Goal: Task Accomplishment & Management: Manage account settings

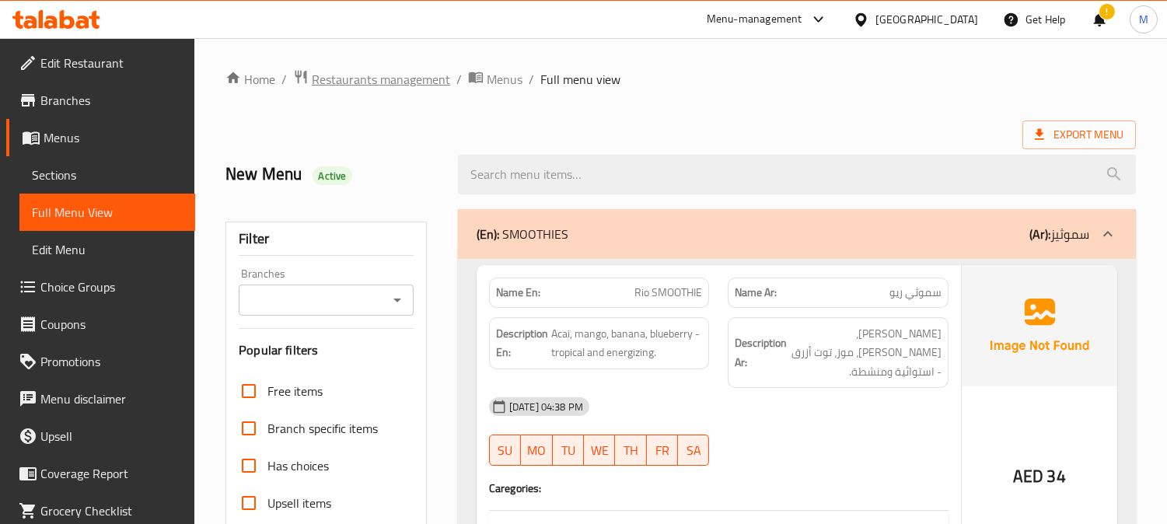
click at [405, 82] on span "Restaurants management" at bounding box center [381, 79] width 138 height 19
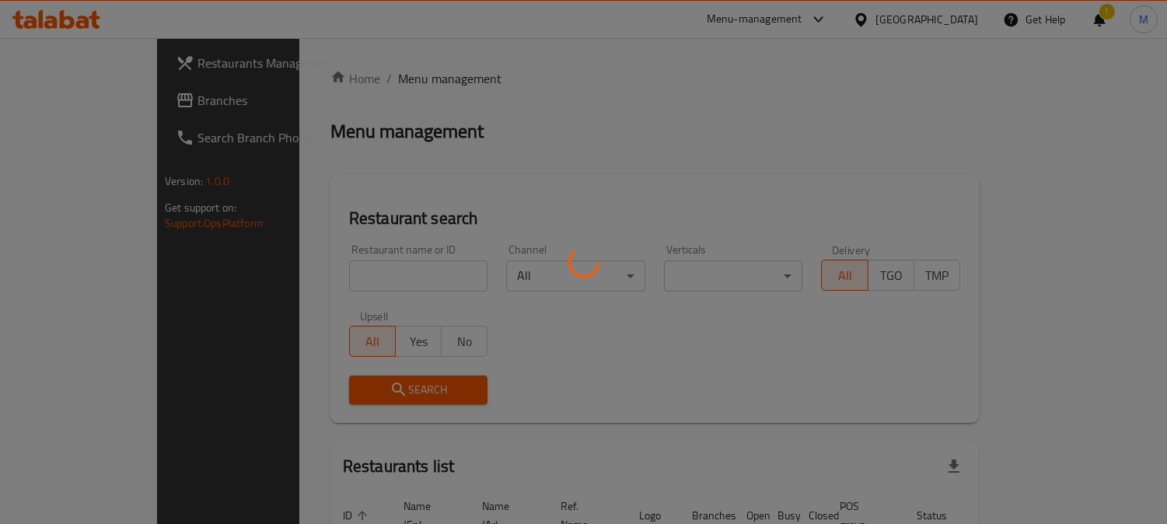
click at [953, 21] on div at bounding box center [583, 262] width 1167 height 524
click at [947, 21] on div at bounding box center [583, 262] width 1167 height 524
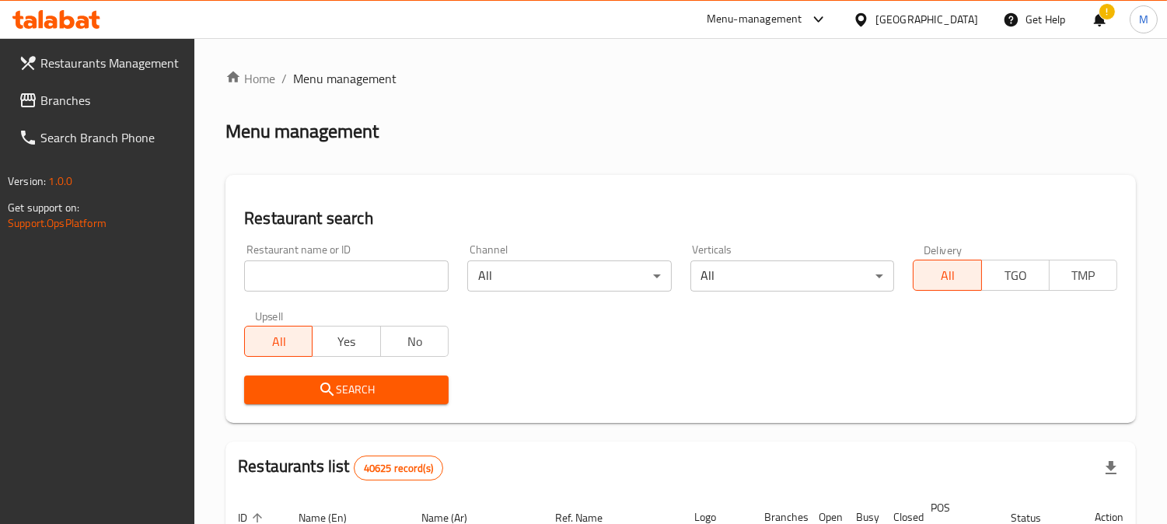
click at [899, 18] on div "[GEOGRAPHIC_DATA]" at bounding box center [927, 19] width 103 height 17
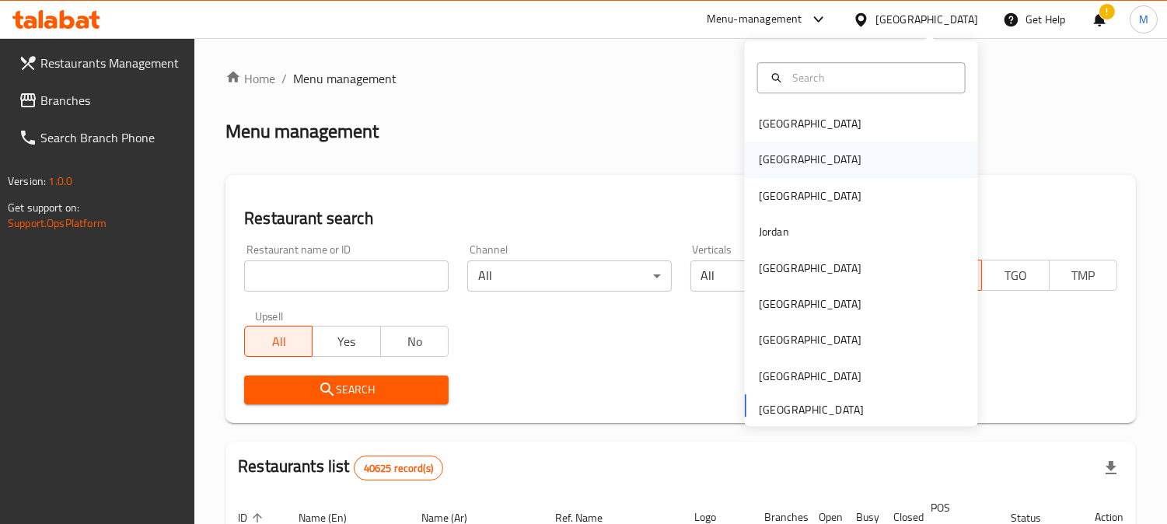
click at [764, 160] on div "[GEOGRAPHIC_DATA]" at bounding box center [810, 160] width 103 height 17
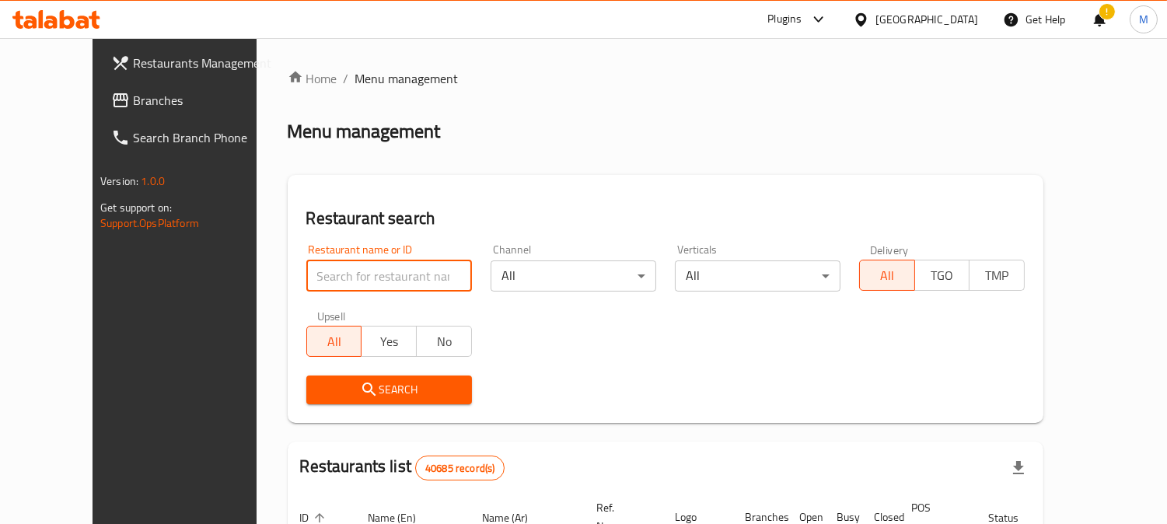
click at [307, 261] on input "search" at bounding box center [389, 276] width 166 height 31
paste input "Batot"
type input "Batot"
click button "Search" at bounding box center [389, 390] width 166 height 29
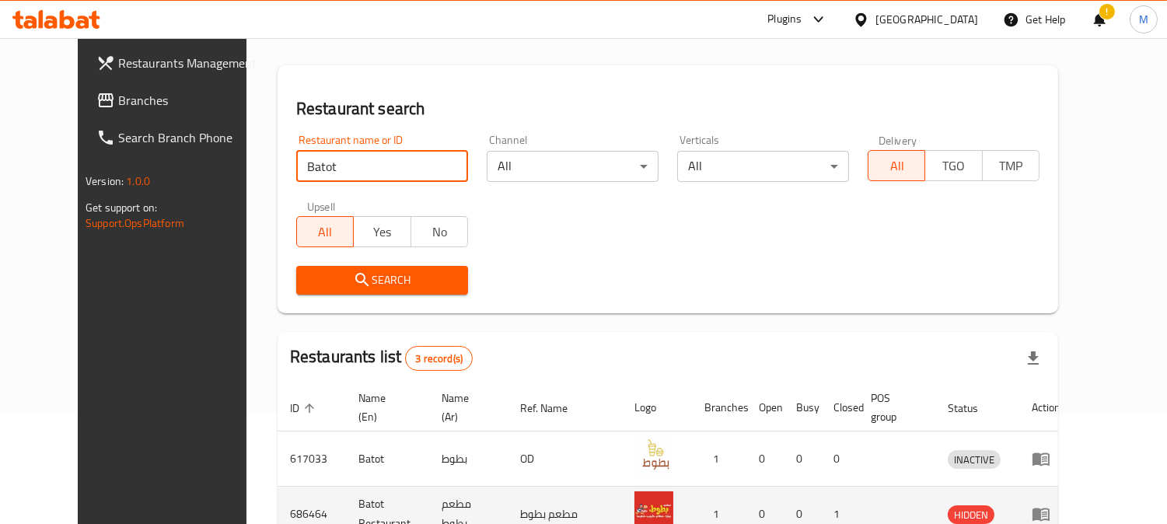
scroll to position [261, 0]
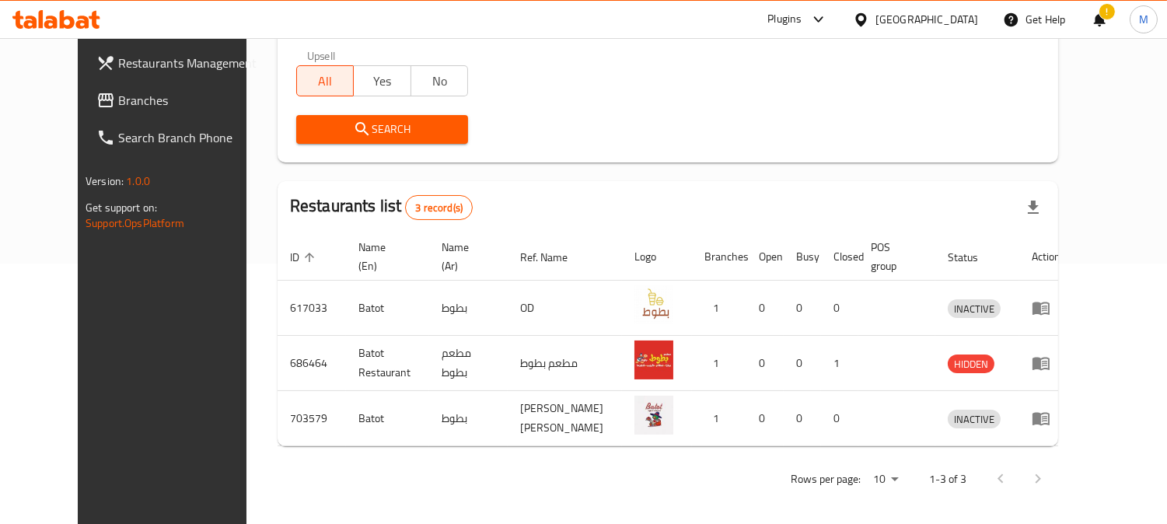
click at [118, 98] on span "Branches" at bounding box center [189, 100] width 142 height 19
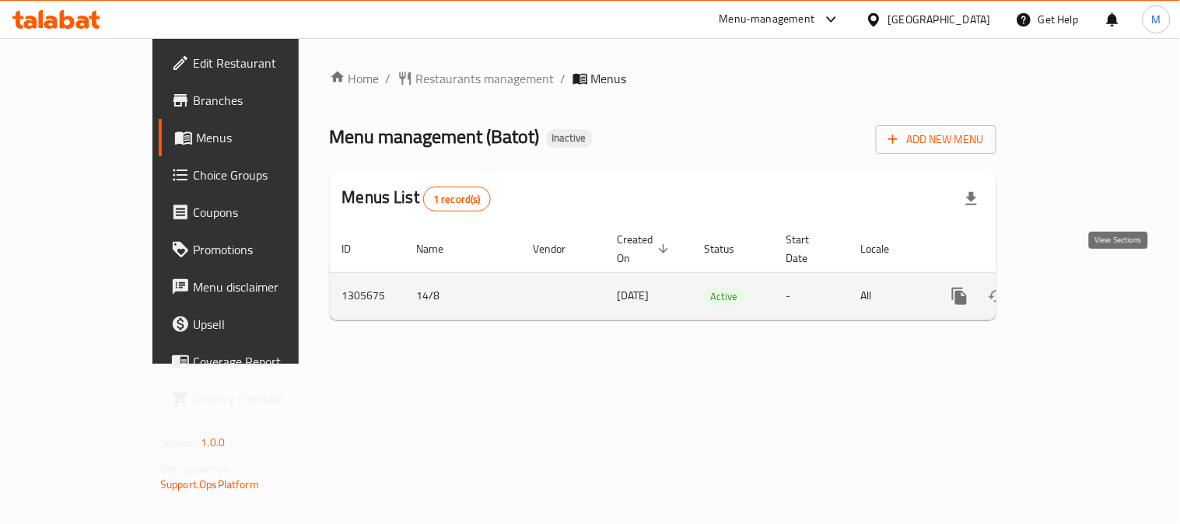
click at [1081, 287] on icon "enhanced table" at bounding box center [1071, 296] width 19 height 19
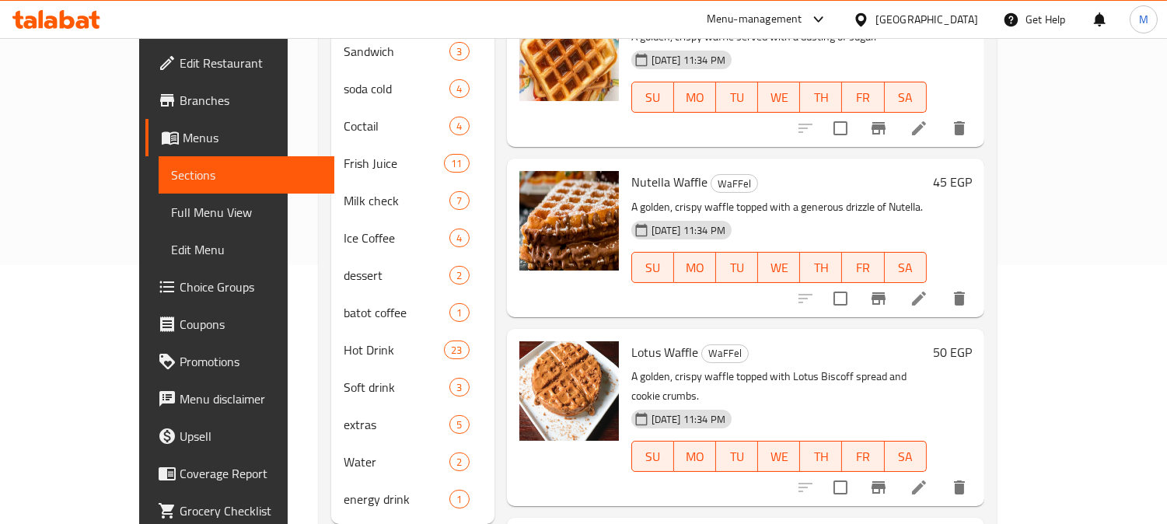
scroll to position [86, 0]
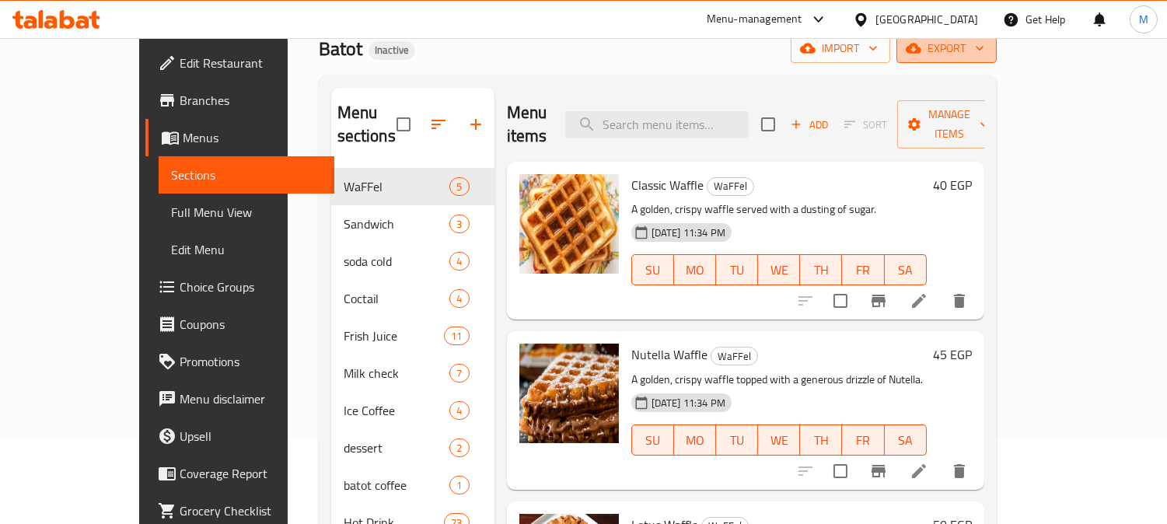
click at [997, 60] on button "export" at bounding box center [947, 48] width 100 height 29
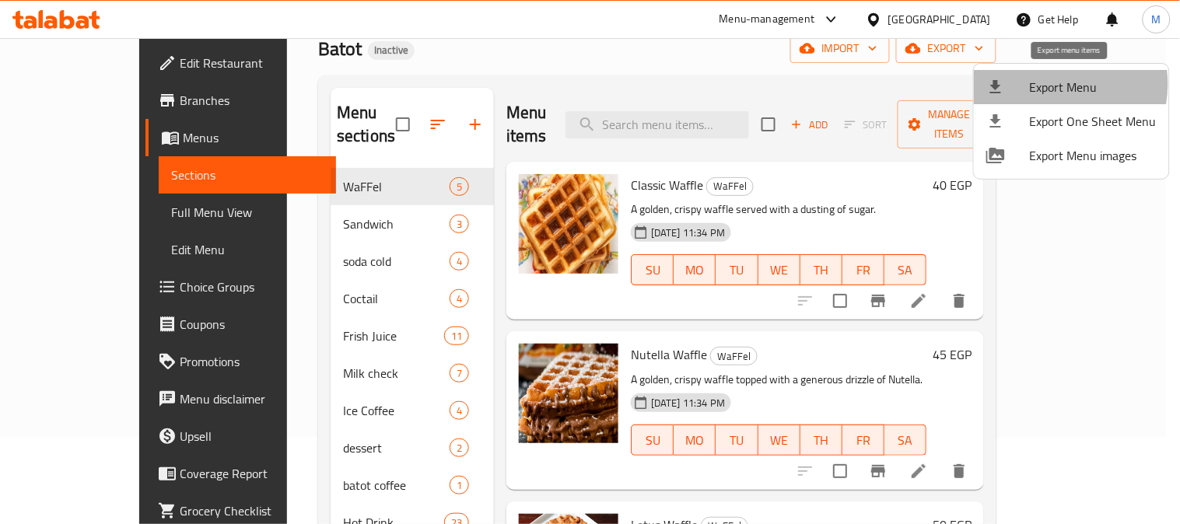
click at [1045, 86] on span "Export Menu" at bounding box center [1093, 87] width 127 height 19
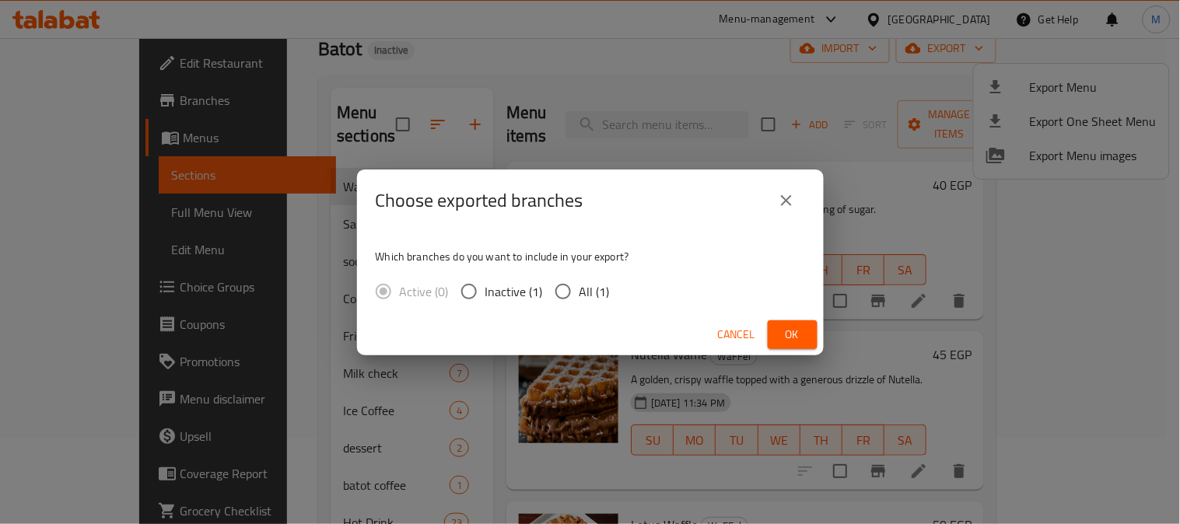
click at [556, 294] on input "All (1)" at bounding box center [563, 291] width 33 height 33
radio input "true"
click at [796, 331] on span "Ok" at bounding box center [792, 334] width 25 height 19
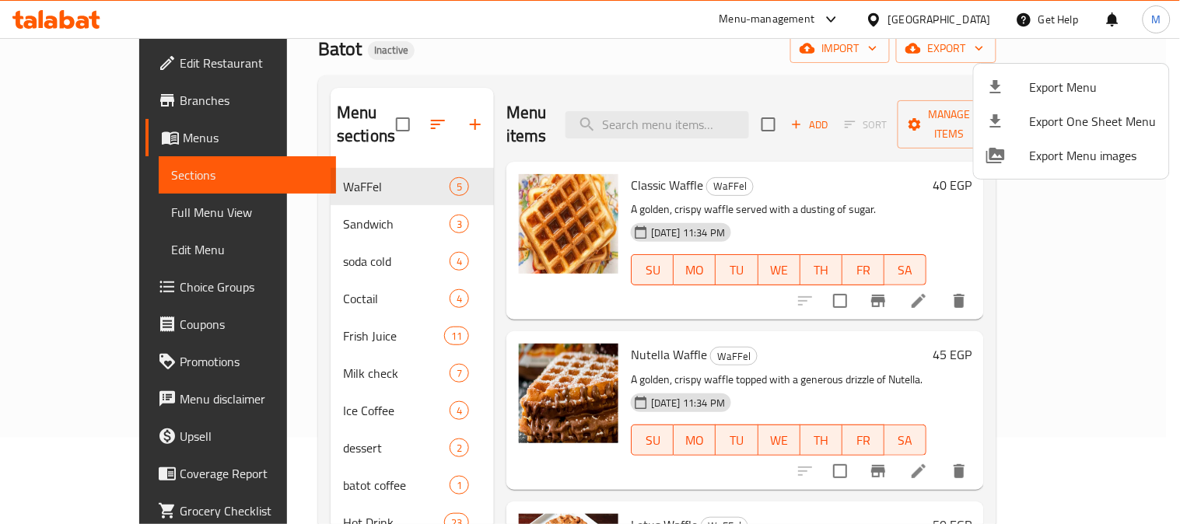
click at [92, 212] on div at bounding box center [590, 262] width 1180 height 524
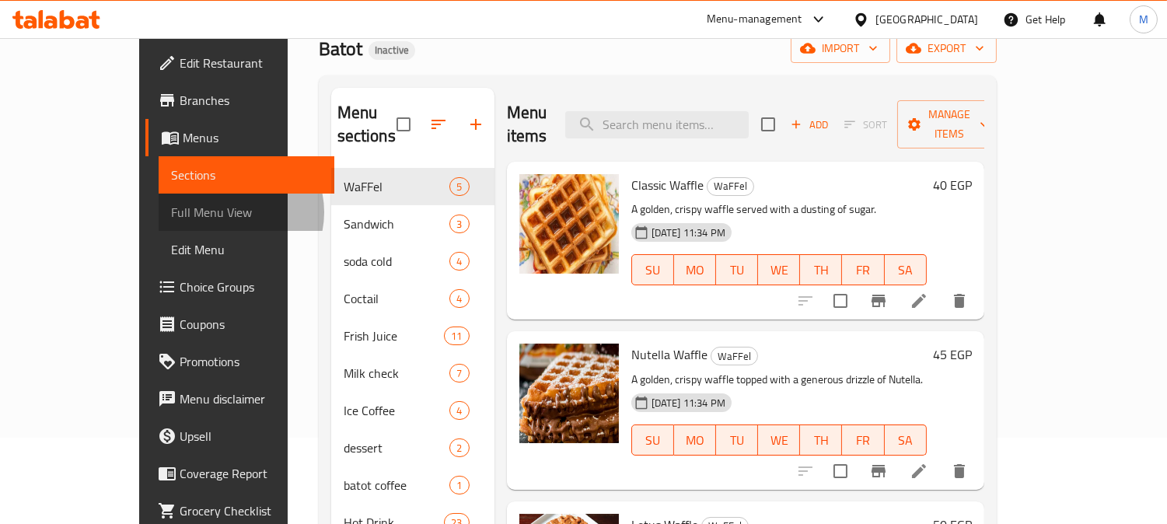
click at [171, 212] on span "Full Menu View" at bounding box center [246, 212] width 151 height 19
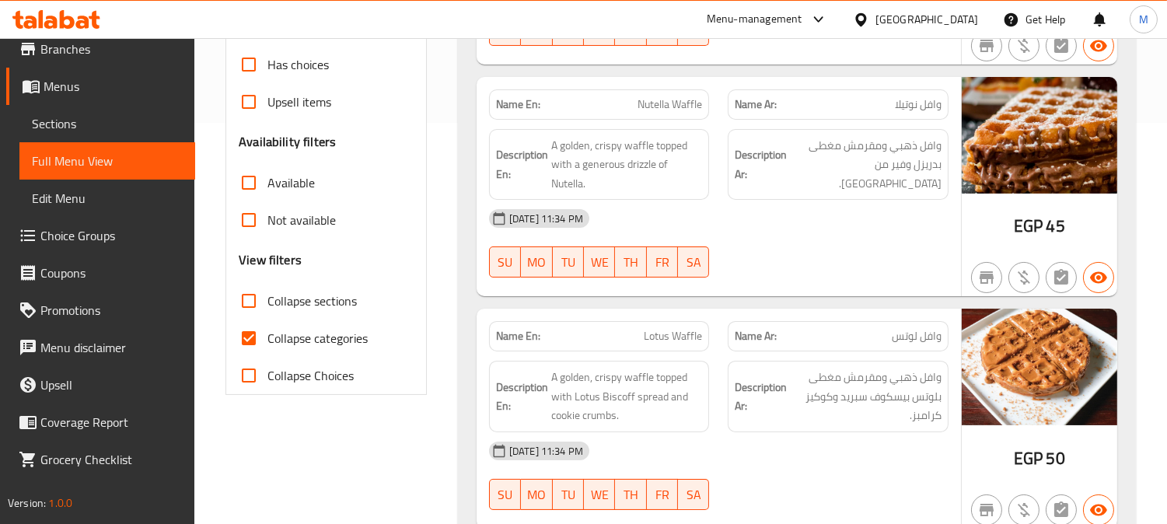
scroll to position [432, 0]
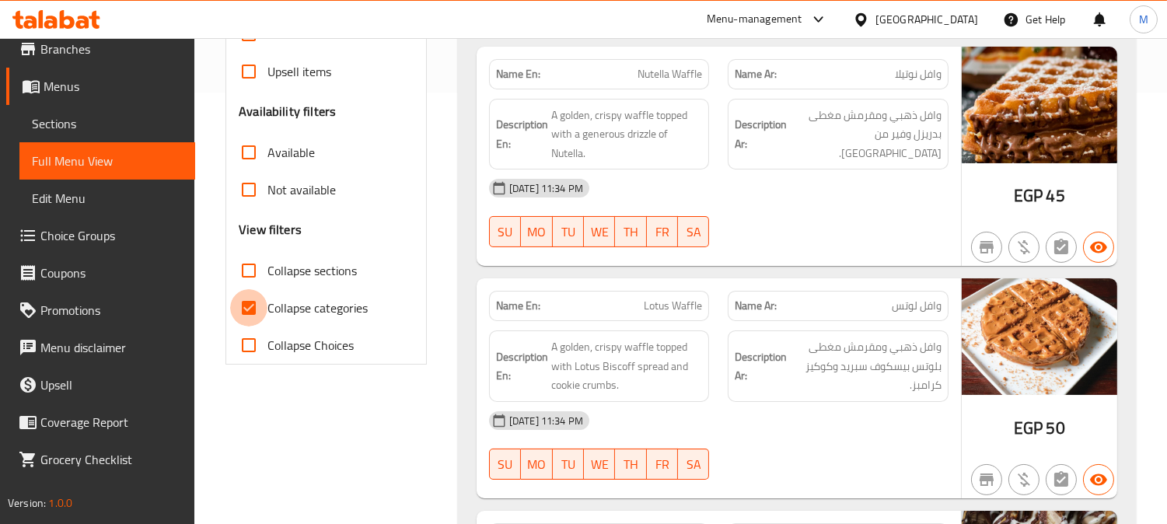
click at [257, 312] on input "Collapse categories" at bounding box center [248, 307] width 37 height 37
checkbox input "false"
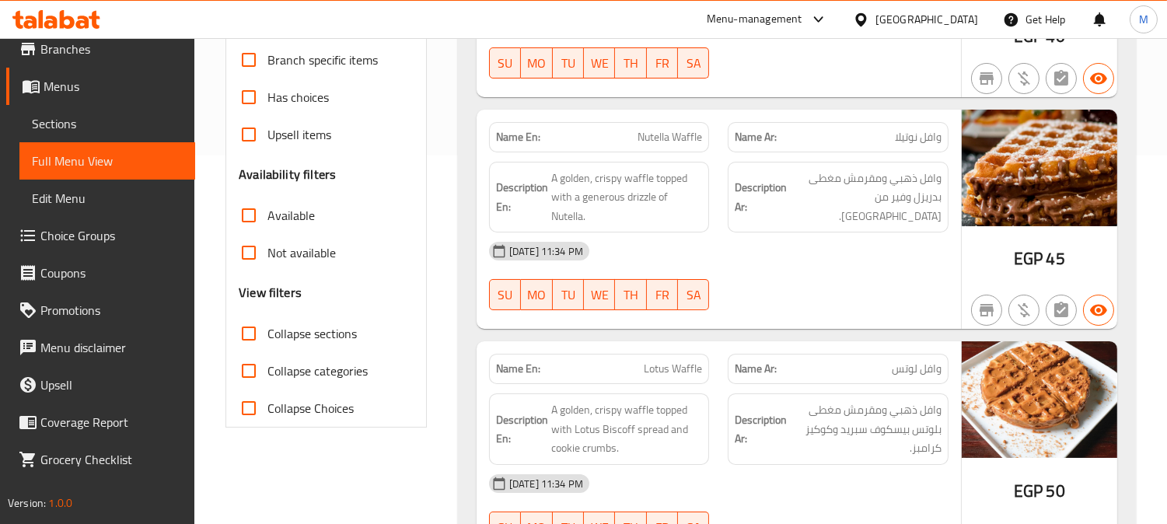
scroll to position [173, 0]
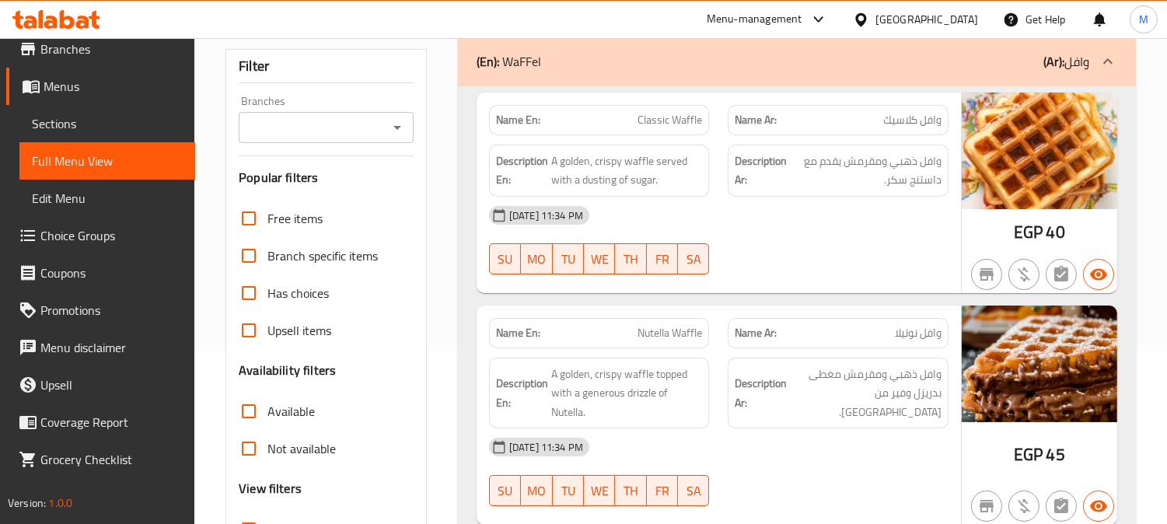
drag, startPoint x: 324, startPoint y: 325, endPoint x: 247, endPoint y: 292, distance: 82.9
click at [249, 292] on input "Has choices" at bounding box center [248, 293] width 37 height 37
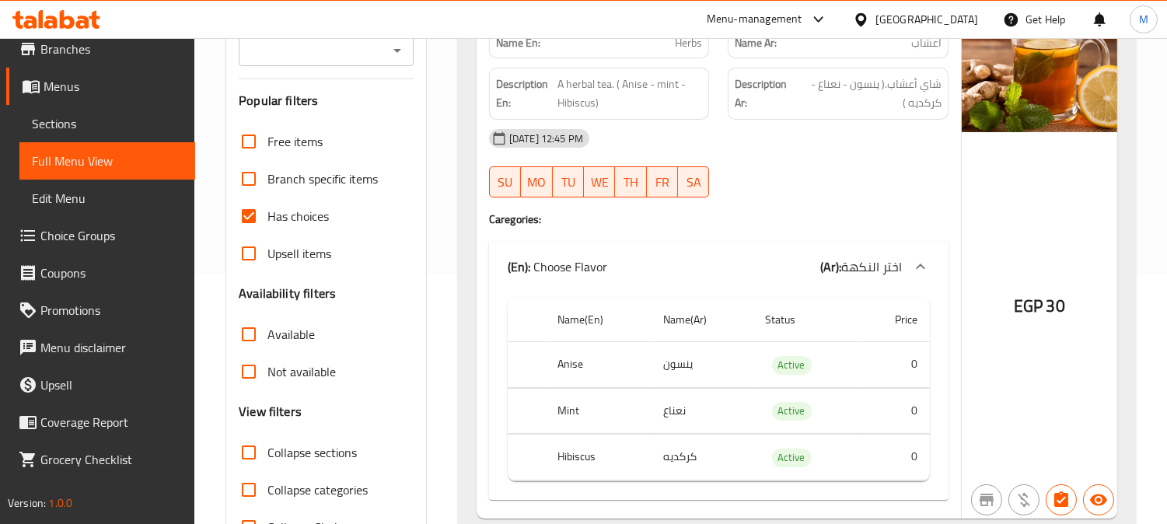
scroll to position [219, 0]
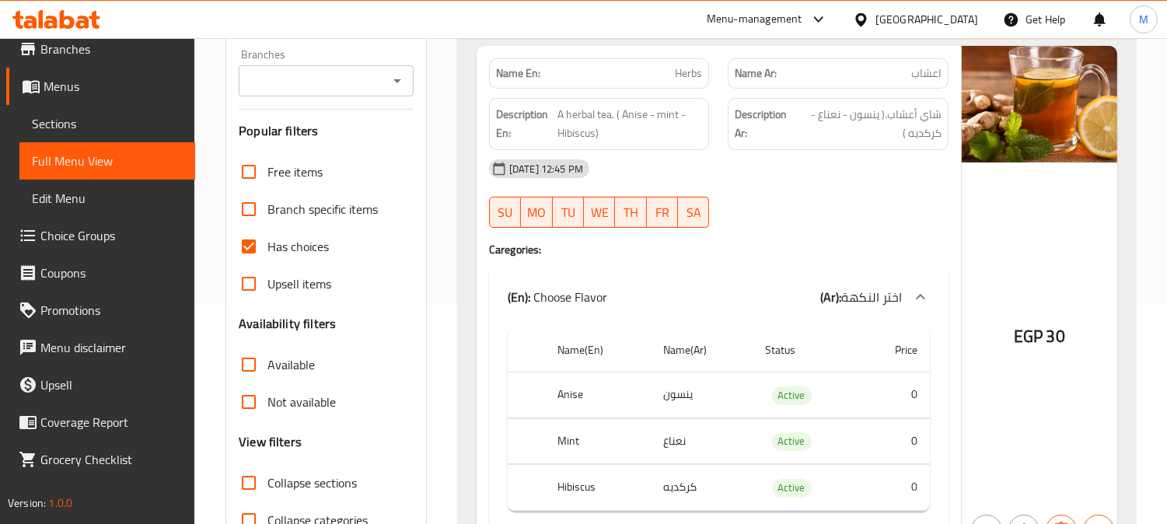
click at [238, 250] on input "Has choices" at bounding box center [248, 246] width 37 height 37
checkbox input "false"
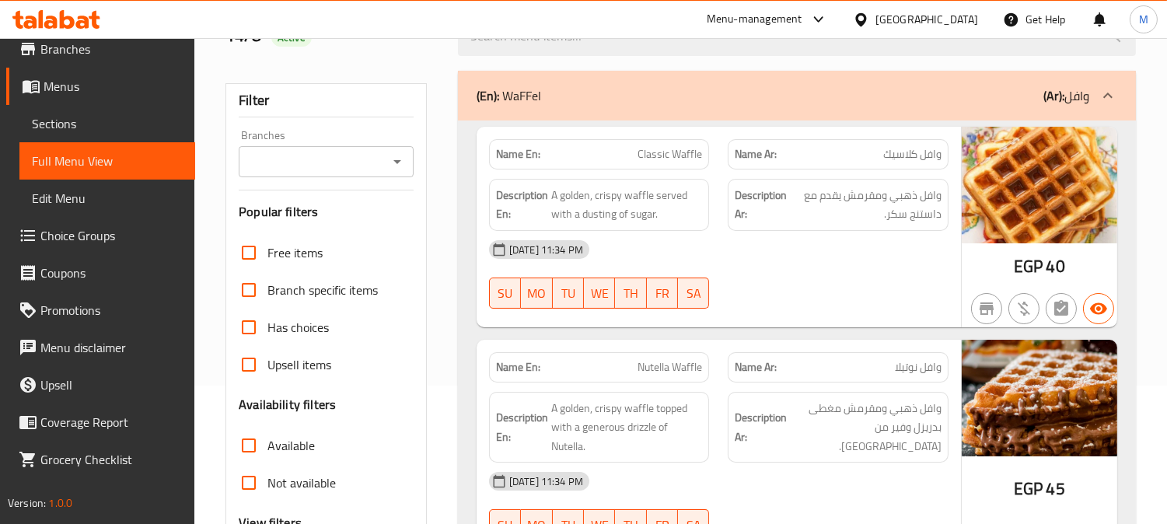
scroll to position [173, 0]
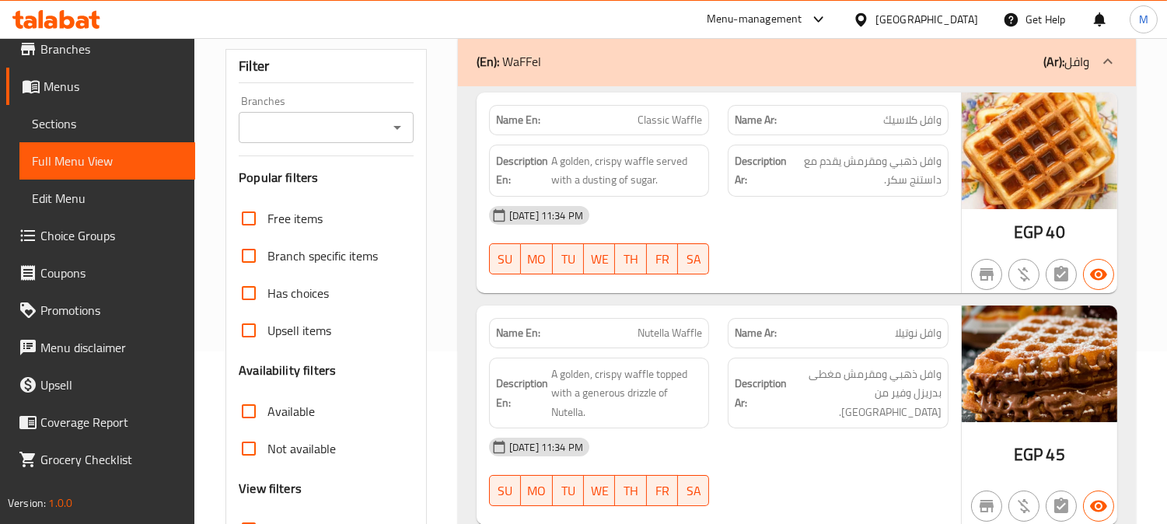
click at [509, 26] on div "Menu-management Egypt Get Help M" at bounding box center [583, 19] width 1167 height 37
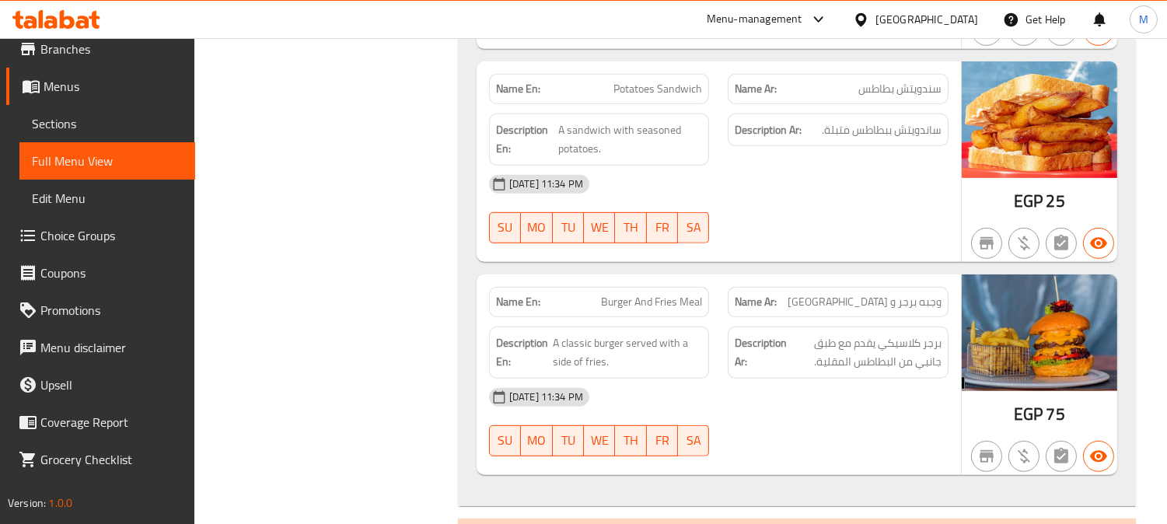
scroll to position [1728, 0]
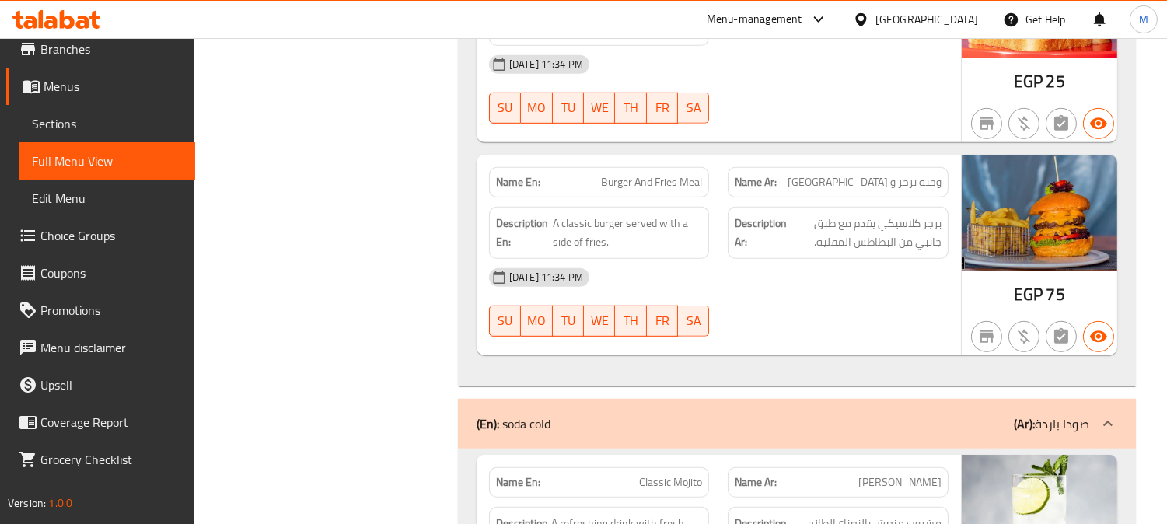
copy span "r"
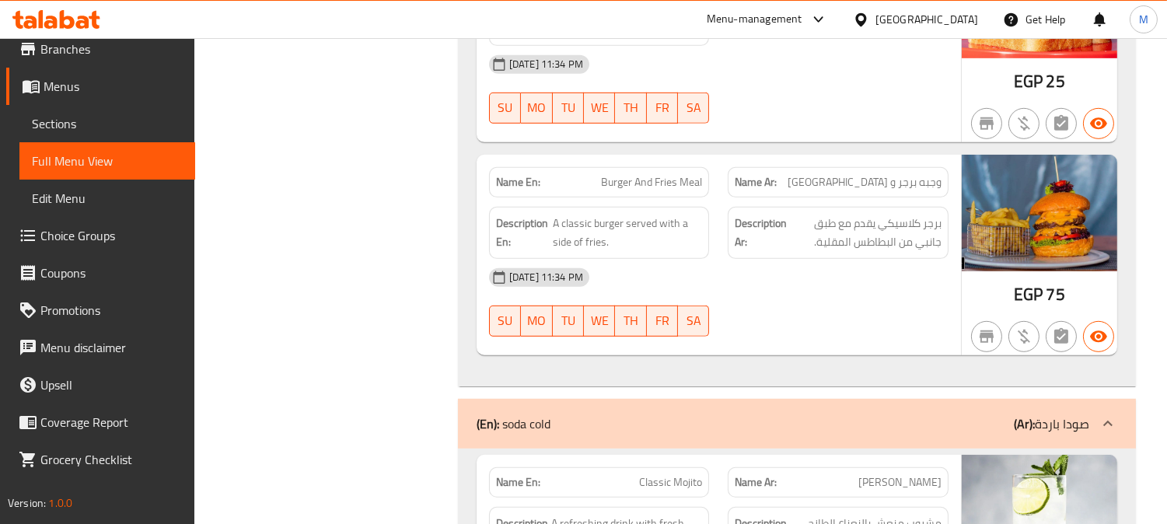
copy span "Fries"
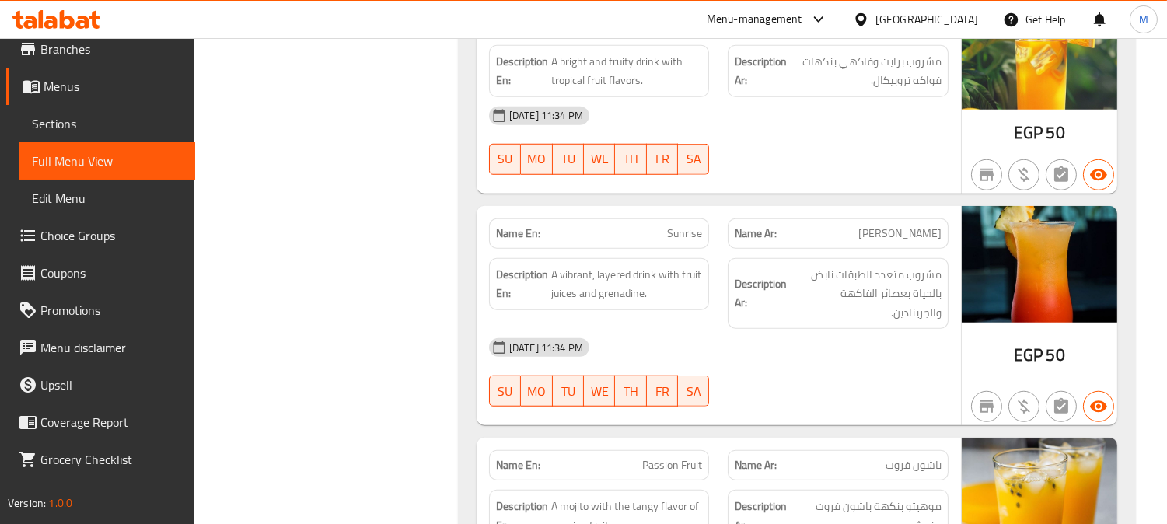
scroll to position [2420, 0]
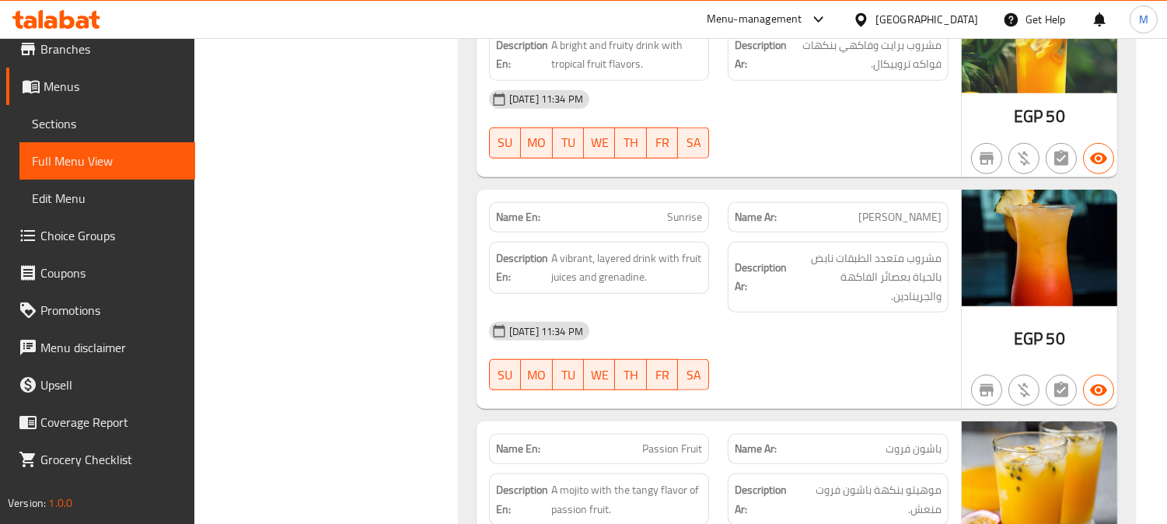
copy span "Sunrise"
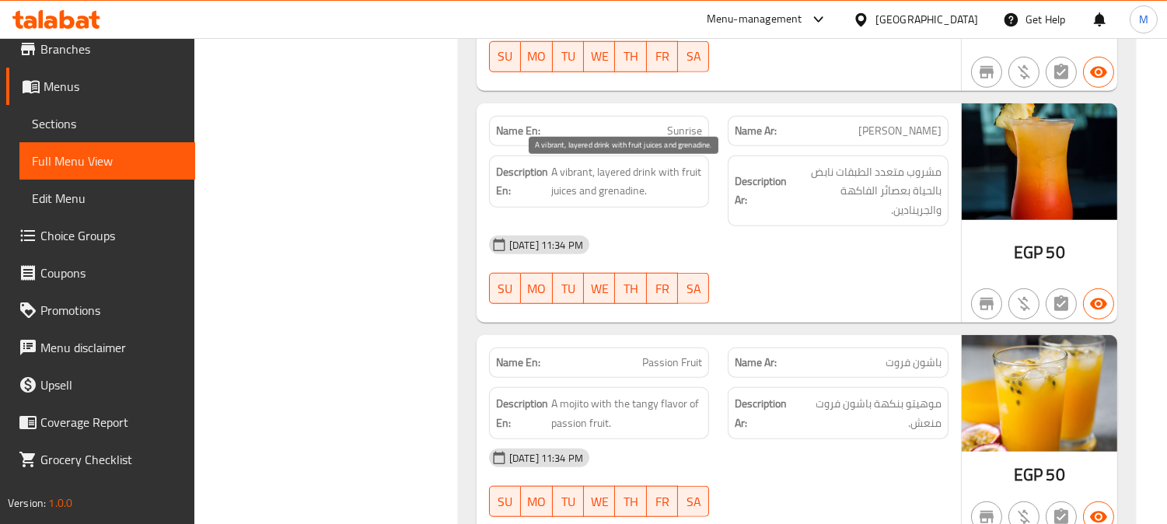
click at [617, 184] on span "A vibrant, layered drink with fruit juices and grenadine." at bounding box center [627, 182] width 152 height 38
copy span "grenadine"
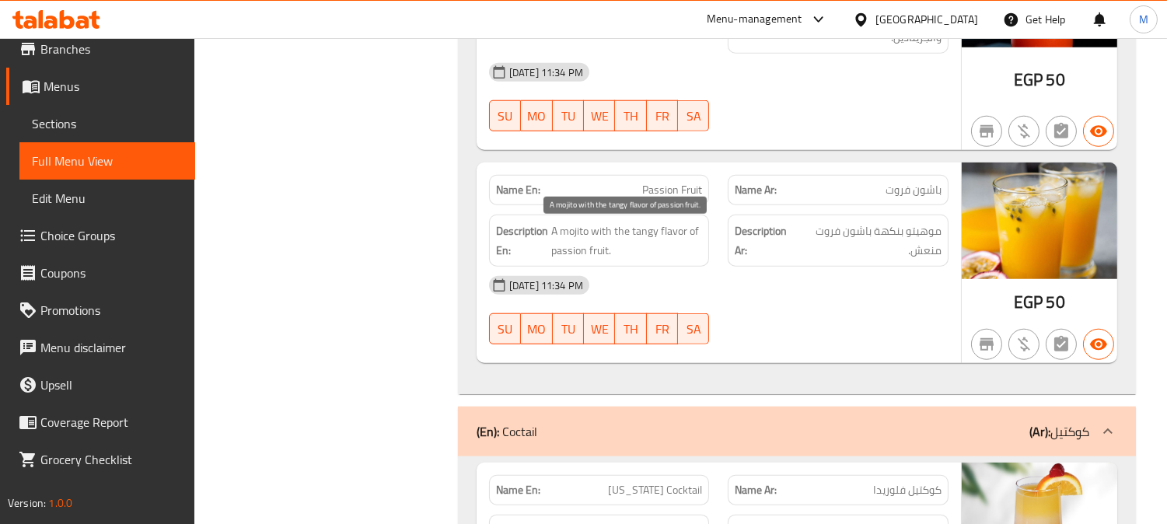
click at [677, 231] on span "A mojito with the tangy flavor of passion fruit." at bounding box center [627, 241] width 152 height 38
drag, startPoint x: 646, startPoint y: 230, endPoint x: 617, endPoint y: 233, distance: 29.7
click at [617, 233] on span "A mojito with the tangy flavor of passion fruit." at bounding box center [627, 241] width 152 height 38
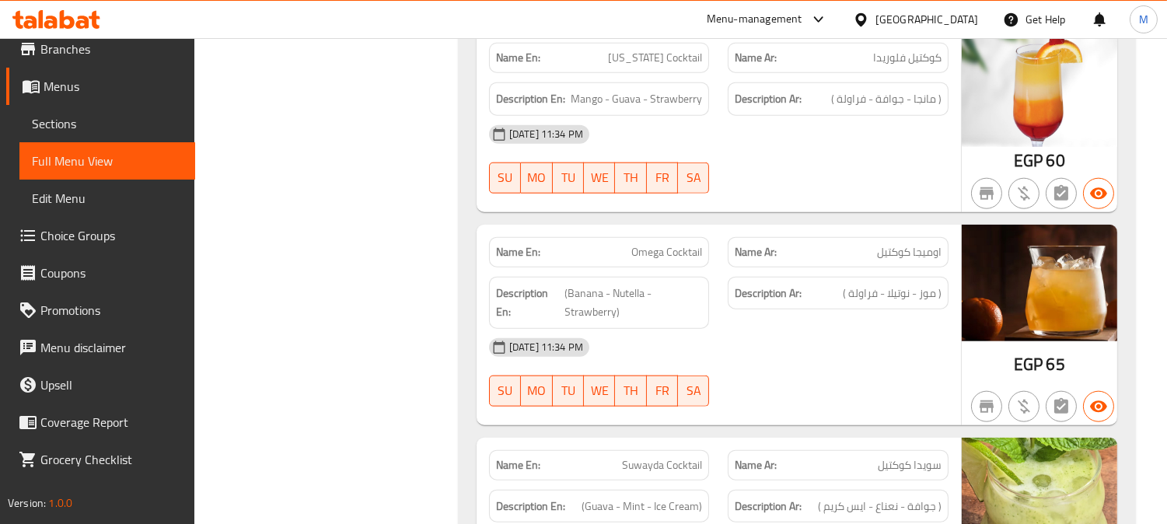
scroll to position [3370, 0]
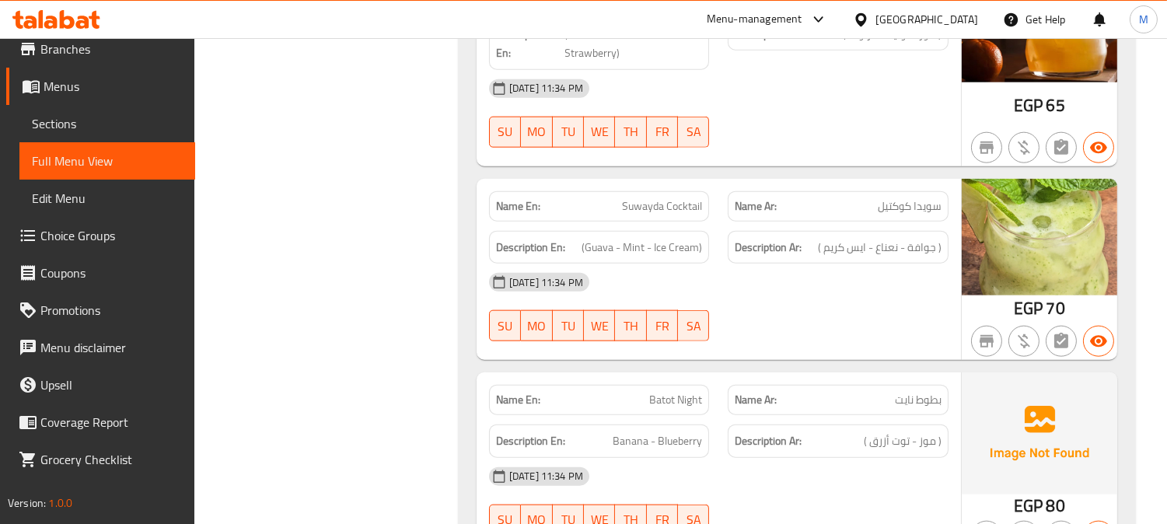
copy span "Suwayda"
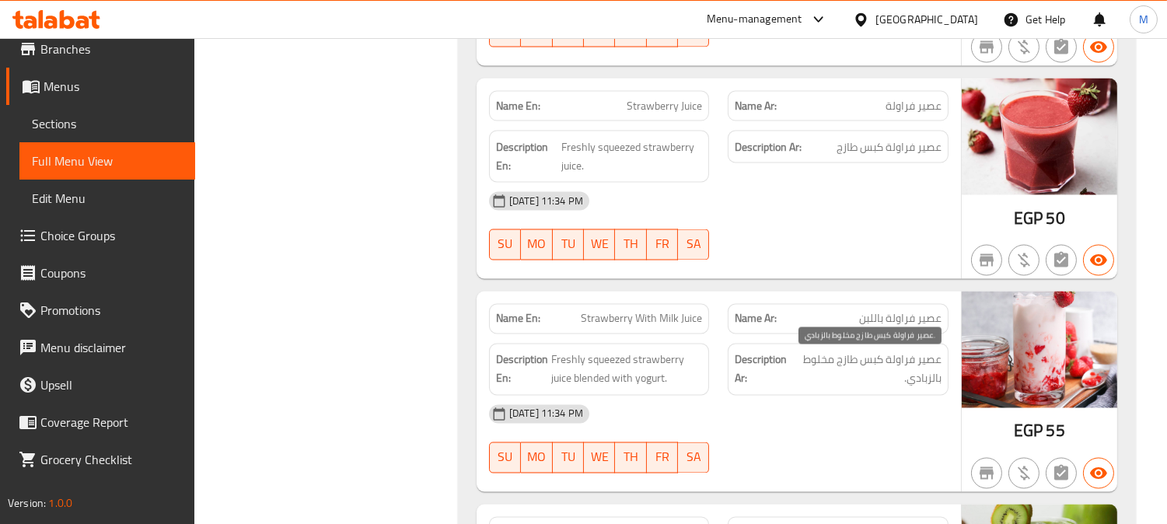
scroll to position [5271, 0]
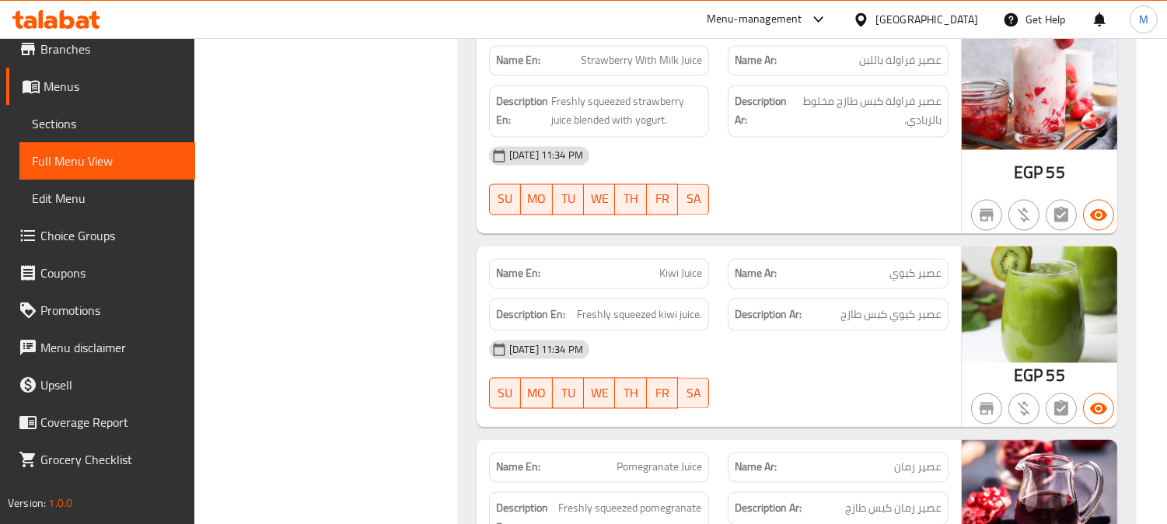
click at [658, 65] on span "Strawberry With Milk Juice" at bounding box center [641, 60] width 121 height 16
click at [658, 64] on span "Strawberry With Milk Juice" at bounding box center [641, 60] width 121 height 16
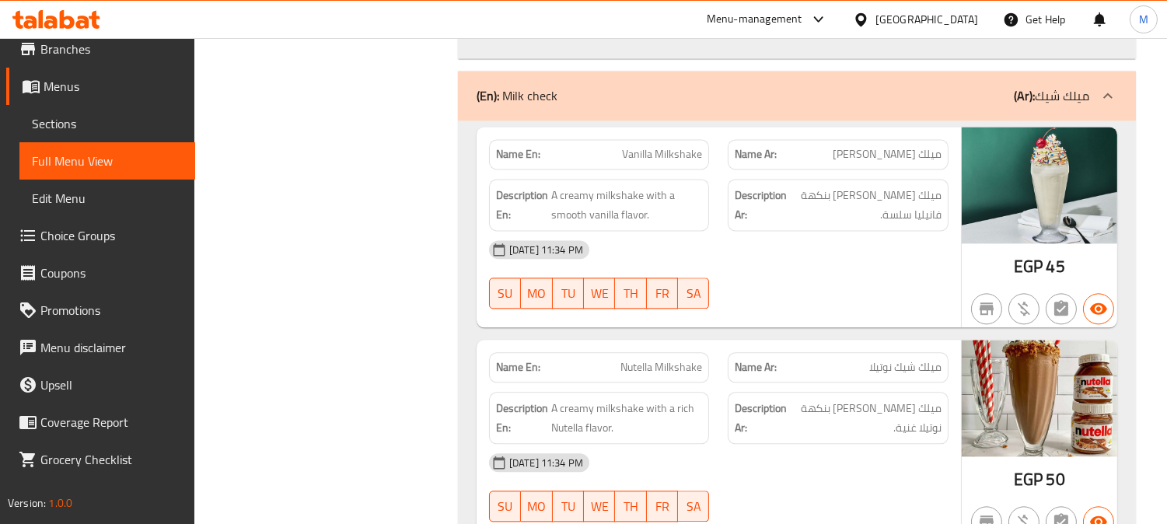
scroll to position [6309, 0]
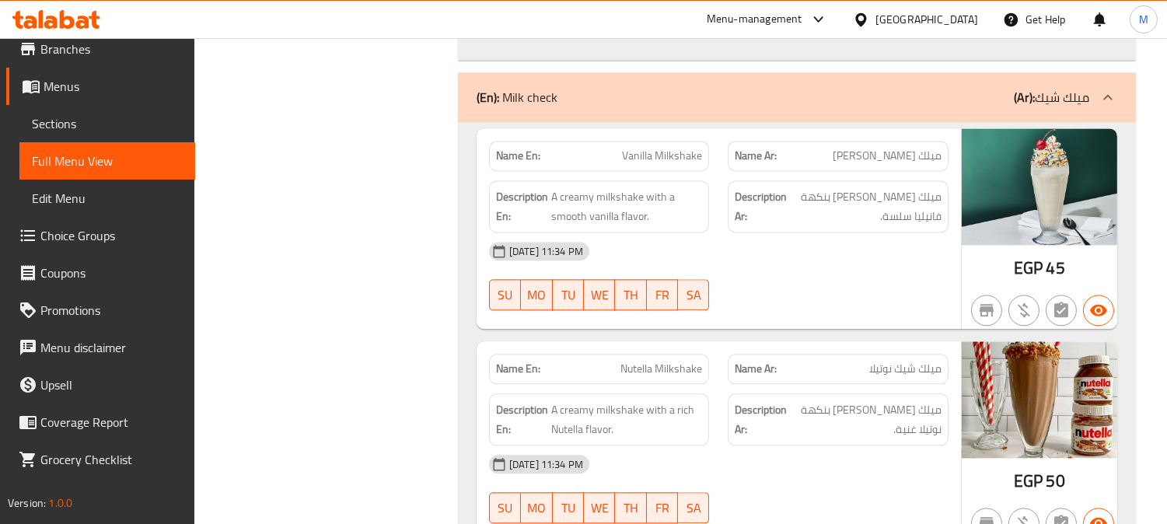
copy span "Vanilla Milkshake"
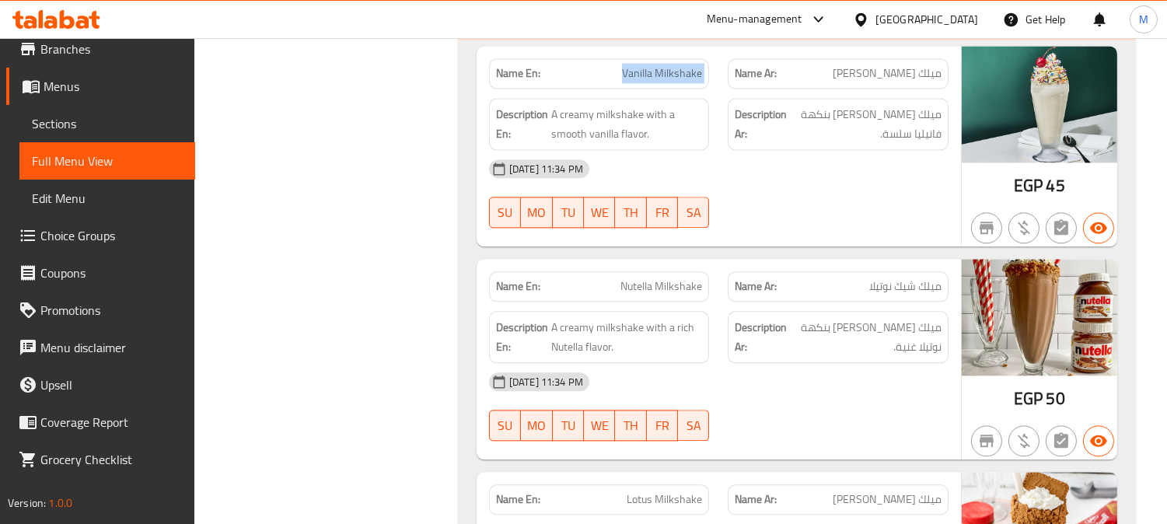
scroll to position [6395, 0]
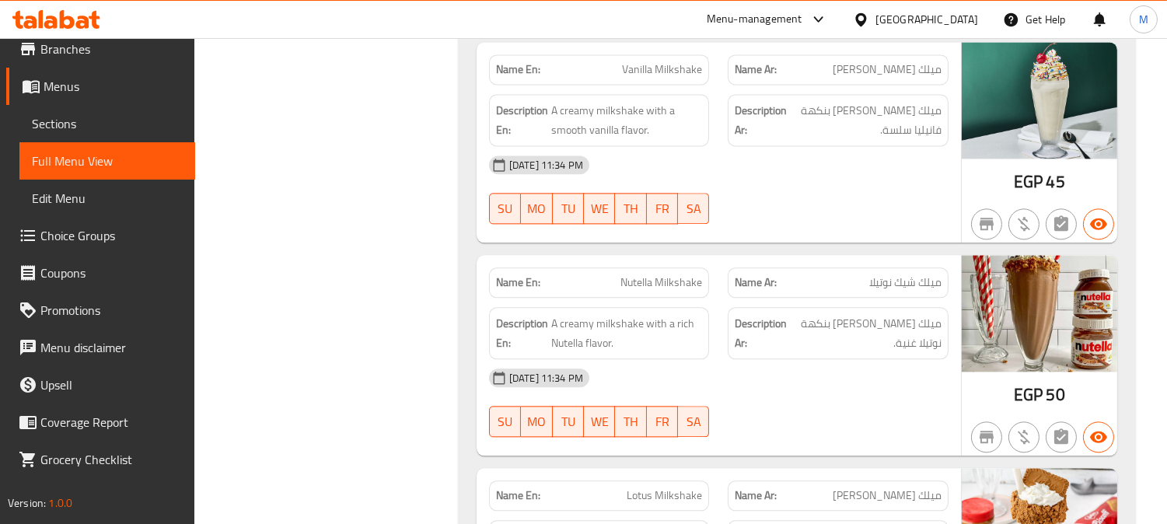
drag, startPoint x: 677, startPoint y: 285, endPoint x: 622, endPoint y: 294, distance: 55.2
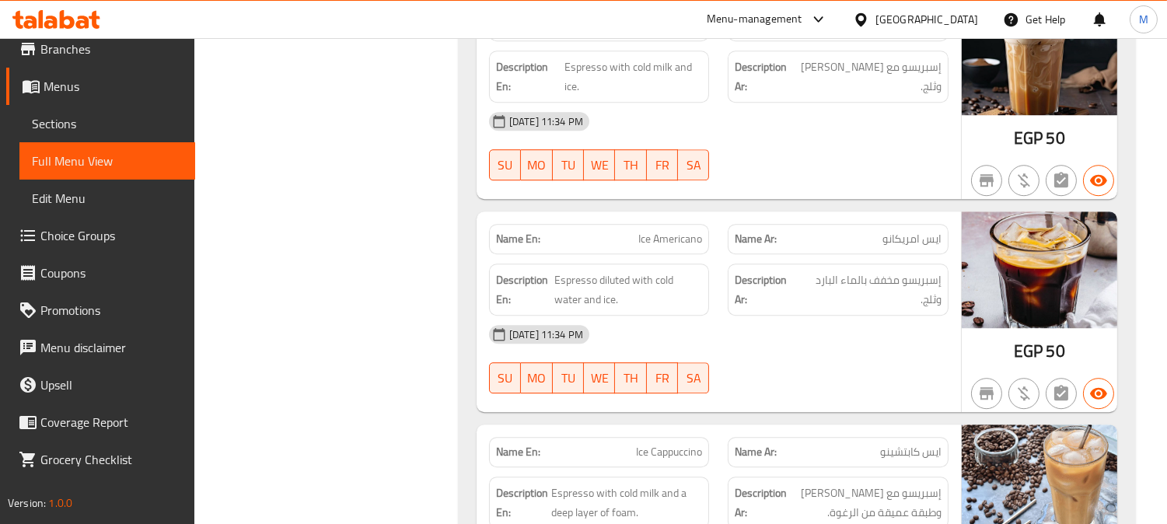
scroll to position [8037, 0]
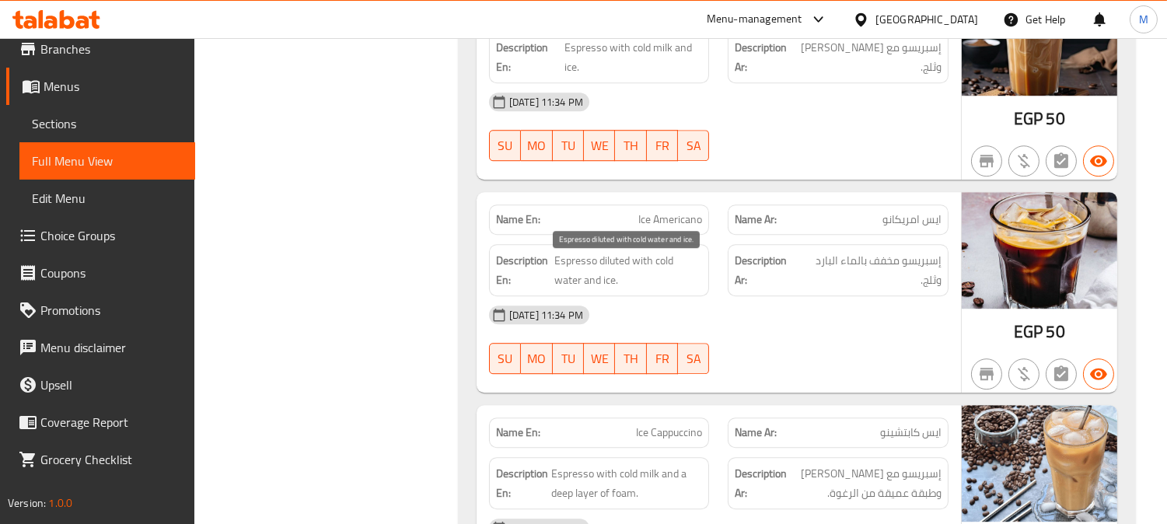
click at [664, 268] on span "Espresso diluted with cold water and ice." at bounding box center [629, 270] width 148 height 38
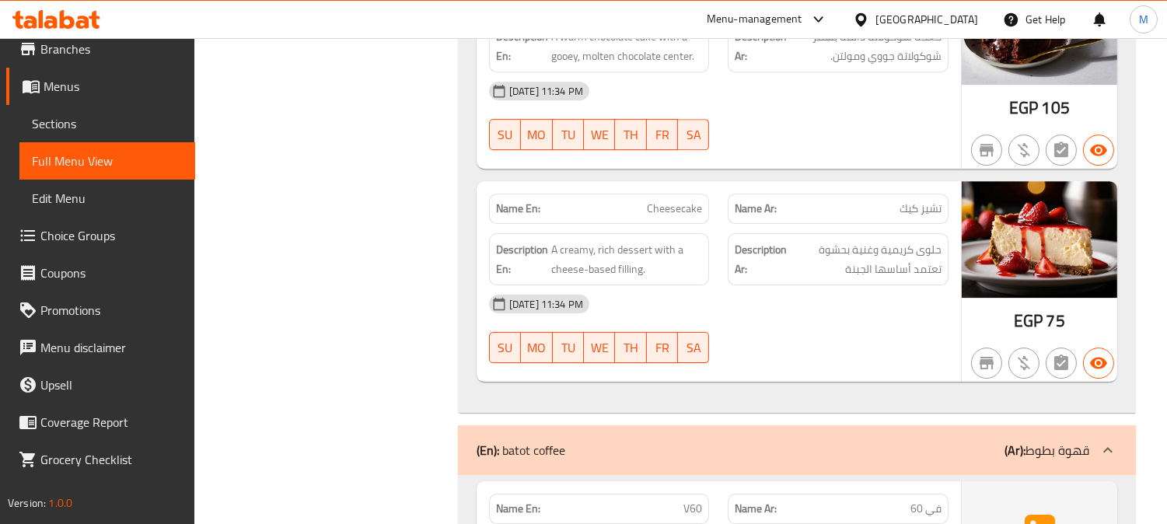
scroll to position [8901, 0]
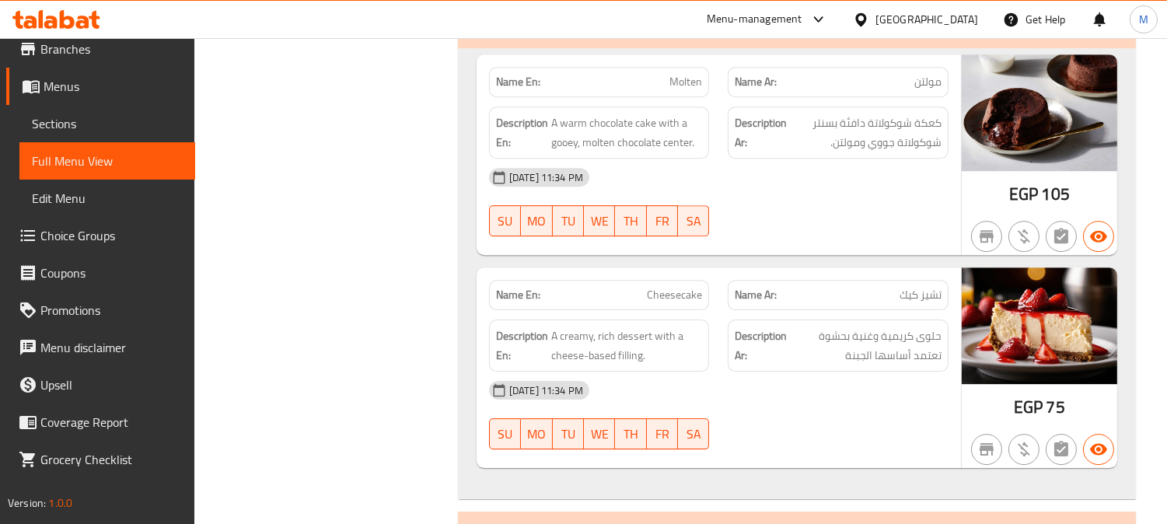
drag, startPoint x: 687, startPoint y: 306, endPoint x: 884, endPoint y: 432, distance: 233.9
drag, startPoint x: 884, startPoint y: 432, endPoint x: 674, endPoint y: 362, distance: 222.1
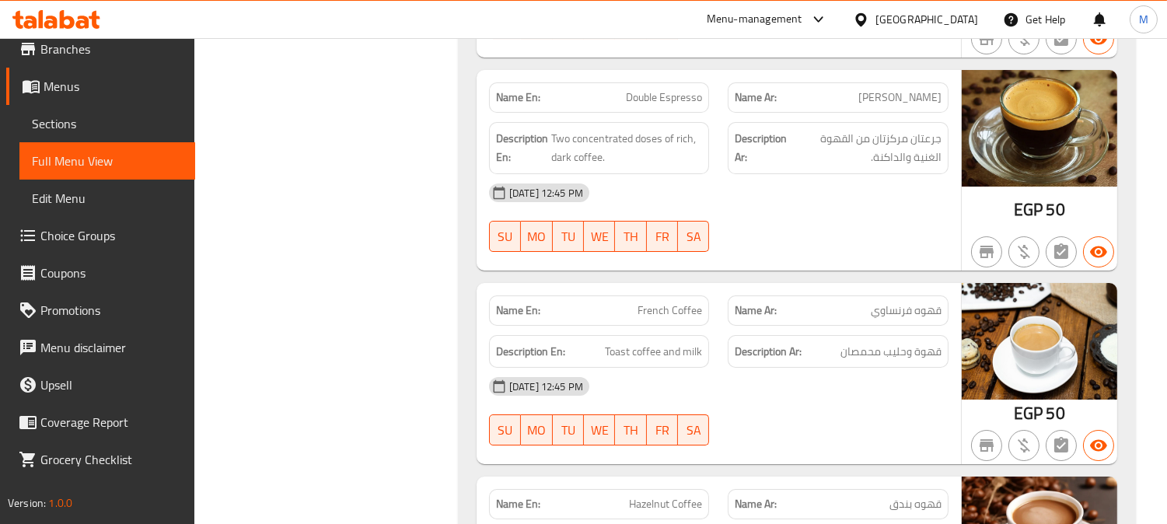
scroll to position [10112, 0]
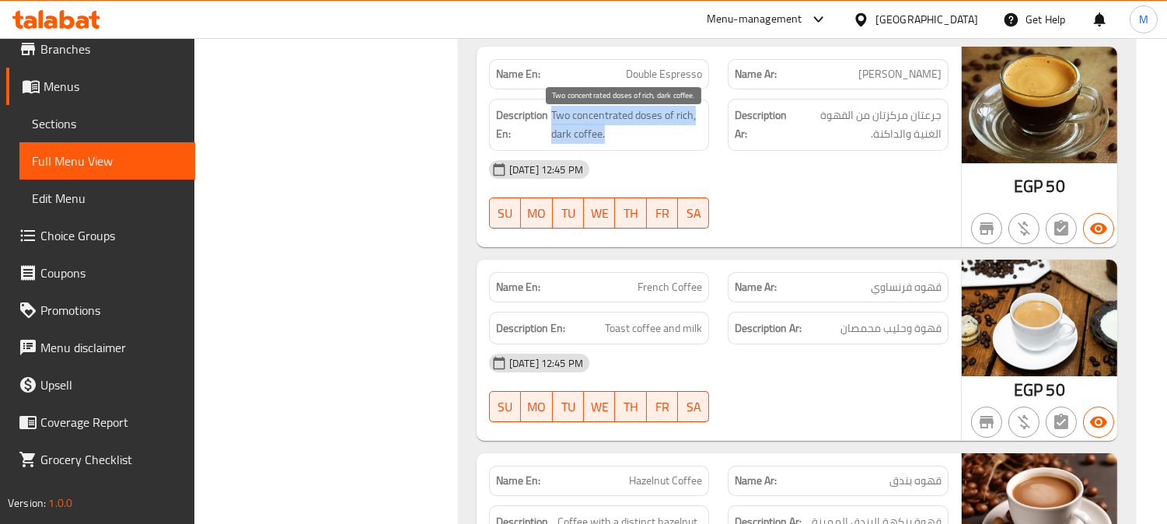
drag, startPoint x: 560, startPoint y: 123, endPoint x: 622, endPoint y: 142, distance: 65.0
click at [622, 142] on span "Two concentrated doses of rich, dark coffee." at bounding box center [626, 125] width 151 height 38
click at [652, 123] on span "Two concentrated doses of rich, dark coffee." at bounding box center [626, 125] width 151 height 38
click at [609, 122] on span "Two concentrated doses of rich, dark coffee." at bounding box center [626, 125] width 151 height 38
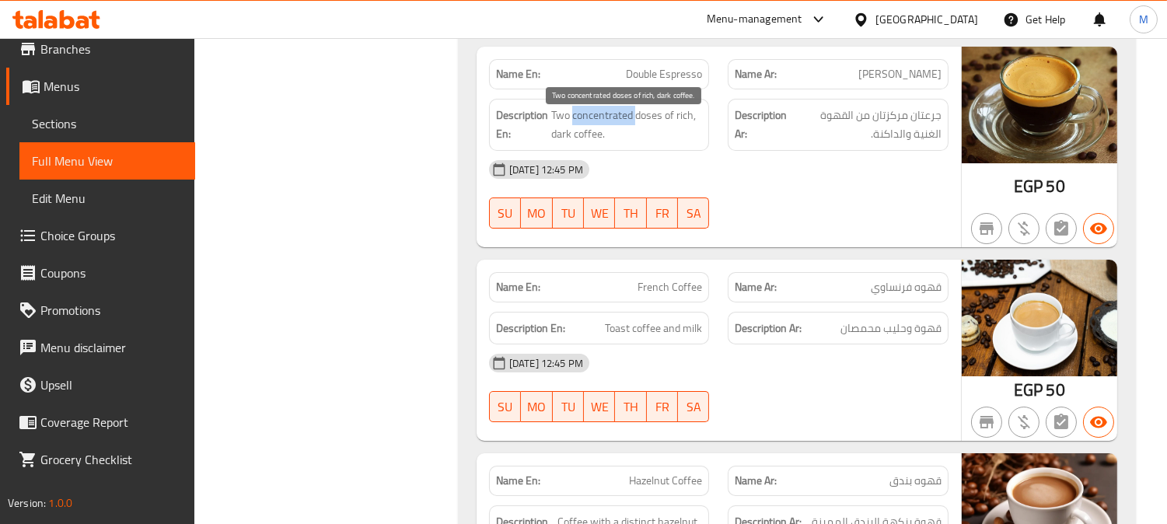
click at [609, 122] on span "Two concentrated doses of rich, dark coffee." at bounding box center [626, 125] width 151 height 38
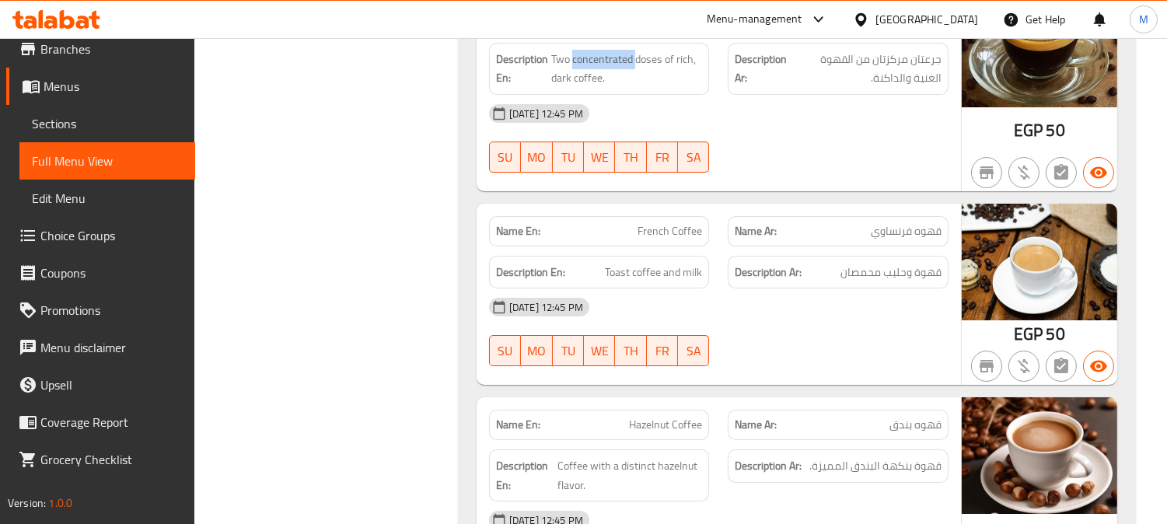
scroll to position [10198, 0]
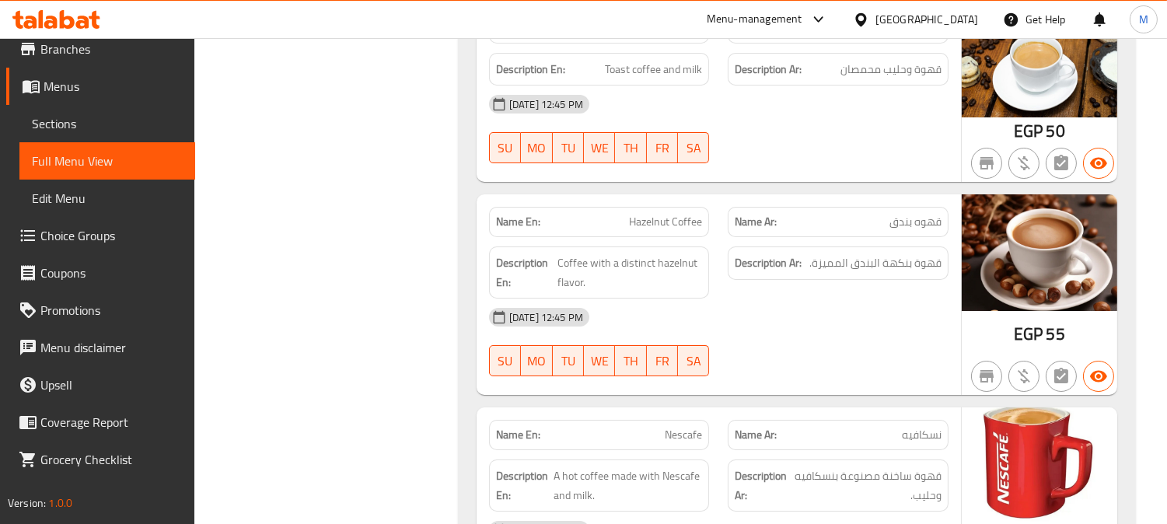
scroll to position [10284, 0]
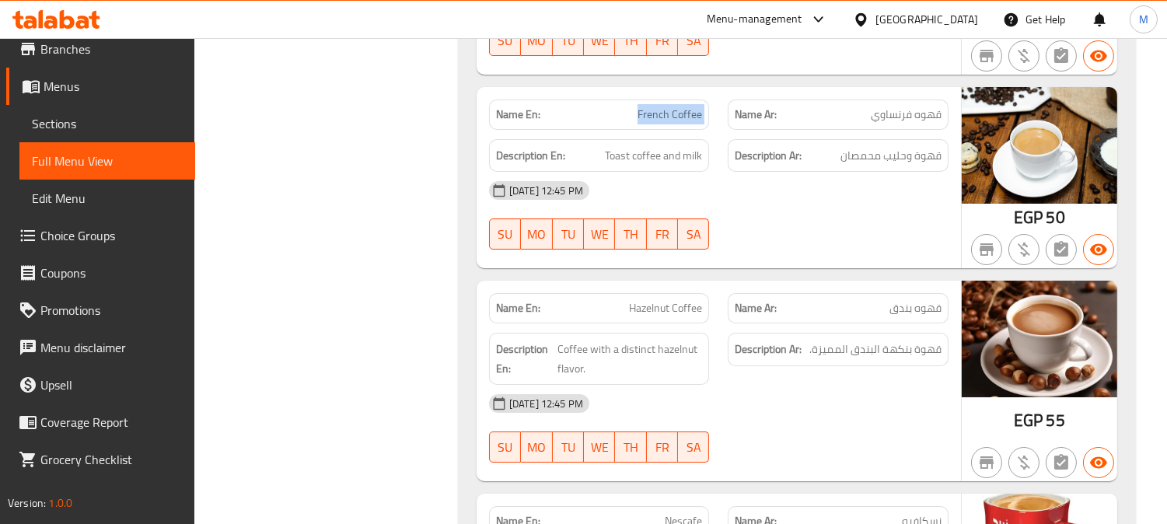
copy span "French Coffee"
click at [596, 359] on span "Coffee with a distinct hazelnut flavor." at bounding box center [630, 359] width 145 height 38
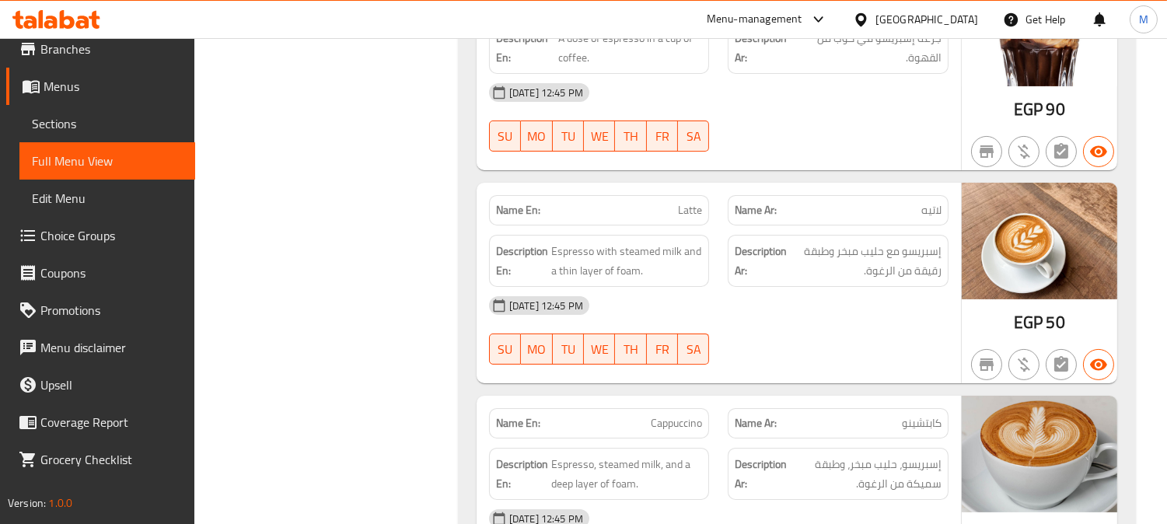
scroll to position [11321, 0]
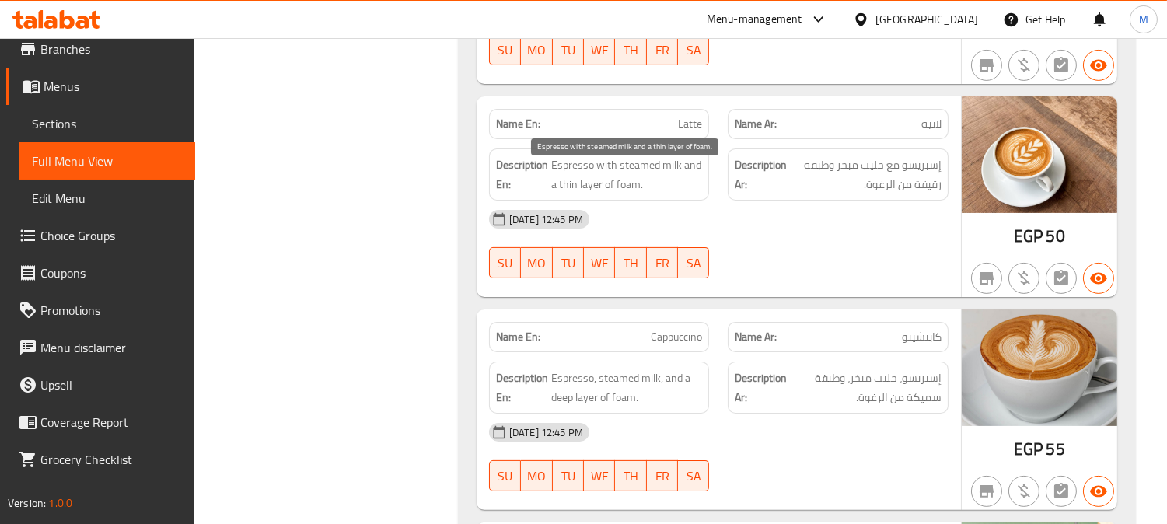
click at [568, 189] on span "Espresso with steamed milk and a thin layer of foam." at bounding box center [627, 175] width 152 height 38
click at [569, 190] on span "Espresso with steamed milk and a thin layer of foam." at bounding box center [627, 175] width 152 height 38
copy span "thin"
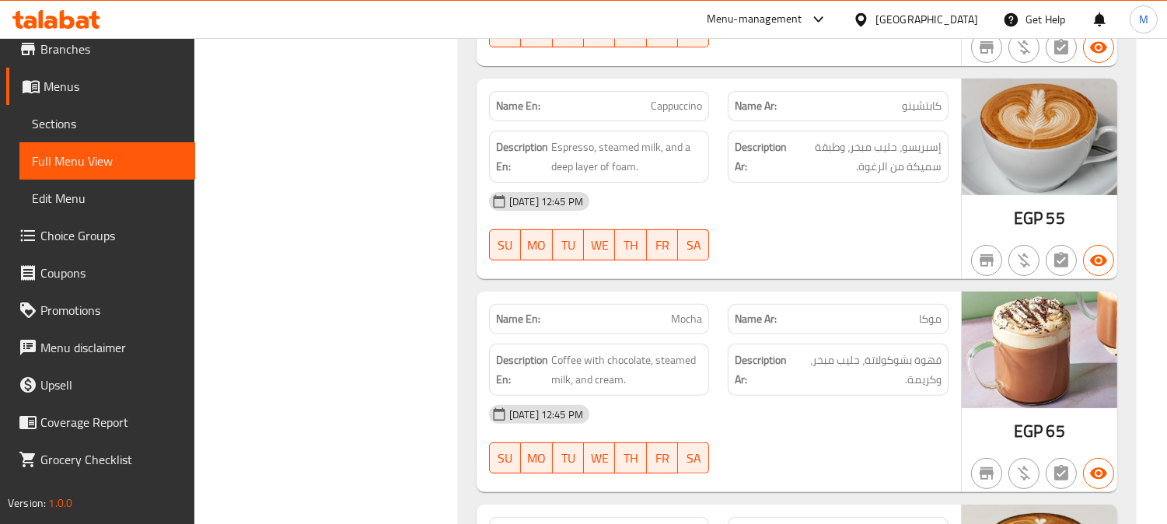
scroll to position [11580, 0]
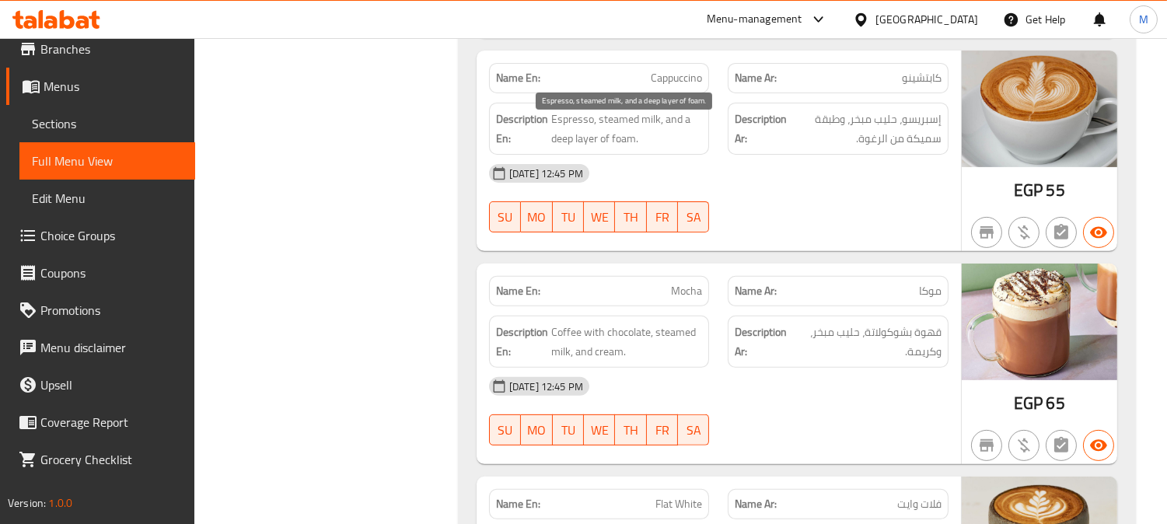
click at [558, 145] on span "Espresso, steamed milk, and a deep layer of foam." at bounding box center [627, 129] width 152 height 38
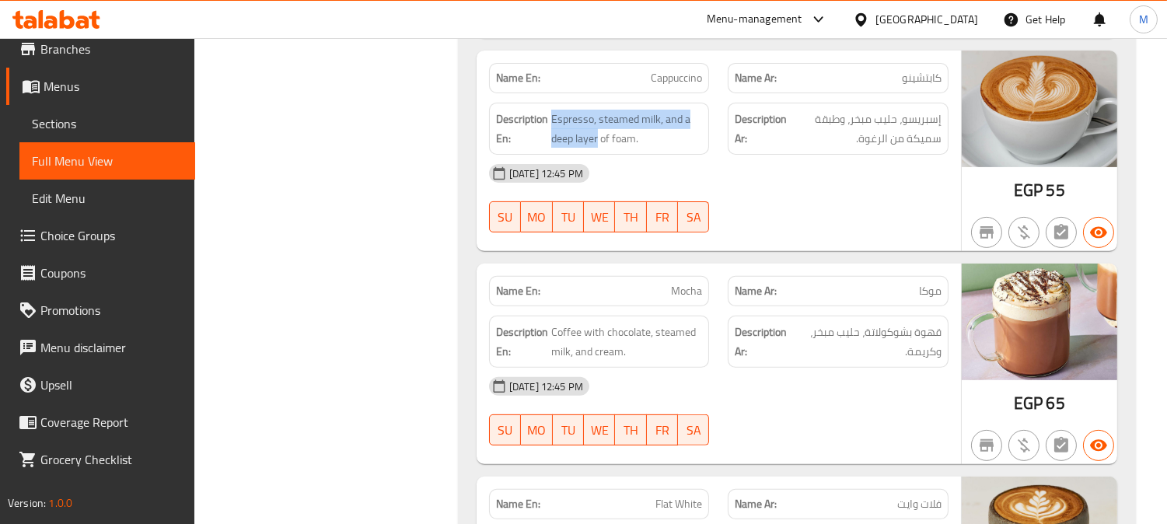
drag, startPoint x: 597, startPoint y: 149, endPoint x: 546, endPoint y: 141, distance: 51.2
copy h6 "Espresso, steamed milk, and a deep layer"
click at [590, 146] on span "Espresso, steamed milk, and a deep layer of foam." at bounding box center [627, 129] width 152 height 38
drag, startPoint x: 594, startPoint y: 148, endPoint x: 541, endPoint y: 145, distance: 53.7
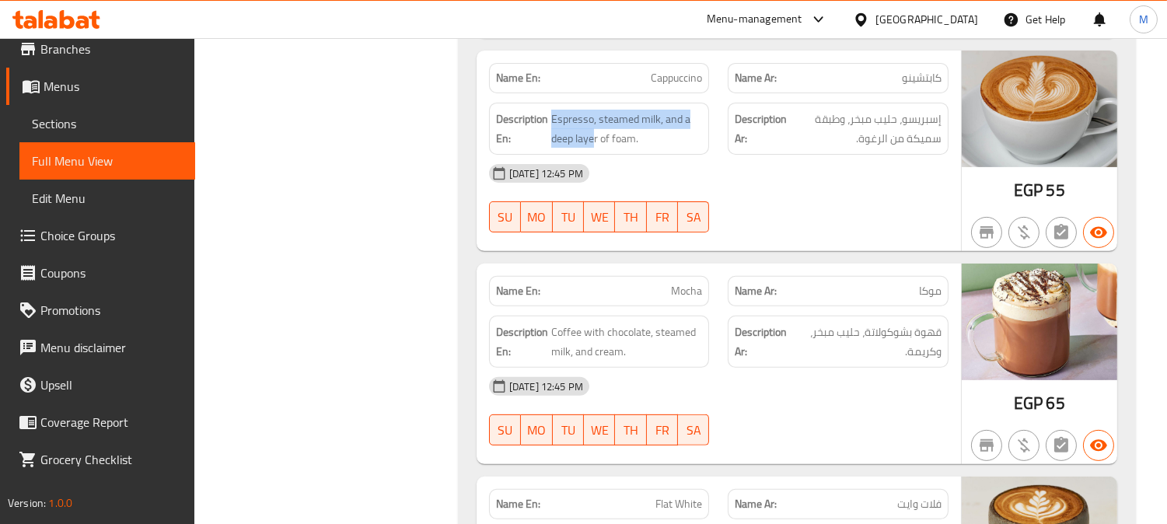
copy span "deep layer"
drag, startPoint x: 601, startPoint y: 142, endPoint x: 549, endPoint y: 152, distance: 52.9
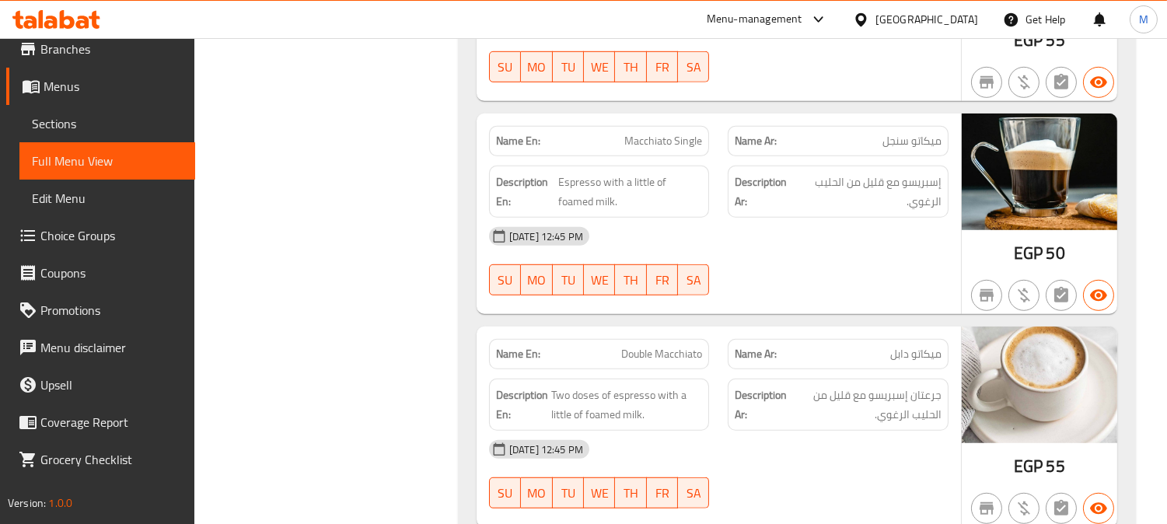
scroll to position [12445, 0]
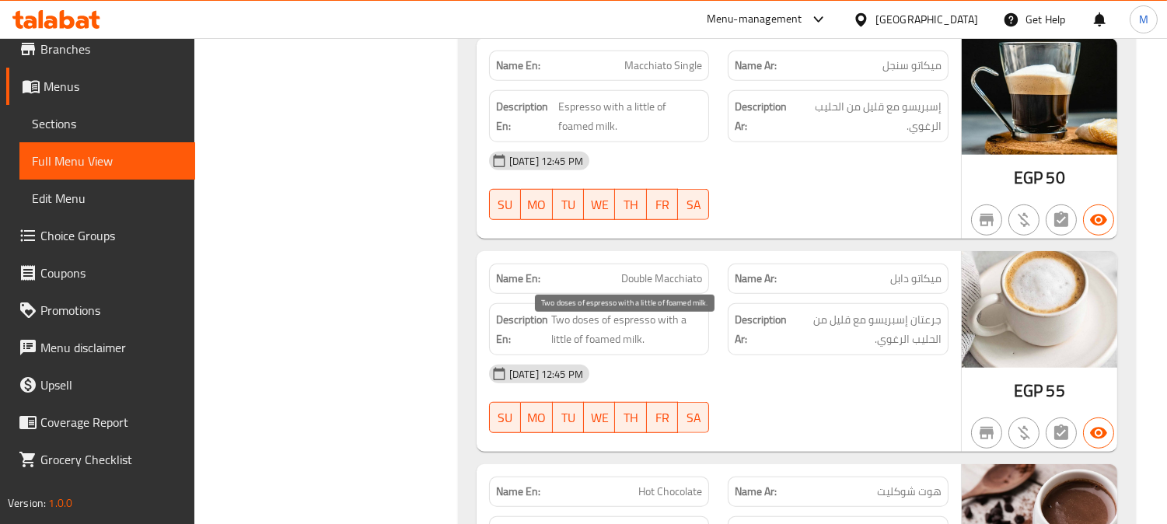
click at [639, 330] on span "Two doses of espresso with a little of foamed milk." at bounding box center [627, 329] width 152 height 38
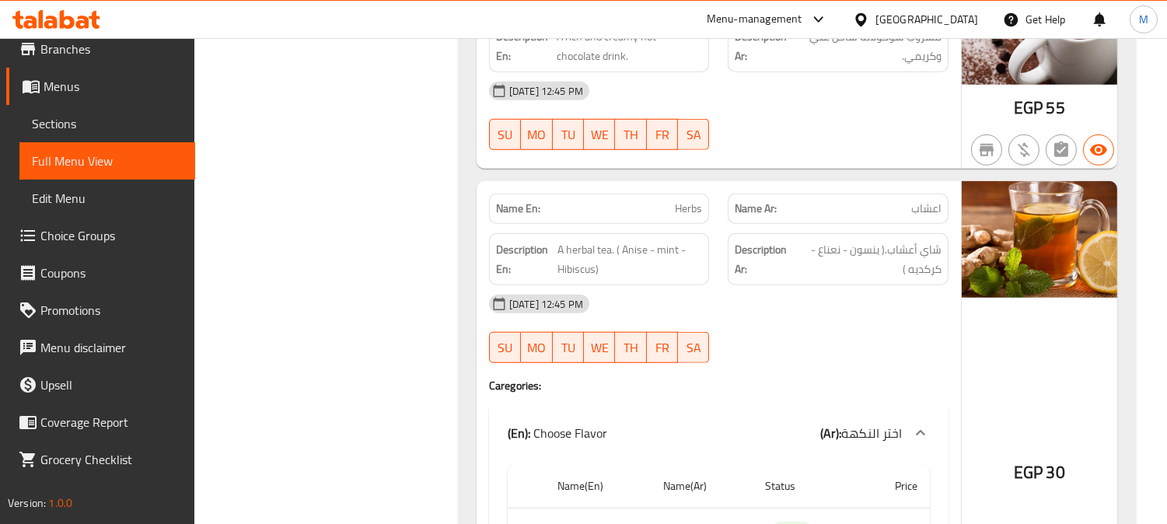
scroll to position [13049, 0]
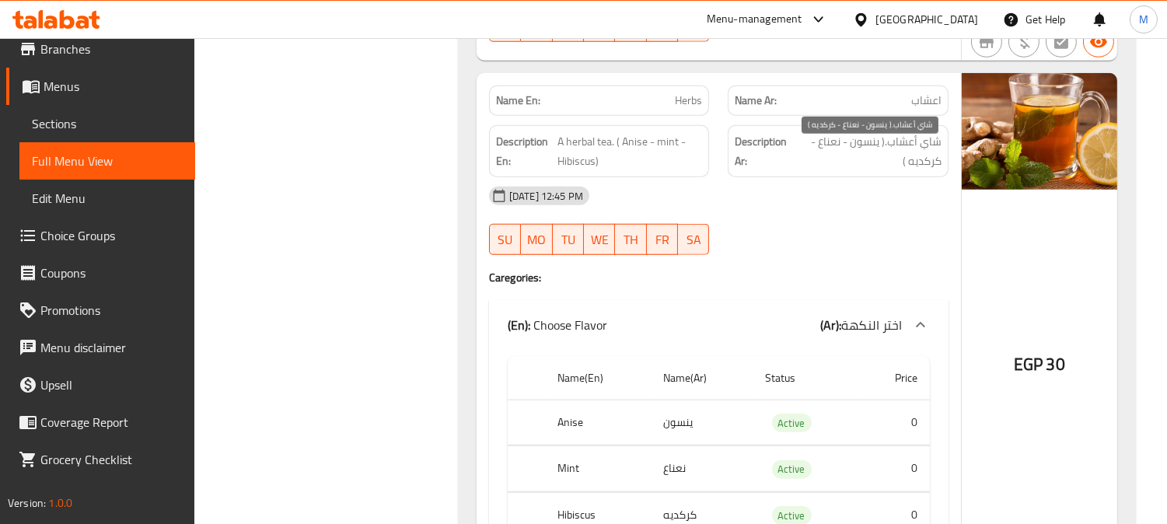
click at [919, 153] on span "شاي أعشاب.( ينسون - نعناع - كركديه )" at bounding box center [869, 151] width 146 height 38
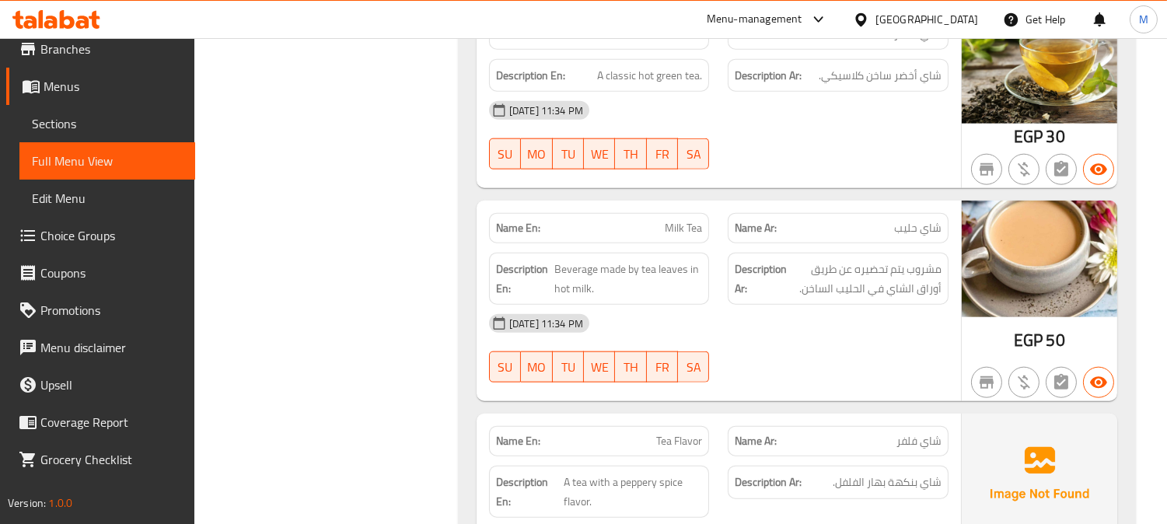
scroll to position [13827, 0]
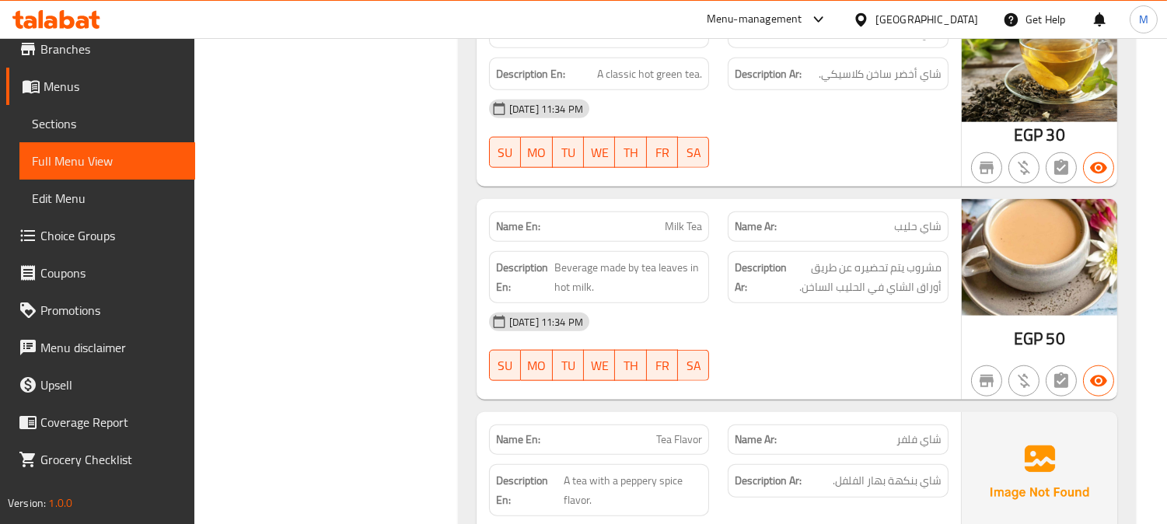
click at [674, 235] on span "Milk Tea" at bounding box center [683, 227] width 37 height 16
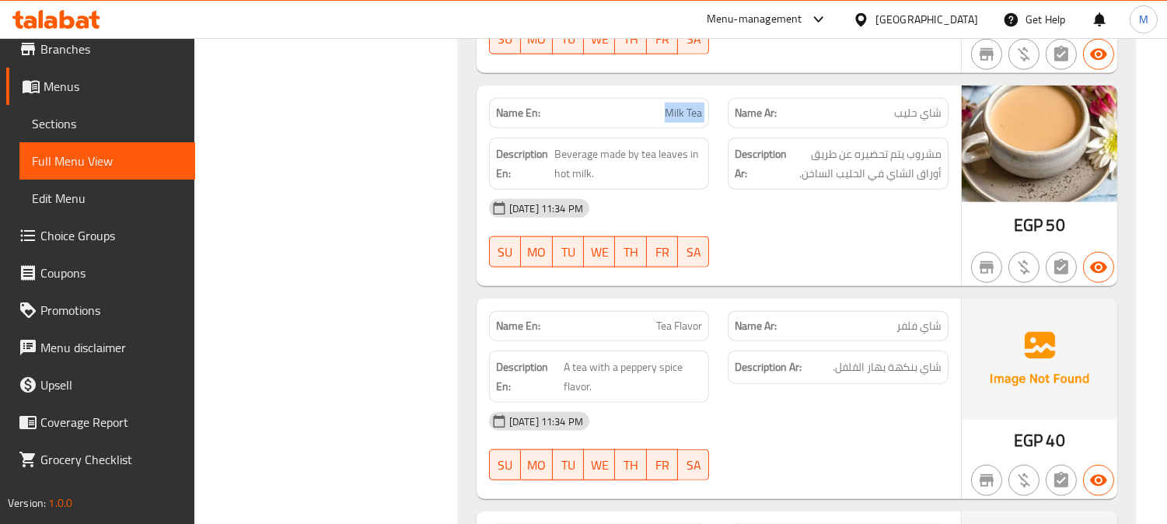
scroll to position [14087, 0]
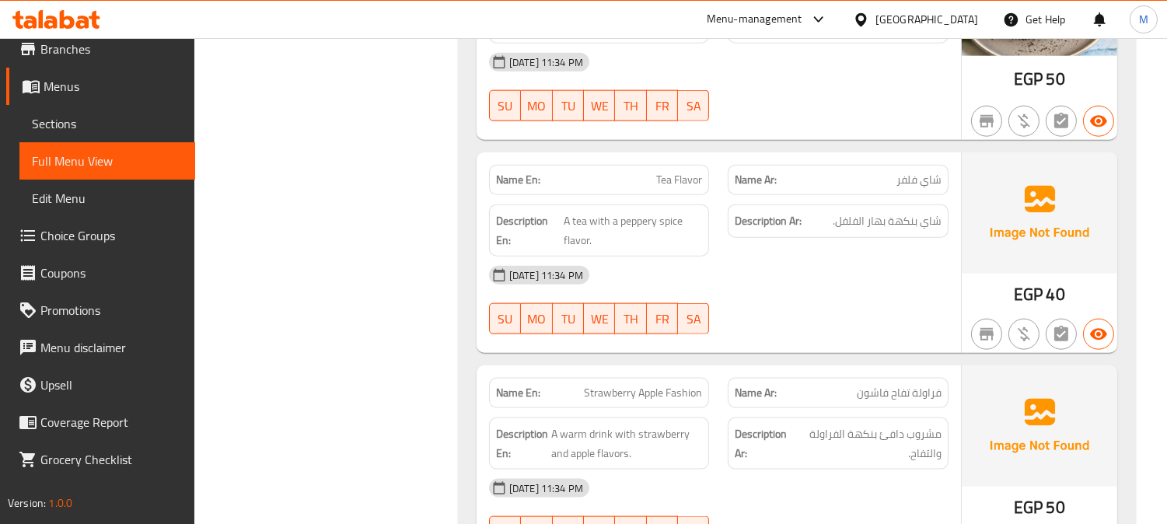
click at [687, 182] on span "Tea Flavor" at bounding box center [679, 180] width 46 height 16
click at [686, 188] on span "Tea Flavor" at bounding box center [679, 180] width 46 height 16
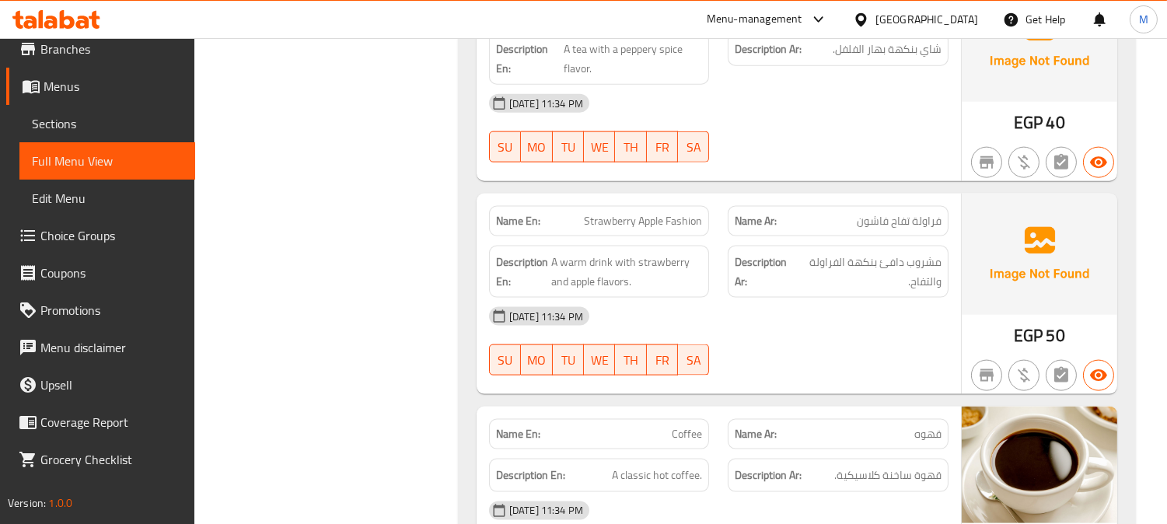
scroll to position [14260, 0]
click at [578, 269] on span "A warm drink with strawberry and apple flavors." at bounding box center [627, 271] width 152 height 38
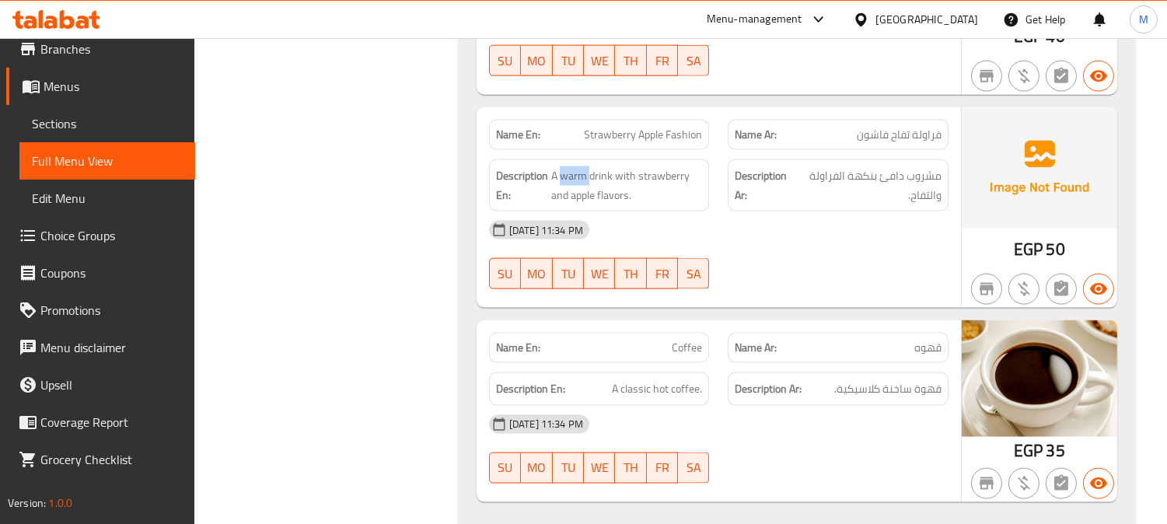
scroll to position [14519, 0]
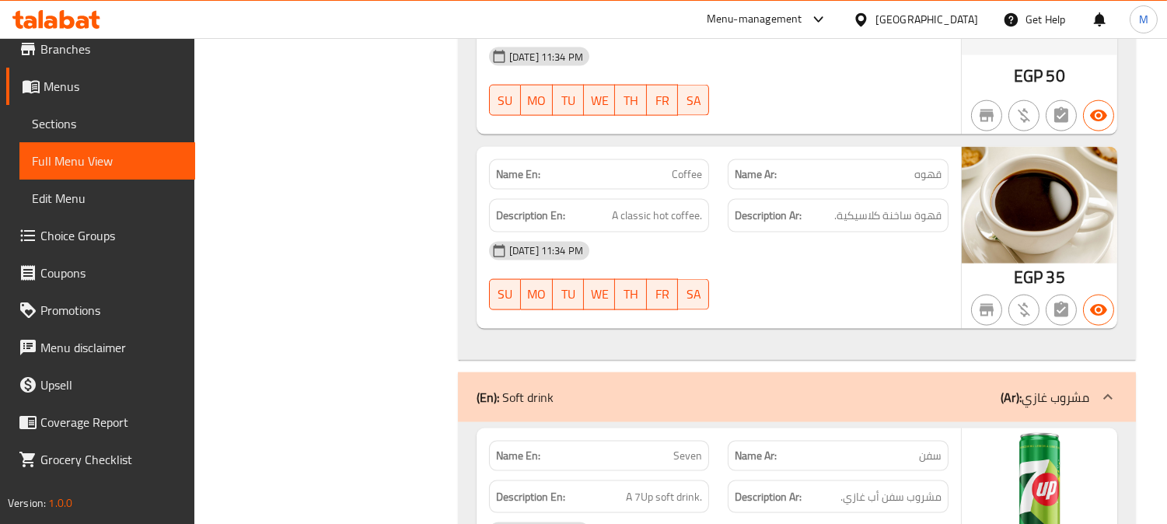
click at [685, 183] on span "Coffee" at bounding box center [687, 174] width 30 height 16
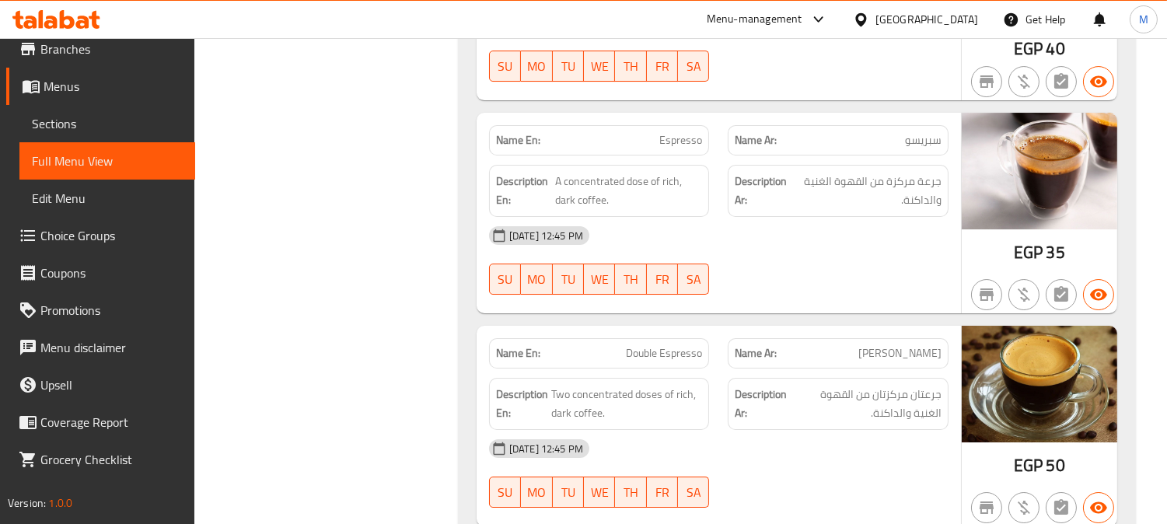
scroll to position [9679, 0]
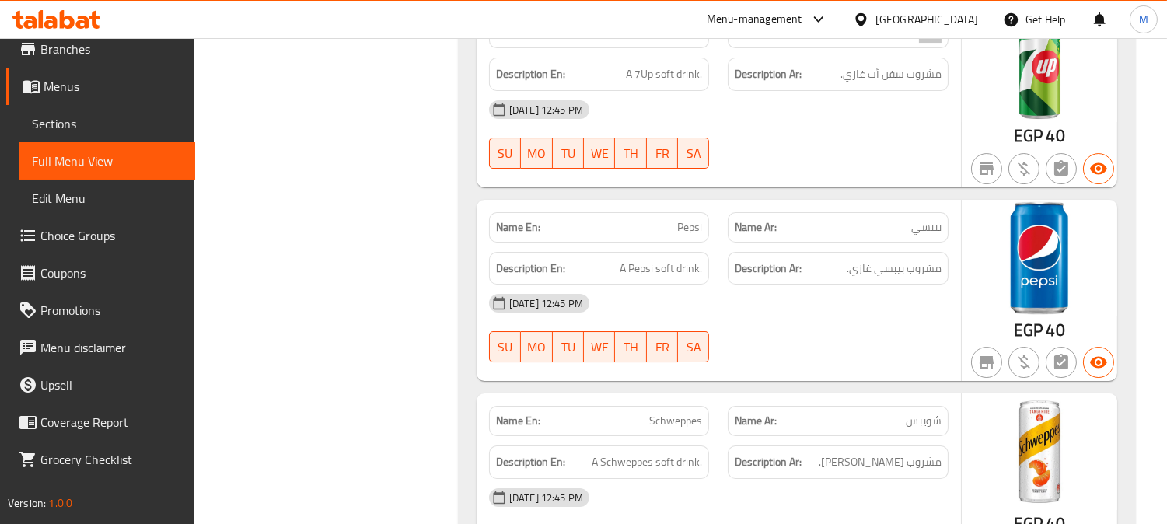
scroll to position [9765, 0]
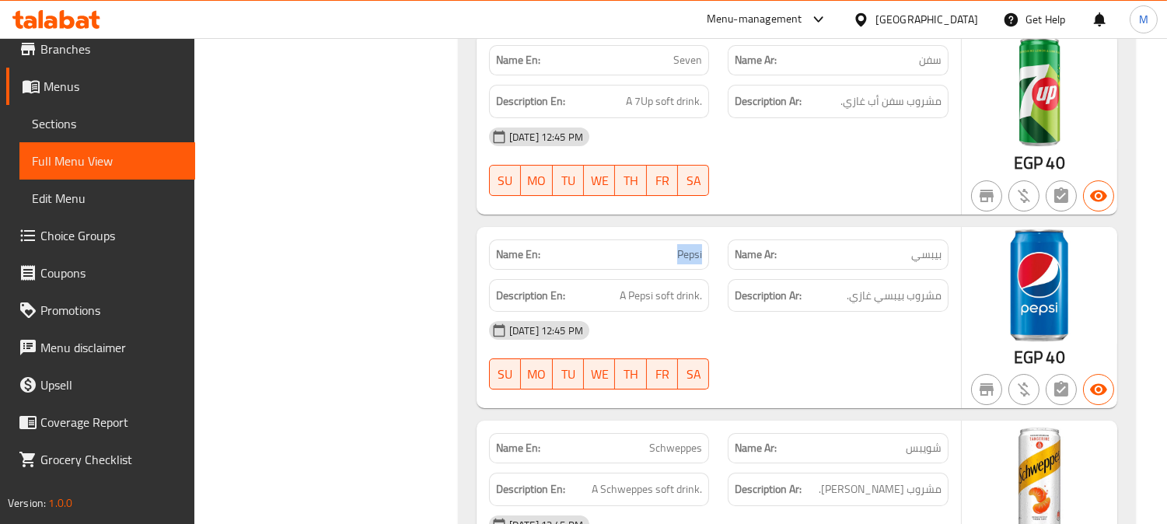
scroll to position [9938, 0]
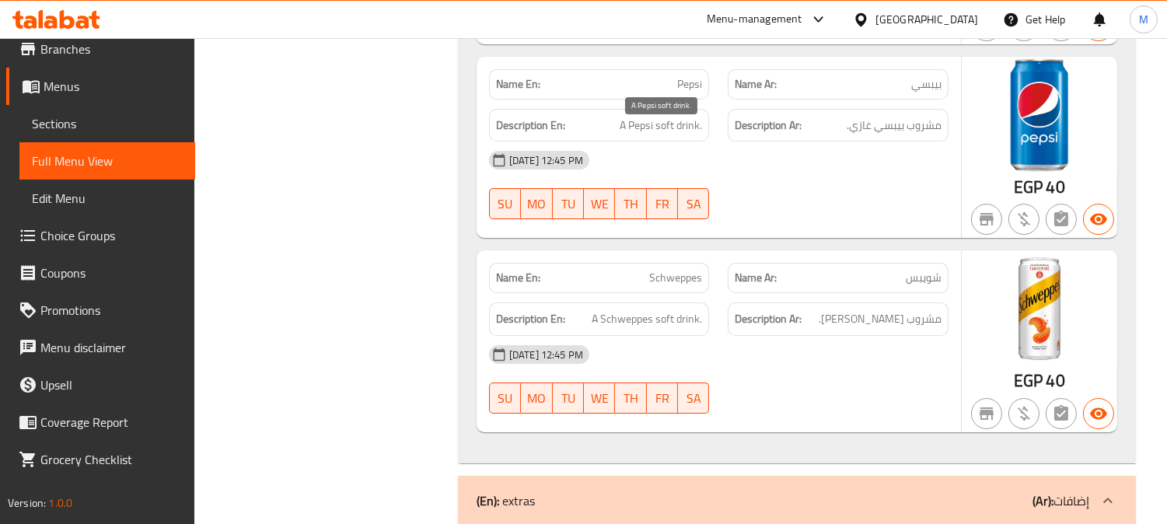
click at [678, 135] on span "A Pepsi soft drink." at bounding box center [661, 125] width 82 height 19
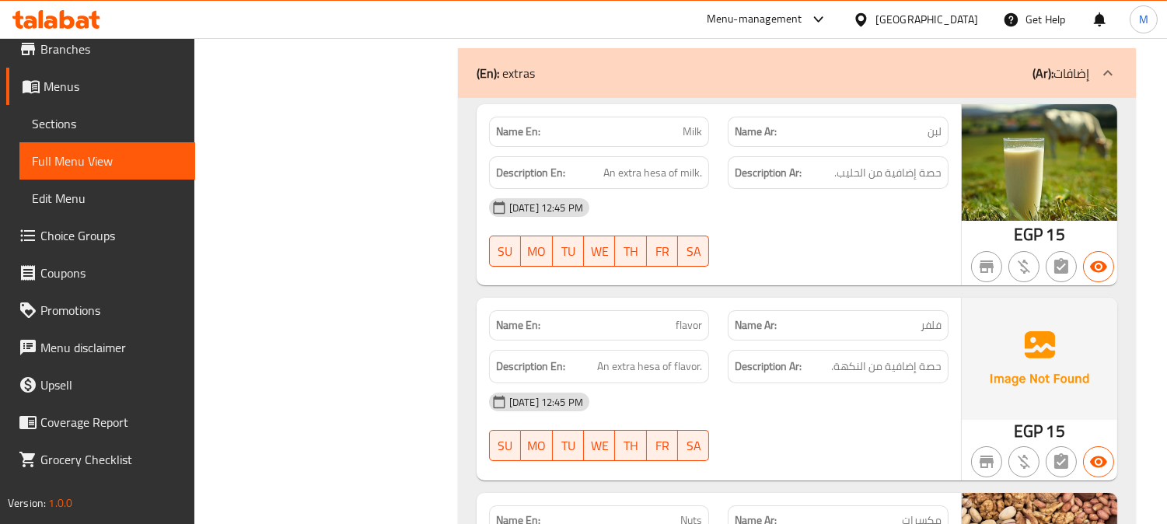
scroll to position [10371, 0]
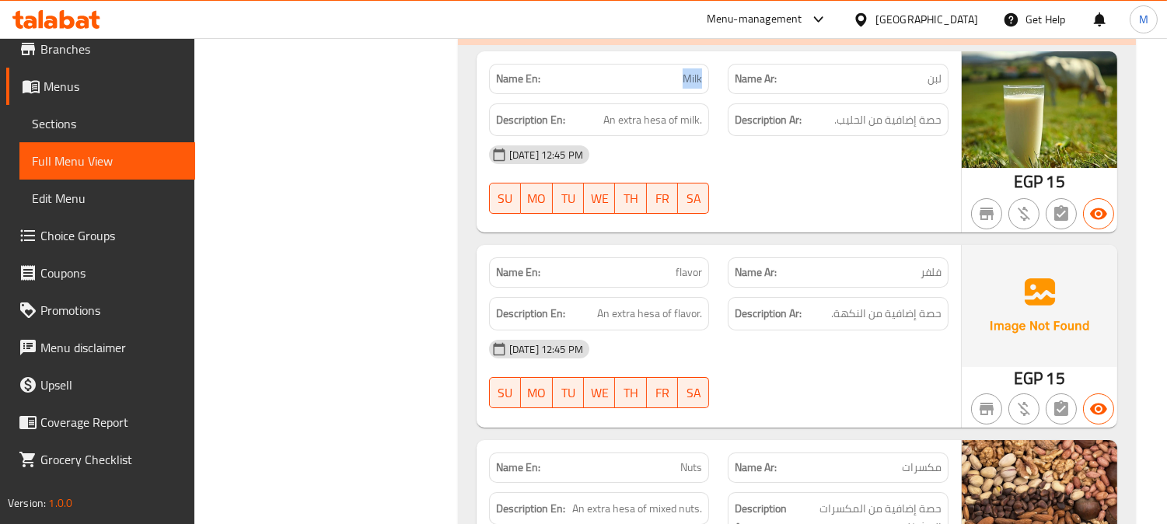
scroll to position [10457, 0]
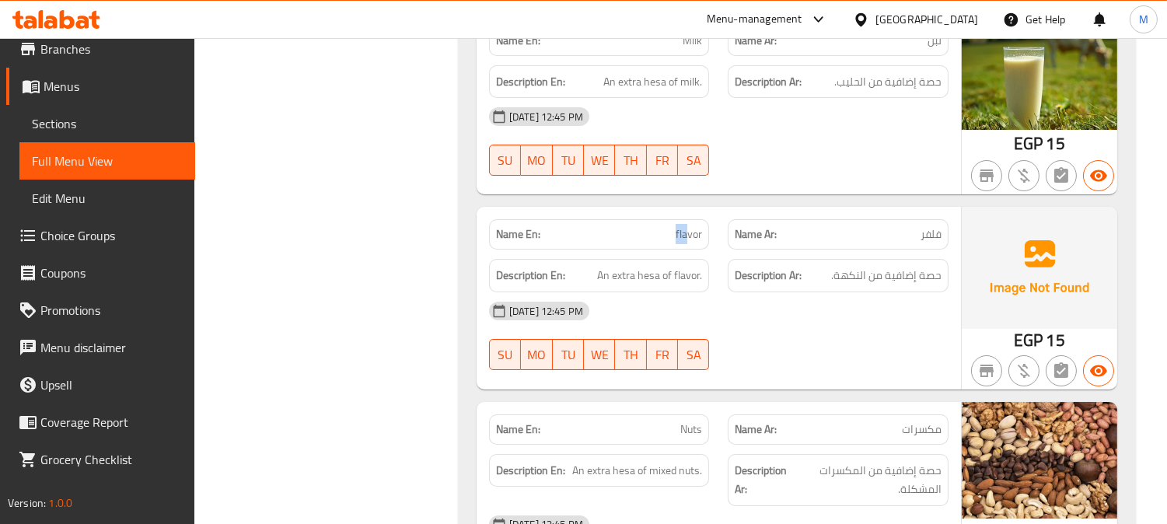
drag, startPoint x: 664, startPoint y: 239, endPoint x: 685, endPoint y: 239, distance: 21.0
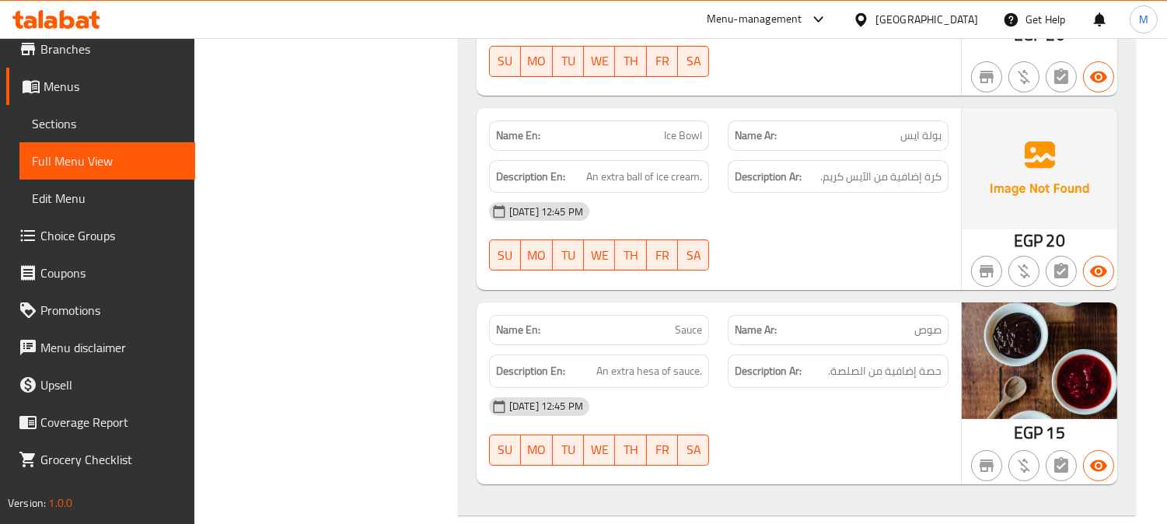
scroll to position [10889, 0]
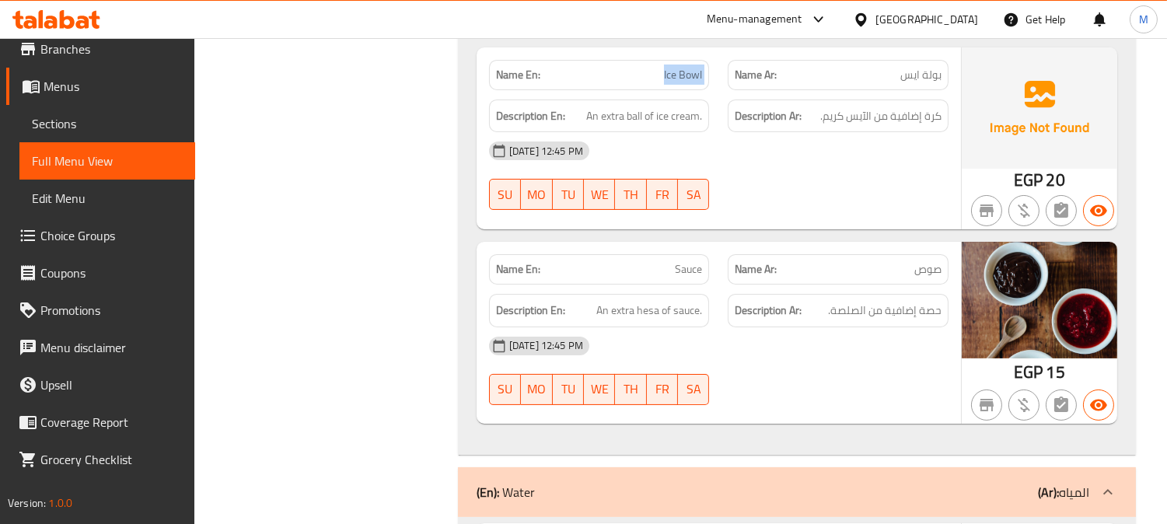
scroll to position [11062, 0]
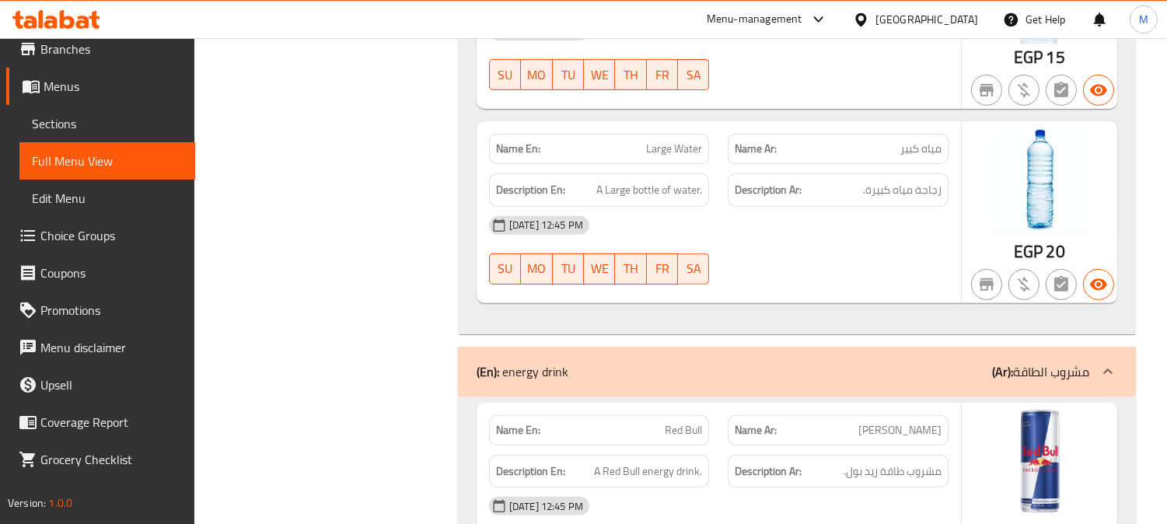
scroll to position [11407, 0]
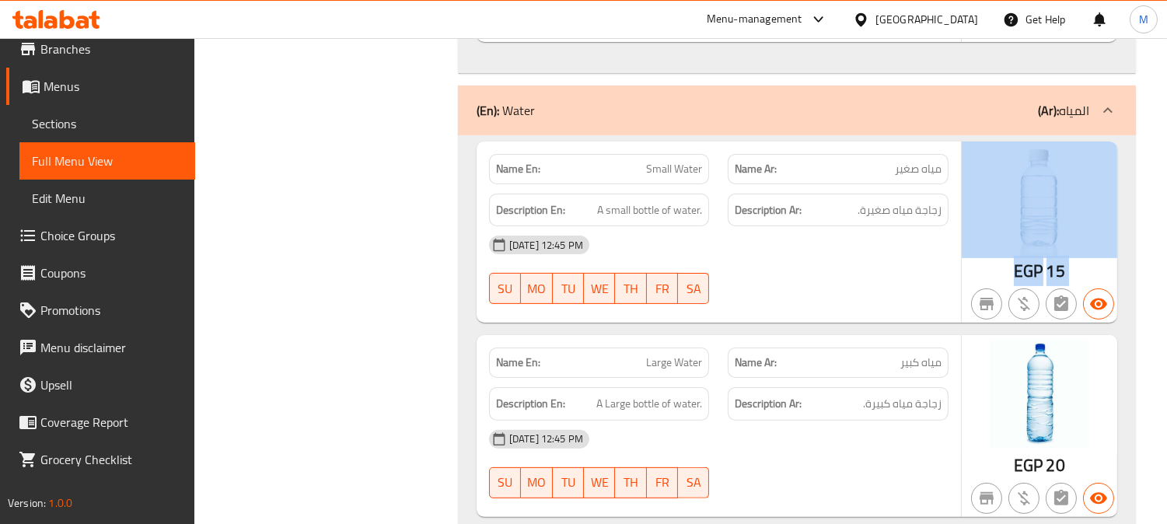
drag, startPoint x: 1074, startPoint y: 274, endPoint x: 988, endPoint y: 281, distance: 86.6
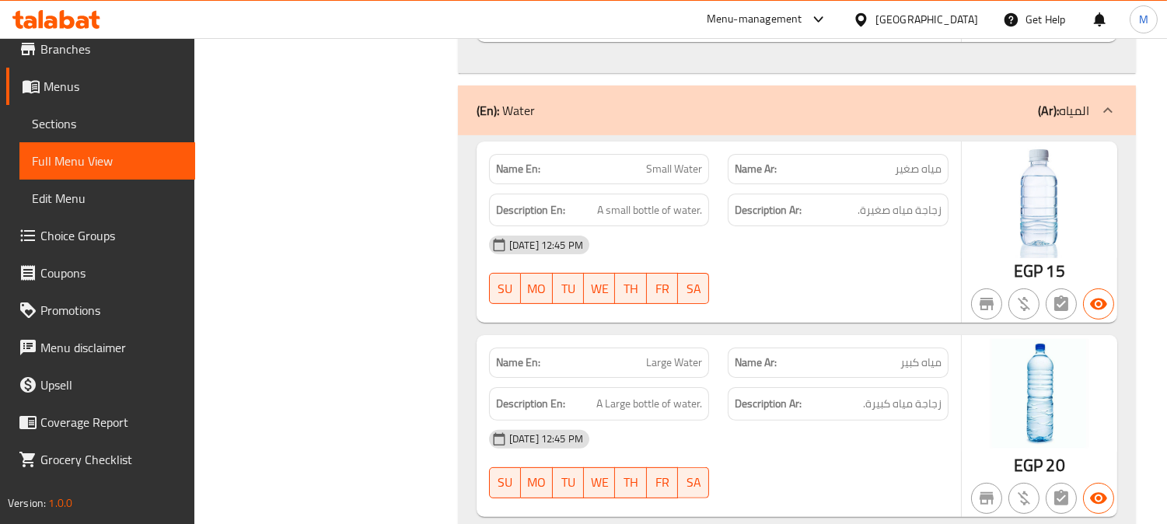
click at [674, 220] on span "A small bottle of water." at bounding box center [649, 210] width 105 height 19
drag, startPoint x: 621, startPoint y: 226, endPoint x: 693, endPoint y: 216, distance: 72.9
click at [693, 216] on span "A small bottle of water." at bounding box center [649, 210] width 105 height 19
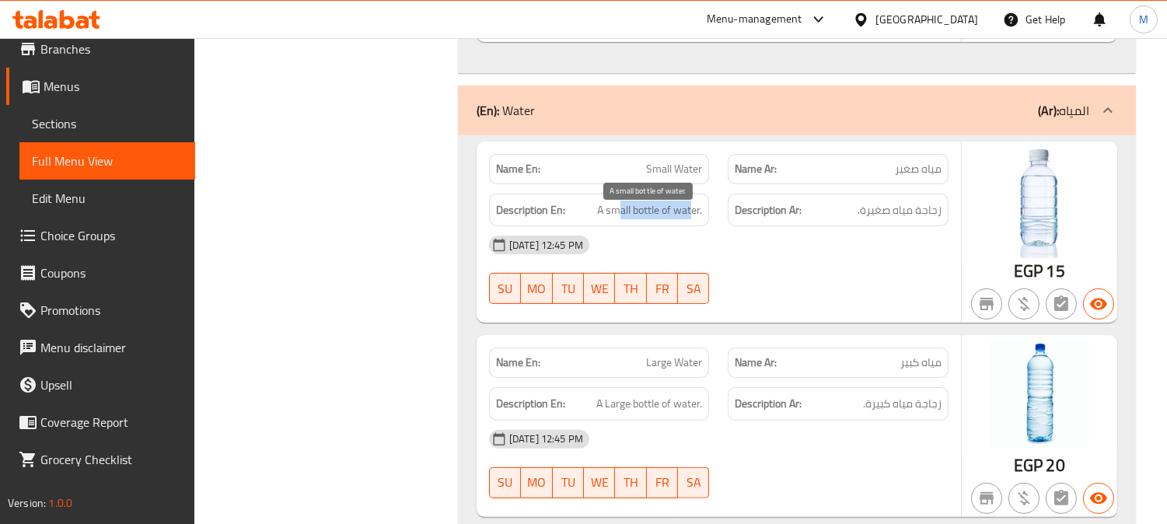
click at [690, 216] on span "A small bottle of water." at bounding box center [649, 210] width 105 height 19
click at [628, 220] on span "A small bottle of water." at bounding box center [649, 210] width 105 height 19
click at [627, 220] on span "A small bottle of water." at bounding box center [649, 210] width 105 height 19
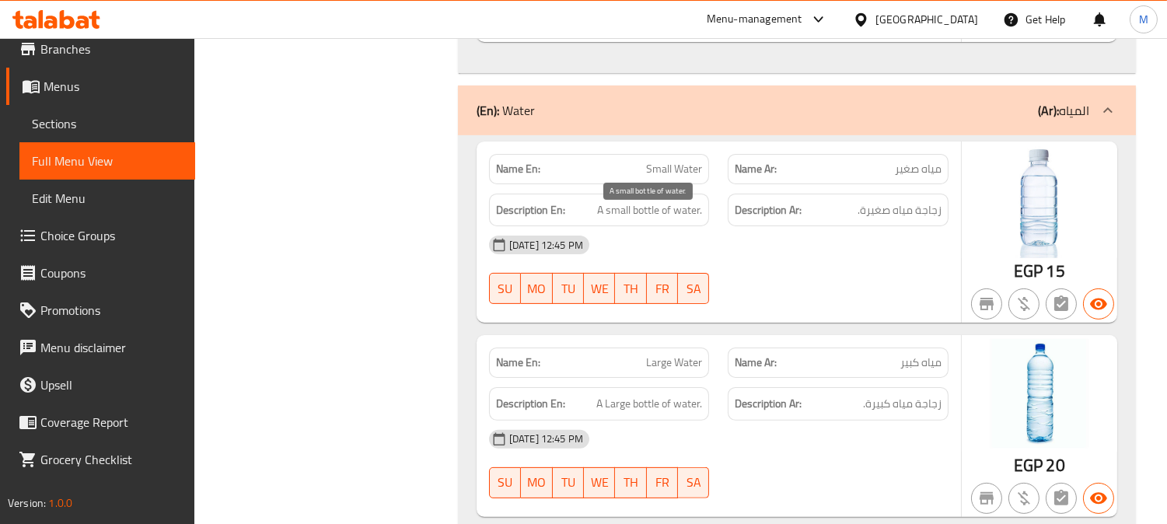
click at [649, 220] on span "A small bottle of water." at bounding box center [649, 210] width 105 height 19
click at [684, 219] on span "A small bottle of water." at bounding box center [649, 210] width 105 height 19
click at [622, 215] on span "A small bottle of water." at bounding box center [649, 210] width 105 height 19
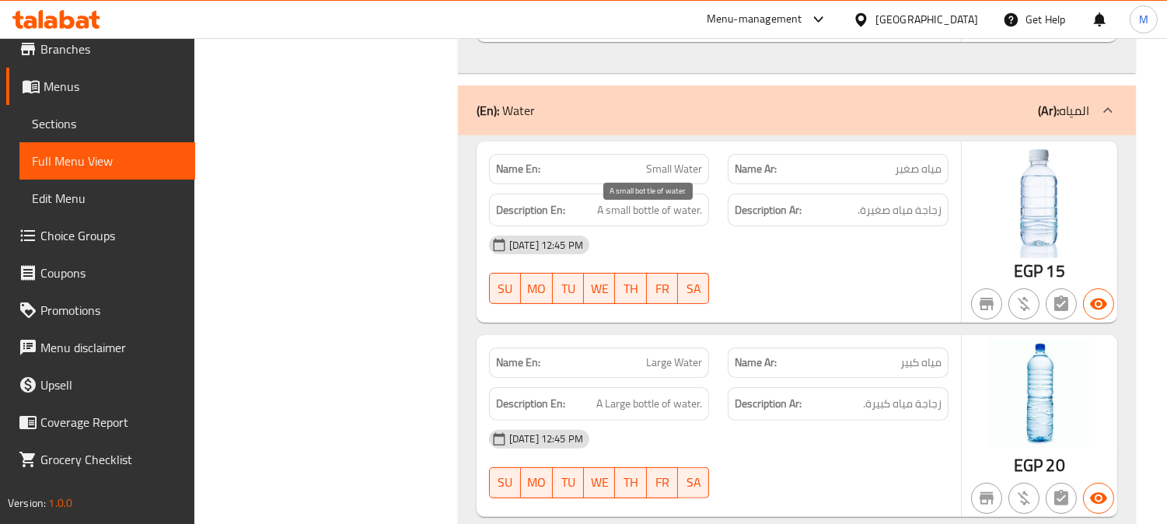
click at [621, 215] on span "A small bottle of water." at bounding box center [649, 210] width 105 height 19
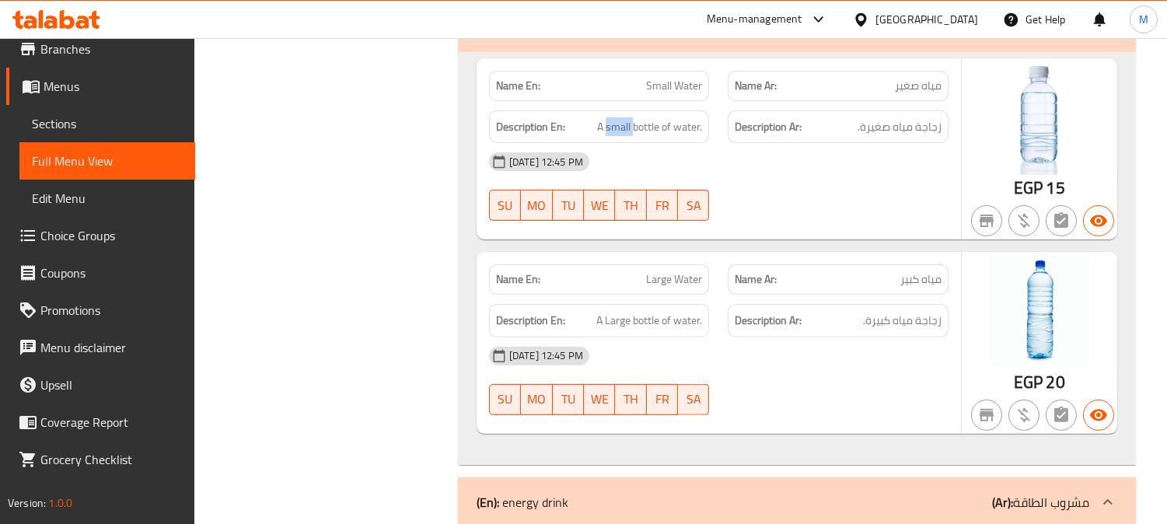
scroll to position [11493, 0]
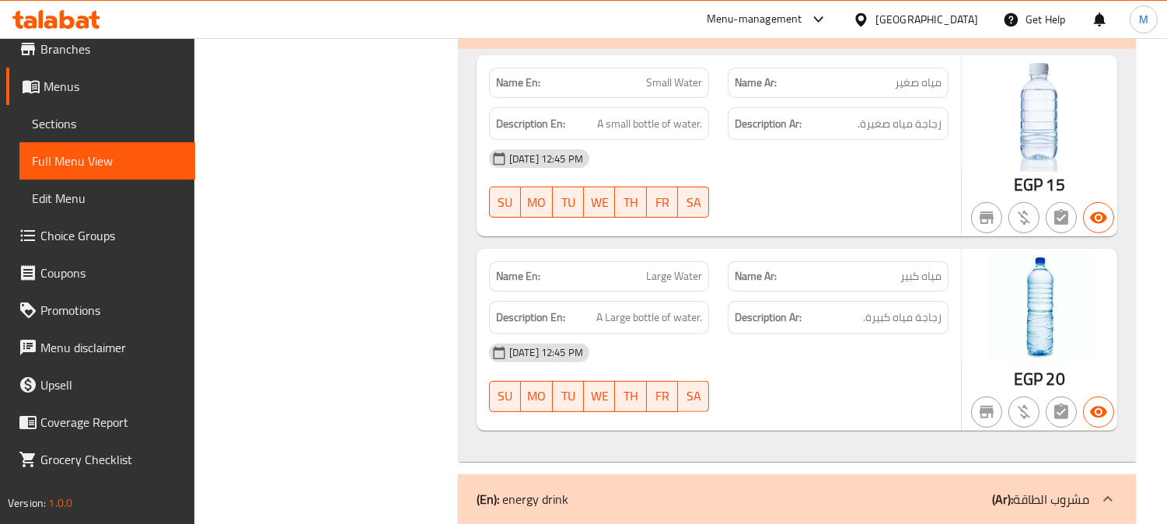
click at [691, 324] on span "A Large bottle of water." at bounding box center [650, 317] width 106 height 19
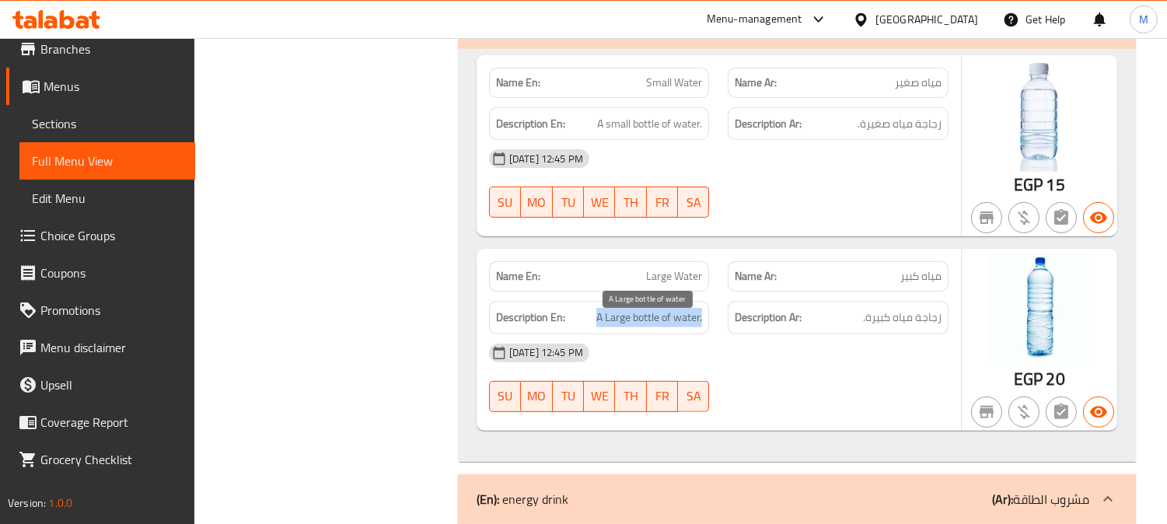
click at [691, 324] on span "A Large bottle of water." at bounding box center [650, 317] width 106 height 19
click at [634, 322] on span "A Large bottle of water." at bounding box center [650, 317] width 106 height 19
click at [632, 327] on span "A Large bottle of water." at bounding box center [650, 317] width 106 height 19
drag, startPoint x: 632, startPoint y: 327, endPoint x: 797, endPoint y: 380, distance: 173.7
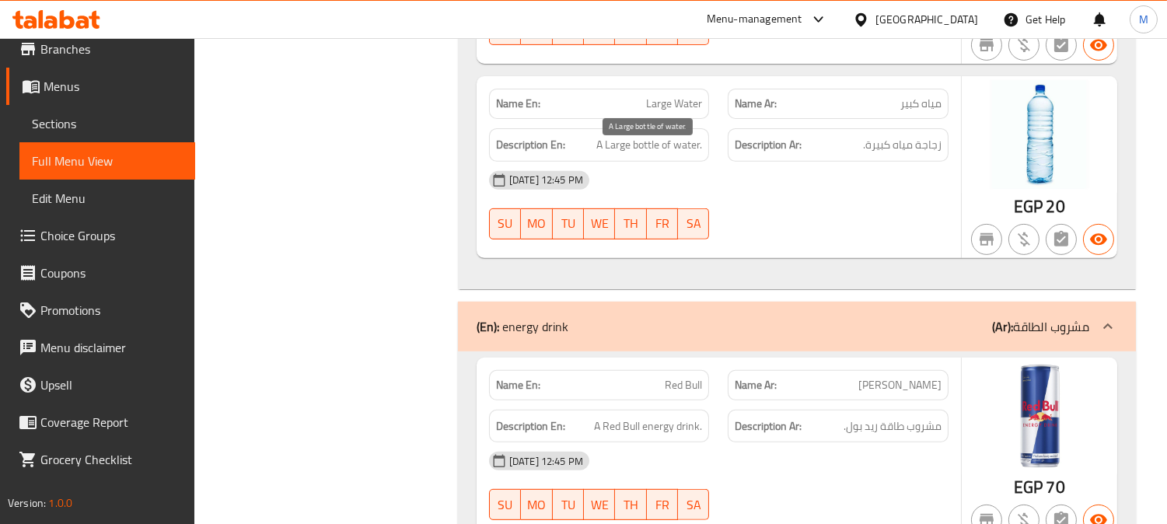
click at [686, 149] on span "A Large bottle of water." at bounding box center [650, 144] width 106 height 19
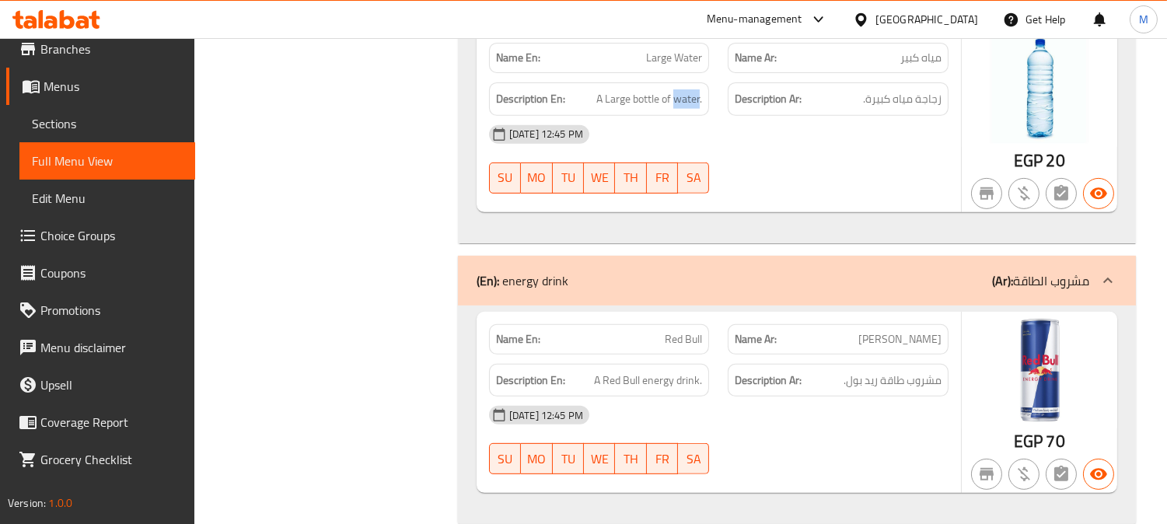
scroll to position [11753, 0]
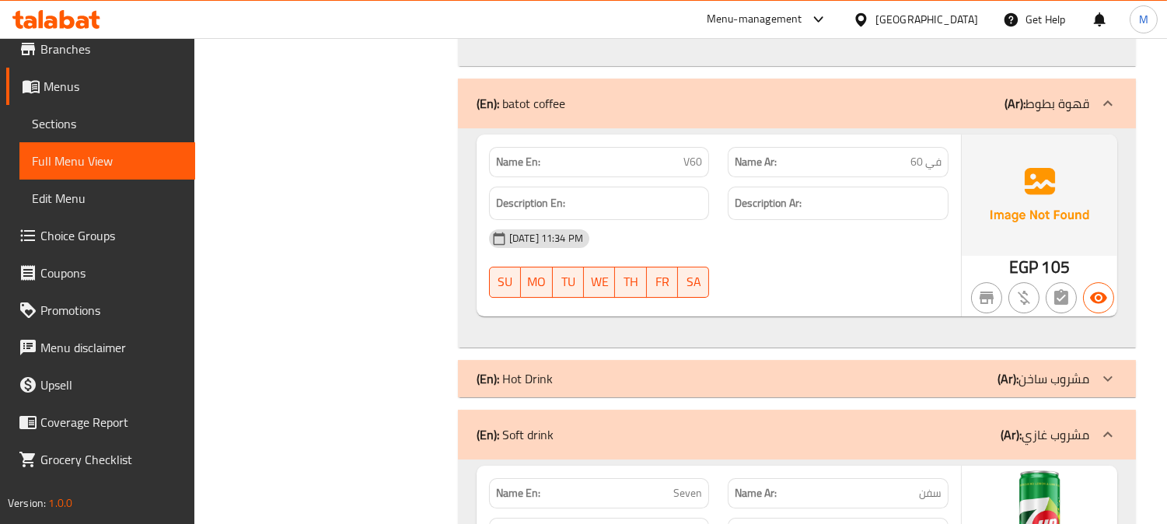
scroll to position [9419, 0]
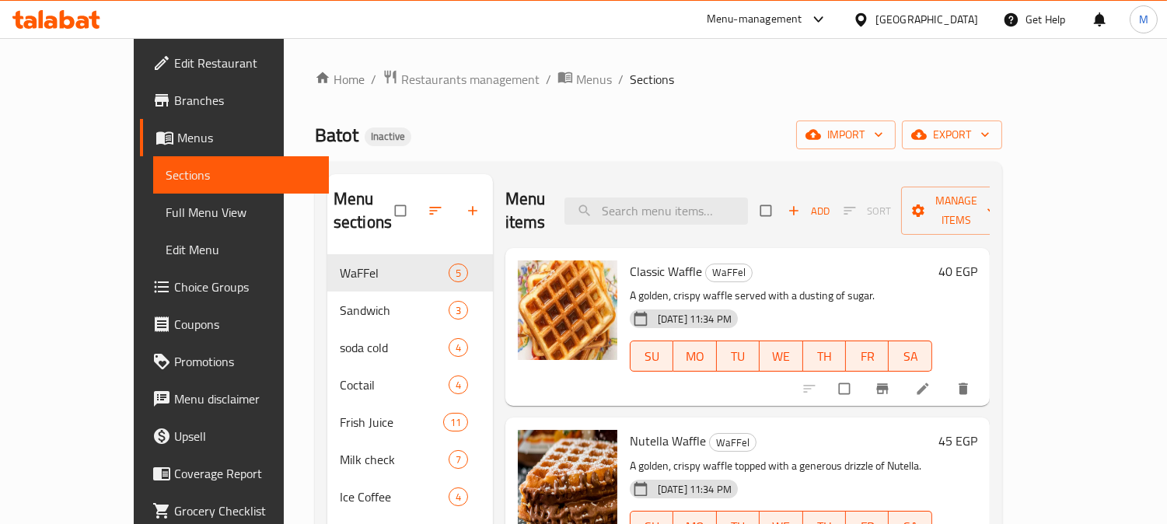
click at [651, 248] on div "Classic Waffle WaFFel A golden, crispy waffle served with a dusting of sugar. 1…" at bounding box center [748, 327] width 485 height 158
paste input "Sunrise"
click at [660, 201] on input "search" at bounding box center [657, 211] width 184 height 27
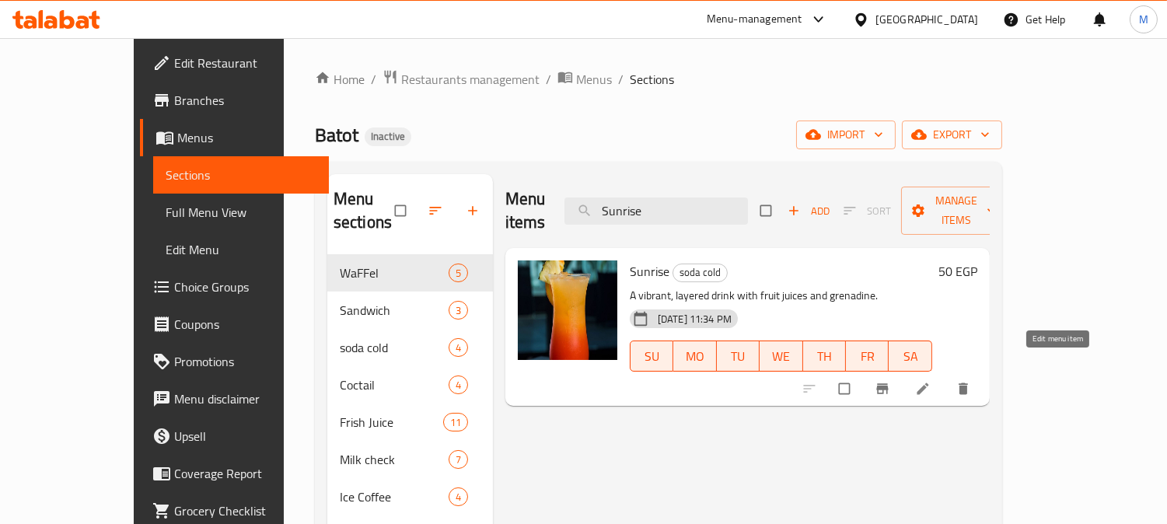
type input "Sunrise"
click at [931, 381] on icon at bounding box center [923, 389] width 16 height 16
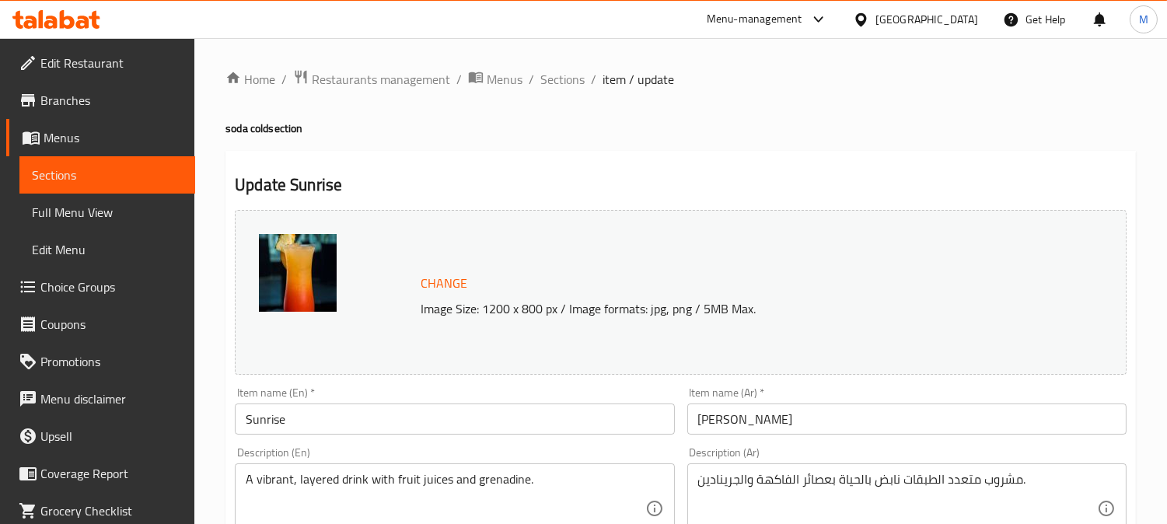
scroll to position [86, 0]
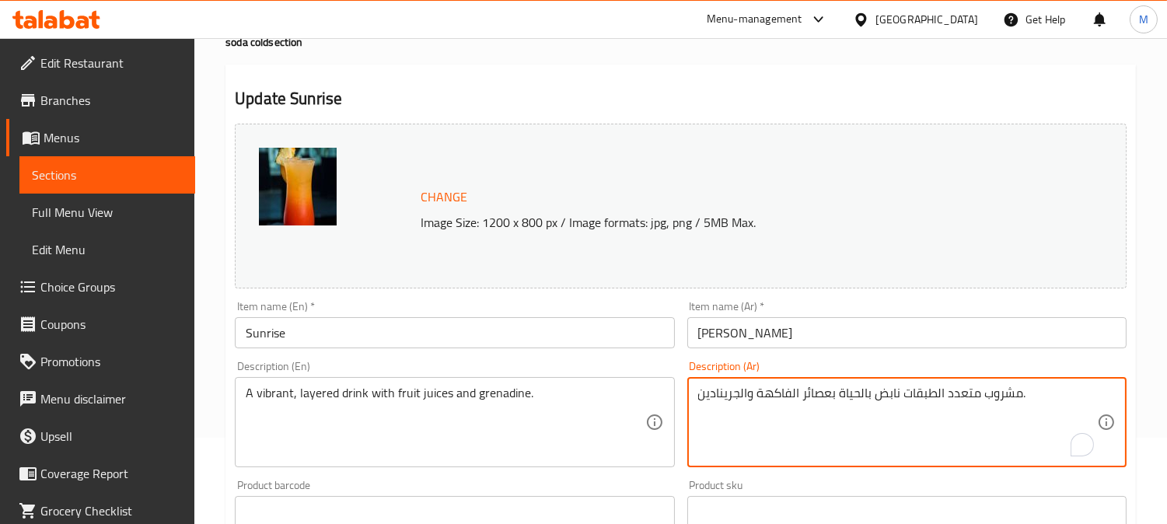
drag, startPoint x: 900, startPoint y: 399, endPoint x: 834, endPoint y: 397, distance: 66.1
type textarea "مشروب متعدد الطبقات بعصائر الفاكهة والجرينادين."
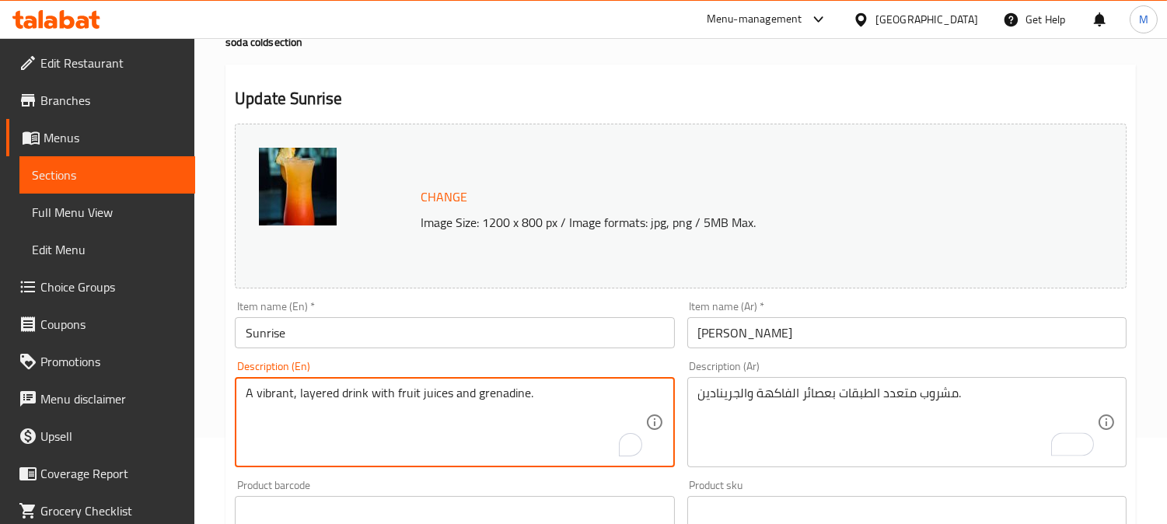
click at [296, 393] on textarea "A vibrant, layered drink with fruit juices and grenadine." at bounding box center [445, 423] width 399 height 74
click at [303, 394] on textarea "A vibrant, layered drink with fruit juices and grenadine." at bounding box center [445, 423] width 399 height 74
drag, startPoint x: 298, startPoint y: 395, endPoint x: 252, endPoint y: 394, distance: 45.9
click at [252, 394] on textarea "A vibrant, layered drink with fruit juices and grenadine." at bounding box center [445, 423] width 399 height 74
type textarea "A layered drink with fruit juices and grenadine."
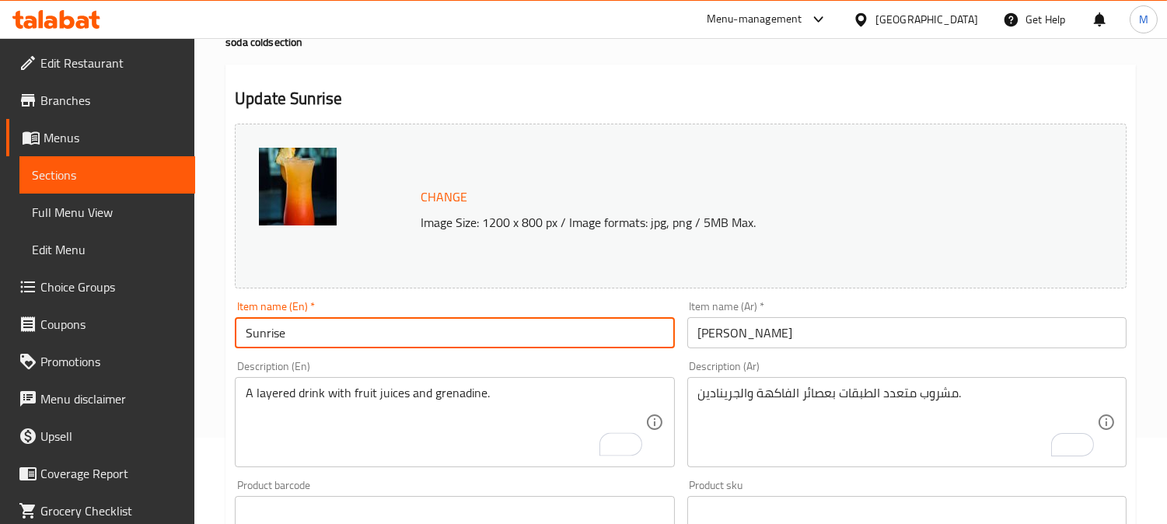
click at [380, 336] on input "Sunrise" at bounding box center [454, 332] width 439 height 31
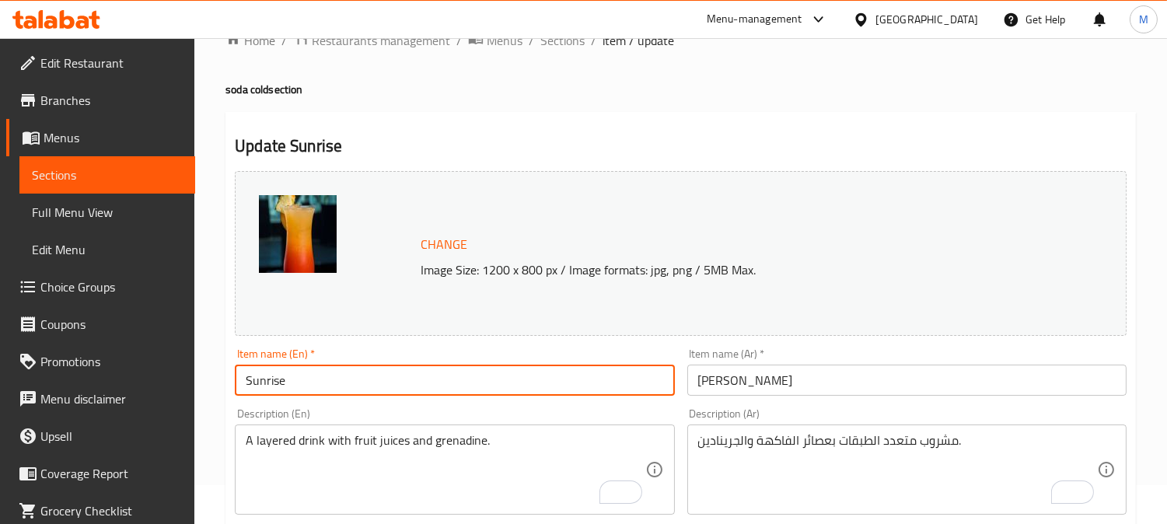
scroll to position [0, 0]
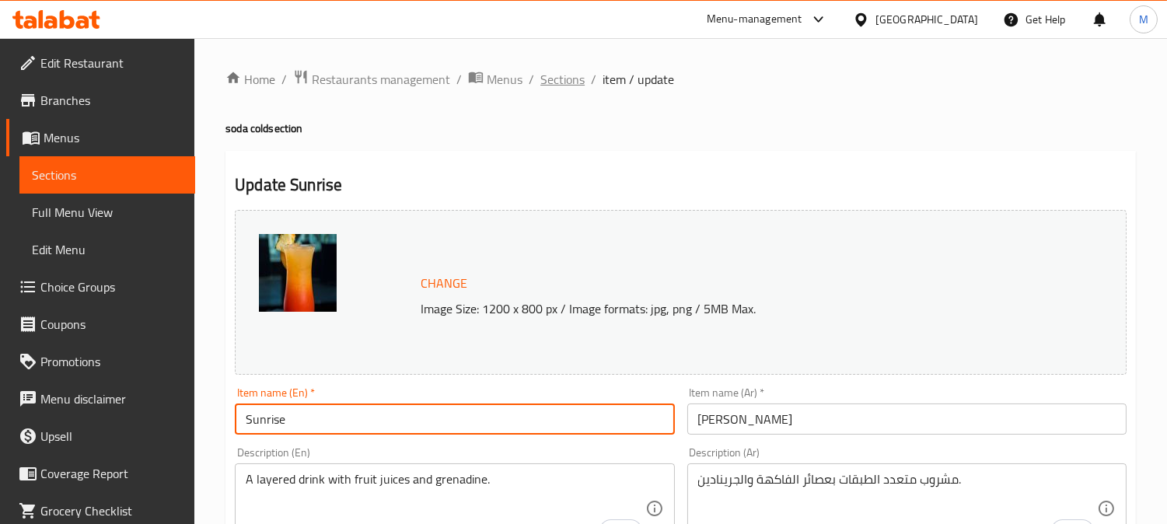
click at [547, 75] on span "Sections" at bounding box center [563, 79] width 44 height 19
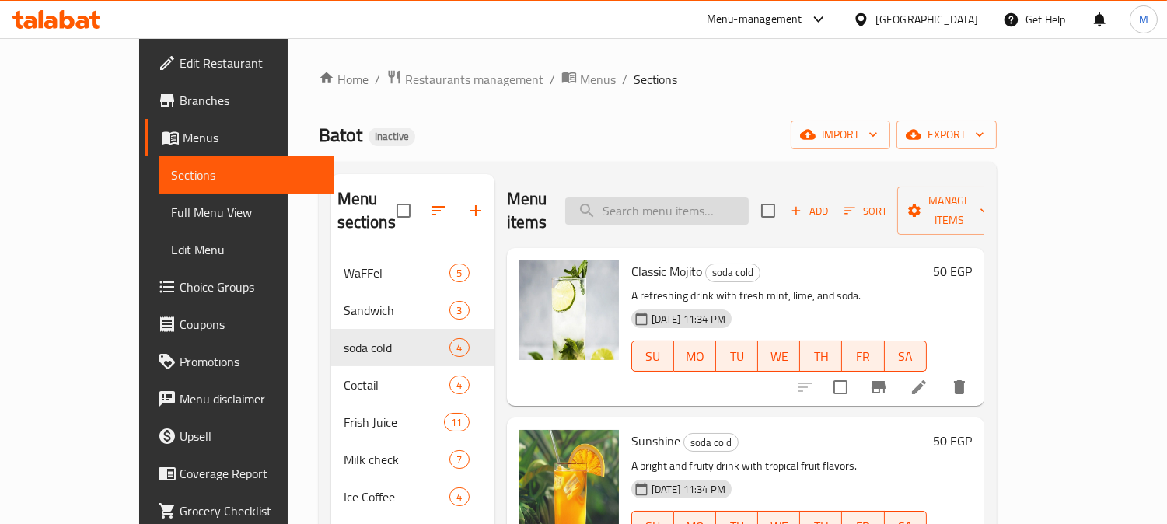
click at [643, 206] on input "search" at bounding box center [657, 211] width 184 height 27
paste input "Vanilla Milkshake"
type input "Vanilla Milkshake"
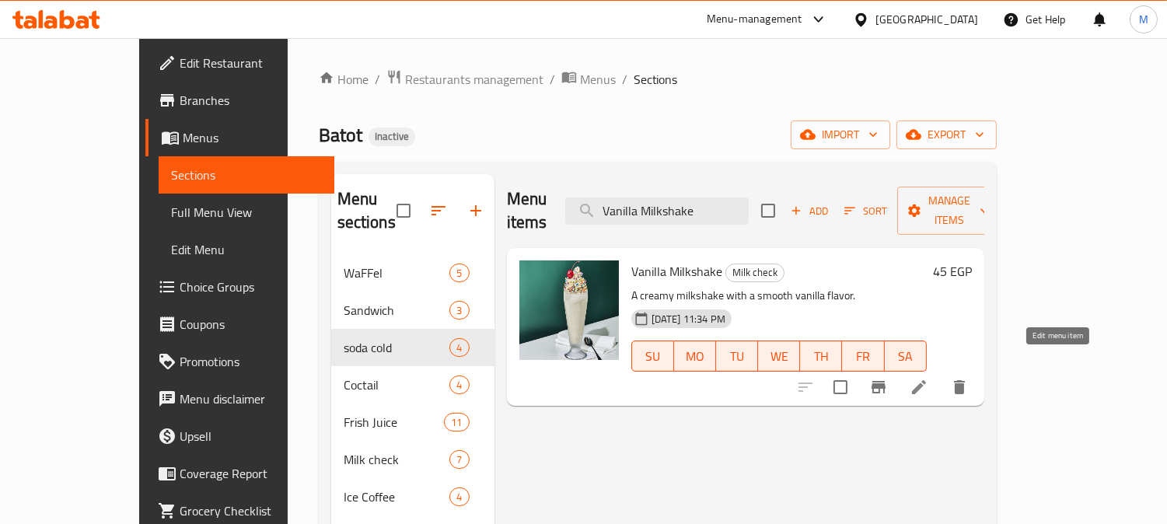
click at [929, 378] on icon at bounding box center [919, 387] width 19 height 19
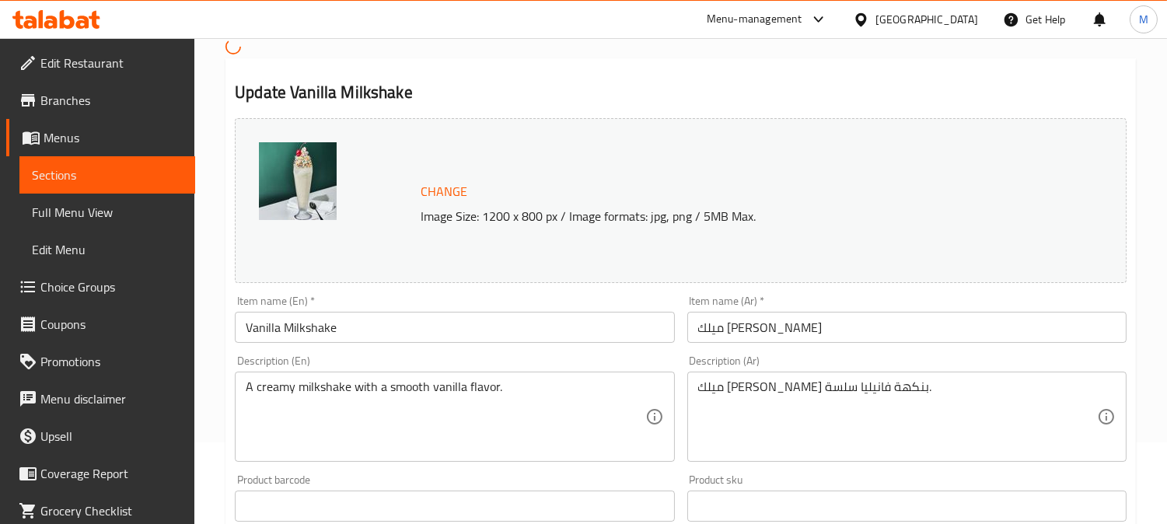
scroll to position [86, 0]
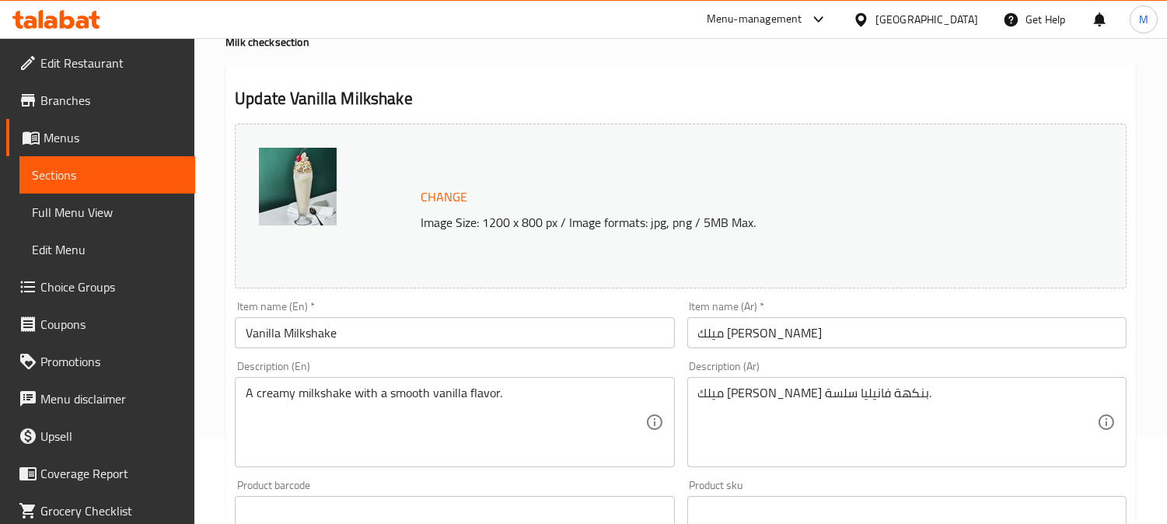
click at [723, 382] on div "ميلك شيك كريمي بنكهة فانيليا سلسة. Description (Ar)" at bounding box center [907, 422] width 439 height 90
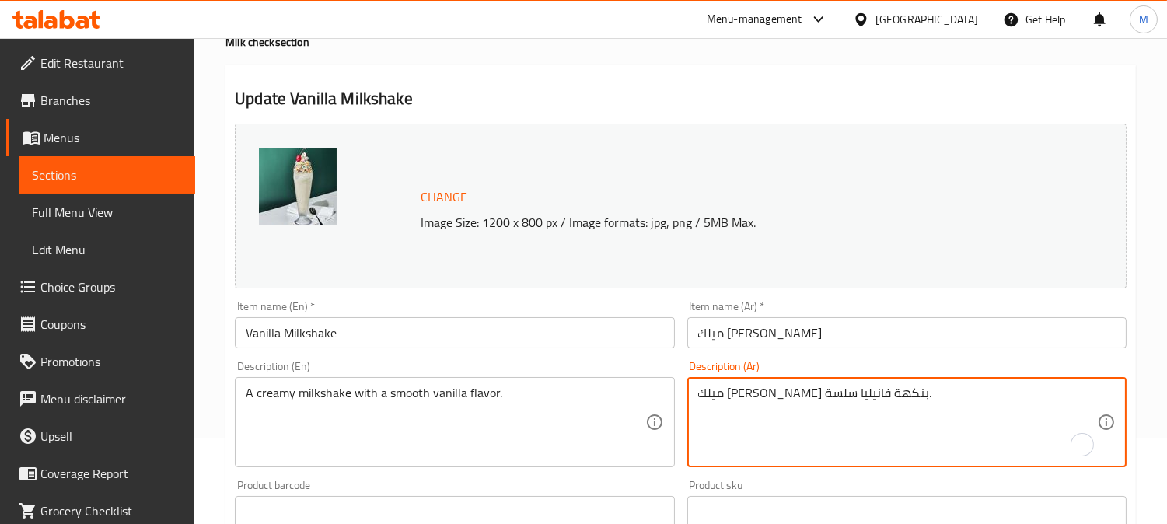
click at [718, 399] on textarea "ميلك شيك كريمي بنكهة فانيليا سلسة." at bounding box center [897, 423] width 399 height 74
click at [717, 394] on textarea "ميلك شيك كريمي بنكهة فانيليا سلسة." at bounding box center [897, 423] width 399 height 74
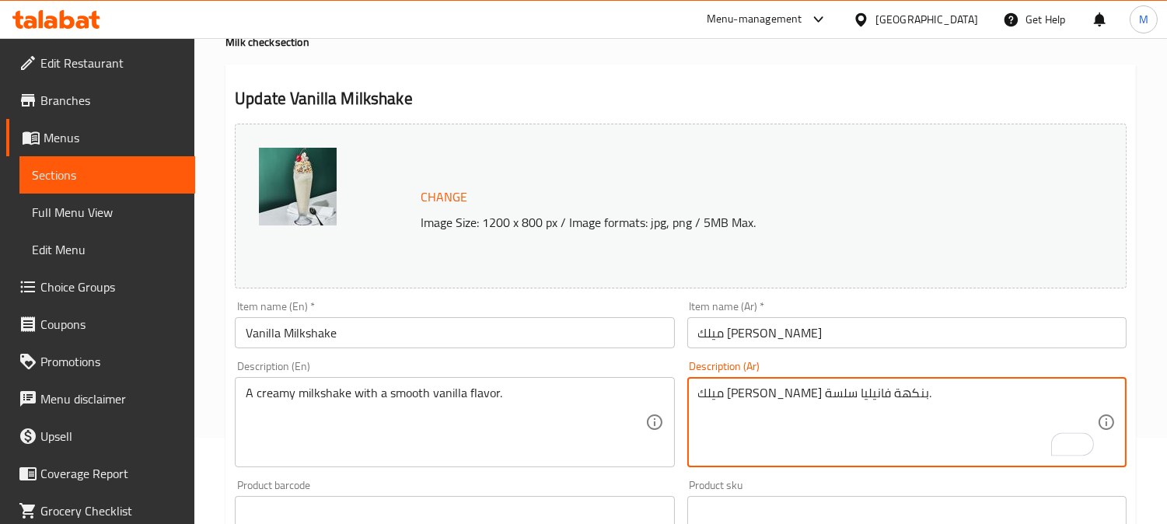
click at [717, 394] on textarea "ميلك شيك كريمي بنكهة فانيليا سلسة." at bounding box center [897, 423] width 399 height 74
click at [728, 392] on textarea "ميلك شيك كريمي بنكهة فانيليا سلسة." at bounding box center [897, 423] width 399 height 74
click at [727, 392] on textarea "ميلك شيك كريمي بنكهة فانيليا سلسة." at bounding box center [897, 423] width 399 height 74
click at [726, 394] on textarea "ميلك شيك كريمي بنكهة فانيليا سلسة." at bounding box center [897, 423] width 399 height 74
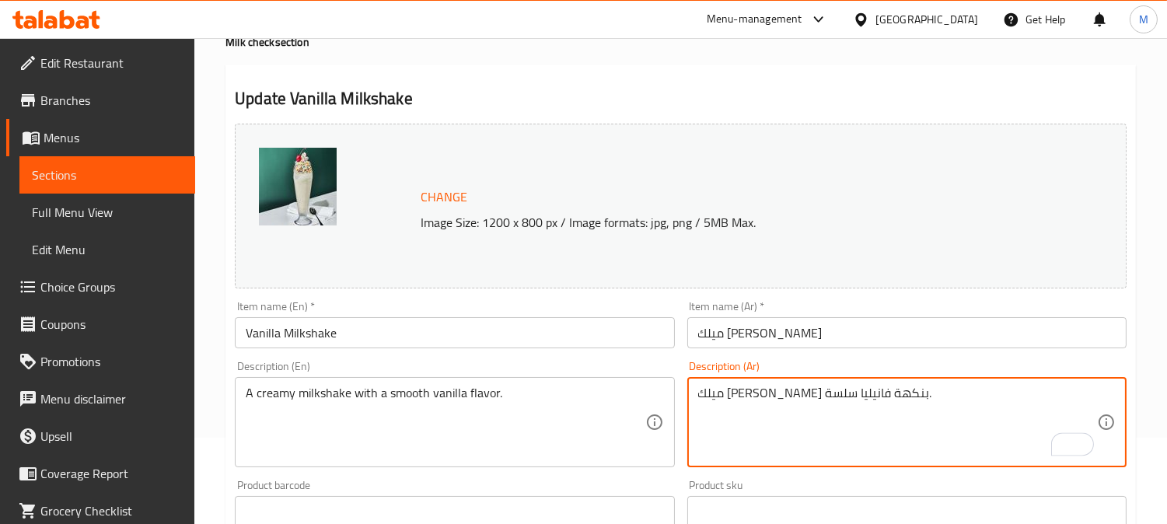
click at [903, 433] on textarea "ميلك شيك كريمي بنكهة فانيليا سلسة." at bounding box center [897, 423] width 399 height 74
click at [711, 395] on textarea "ميلك شيك كريمي بنكهة فانيليا سلسة." at bounding box center [897, 423] width 399 height 74
type textarea "ميلك شيك كريمي بنكهة فانيليا ناعمة."
click at [805, 330] on input "ميلك شيك فانيليا" at bounding box center [907, 332] width 439 height 31
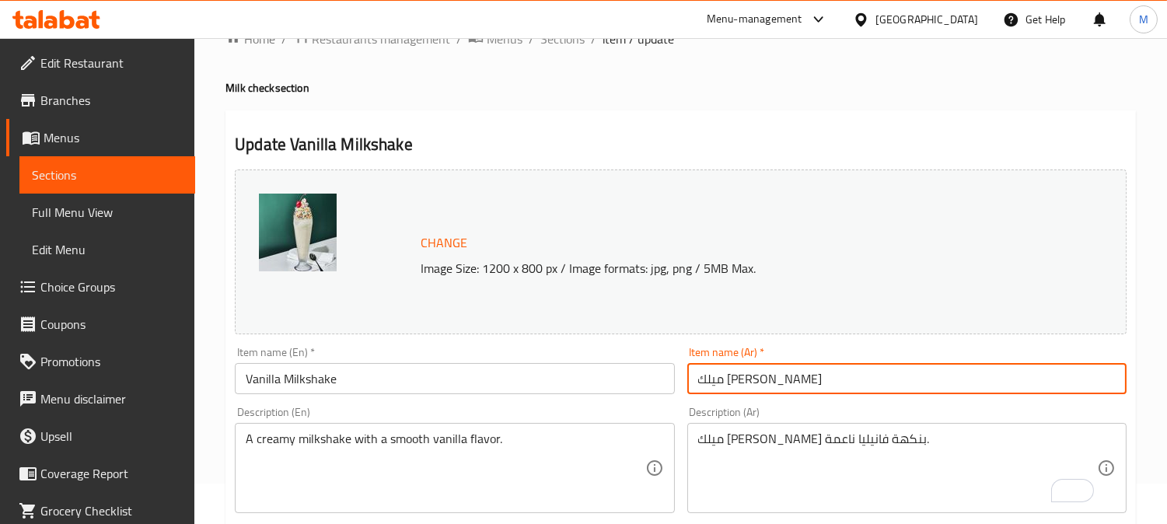
scroll to position [0, 0]
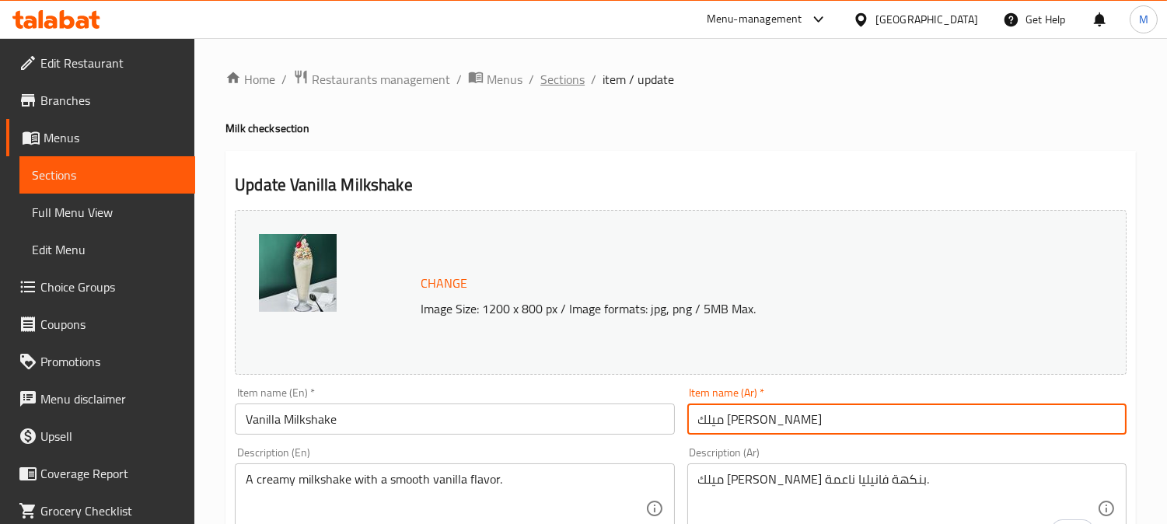
click at [551, 80] on span "Sections" at bounding box center [563, 79] width 44 height 19
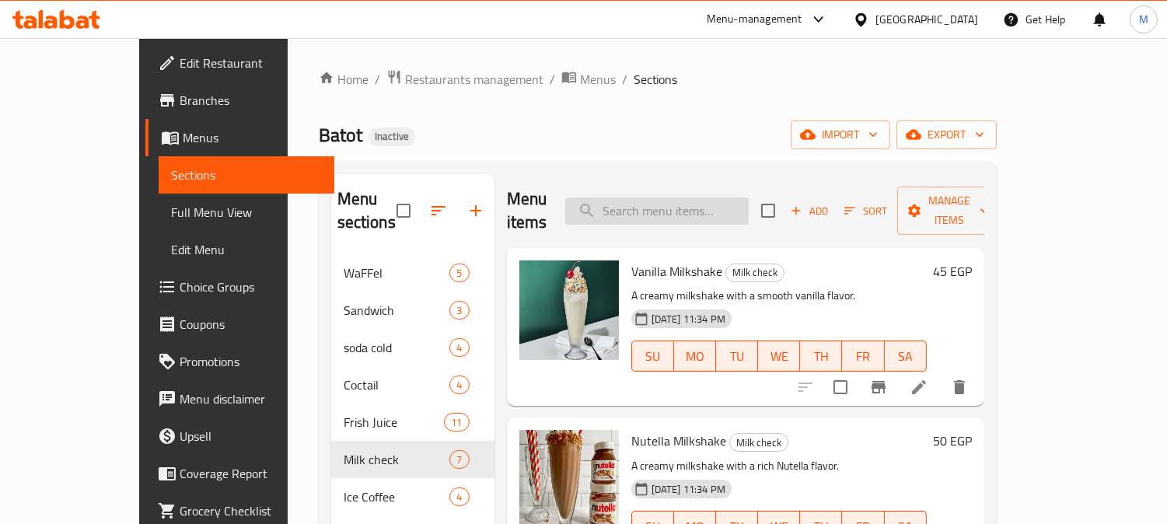
click at [719, 199] on input "search" at bounding box center [657, 211] width 184 height 27
paste input "French Coffee"
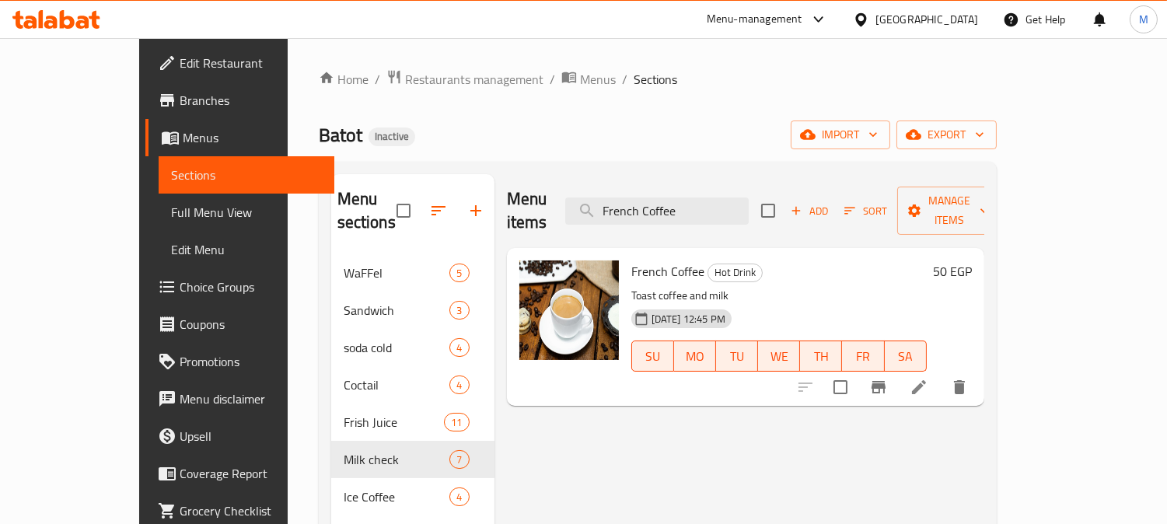
type input "French Coffee"
click at [941, 375] on li at bounding box center [920, 387] width 44 height 28
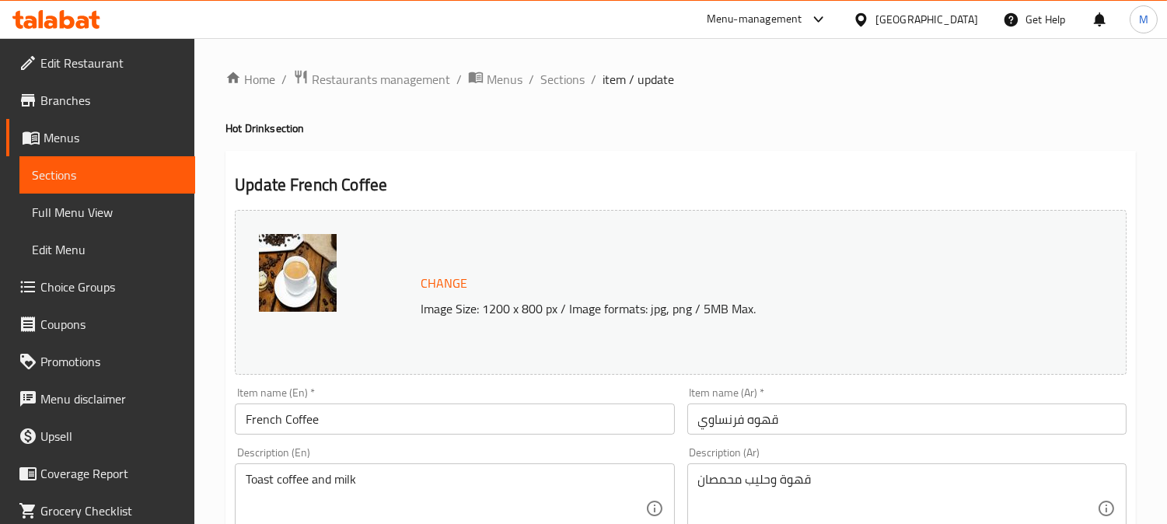
scroll to position [173, 0]
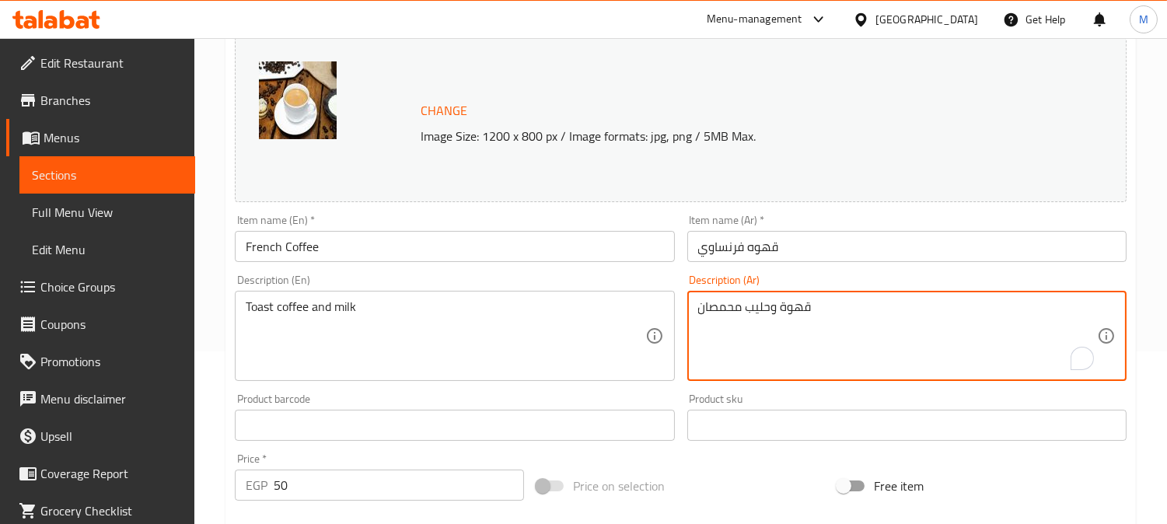
click at [709, 313] on textarea "قهوة وحليب محمصان" at bounding box center [897, 336] width 399 height 74
click at [712, 310] on textarea "قهوة وحليب محمصان" at bounding box center [897, 336] width 399 height 74
drag, startPoint x: 712, startPoint y: 310, endPoint x: 678, endPoint y: 339, distance: 44.6
click at [678, 339] on div "Description (En) Toast coffee and milk Description (En)" at bounding box center [455, 327] width 452 height 119
click at [724, 309] on textarea "قهوة وحليب محمصان" at bounding box center [897, 336] width 399 height 74
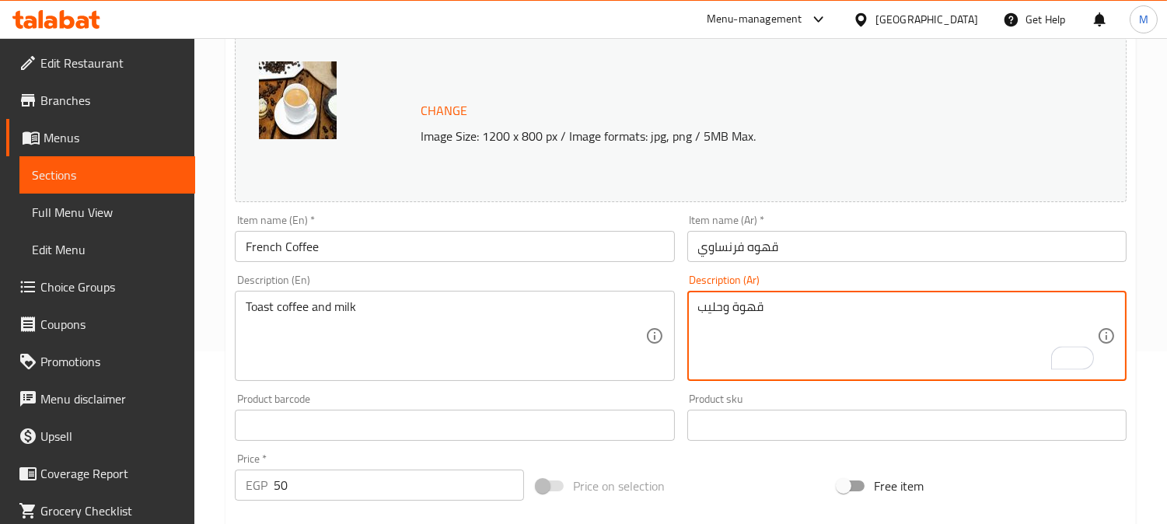
click at [730, 308] on textarea "قهوة وحليب" at bounding box center [897, 336] width 399 height 74
paste textarea "حمصان"
type textarea "قهوة محمصة وحليب"
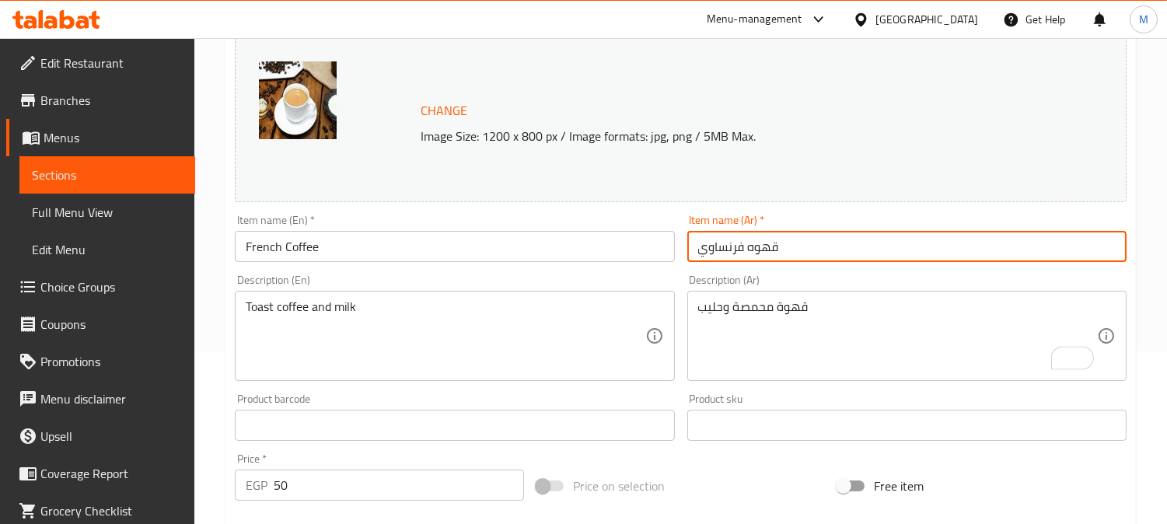
click at [869, 236] on input "قهوه فرنساوي" at bounding box center [907, 246] width 439 height 31
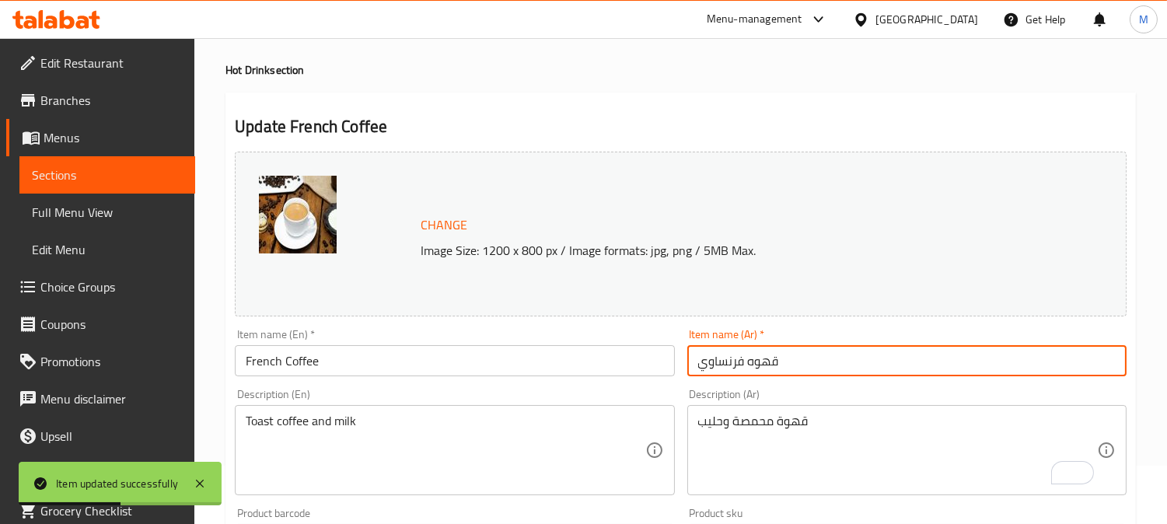
scroll to position [0, 0]
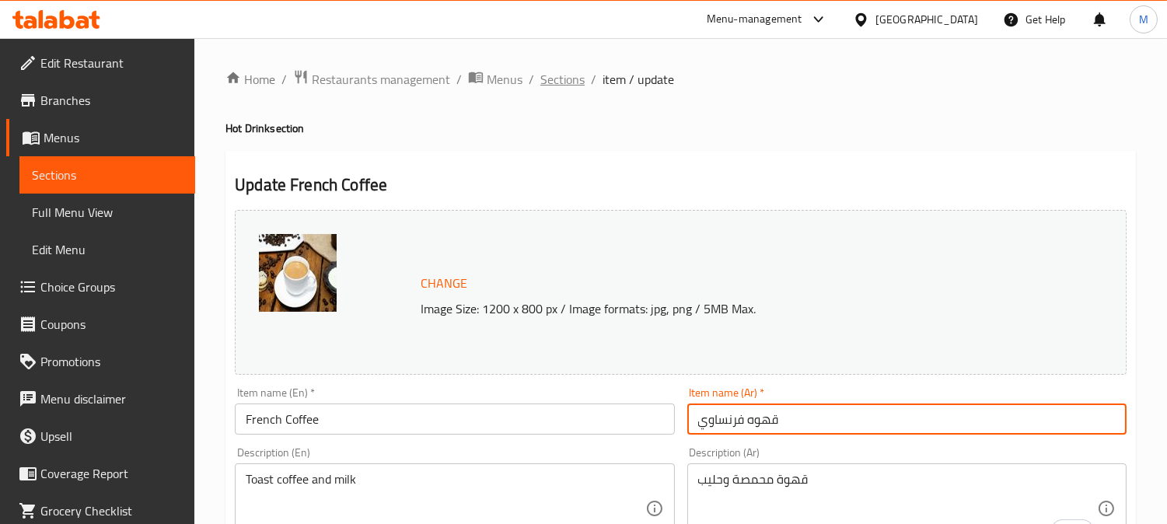
click at [569, 75] on span "Sections" at bounding box center [563, 79] width 44 height 19
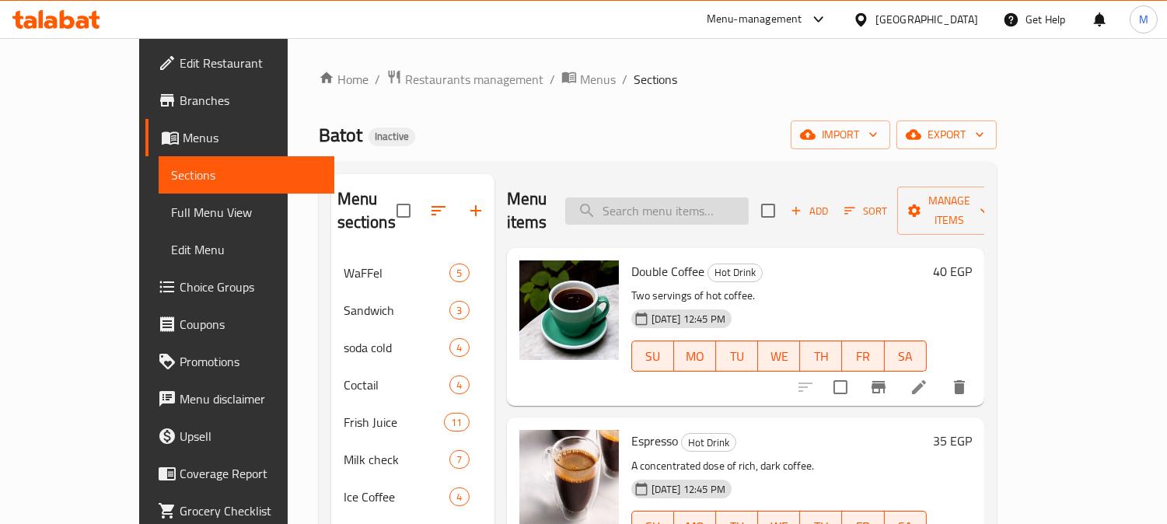
paste input "Cappuccino"
click at [677, 198] on input "search" at bounding box center [657, 211] width 184 height 27
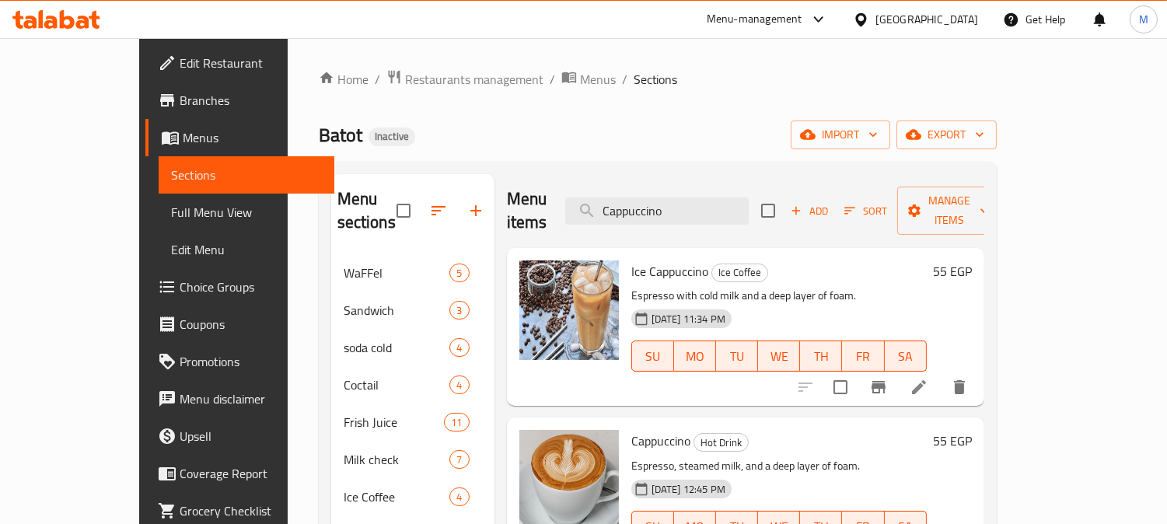
scroll to position [86, 0]
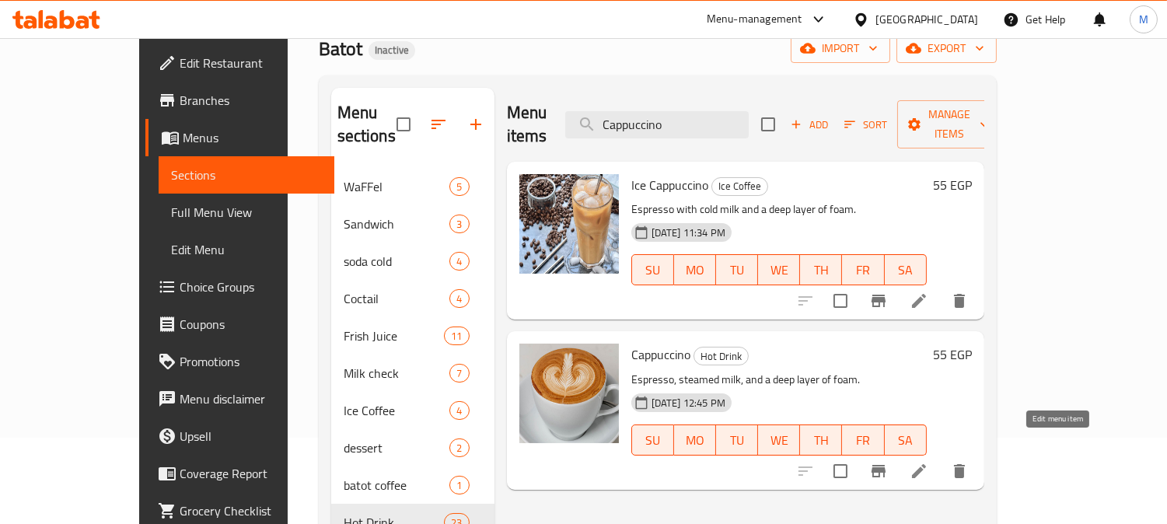
type input "Cappuccino"
click at [929, 462] on icon at bounding box center [919, 471] width 19 height 19
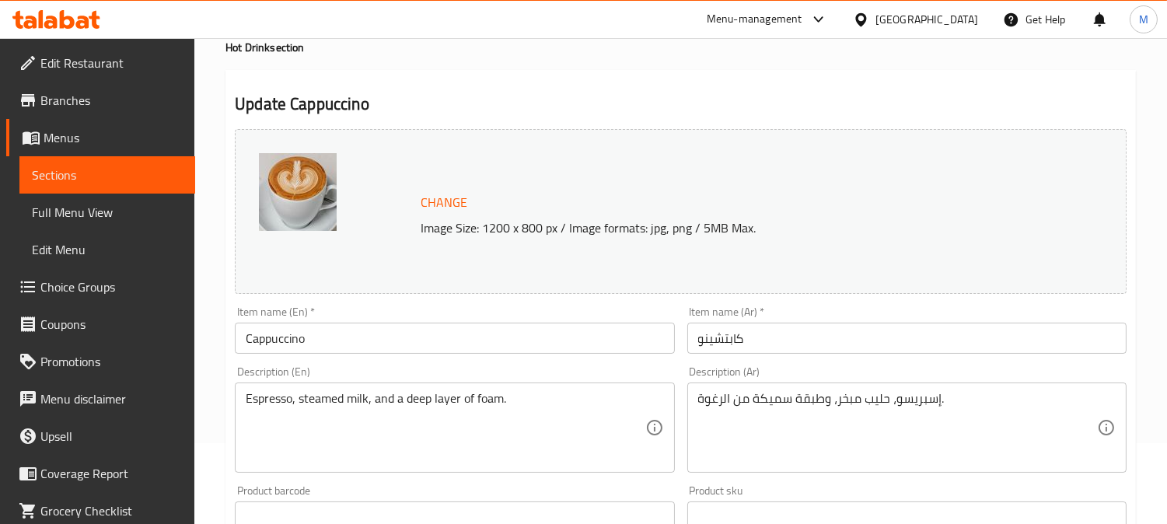
scroll to position [173, 0]
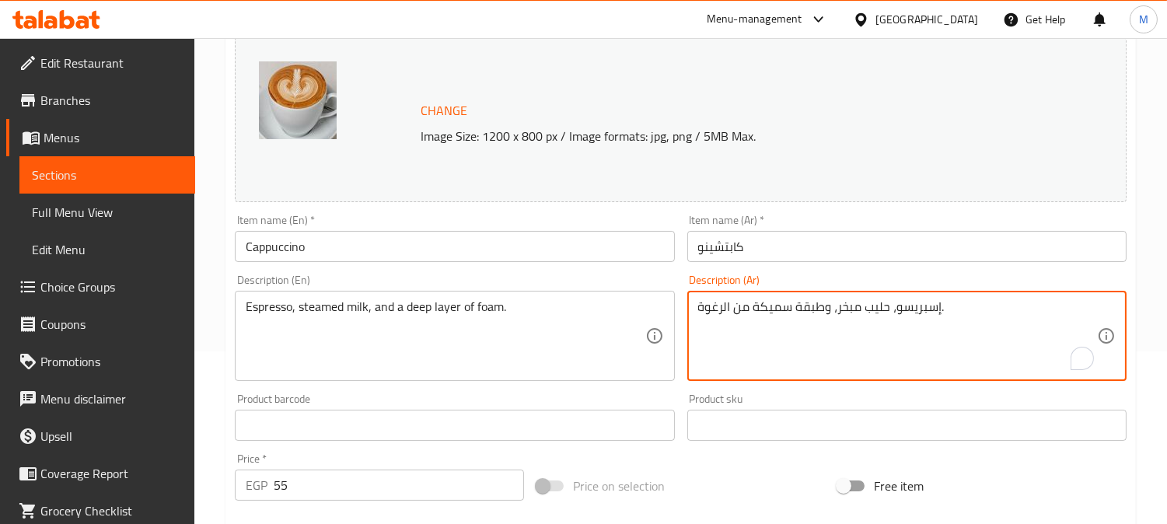
click at [786, 308] on textarea "إسبريسو، حليب مبخر، وطبقة سميكة من الرغوة." at bounding box center [897, 336] width 399 height 74
type textarea "إسبريسو، حليب مبخر، وطبقة عميقة من الرغوة."
click at [820, 243] on input "كابتشينو" at bounding box center [907, 246] width 439 height 31
click at [815, 227] on div "Item name (Ar)   * كابتشينو Item name (Ar) *" at bounding box center [907, 238] width 439 height 47
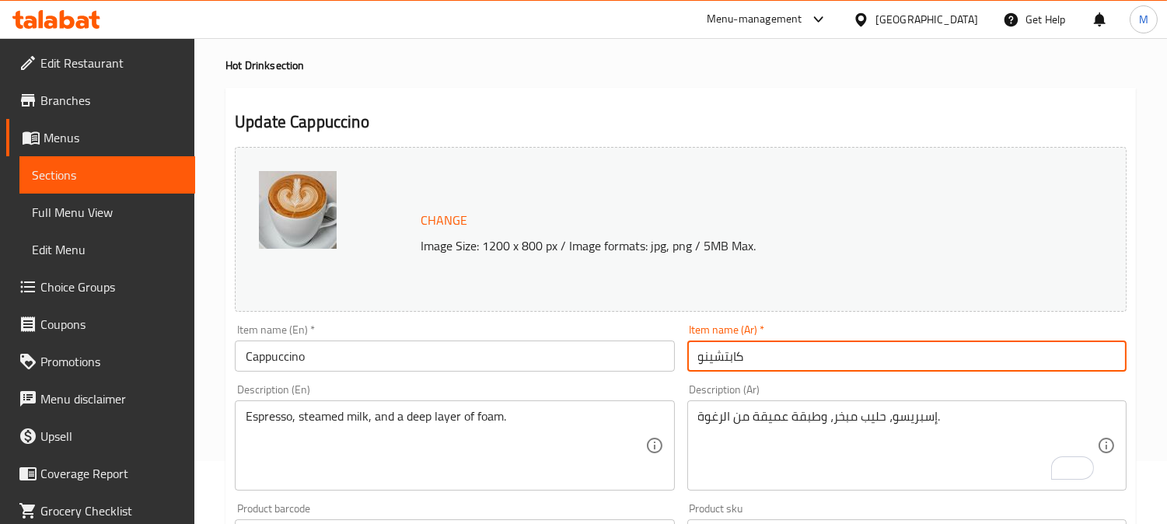
scroll to position [0, 0]
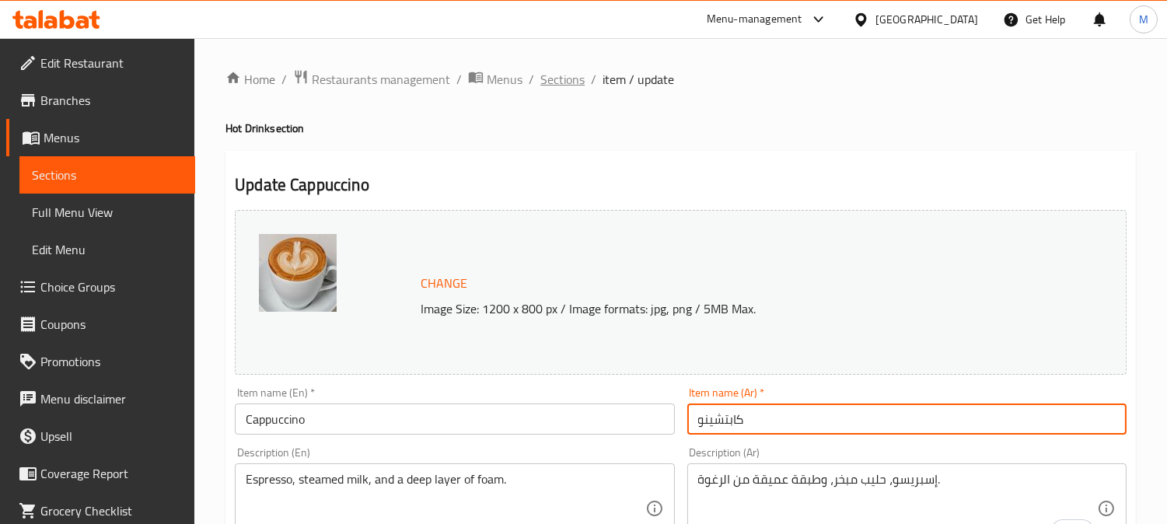
click at [564, 79] on span "Sections" at bounding box center [563, 79] width 44 height 19
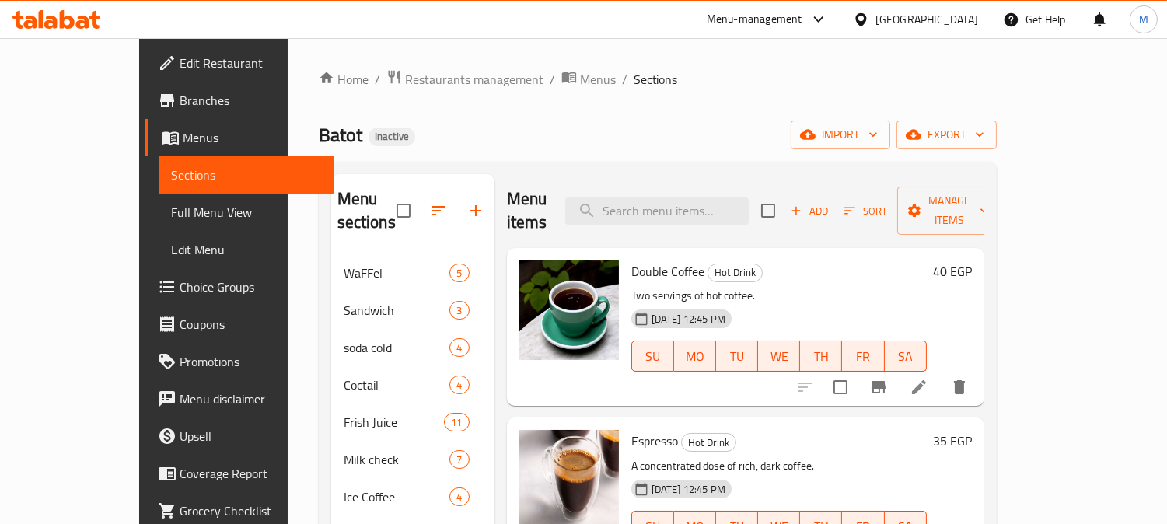
click at [696, 184] on div "Menu items Add Sort Manage items" at bounding box center [746, 211] width 478 height 74
paste input "Milk Tea"
click at [696, 198] on input "search" at bounding box center [657, 211] width 184 height 27
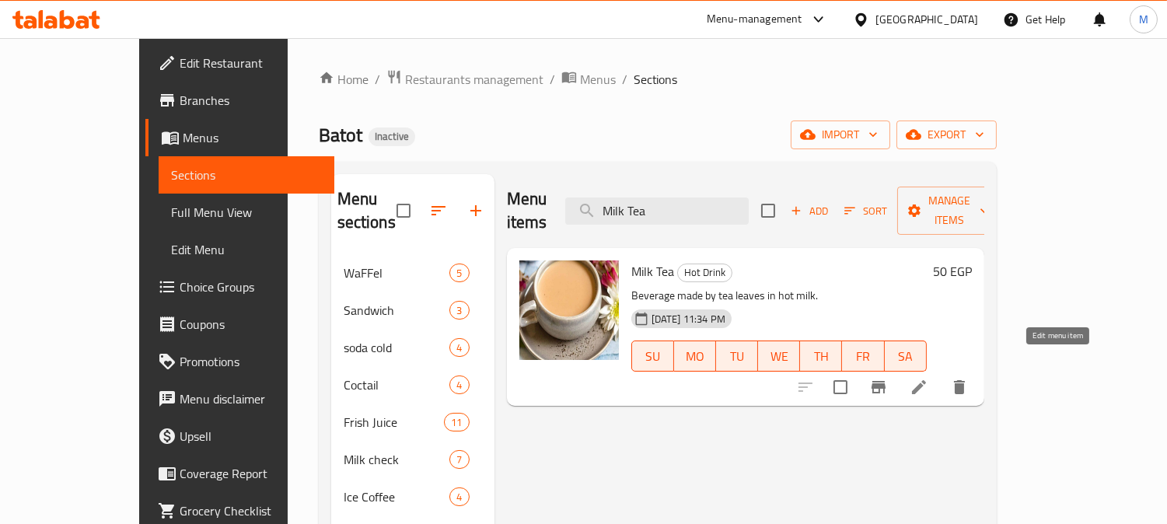
type input "Milk Tea"
click at [929, 378] on icon at bounding box center [919, 387] width 19 height 19
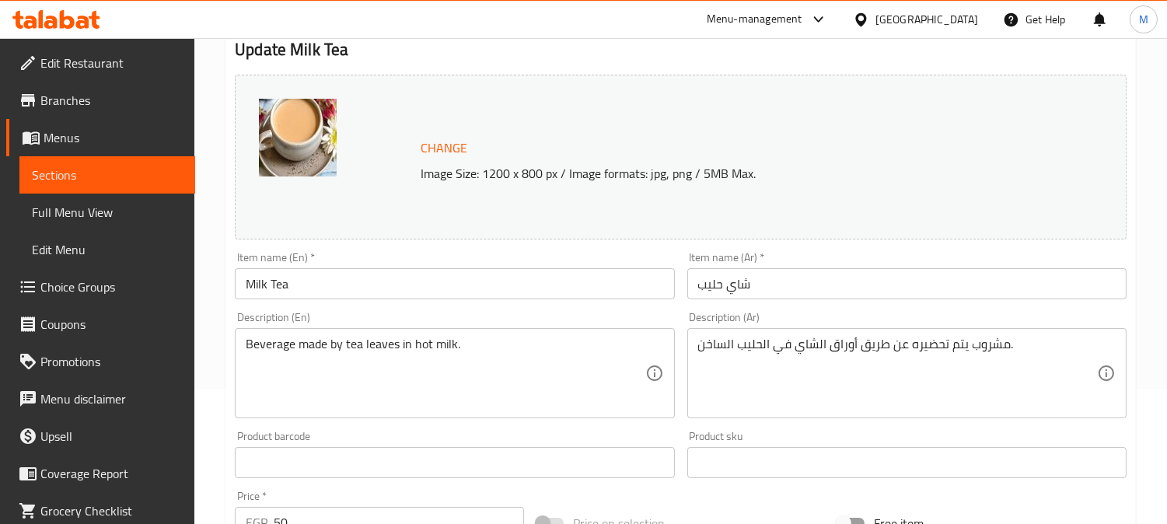
scroll to position [345, 0]
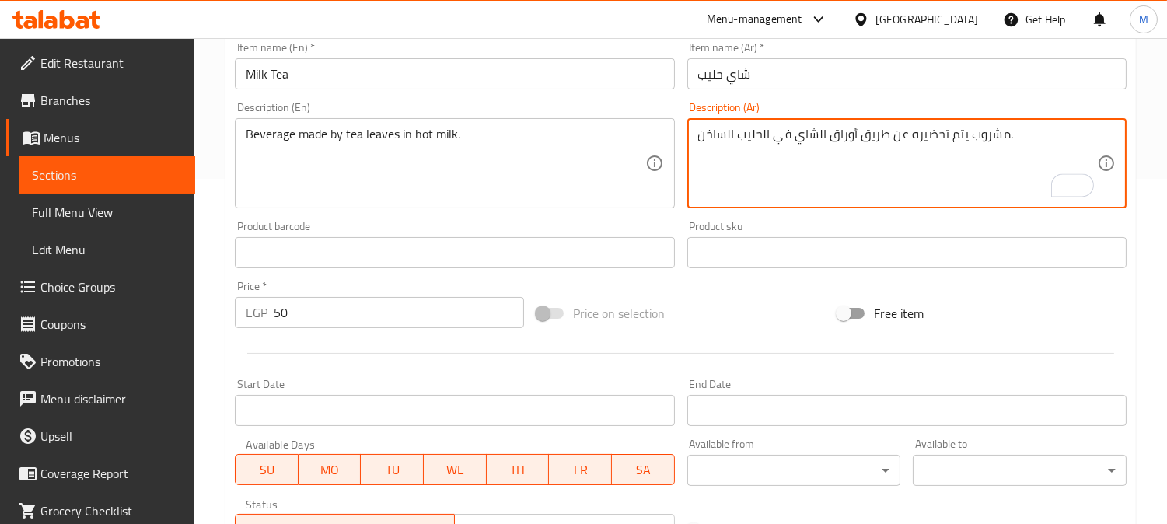
drag, startPoint x: 903, startPoint y: 138, endPoint x: 856, endPoint y: 138, distance: 46.7
type textarea "مشروب يتم تحضيره بأوراق الشاي في الحليب الساخن."
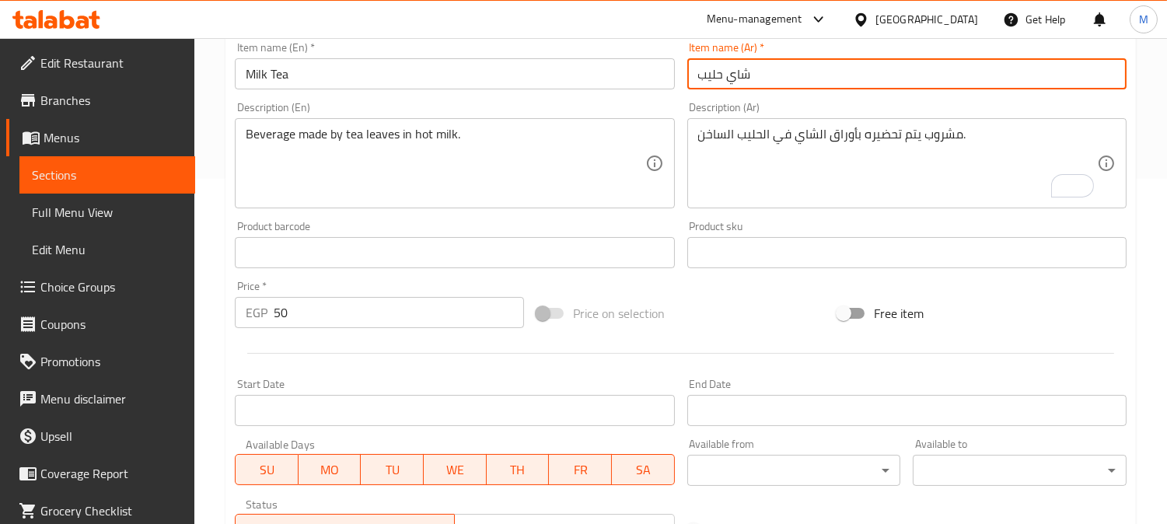
drag, startPoint x: 906, startPoint y: 67, endPoint x: 791, endPoint y: 78, distance: 115.6
click at [791, 78] on input "شاي حليب" at bounding box center [907, 73] width 439 height 31
click at [880, 63] on input "شاي حليب" at bounding box center [907, 73] width 439 height 31
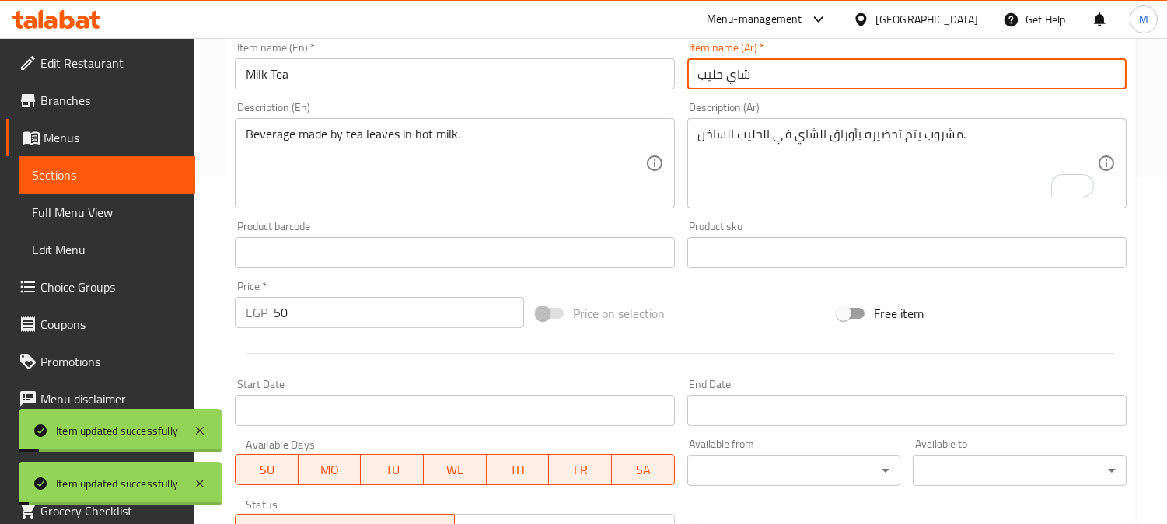
click at [594, 79] on input "Milk Tea" at bounding box center [454, 73] width 439 height 31
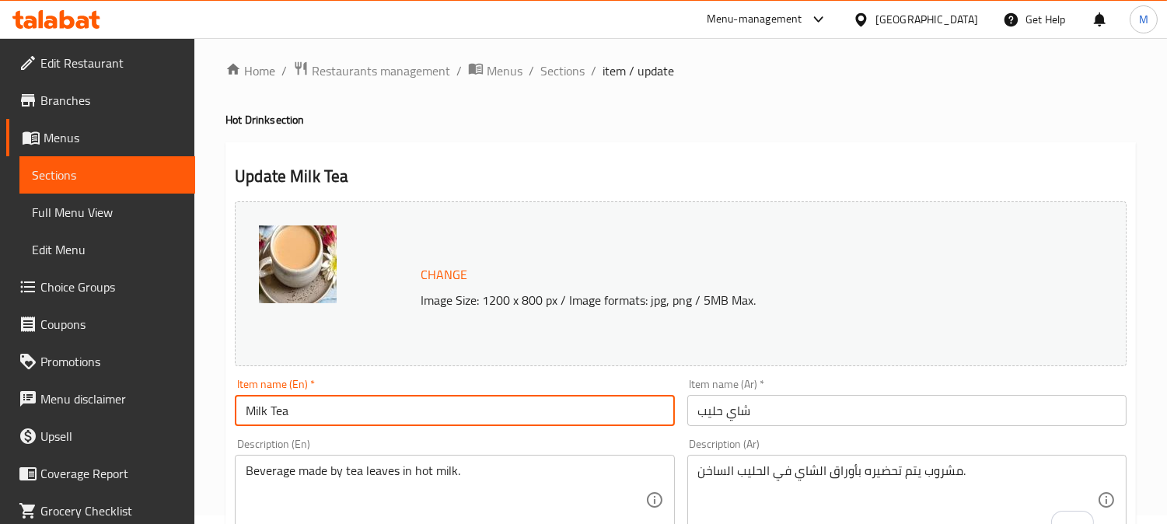
scroll to position [0, 0]
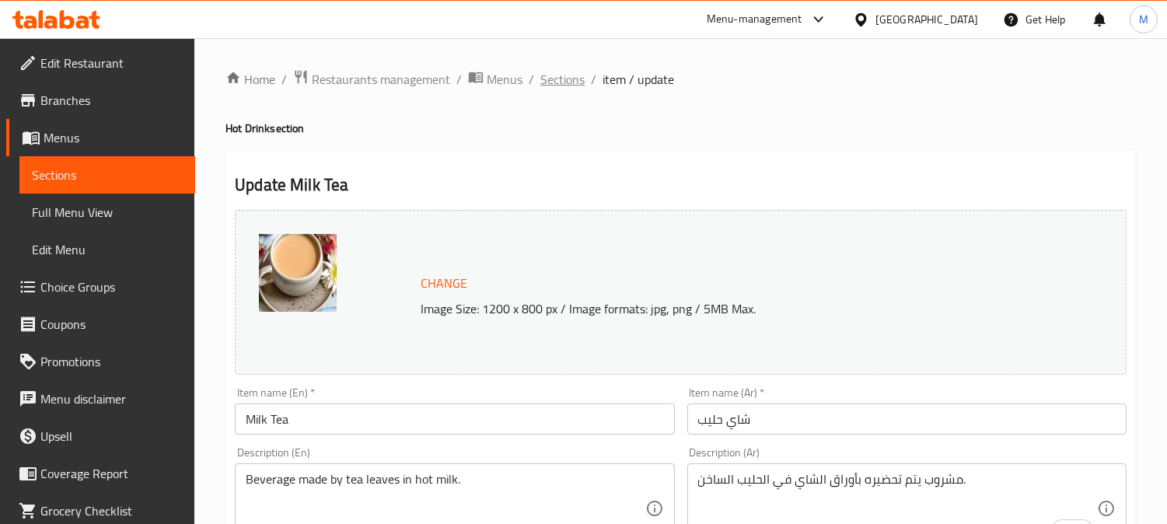
click at [545, 81] on span "Sections" at bounding box center [563, 79] width 44 height 19
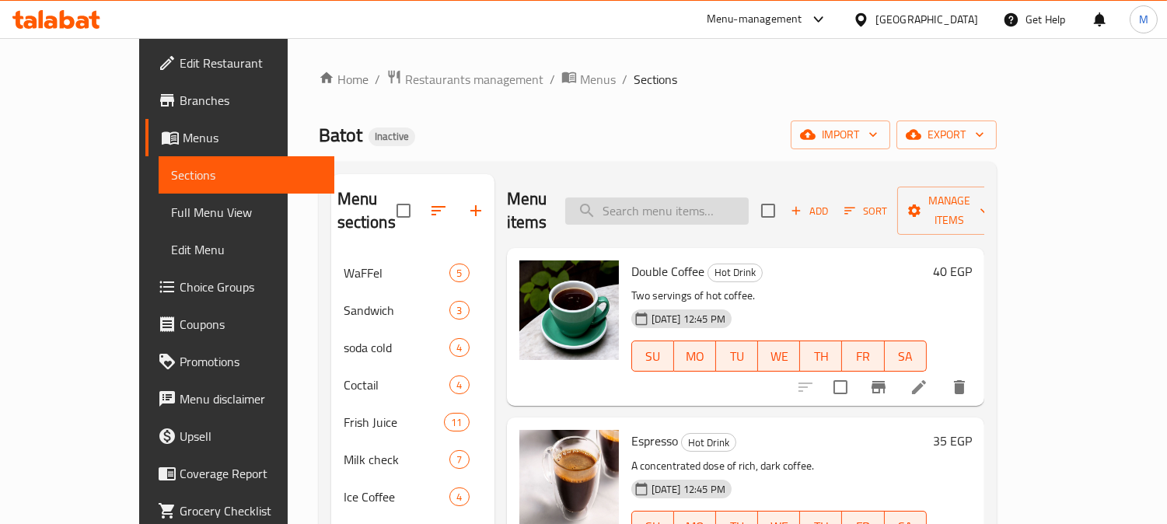
click at [663, 198] on input "search" at bounding box center [657, 211] width 184 height 27
paste input "Seven"
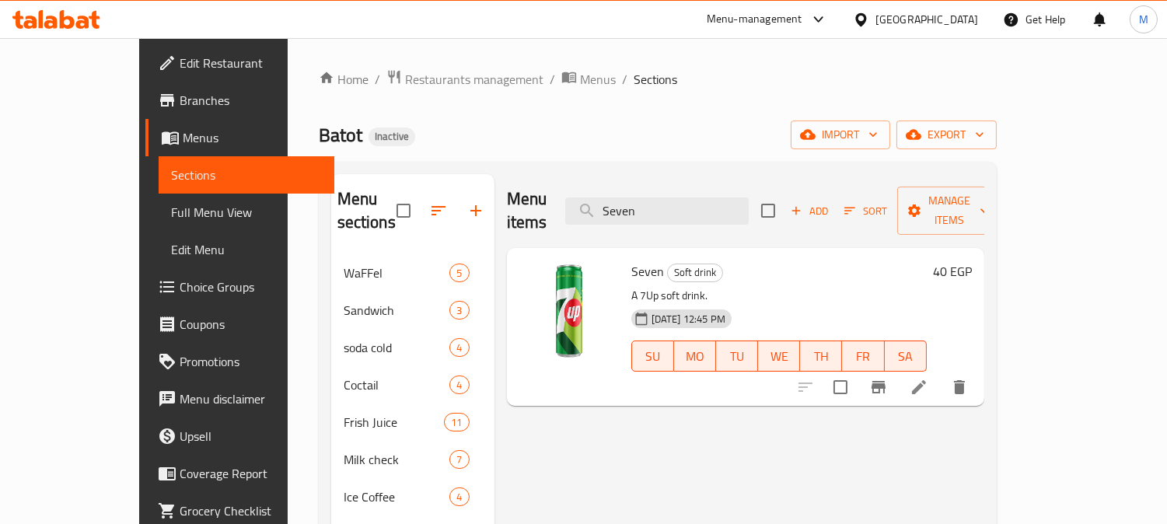
type input "Seven"
click at [929, 378] on icon at bounding box center [919, 387] width 19 height 19
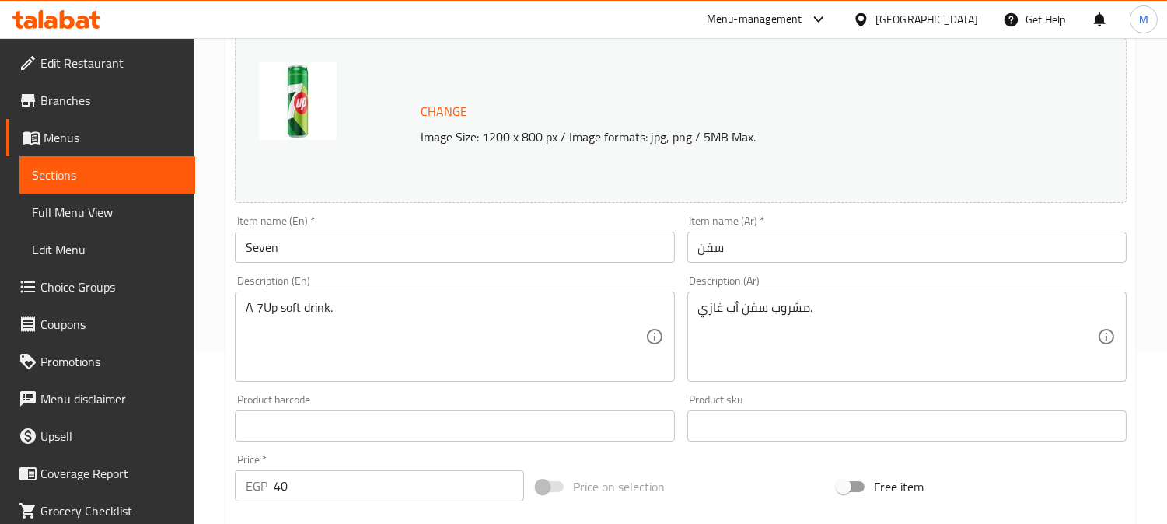
scroll to position [173, 0]
click at [261, 243] on input "Seven" at bounding box center [454, 246] width 439 height 31
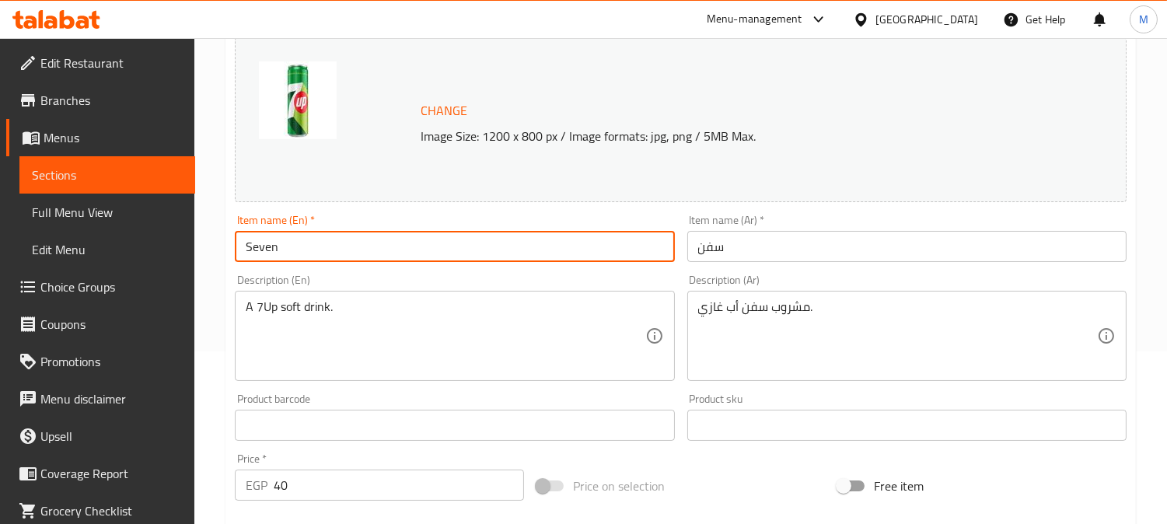
click at [261, 243] on input "Seven" at bounding box center [454, 246] width 439 height 31
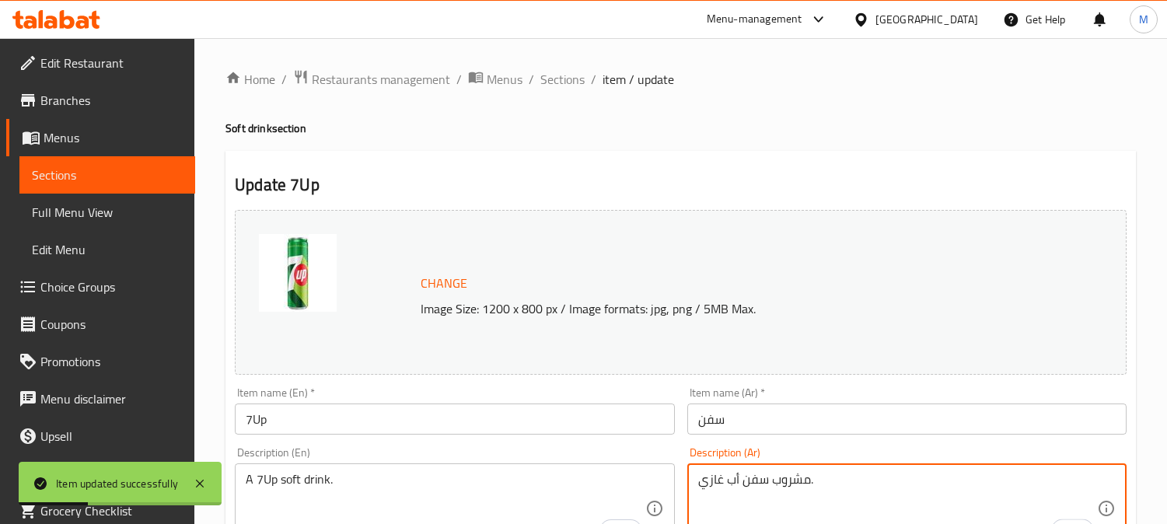
scroll to position [173, 0]
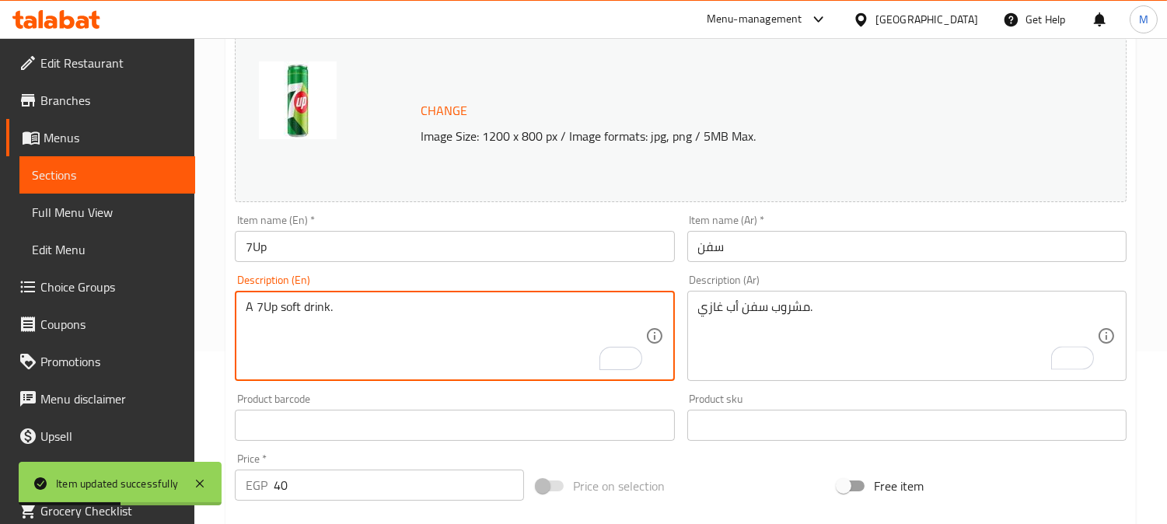
drag, startPoint x: 0, startPoint y: 0, endPoint x: 749, endPoint y: 252, distance: 790.3
click at [749, 252] on input "سفن" at bounding box center [907, 246] width 439 height 31
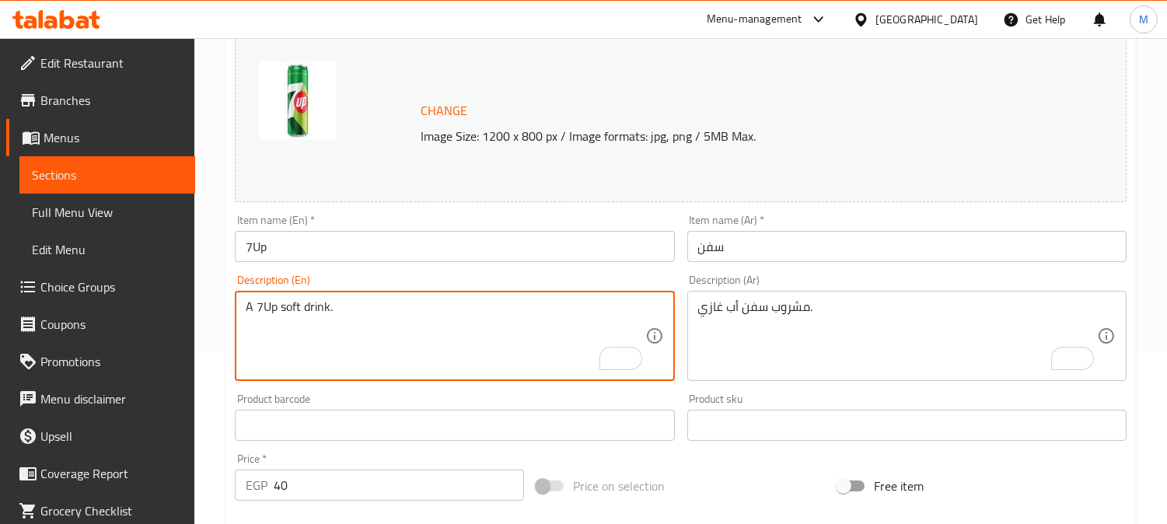
click at [371, 252] on input "7Up" at bounding box center [454, 246] width 439 height 31
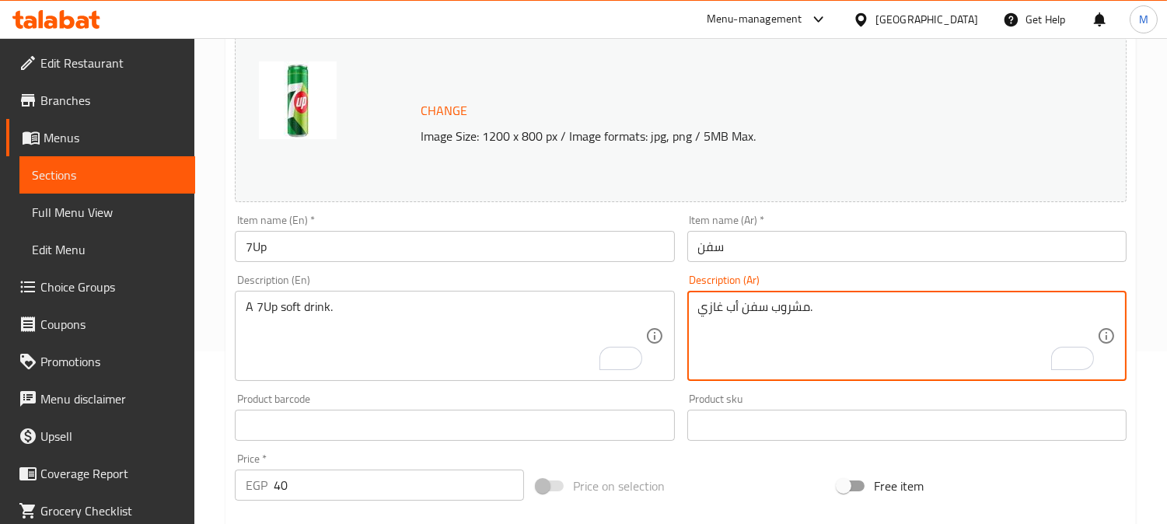
click at [733, 305] on textarea "مشروب سفن أب غازي." at bounding box center [897, 336] width 399 height 74
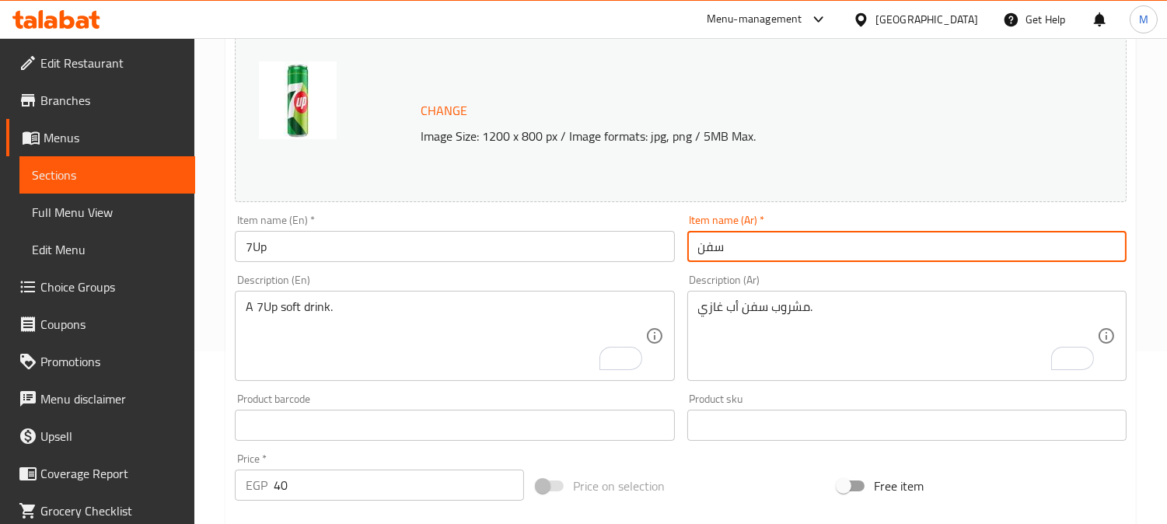
click at [771, 257] on input "سفن" at bounding box center [907, 246] width 439 height 31
click at [747, 254] on input "سفن" at bounding box center [907, 246] width 439 height 31
click at [767, 242] on input "سفن" at bounding box center [907, 246] width 439 height 31
click at [928, 251] on input "سفن" at bounding box center [907, 246] width 439 height 31
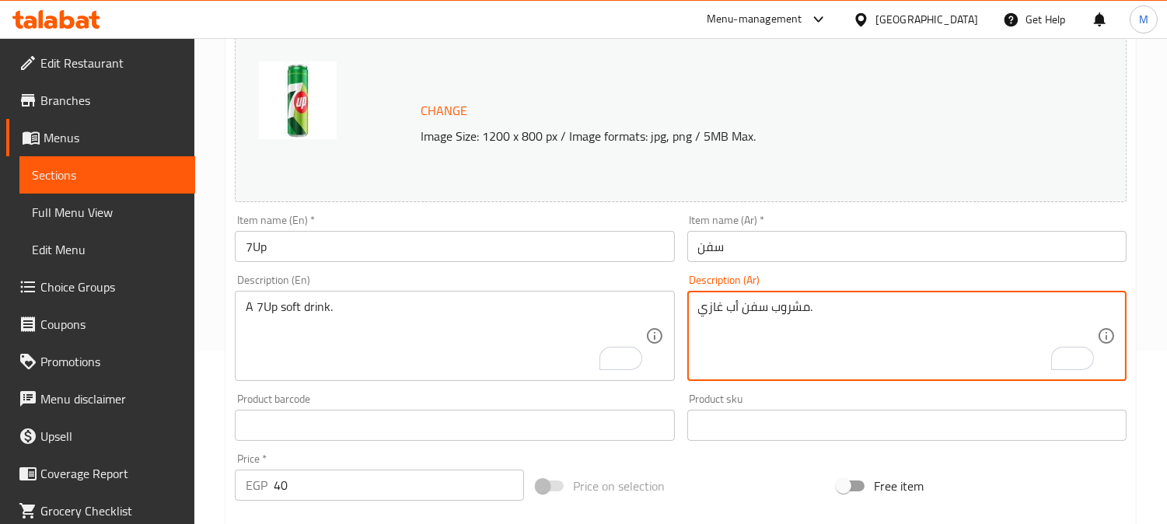
click at [789, 247] on input "سفن" at bounding box center [907, 246] width 439 height 31
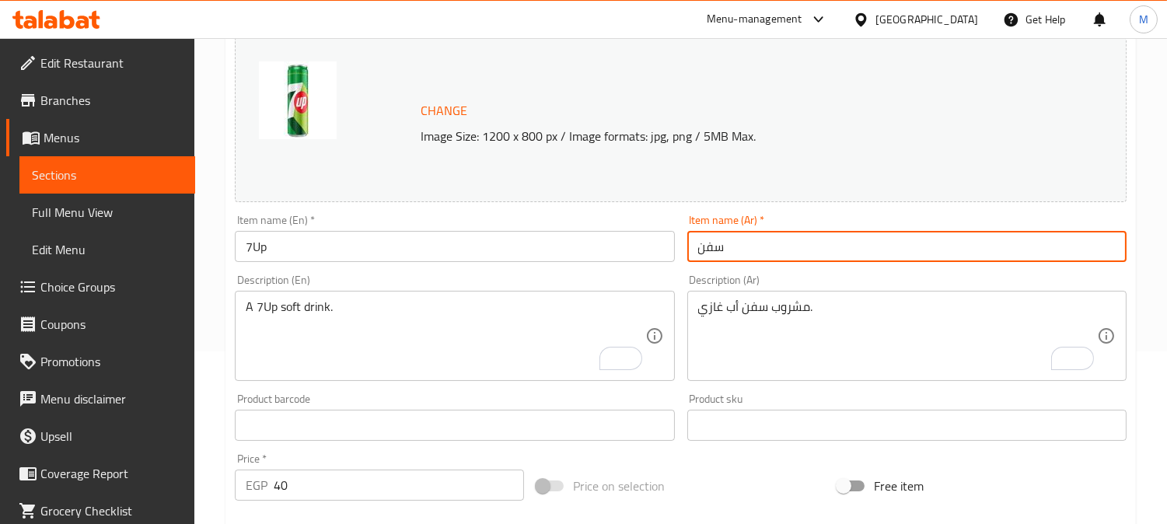
paste input "أب"
type input "سفن أب"
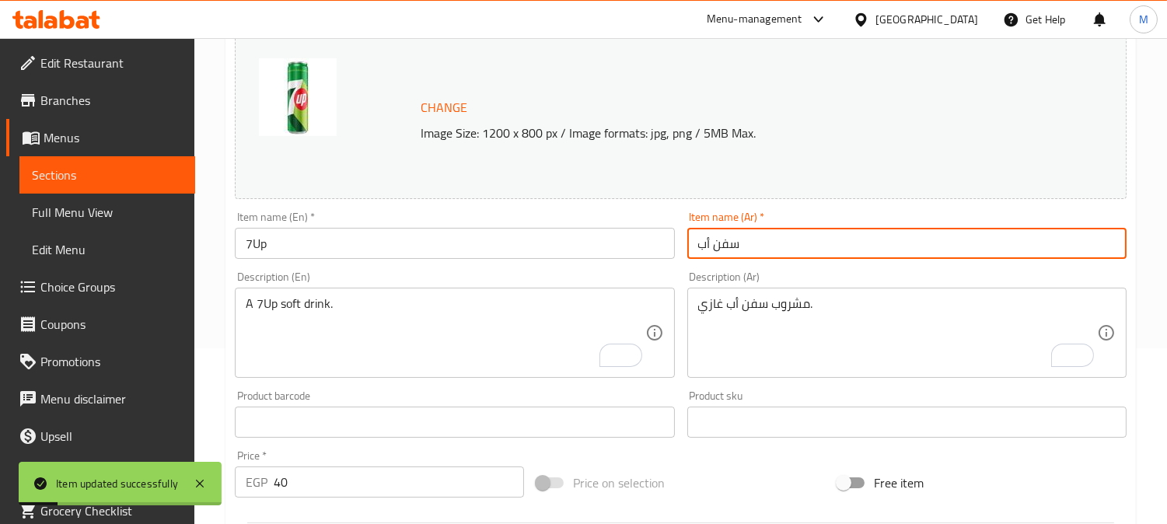
scroll to position [0, 0]
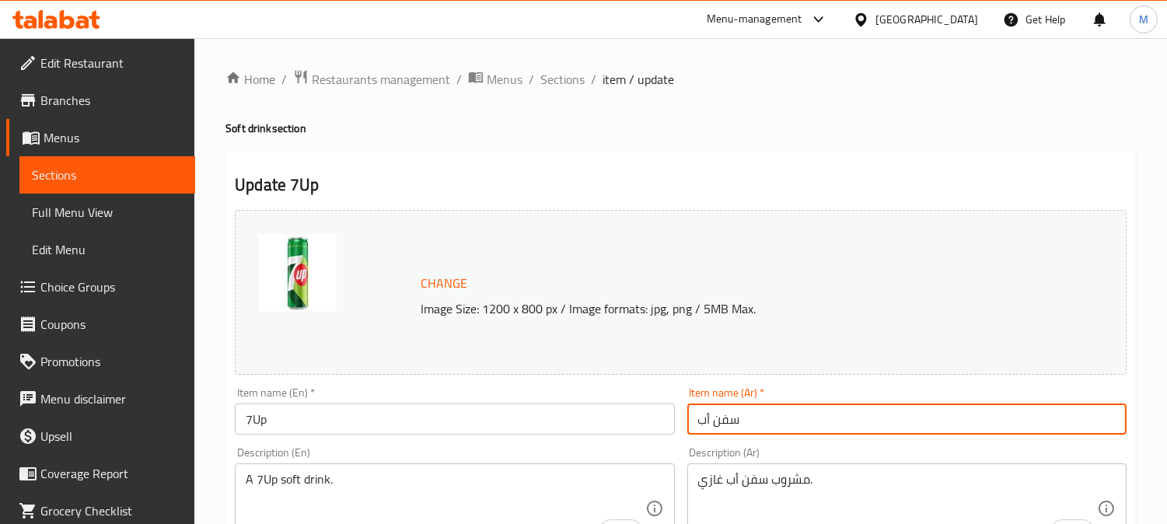
click at [779, 425] on input "سفن أب" at bounding box center [907, 419] width 439 height 31
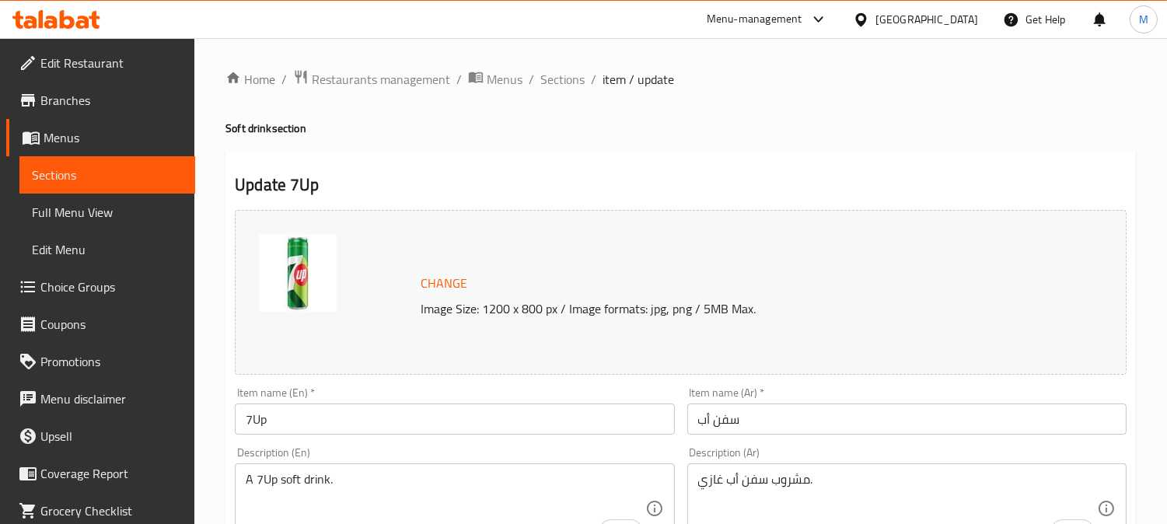
click at [712, 193] on h2 "Update 7Up" at bounding box center [681, 184] width 892 height 23
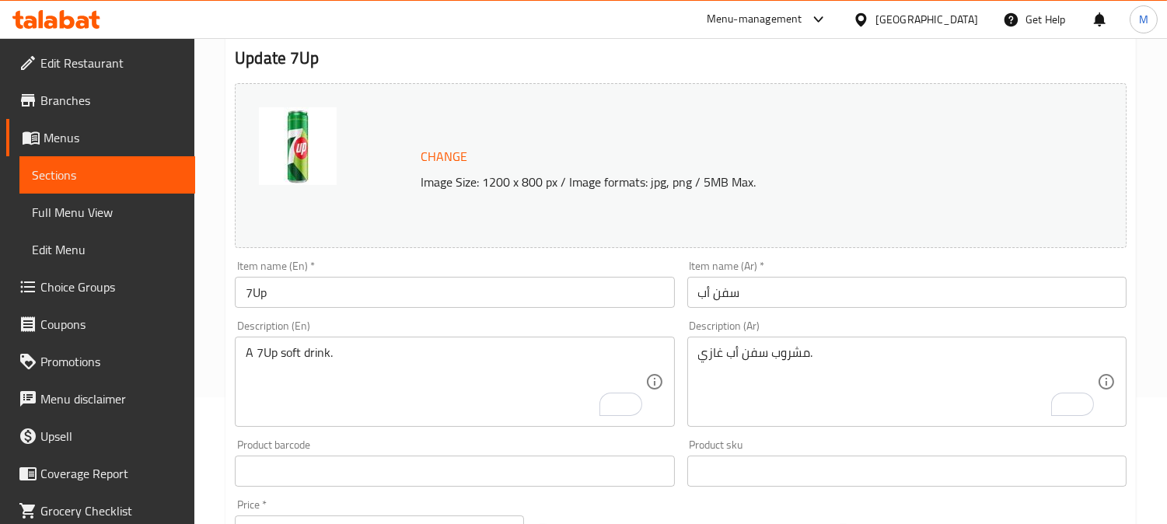
scroll to position [259, 0]
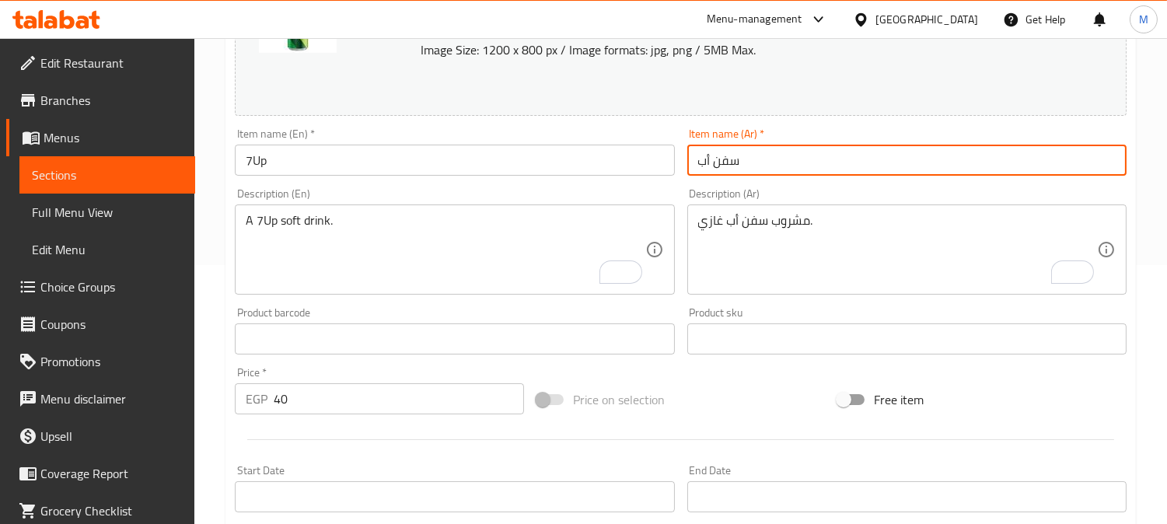
click at [776, 173] on input "سفن أب" at bounding box center [907, 160] width 439 height 31
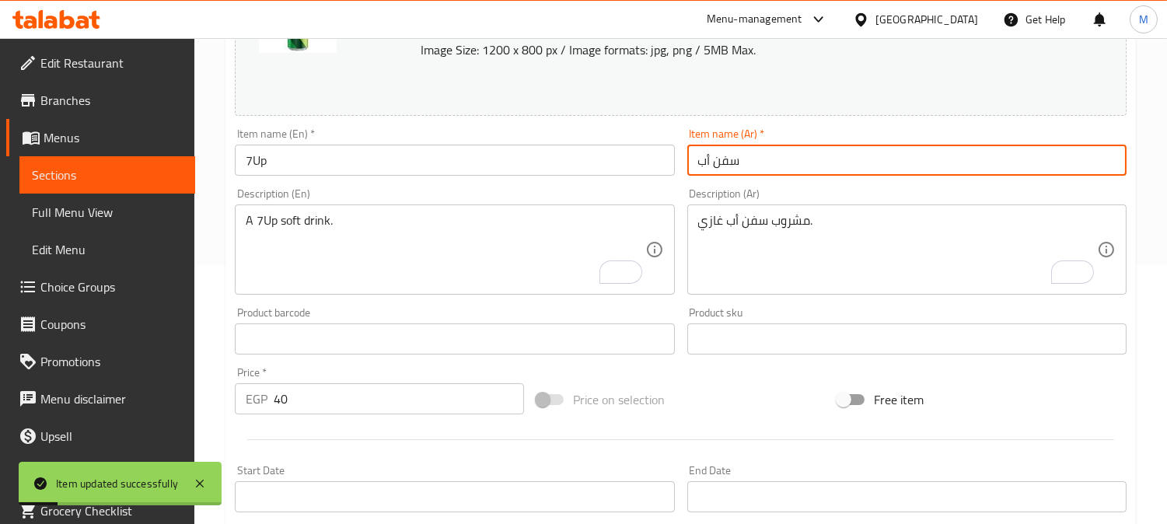
click at [867, 154] on input "سفن أب" at bounding box center [907, 160] width 439 height 31
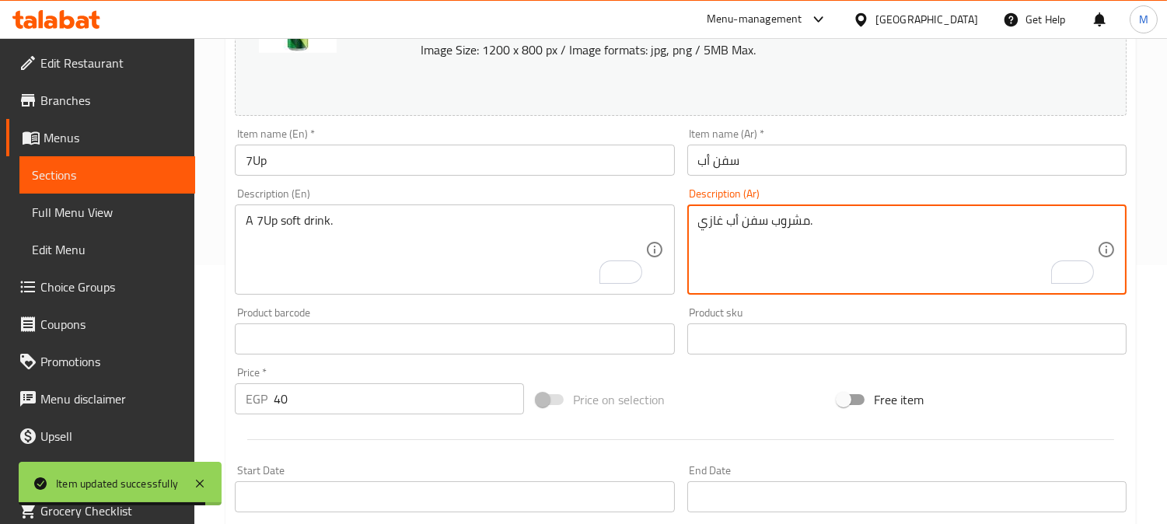
click at [302, 160] on input "7Up" at bounding box center [454, 160] width 439 height 31
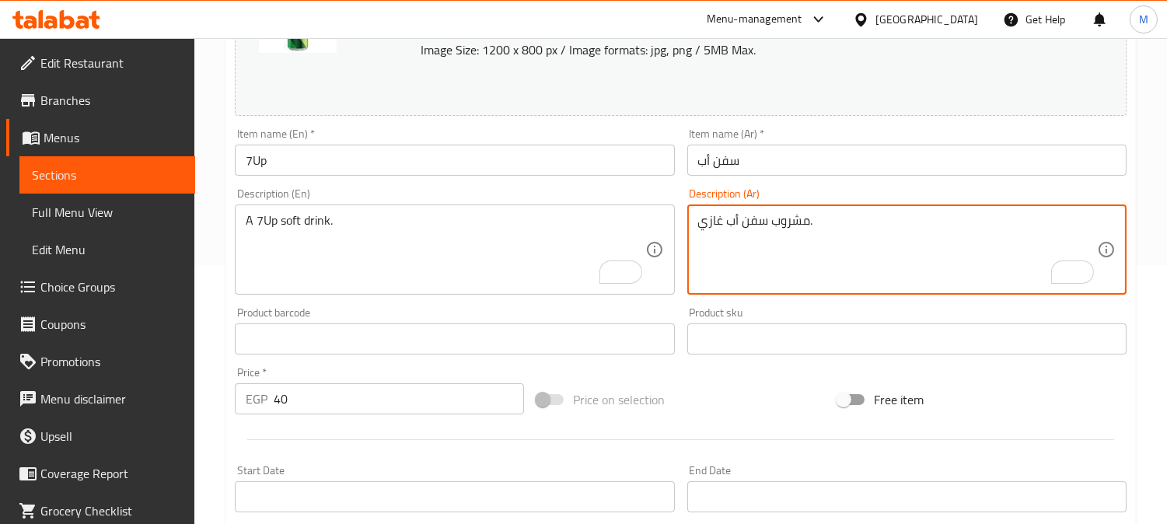
click at [815, 152] on input "سفن أب" at bounding box center [907, 160] width 439 height 31
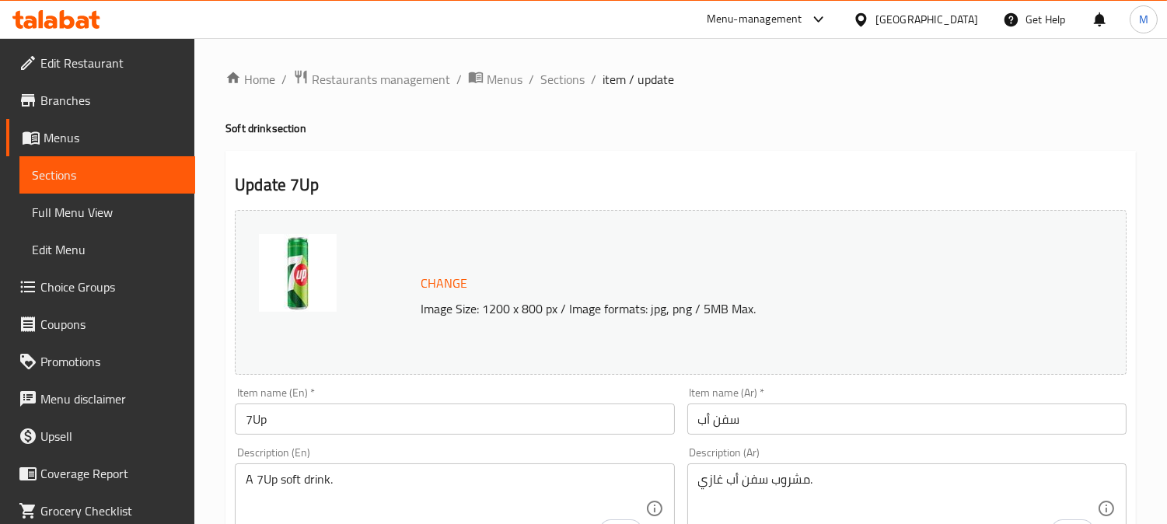
click at [554, 79] on span "Sections" at bounding box center [563, 79] width 44 height 19
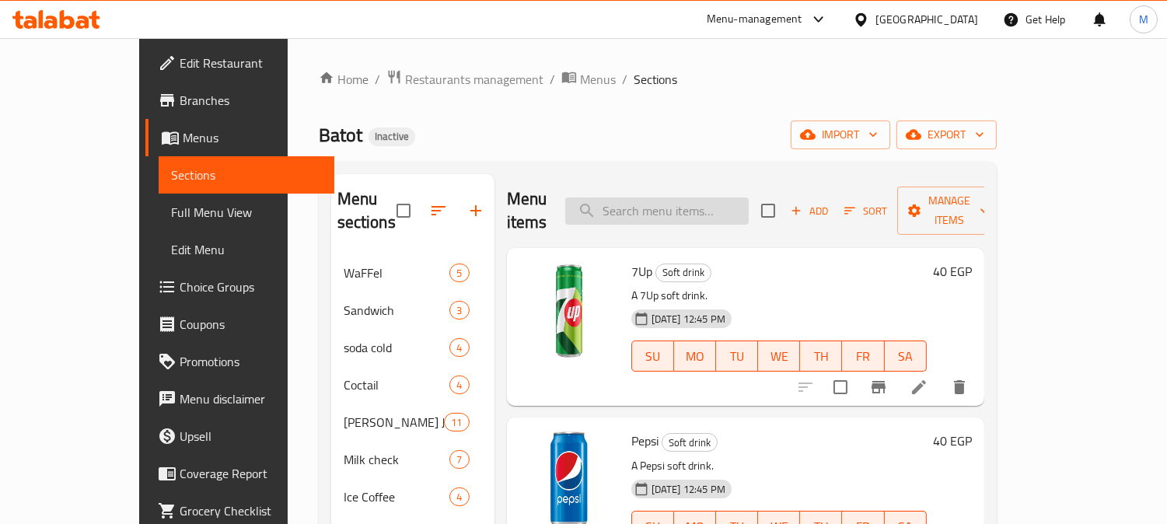
click at [720, 198] on input "search" at bounding box center [657, 211] width 184 height 27
paste input "Milk"
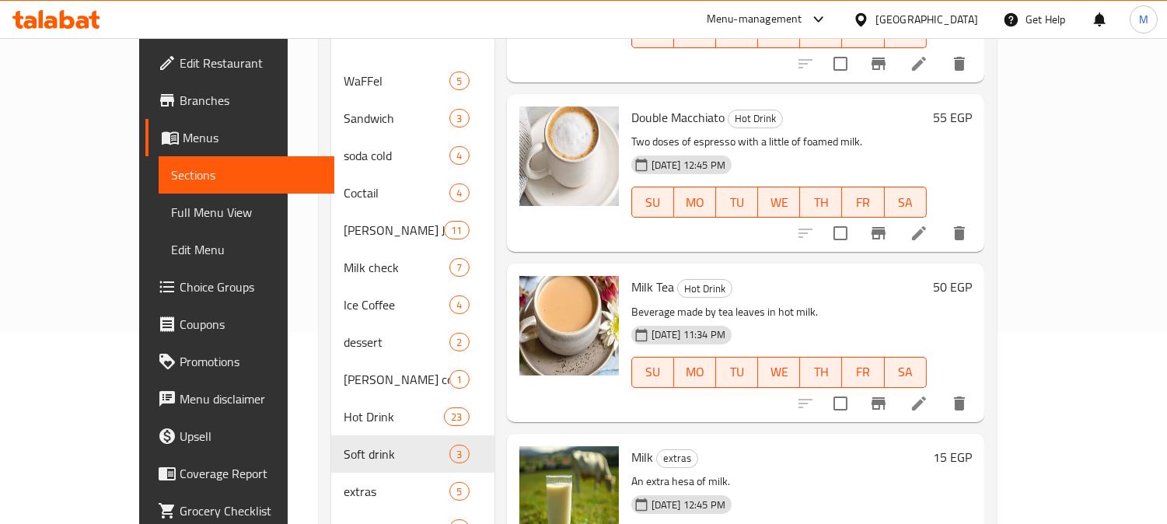
scroll to position [278, 0]
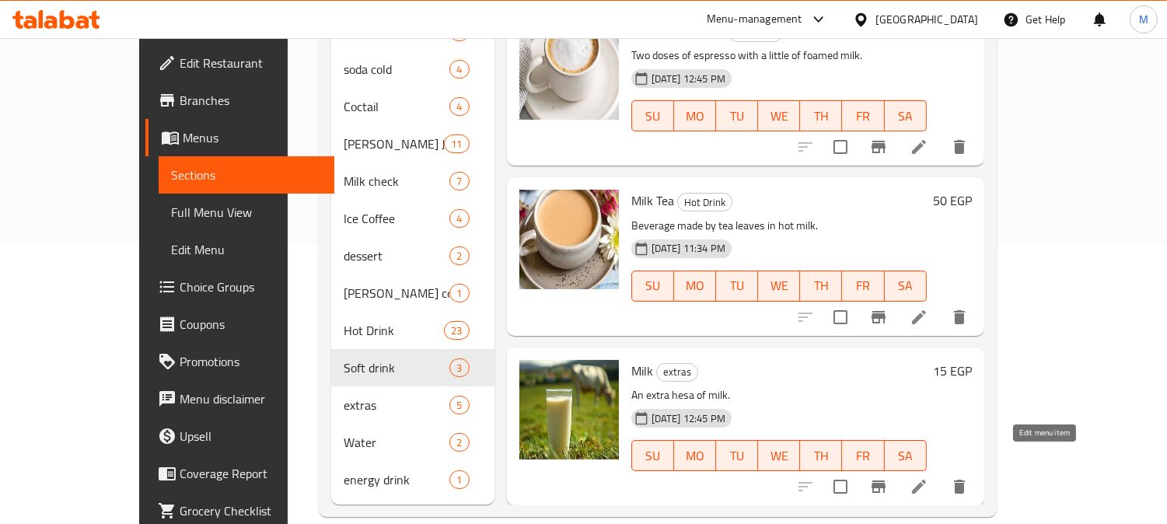
type input "Milk"
click at [929, 478] on icon at bounding box center [919, 487] width 19 height 19
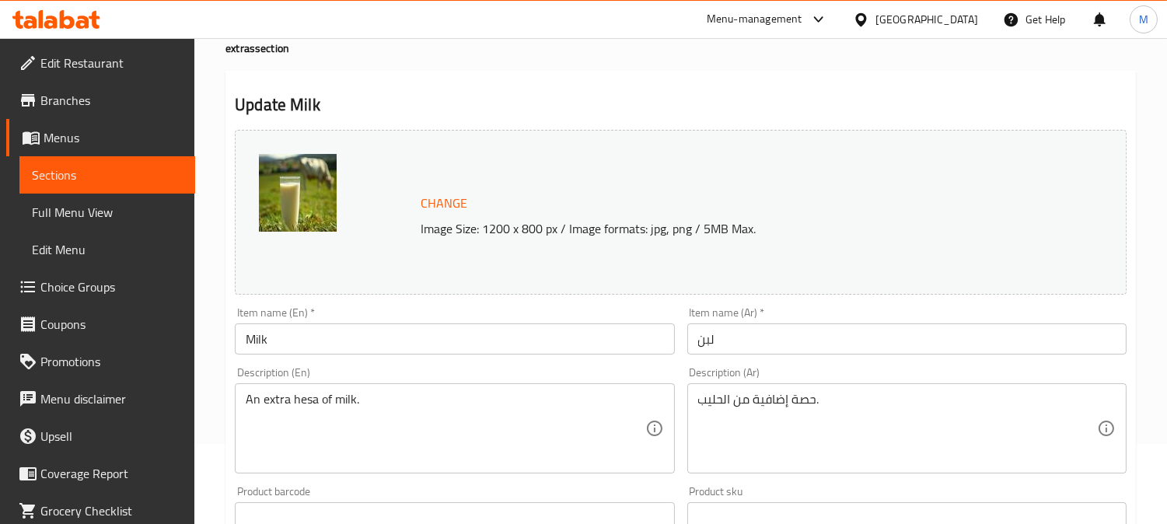
scroll to position [173, 0]
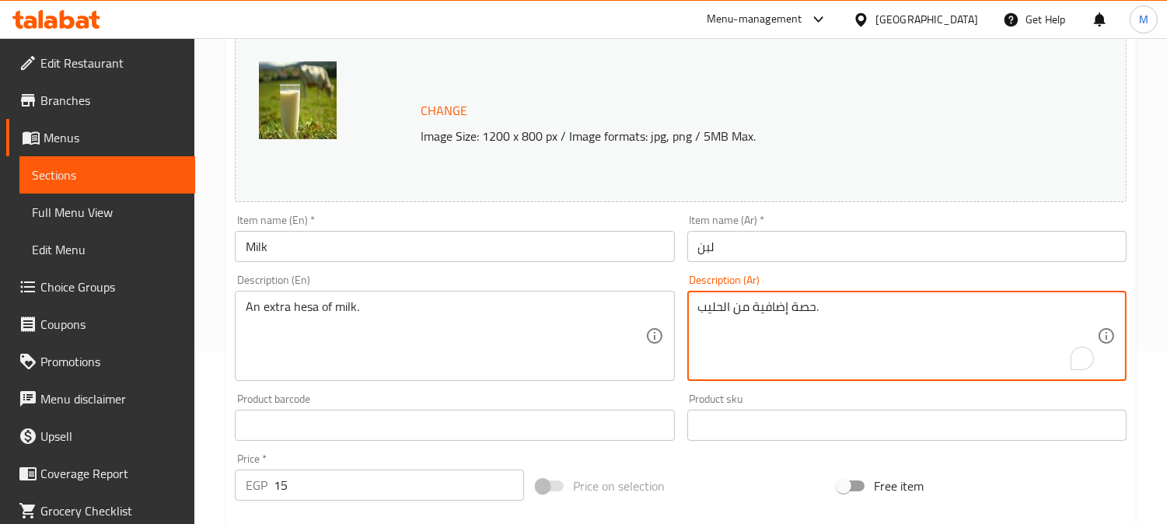
drag, startPoint x: 779, startPoint y: 312, endPoint x: 754, endPoint y: 308, distance: 24.4
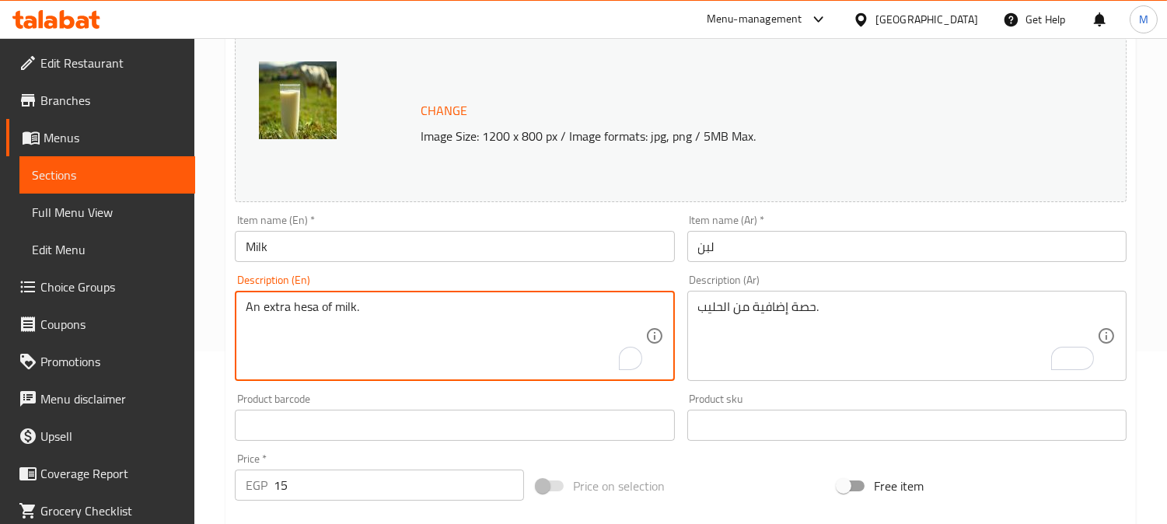
click at [275, 309] on textarea "An extra hesa of milk." at bounding box center [445, 336] width 399 height 74
click at [302, 319] on textarea "An extra hesa of milk." at bounding box center [445, 336] width 399 height 74
click at [302, 305] on textarea "An extra hesa of milk." at bounding box center [445, 336] width 399 height 74
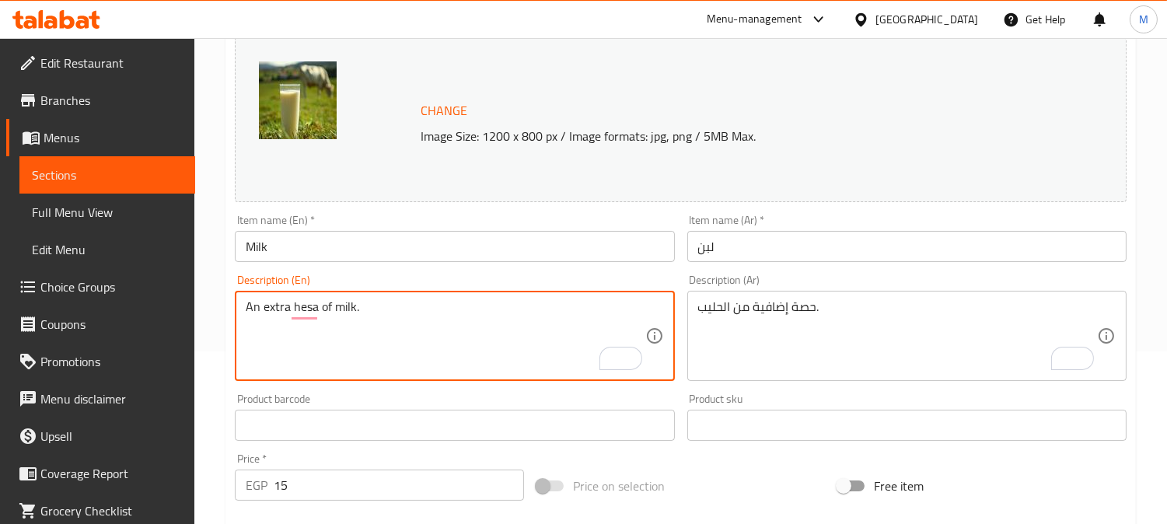
paste textarea "portion"
type textarea "An extra portion of milk."
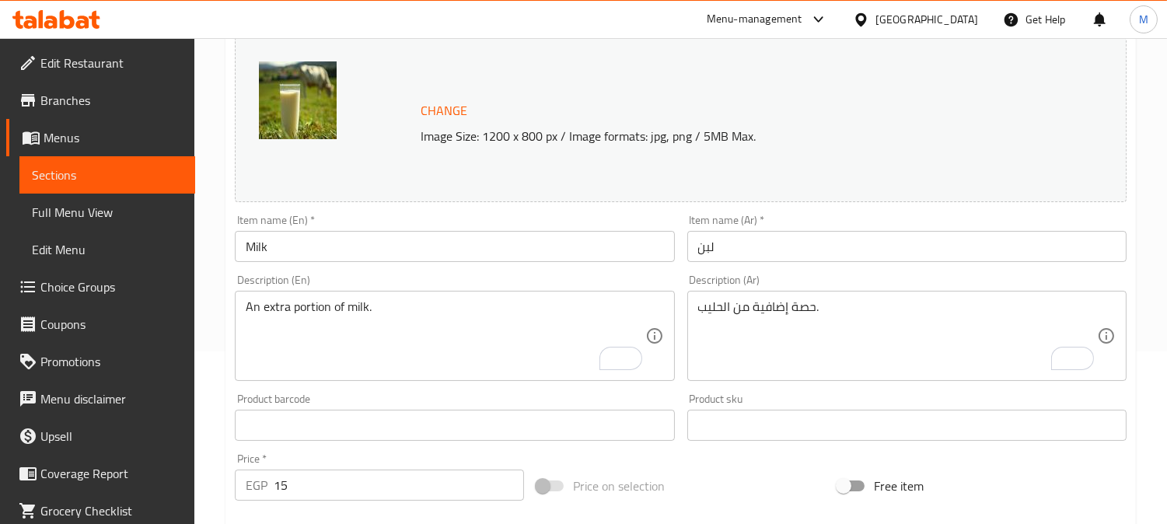
click at [309, 265] on div "Item name (En)   * Milk Item name (En) *" at bounding box center [455, 238] width 452 height 60
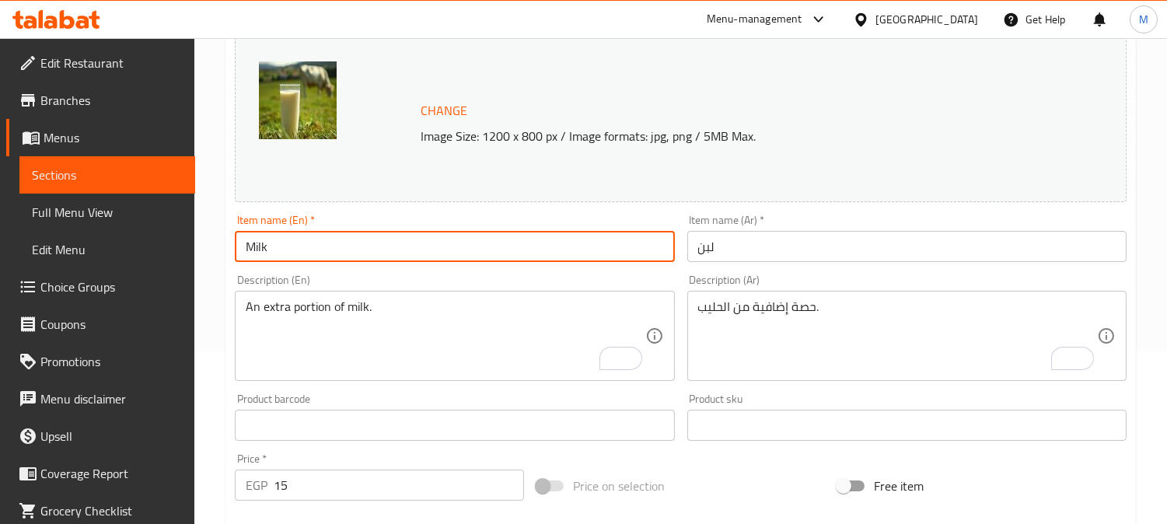
click at [309, 250] on input "Milk" at bounding box center [454, 246] width 439 height 31
click at [827, 247] on input "لبن" at bounding box center [907, 246] width 439 height 31
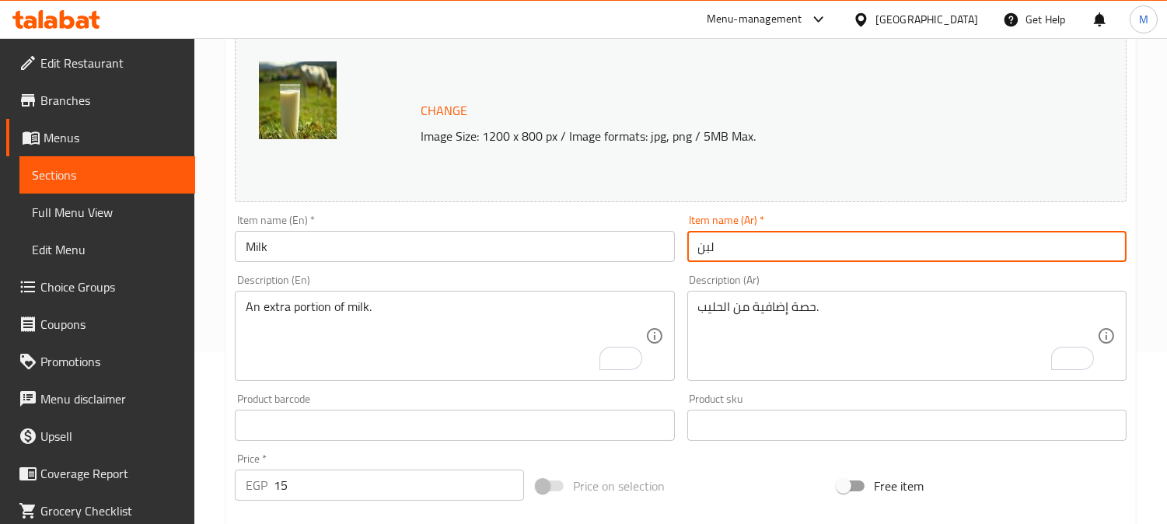
click at [499, 238] on input "Milk" at bounding box center [454, 246] width 439 height 31
click at [775, 249] on input "لبن" at bounding box center [907, 246] width 439 height 31
drag, startPoint x: 460, startPoint y: 306, endPoint x: 457, endPoint y: 297, distance: 10.1
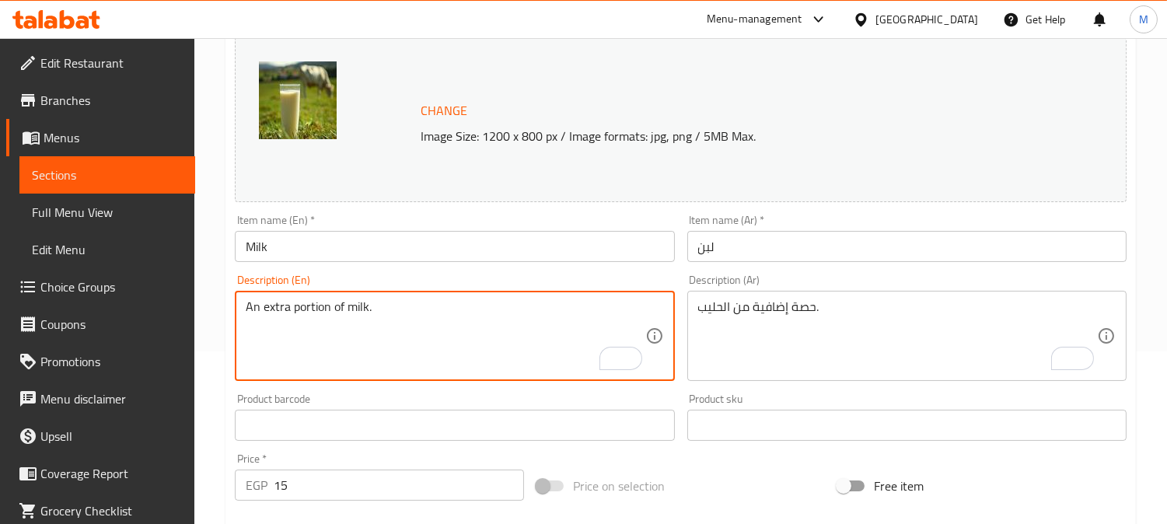
click at [416, 247] on input "Milk" at bounding box center [454, 246] width 439 height 31
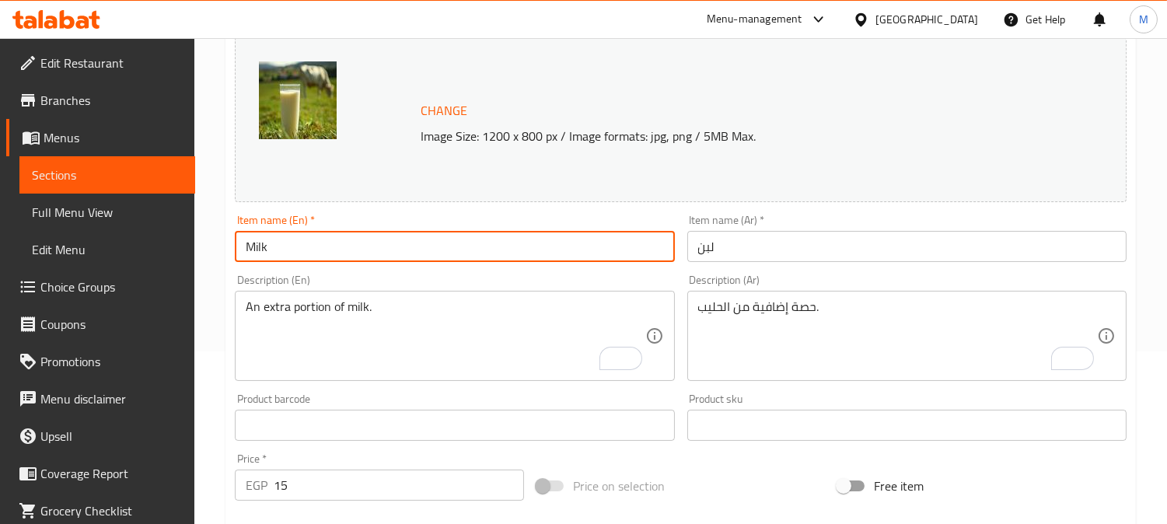
click at [772, 254] on input "لبن" at bounding box center [907, 246] width 439 height 31
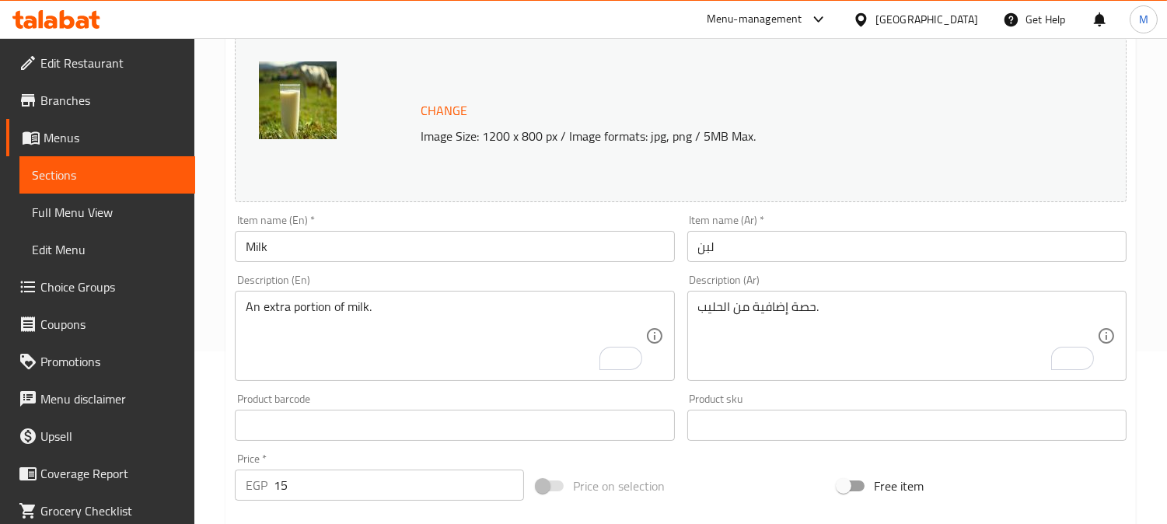
drag, startPoint x: 520, startPoint y: 264, endPoint x: 506, endPoint y: 251, distance: 19.3
click at [514, 260] on div "Item name (En)   * Milk Item name (En) *" at bounding box center [455, 238] width 452 height 60
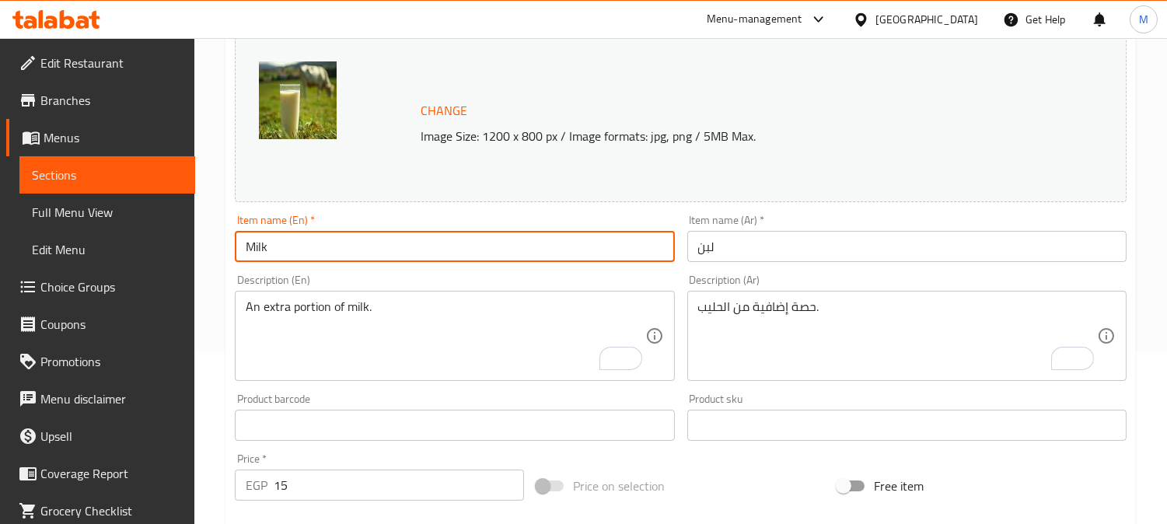
click at [503, 250] on input "Milk" at bounding box center [454, 246] width 439 height 31
click at [791, 250] on input "لبن" at bounding box center [907, 246] width 439 height 31
click at [492, 247] on input "Milk" at bounding box center [454, 246] width 439 height 31
click at [835, 261] on input "لبن" at bounding box center [907, 246] width 439 height 31
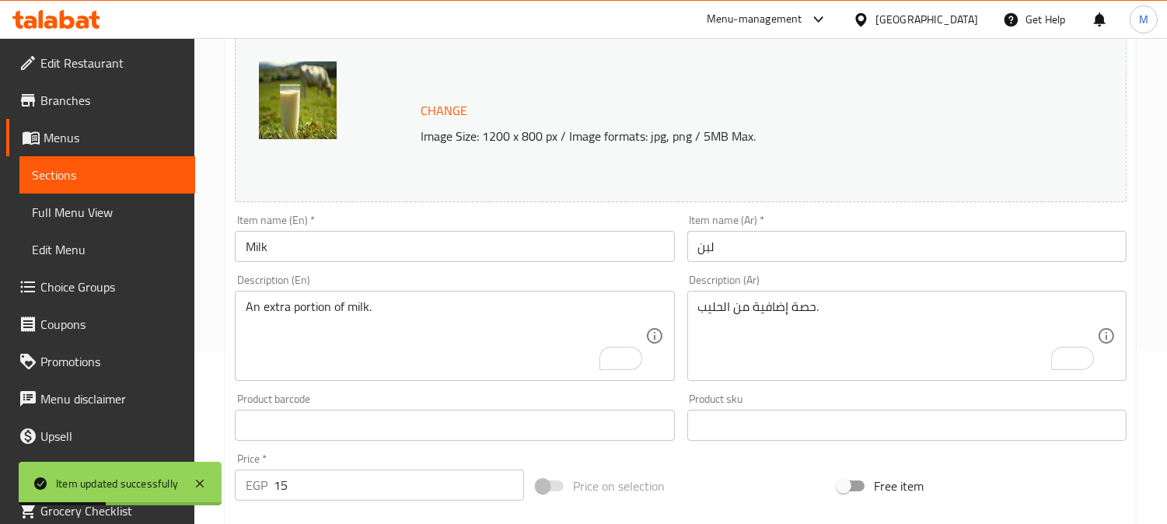
drag, startPoint x: 1016, startPoint y: 298, endPoint x: 1012, endPoint y: 307, distance: 10.1
click at [1016, 299] on div "حصة إضافية من الحليب. Description (Ar)" at bounding box center [907, 336] width 439 height 90
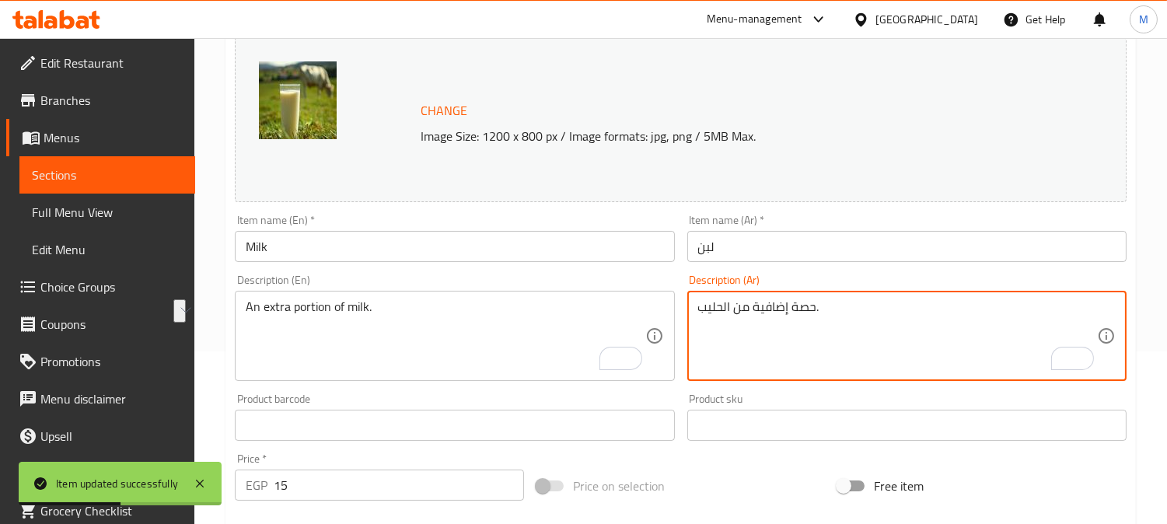
click at [882, 312] on textarea "حصة إضافية من الحليب." at bounding box center [897, 336] width 399 height 74
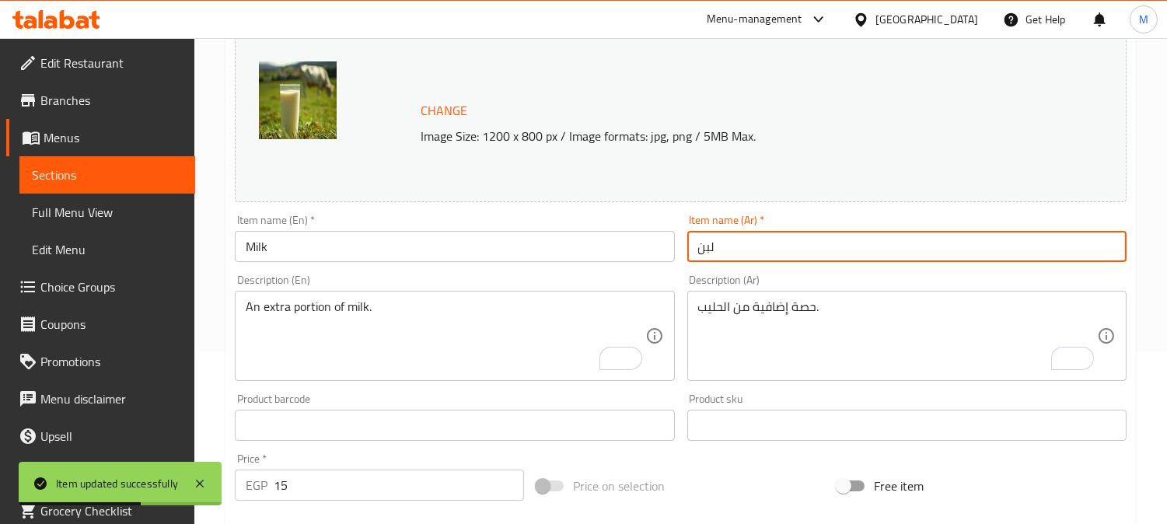
click at [732, 250] on input "لبن" at bounding box center [907, 246] width 439 height 31
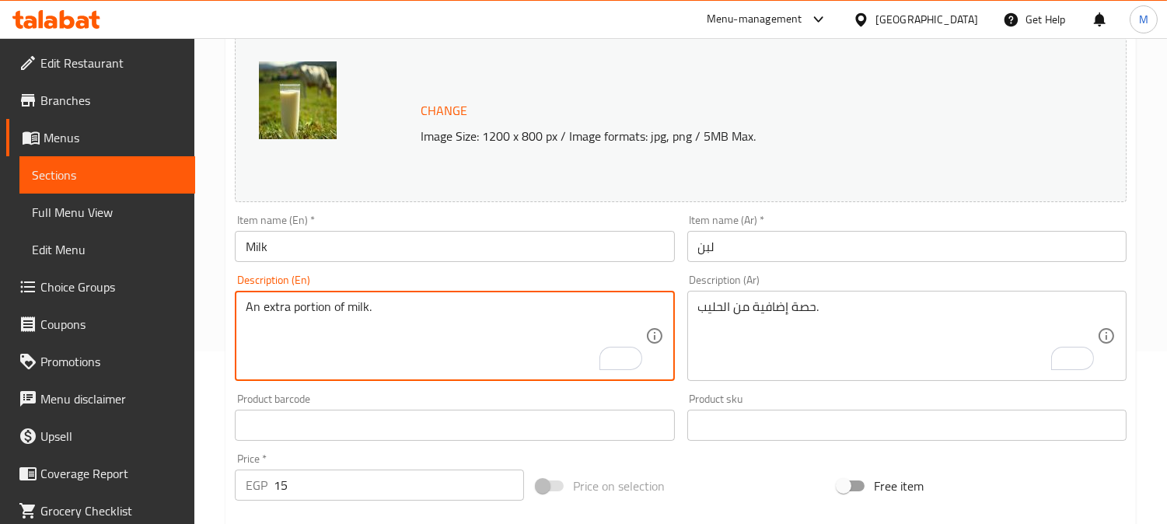
click at [410, 257] on input "Milk" at bounding box center [454, 246] width 439 height 31
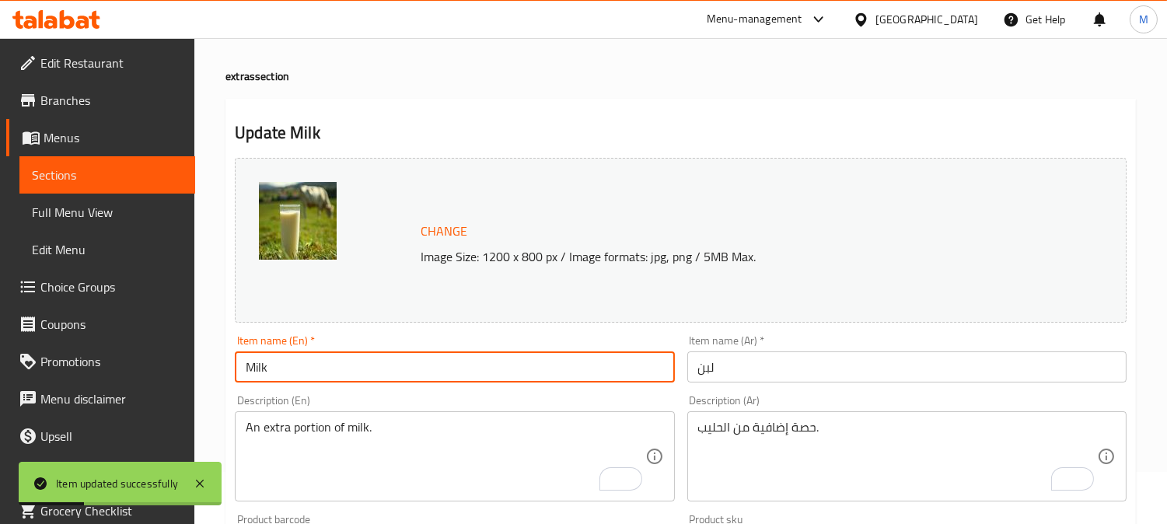
scroll to position [0, 0]
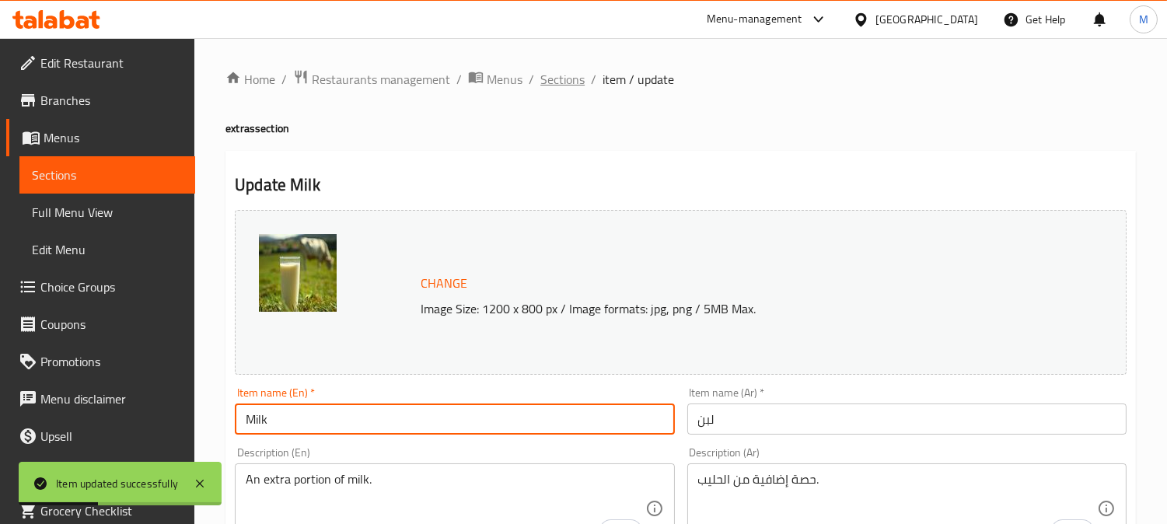
click at [569, 78] on span "Sections" at bounding box center [563, 79] width 44 height 19
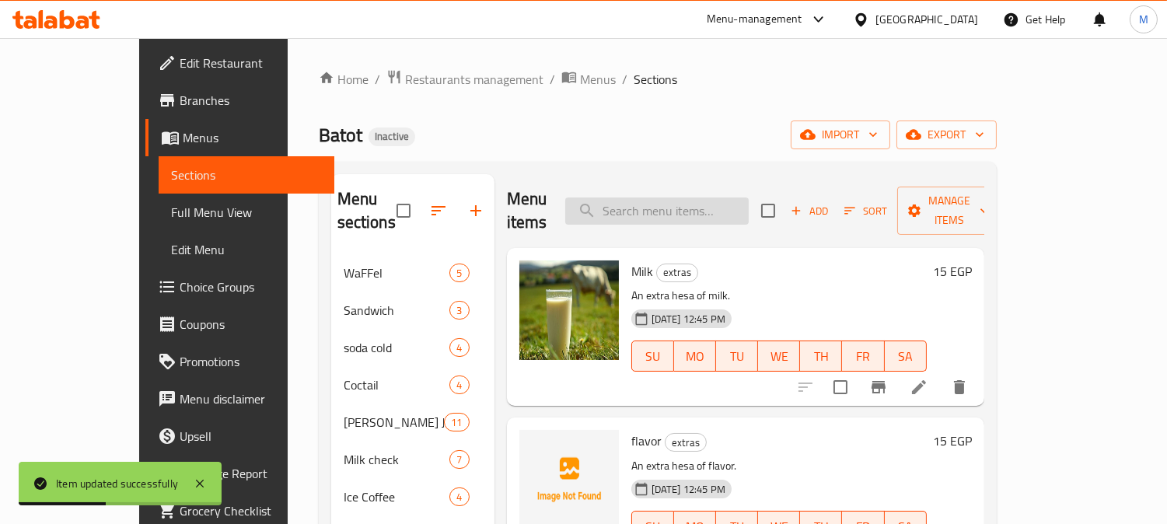
click at [673, 201] on input "search" at bounding box center [657, 211] width 184 height 27
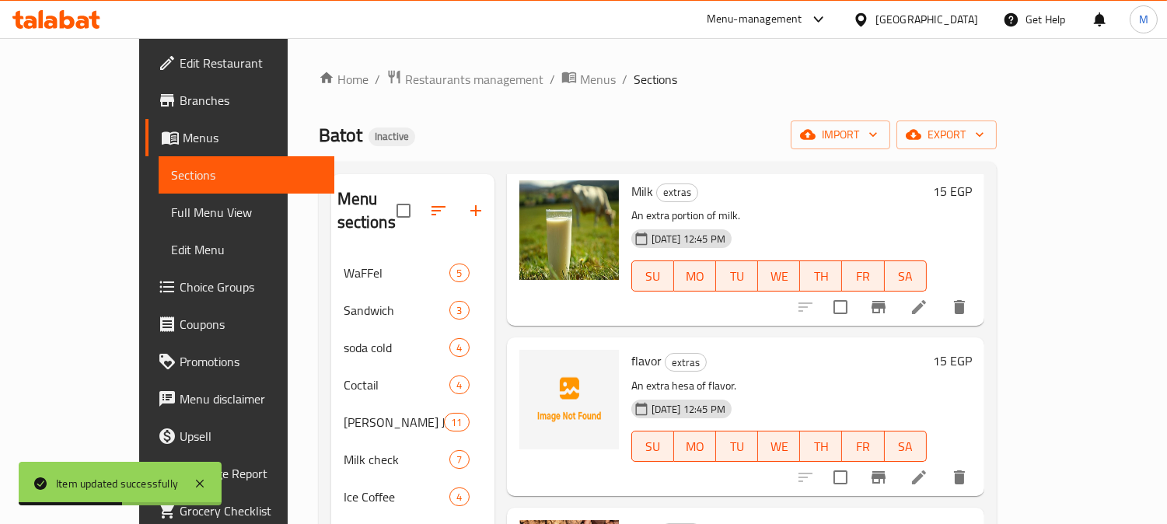
scroll to position [173, 0]
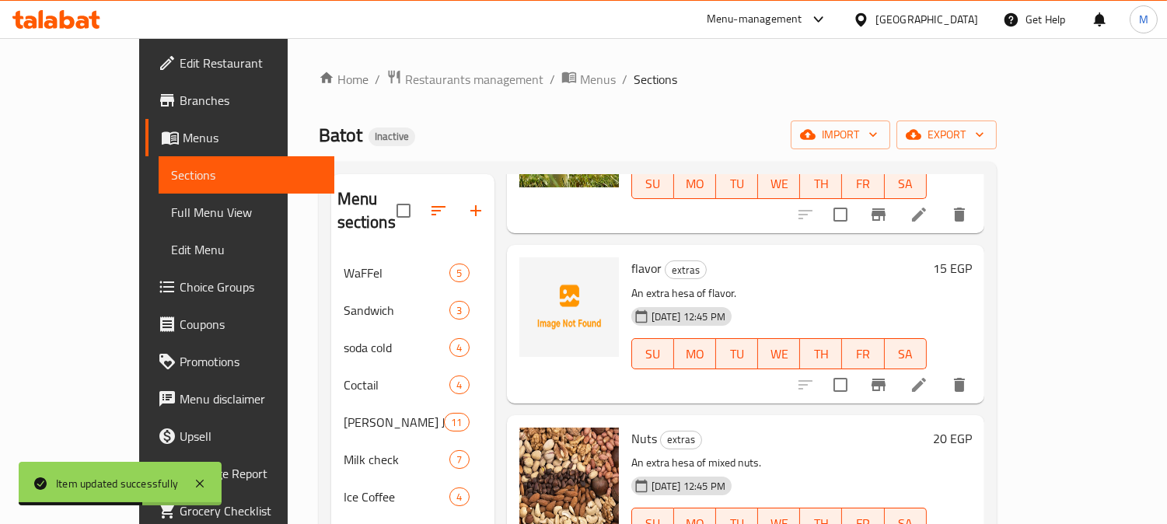
click at [941, 371] on li at bounding box center [920, 385] width 44 height 28
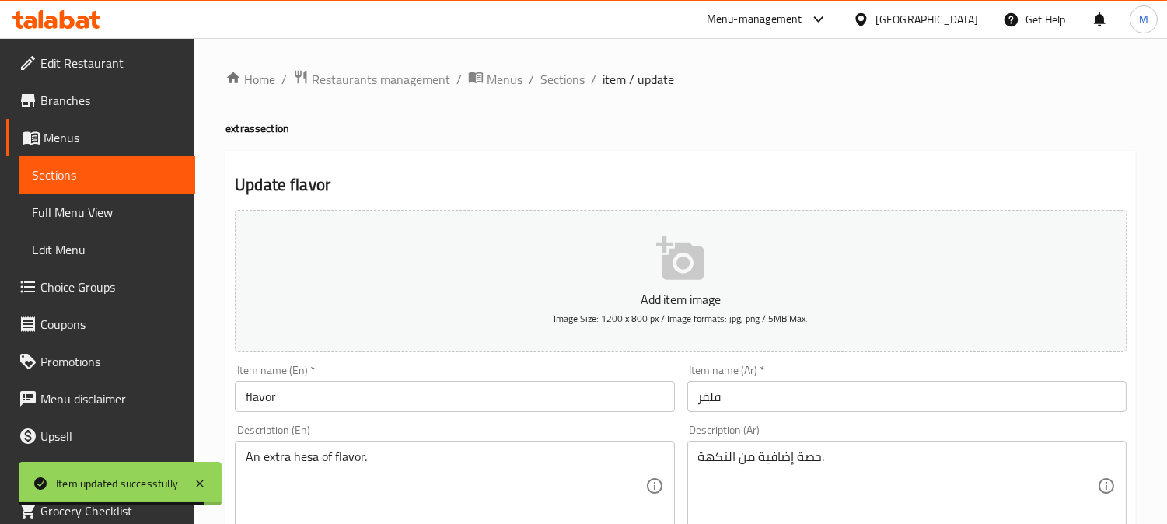
click at [303, 461] on textarea "An extra hesa of flavor." at bounding box center [445, 487] width 399 height 74
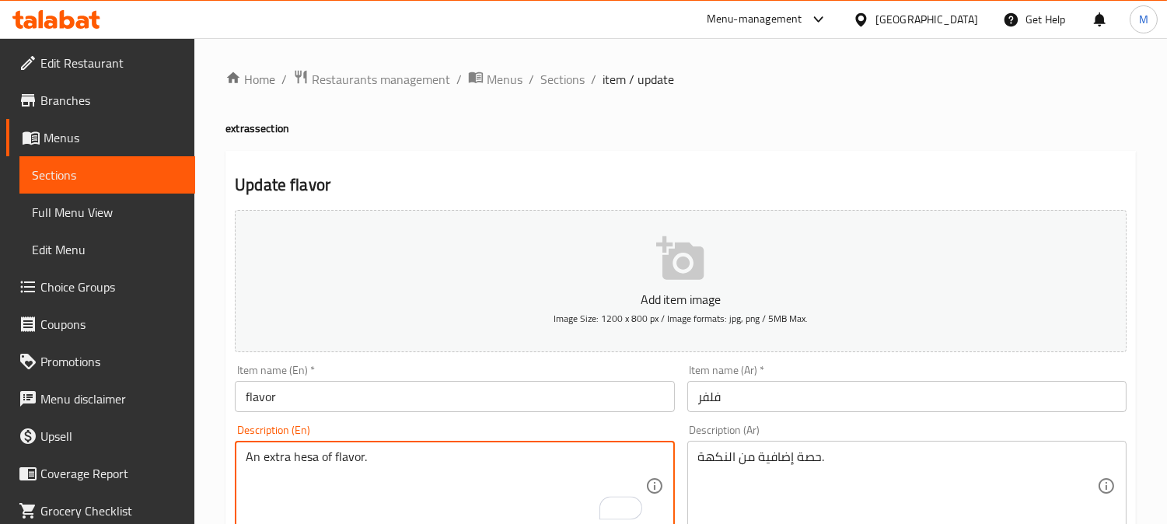
paste textarea "portion"
type textarea "An extra portion of flavor."
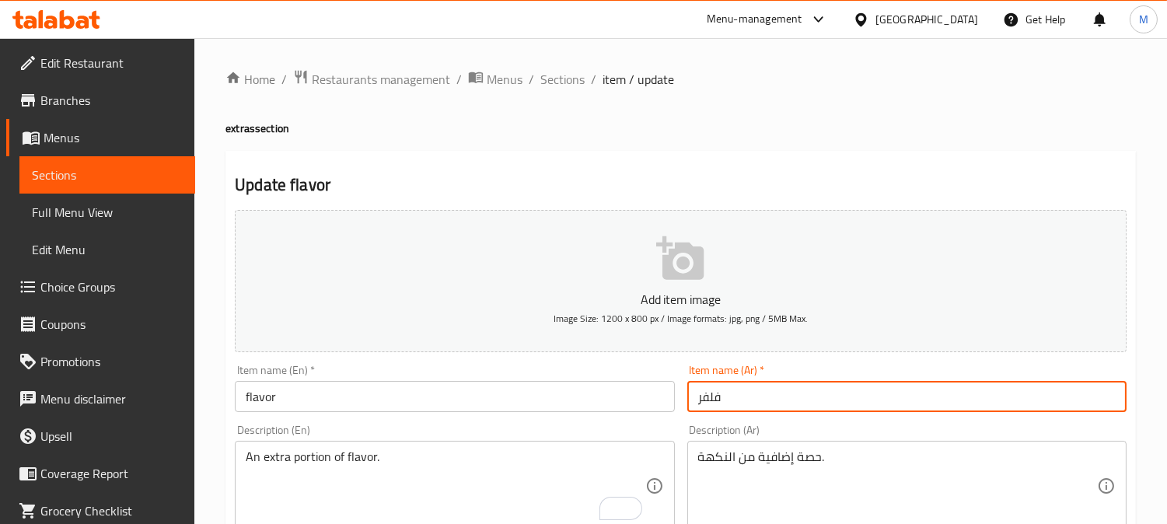
click at [836, 392] on input "فلفر" at bounding box center [907, 396] width 439 height 31
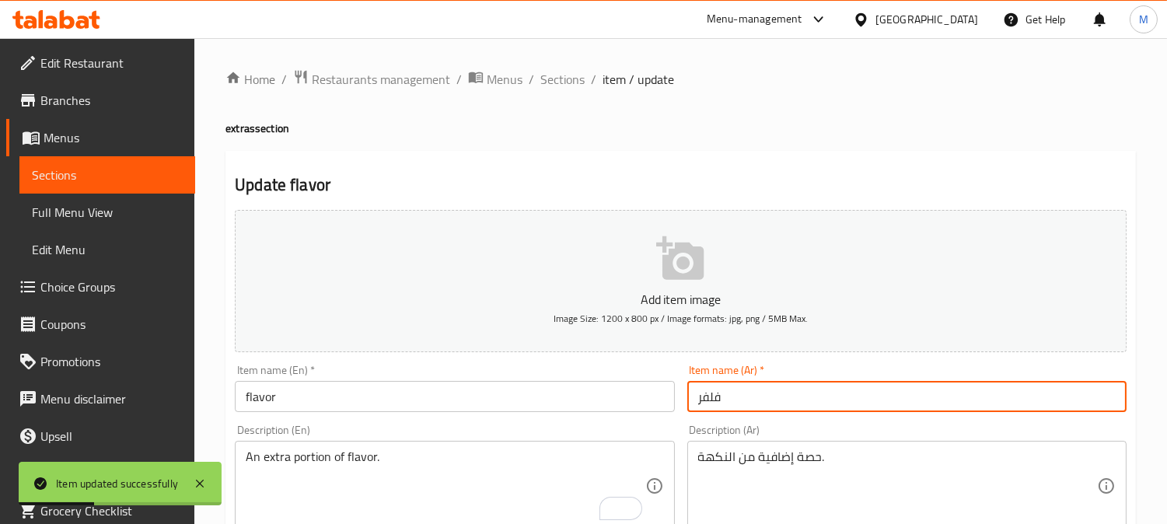
click at [564, 80] on span "Sections" at bounding box center [563, 79] width 44 height 19
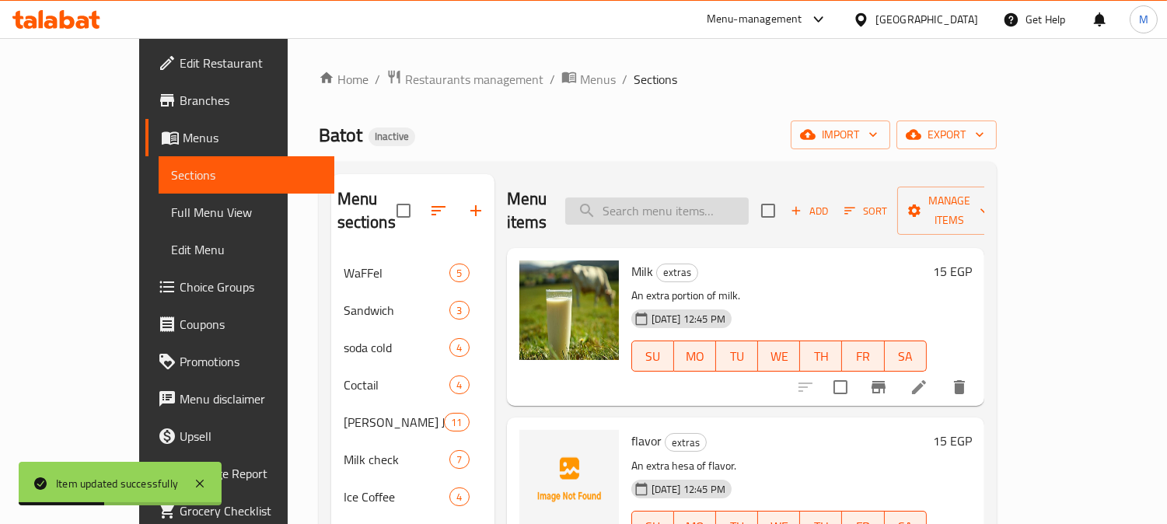
click at [742, 203] on input "search" at bounding box center [657, 211] width 184 height 27
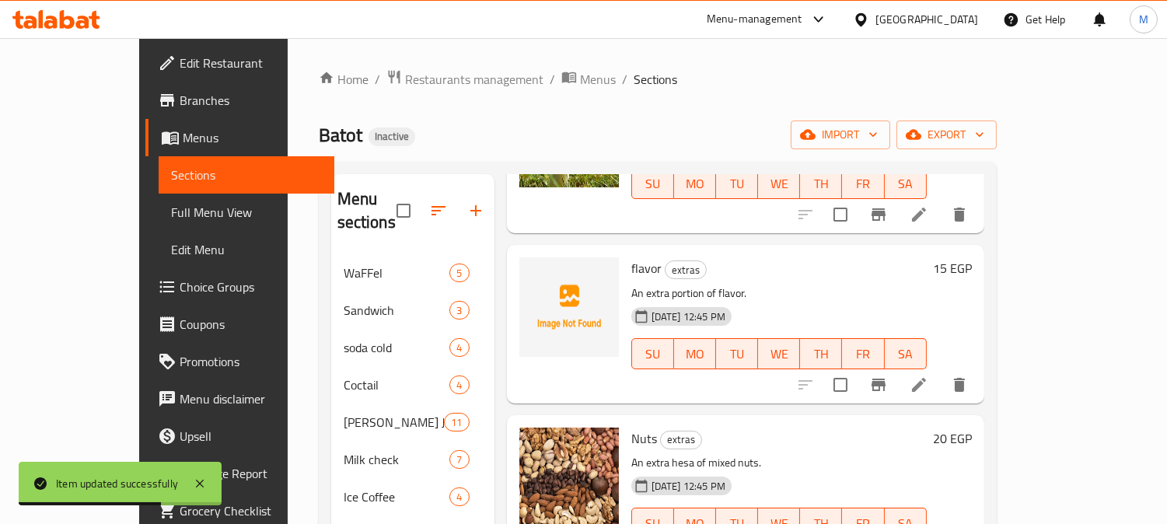
scroll to position [302, 0]
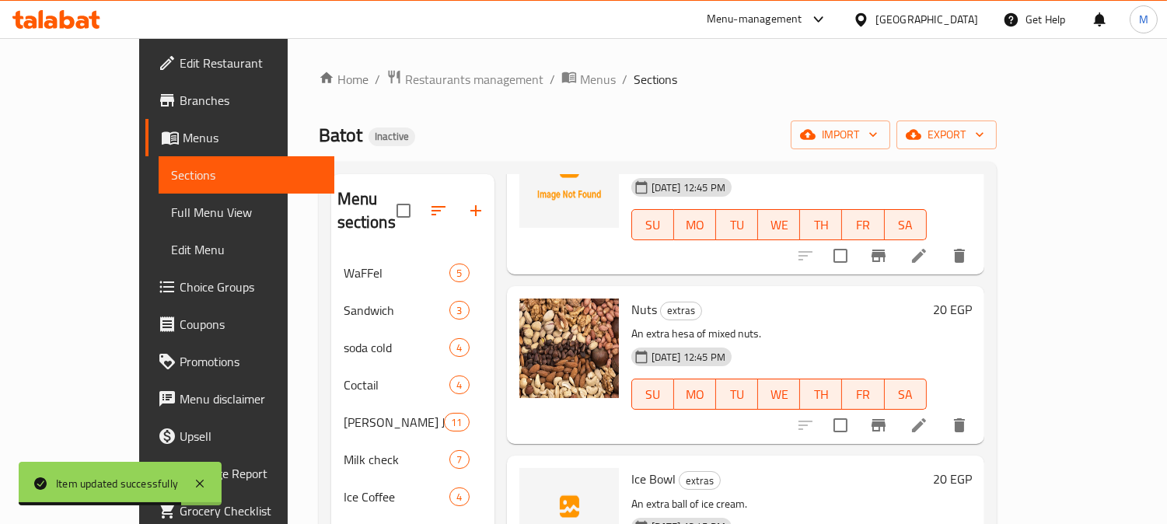
click at [941, 411] on li at bounding box center [920, 425] width 44 height 28
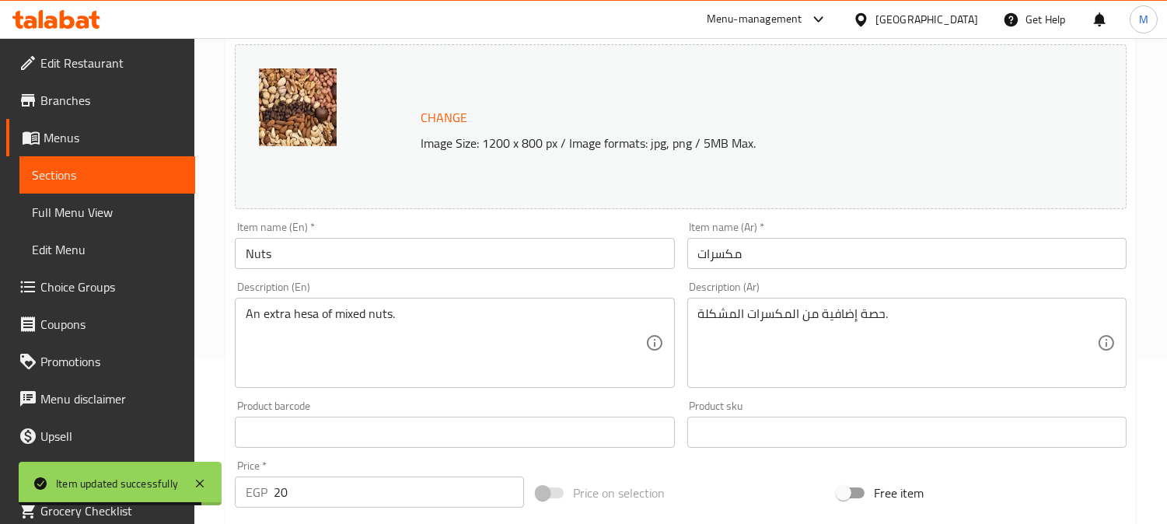
scroll to position [173, 0]
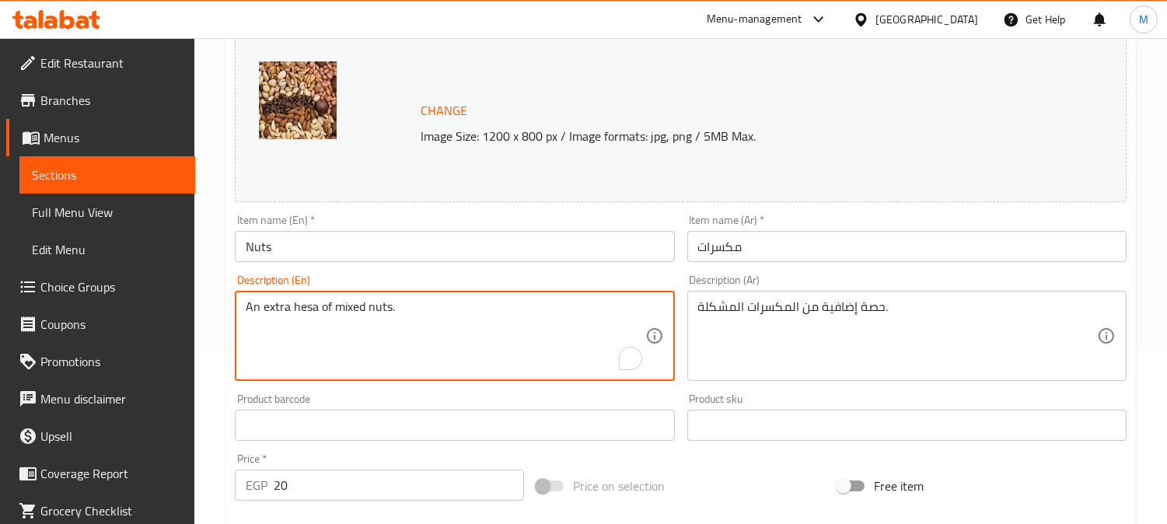
click at [299, 302] on textarea "An extra hesa of mixed nuts." at bounding box center [445, 336] width 399 height 74
paste textarea "portion"
type textarea "An extra portion of mixed nuts."
click at [373, 242] on input "Nuts" at bounding box center [454, 246] width 439 height 31
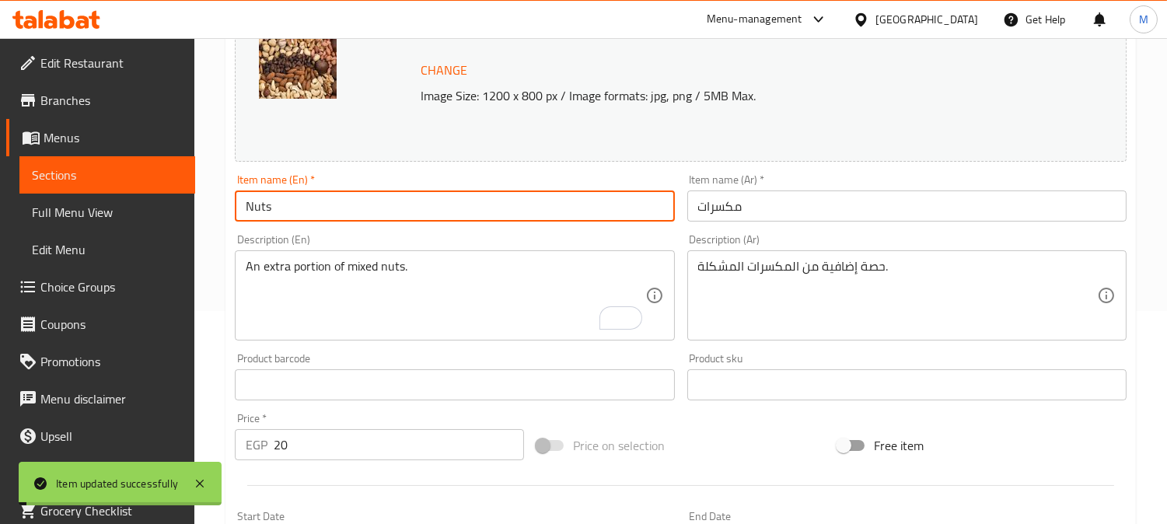
scroll to position [259, 0]
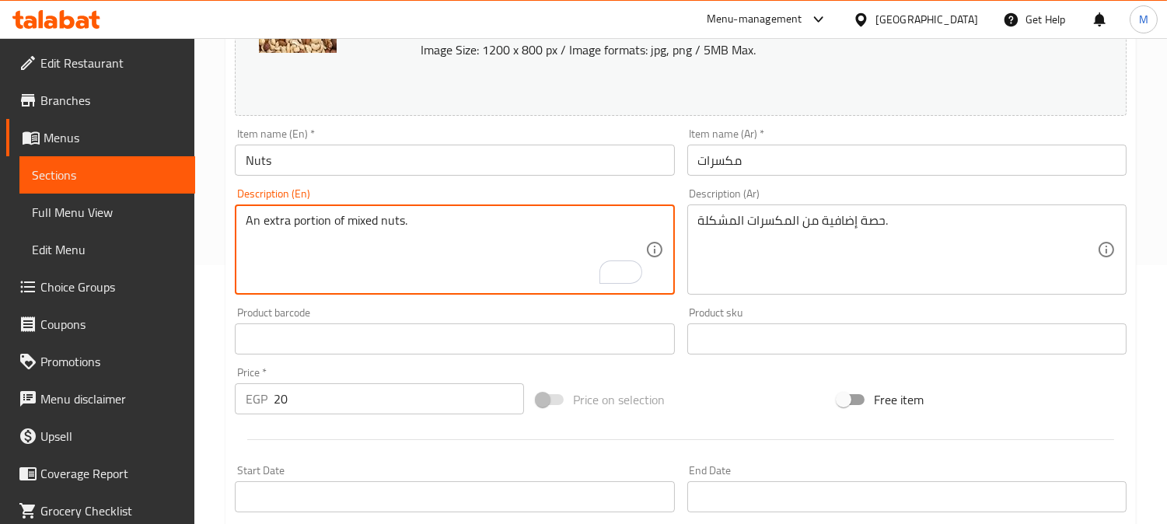
drag, startPoint x: 264, startPoint y: 223, endPoint x: 336, endPoint y: 223, distance: 71.6
click at [278, 224] on textarea "An extra portion of mixed nuts." at bounding box center [445, 250] width 399 height 74
click at [277, 226] on textarea "An extra portion of mixed nuts." at bounding box center [445, 250] width 399 height 74
click at [355, 251] on textarea "An extra portion of mixed nuts." at bounding box center [445, 250] width 399 height 74
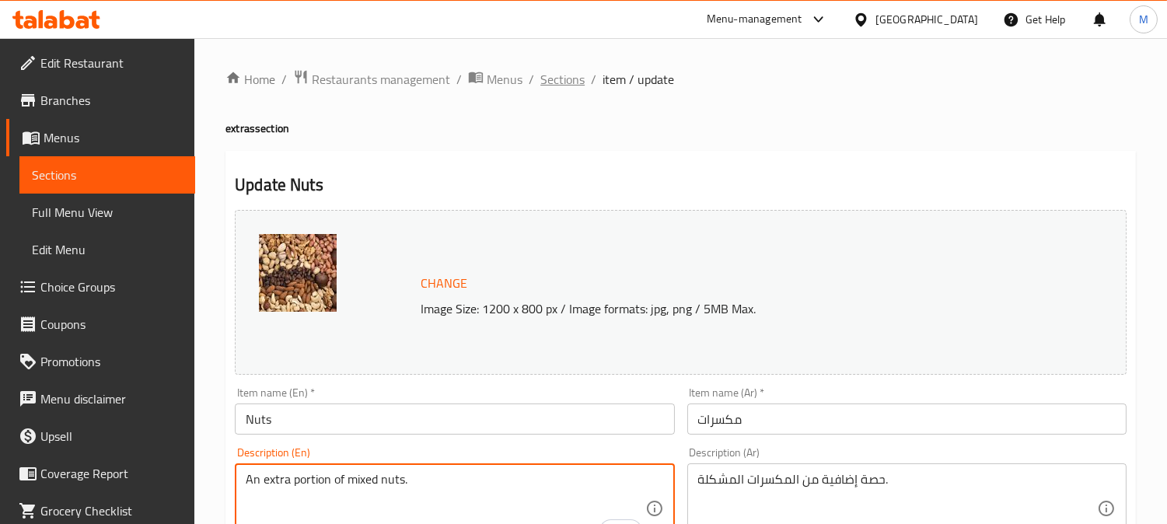
click at [579, 75] on span "Sections" at bounding box center [563, 79] width 44 height 19
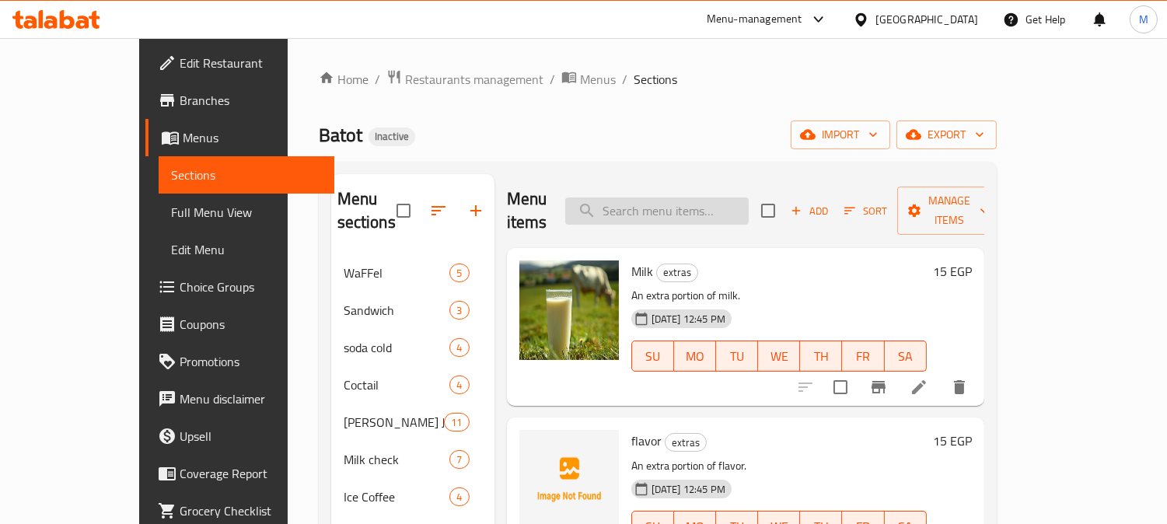
click at [698, 210] on input "search" at bounding box center [657, 211] width 184 height 27
paste input "Ice Bowl"
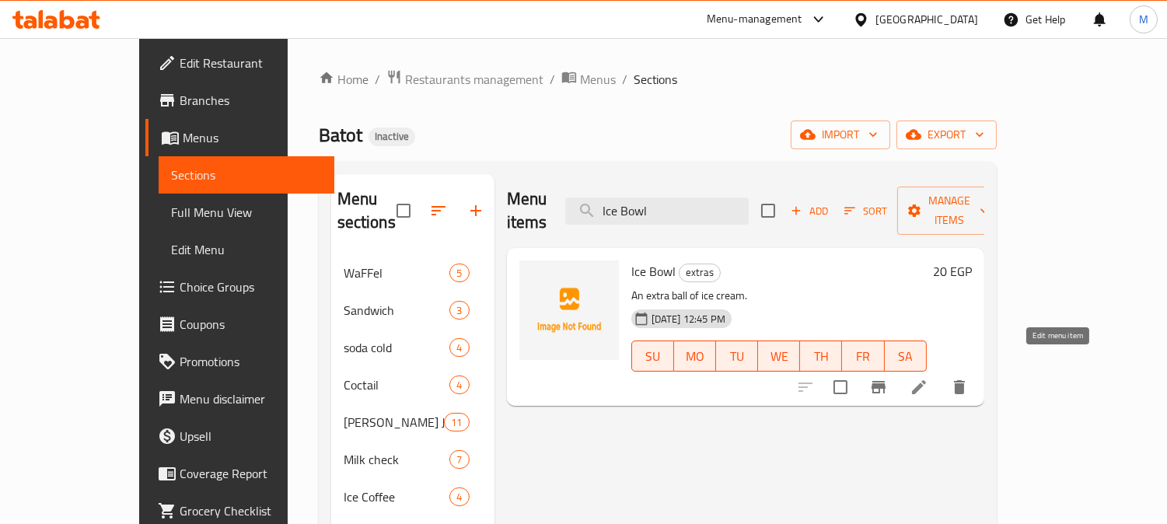
type input "Ice Bowl"
click at [929, 378] on icon at bounding box center [919, 387] width 19 height 19
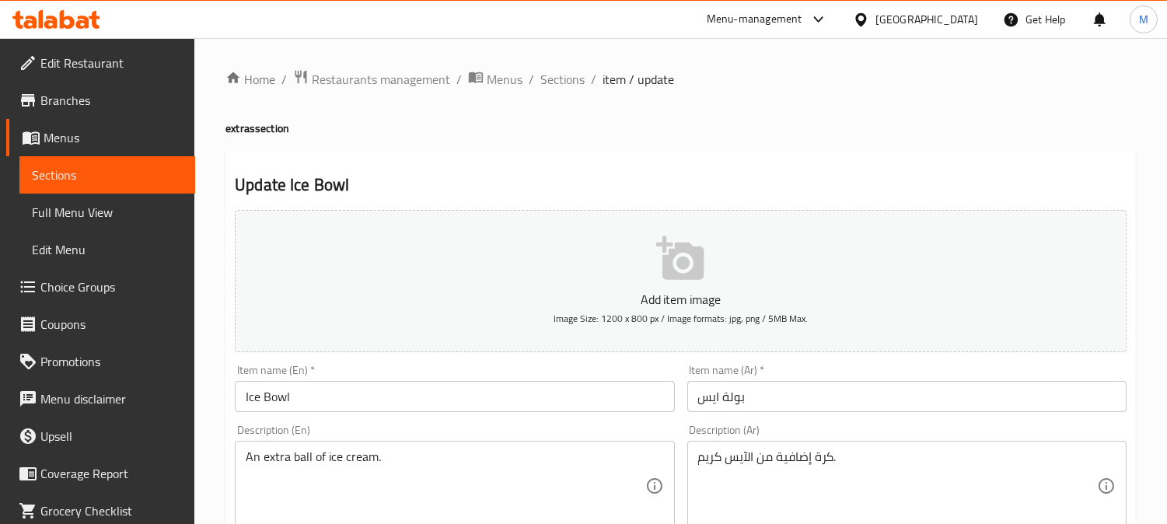
scroll to position [259, 0]
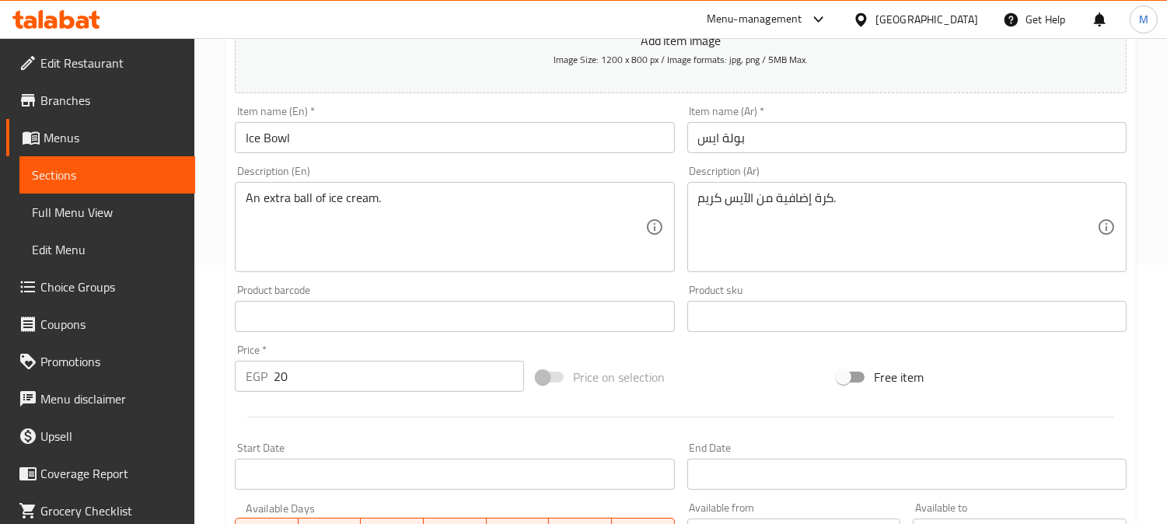
click at [775, 142] on input "بولة ايس" at bounding box center [907, 137] width 439 height 31
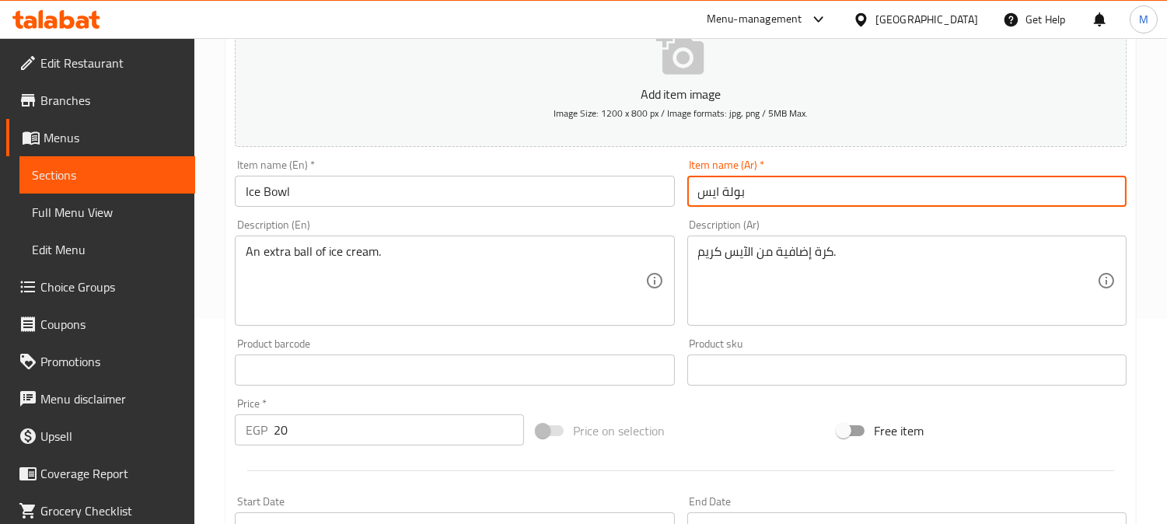
scroll to position [86, 0]
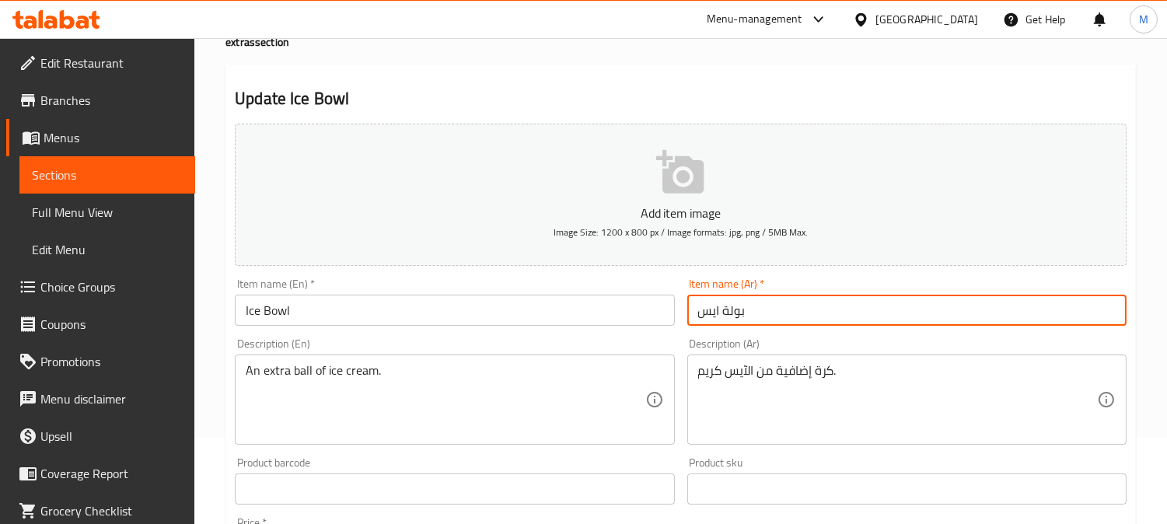
click at [278, 310] on input "Ice Bowl" at bounding box center [454, 310] width 439 height 31
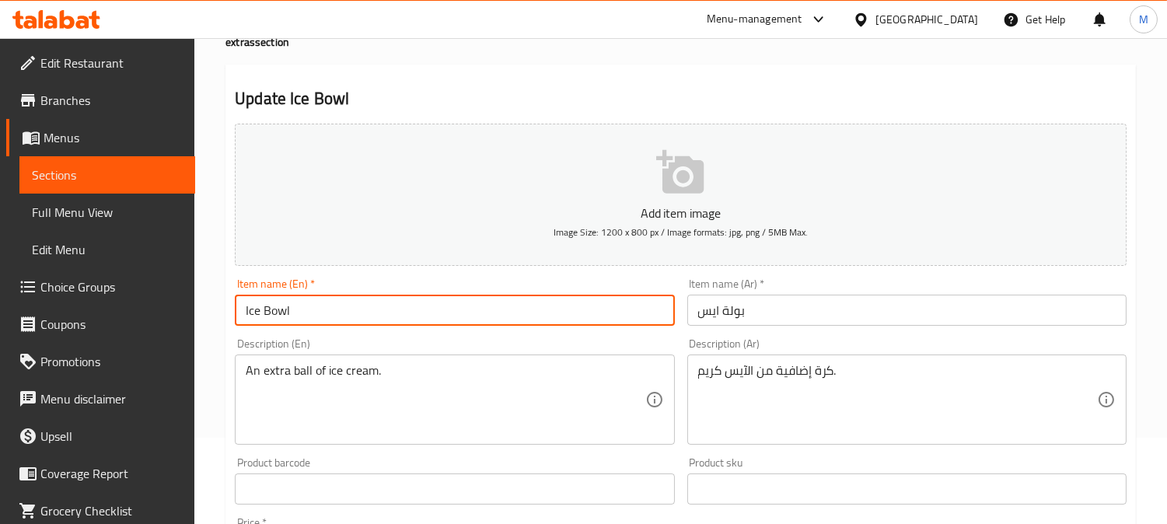
click at [278, 310] on input "Ice Bowl" at bounding box center [454, 310] width 439 height 31
drag, startPoint x: 263, startPoint y: 313, endPoint x: 273, endPoint y: 310, distance: 10.6
click at [268, 312] on input "Ice scoop" at bounding box center [454, 310] width 439 height 31
click at [291, 311] on input "Ice Scoop" at bounding box center [454, 310] width 439 height 31
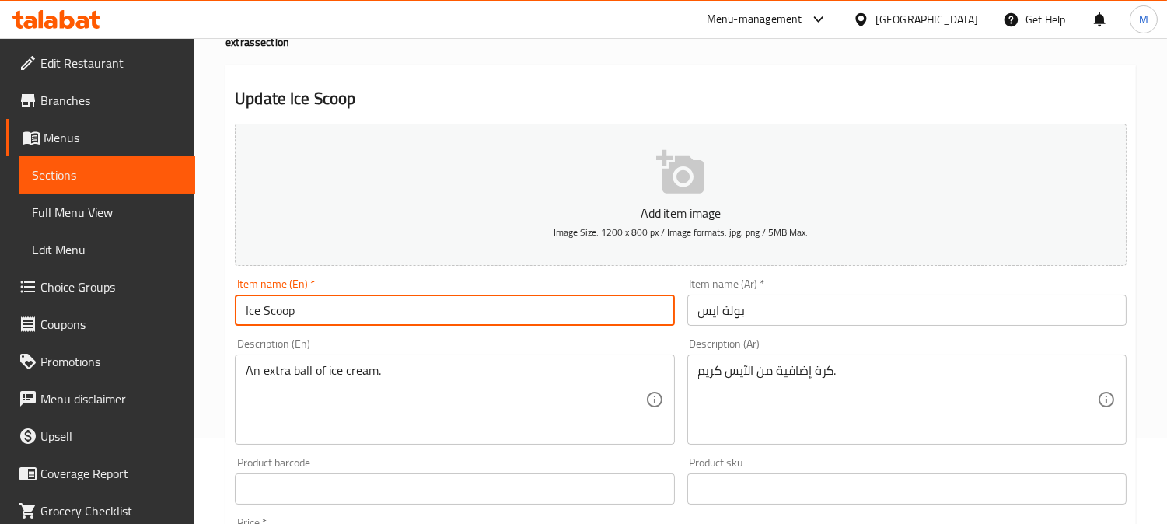
click at [359, 306] on input "Ice Scoop" at bounding box center [454, 310] width 439 height 31
type input "Ice Scoop"
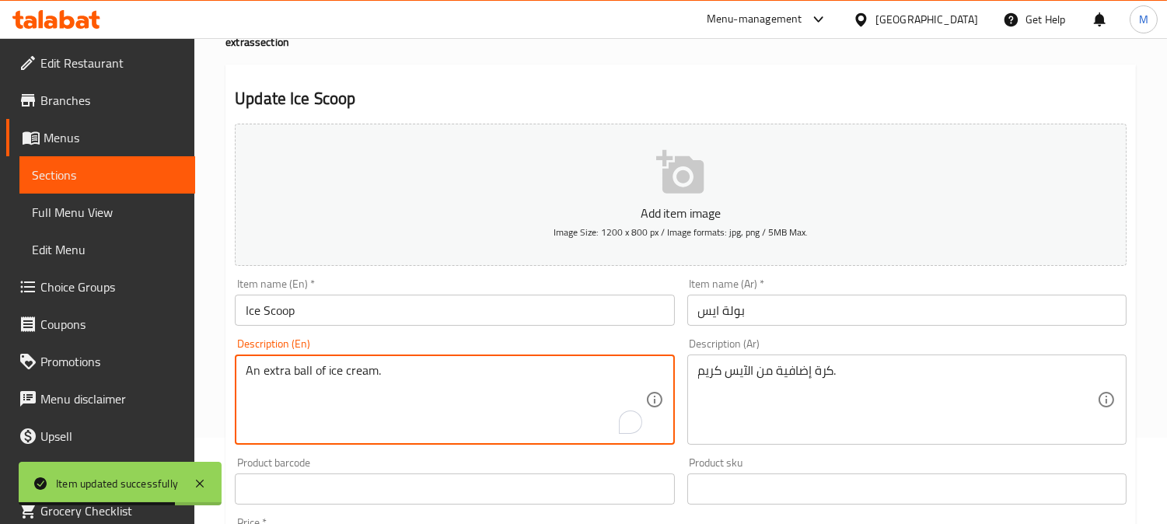
click at [302, 370] on textarea "An extra ball of ice cream." at bounding box center [445, 400] width 399 height 74
click at [344, 411] on textarea "An extra ball of ice cream." at bounding box center [445, 400] width 399 height 74
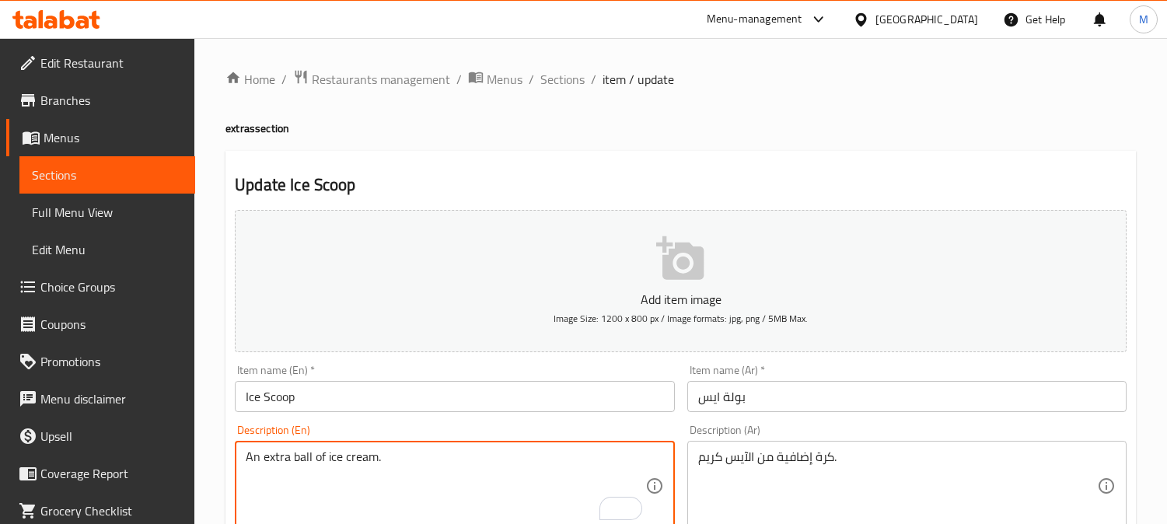
click at [297, 450] on textarea "An extra ball of ice cream." at bounding box center [445, 487] width 399 height 74
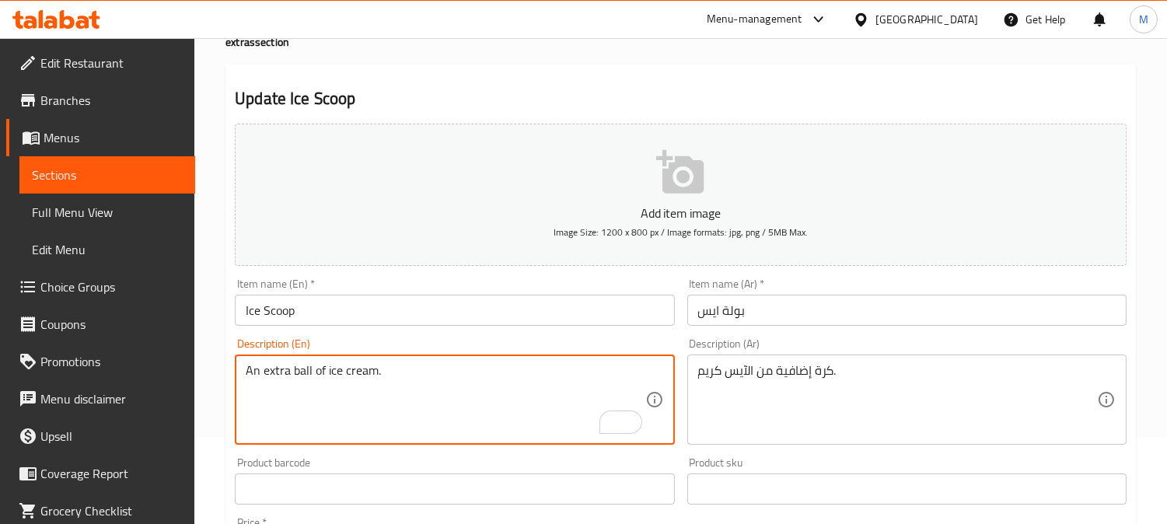
click at [569, 317] on input "Ice Scoop" at bounding box center [454, 310] width 439 height 31
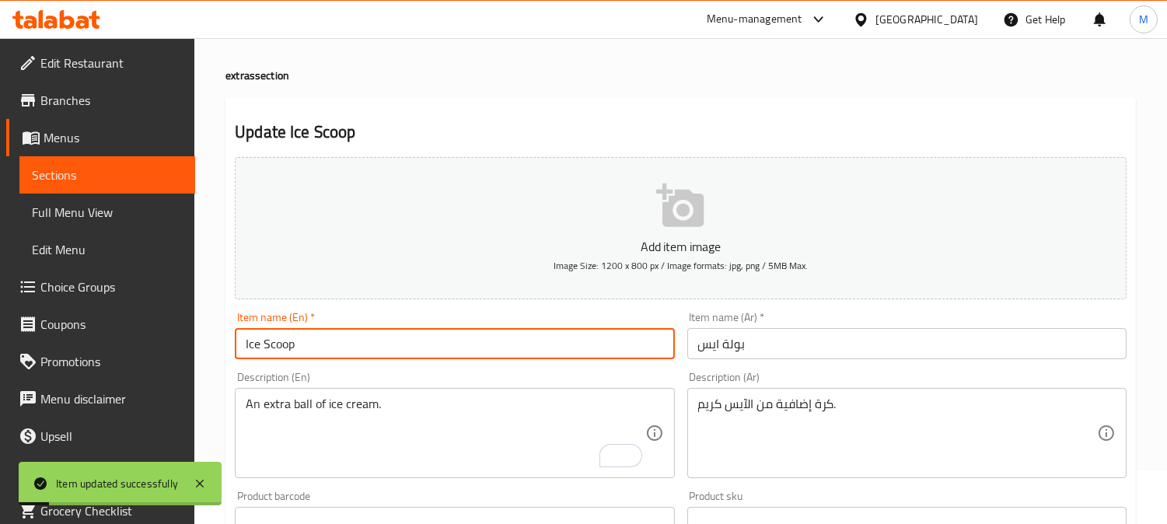
scroll to position [0, 0]
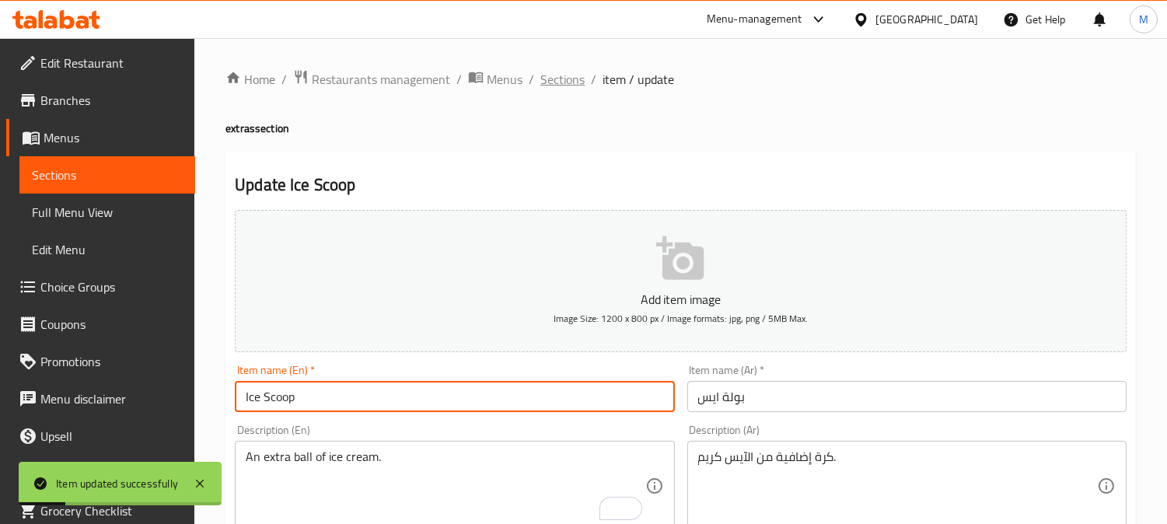
click at [554, 86] on span "Sections" at bounding box center [563, 79] width 44 height 19
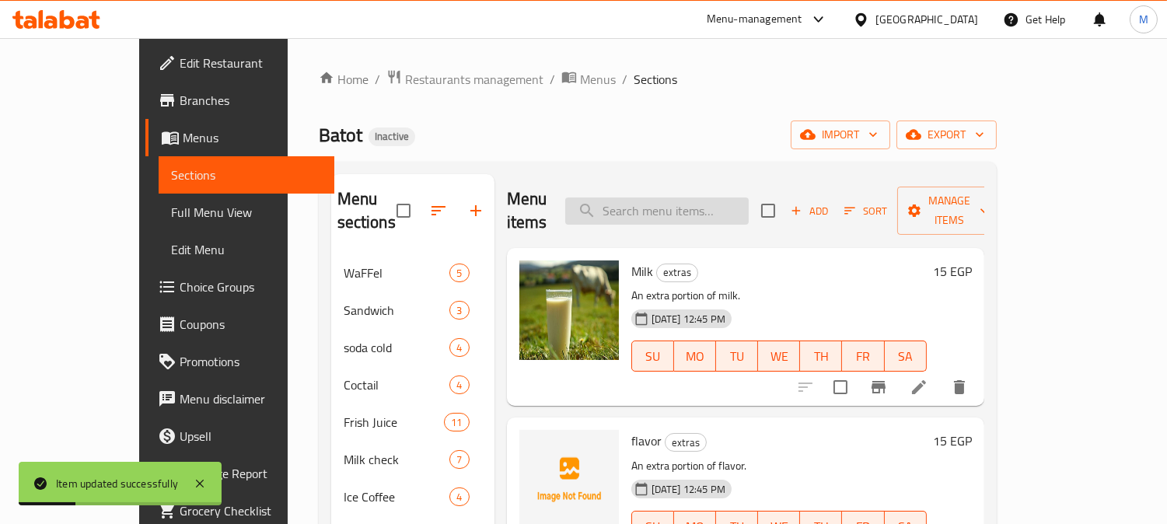
click at [683, 208] on input "search" at bounding box center [657, 211] width 184 height 27
paste input "Sauce"
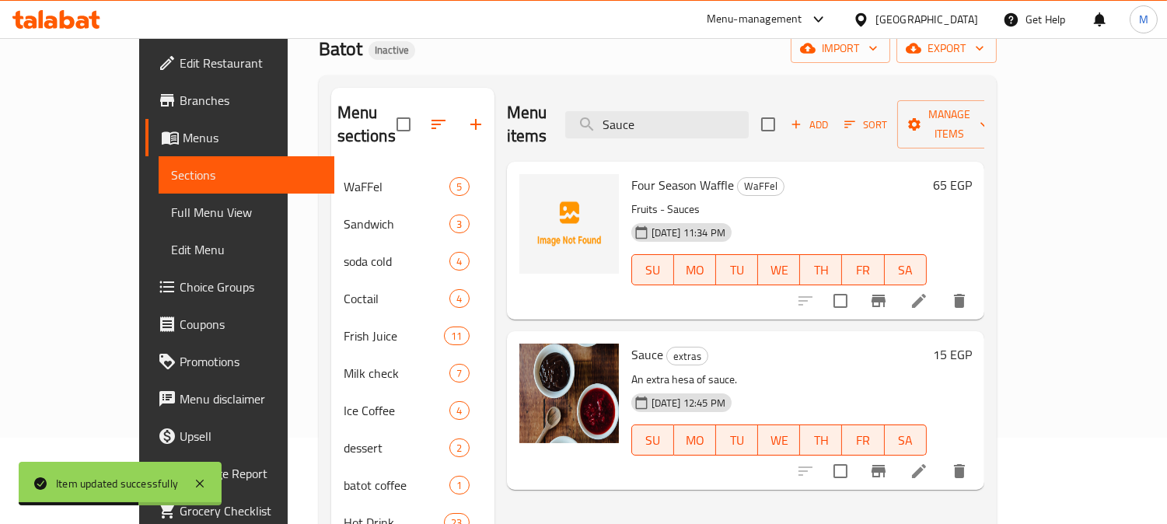
scroll to position [278, 0]
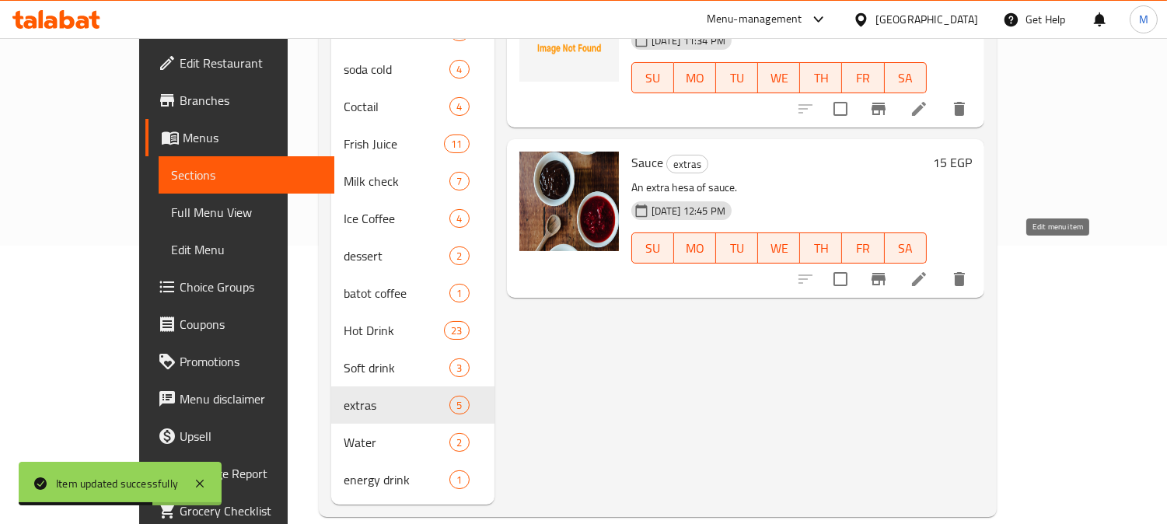
type input "Sauce"
click at [926, 272] on icon at bounding box center [919, 279] width 14 height 14
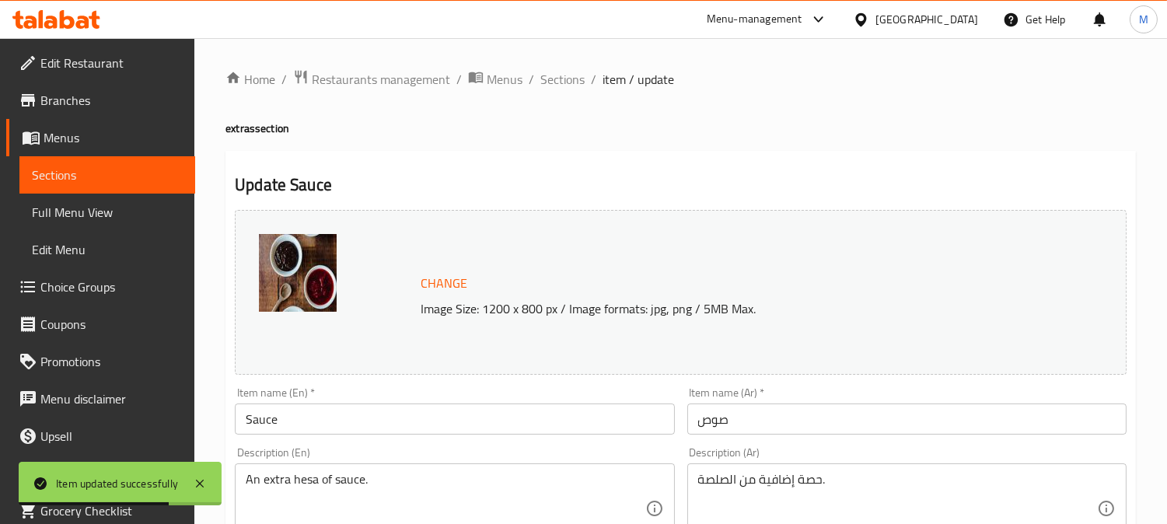
scroll to position [259, 0]
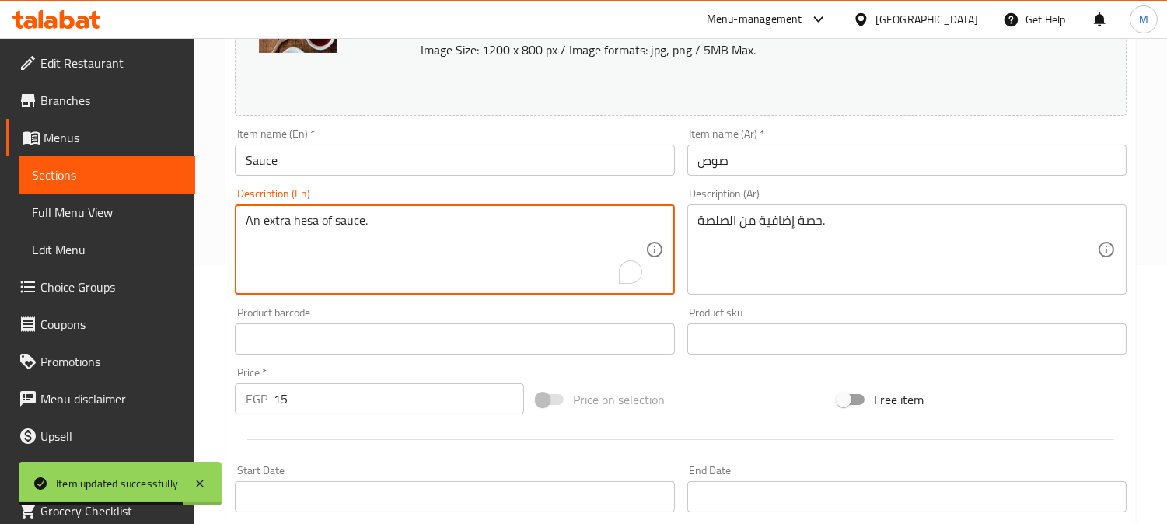
click at [298, 224] on textarea "An extra hesa of sauce." at bounding box center [445, 250] width 399 height 74
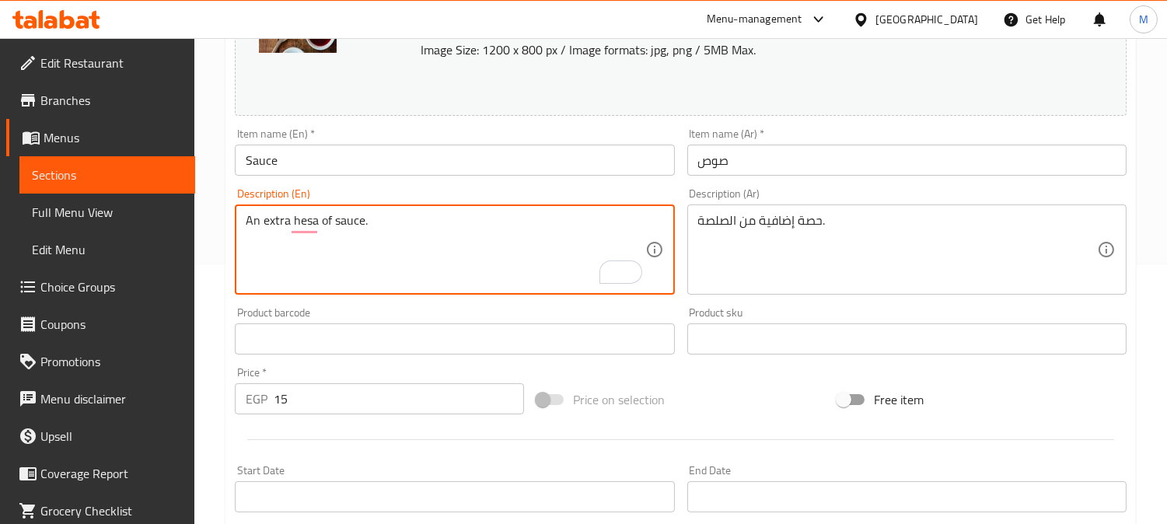
click at [299, 224] on textarea "An extra hesa of sauce." at bounding box center [445, 250] width 399 height 74
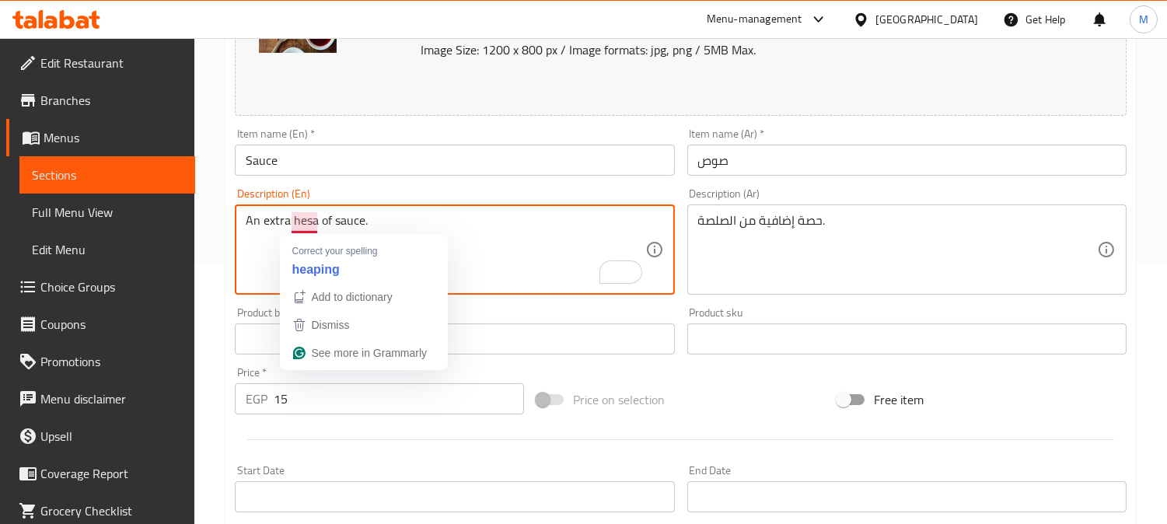
click at [299, 224] on textarea "An extra hesa of sauce." at bounding box center [445, 250] width 399 height 74
paste textarea "Scoop"
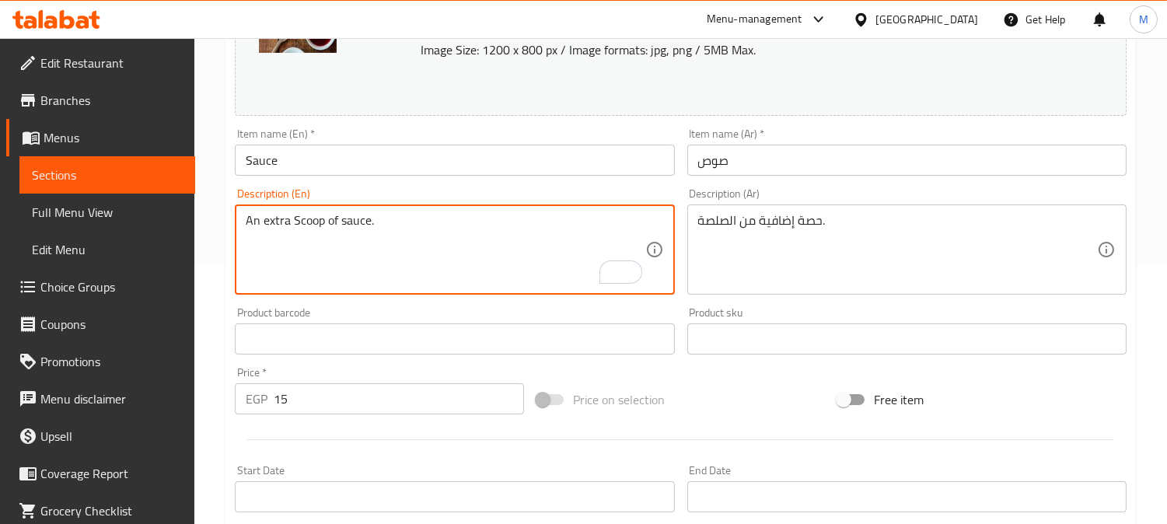
click at [299, 228] on textarea "An extra Scoop of sauce." at bounding box center [445, 250] width 399 height 74
click at [304, 219] on textarea "An extra portion of sauce." at bounding box center [445, 250] width 399 height 74
type textarea "An extra portion of sauce."
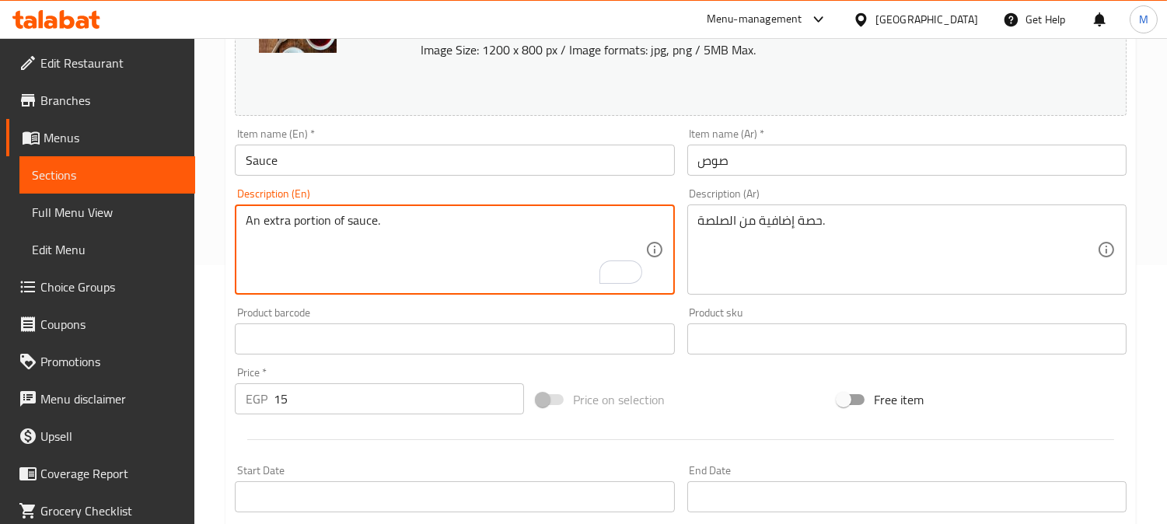
click at [387, 173] on input "Sauce" at bounding box center [454, 160] width 439 height 31
click at [374, 161] on input "Sauce" at bounding box center [454, 160] width 439 height 31
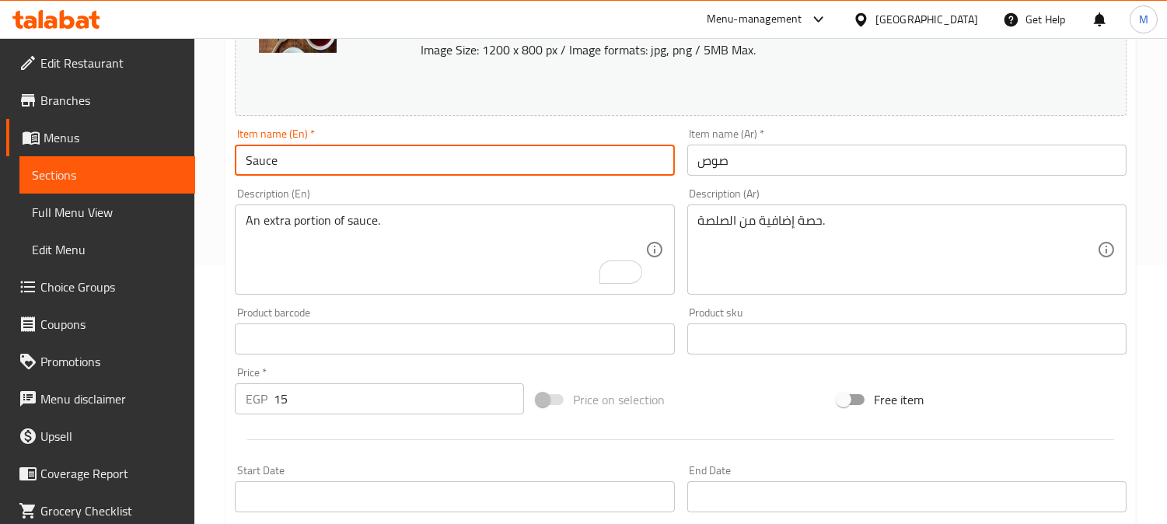
click at [328, 154] on input "Sauce" at bounding box center [454, 160] width 439 height 31
click at [343, 156] on input "Sauce" at bounding box center [454, 160] width 439 height 31
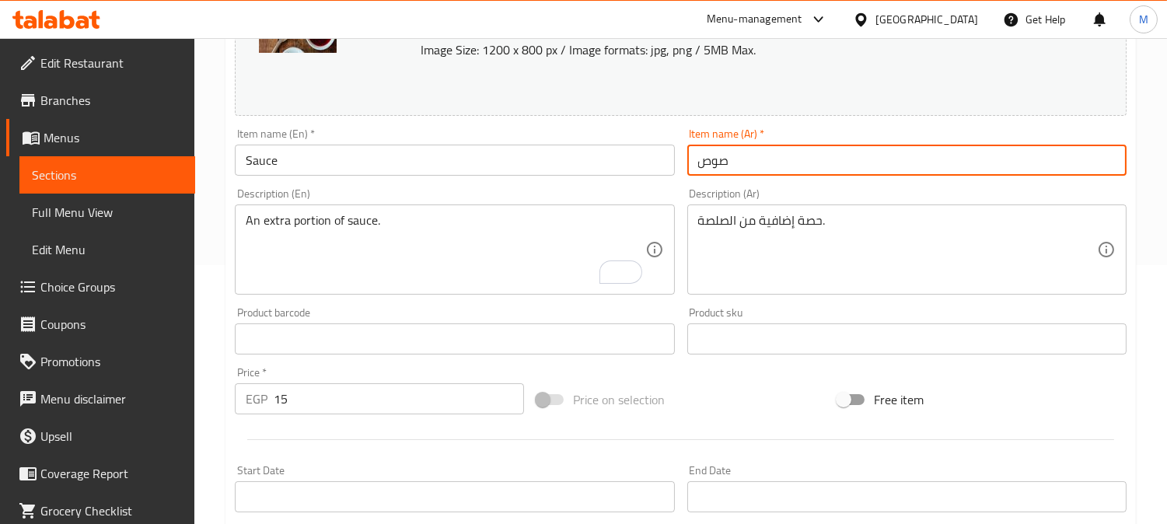
click at [950, 165] on input "صوص" at bounding box center [907, 160] width 439 height 31
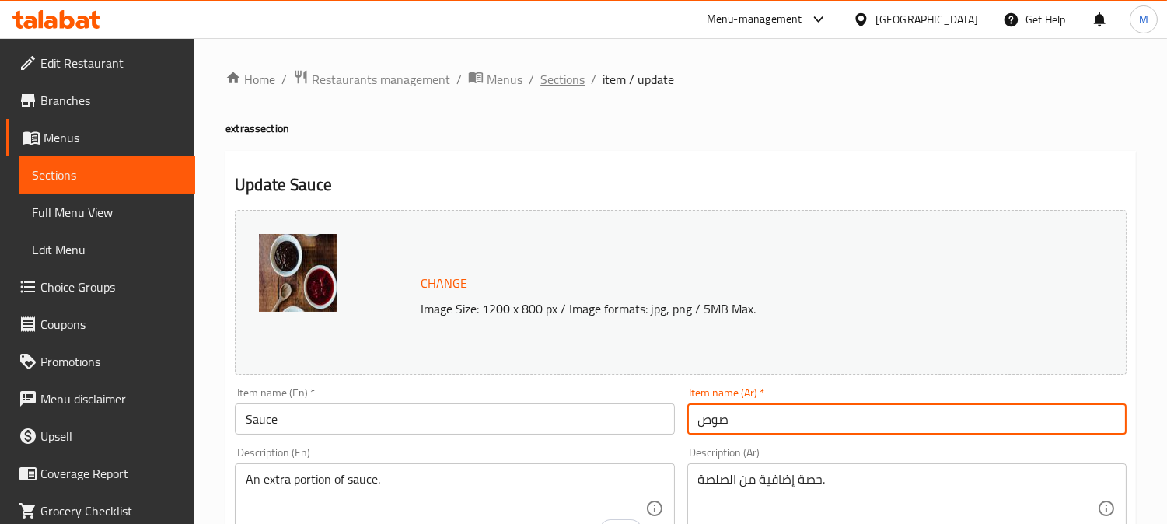
click at [565, 70] on span "Sections" at bounding box center [563, 79] width 44 height 19
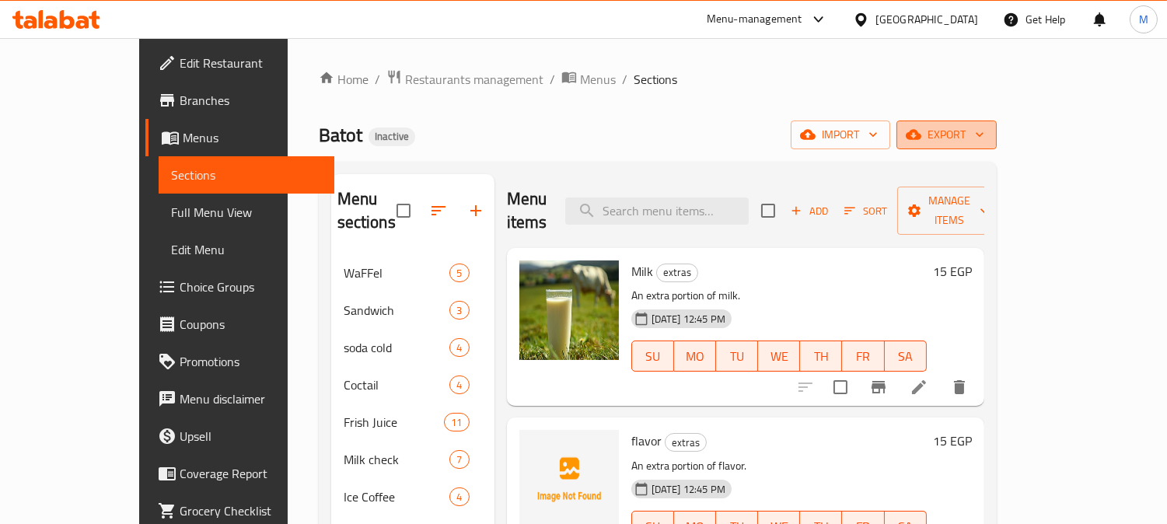
click at [985, 126] on span "export" at bounding box center [946, 134] width 75 height 19
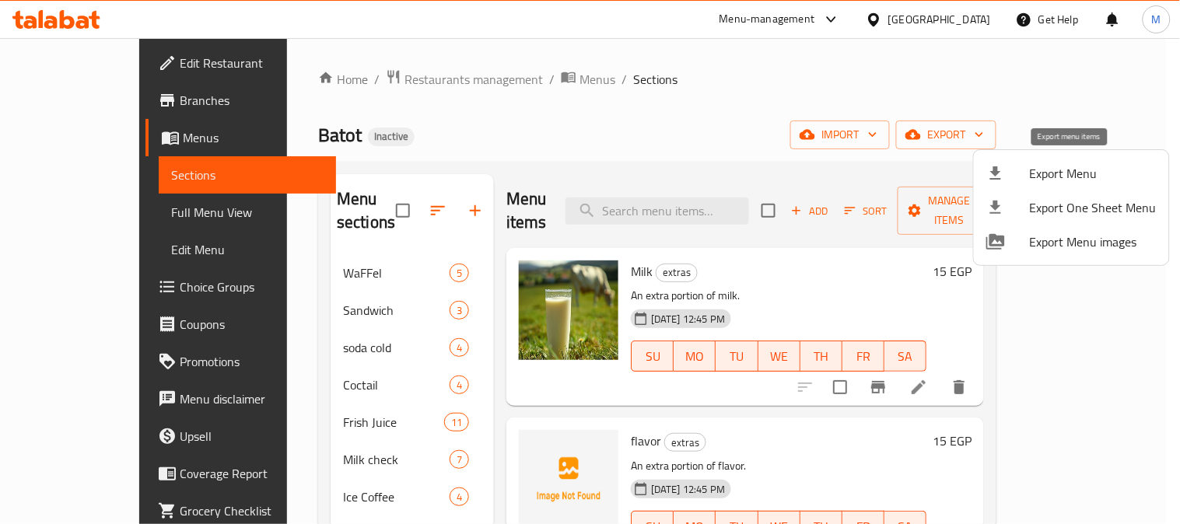
click at [1074, 175] on span "Export Menu" at bounding box center [1093, 173] width 127 height 19
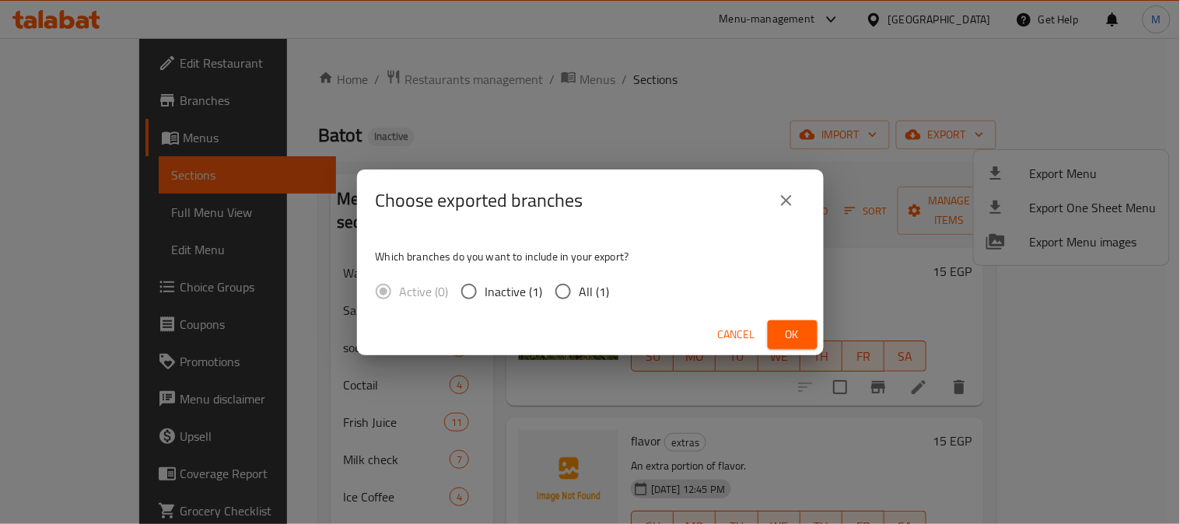
click at [573, 288] on input "All (1)" at bounding box center [563, 291] width 33 height 33
radio input "true"
click at [820, 323] on div "Cancel Ok" at bounding box center [590, 334] width 467 height 41
click at [805, 327] on button "Ok" at bounding box center [793, 334] width 50 height 29
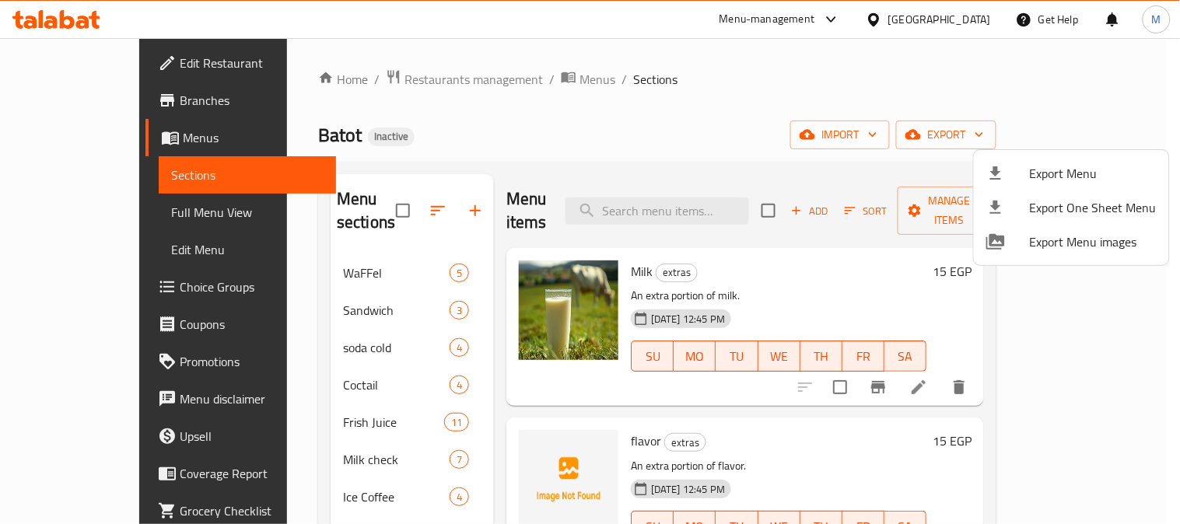
click at [751, 65] on div at bounding box center [590, 262] width 1180 height 524
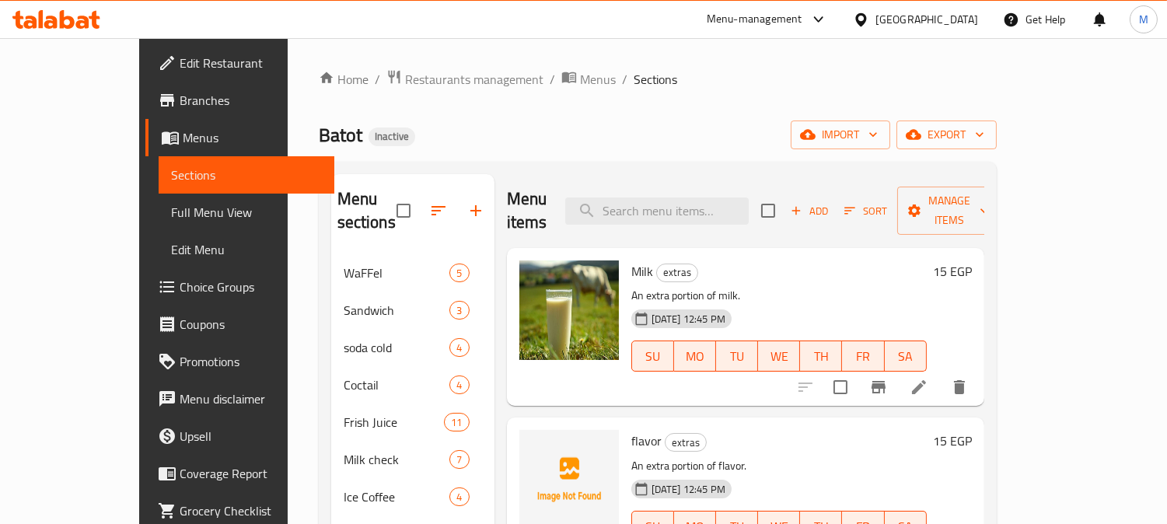
drag, startPoint x: 544, startPoint y: 135, endPoint x: 827, endPoint y: 180, distance: 286.1
click at [544, 134] on div "Batot Inactive import export" at bounding box center [658, 135] width 678 height 29
click at [714, 198] on input "search" at bounding box center [657, 211] width 184 height 27
paste input "Strawberry With Laban"
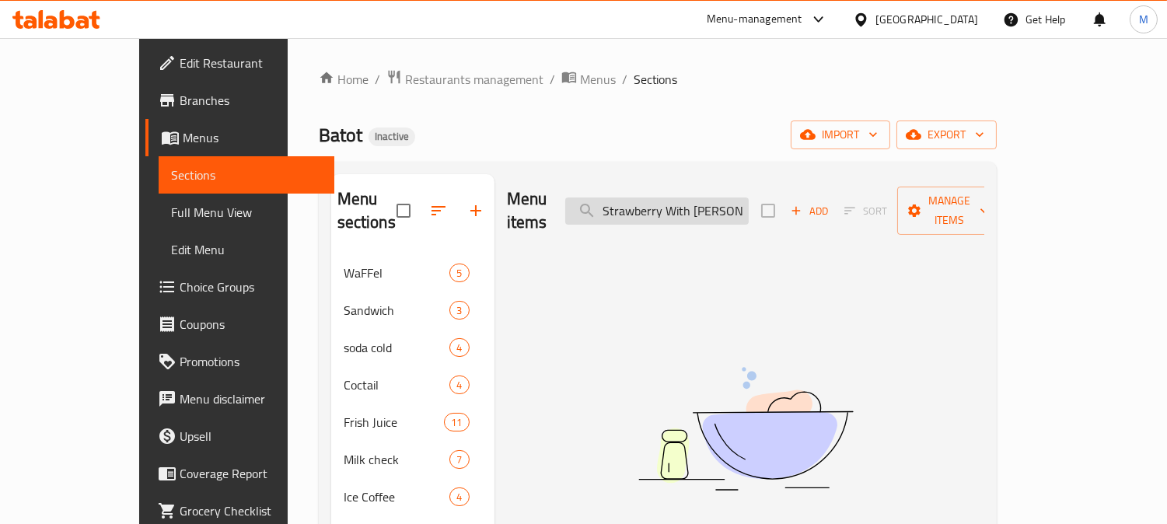
click at [656, 202] on input "Strawberry With Laba" at bounding box center [657, 211] width 184 height 27
click at [653, 201] on input "Strawberry With Laba" at bounding box center [657, 211] width 184 height 27
click at [749, 198] on input "Strawberry With Laba" at bounding box center [657, 211] width 184 height 27
click at [749, 207] on input "Strawberry With Laba" at bounding box center [657, 211] width 184 height 27
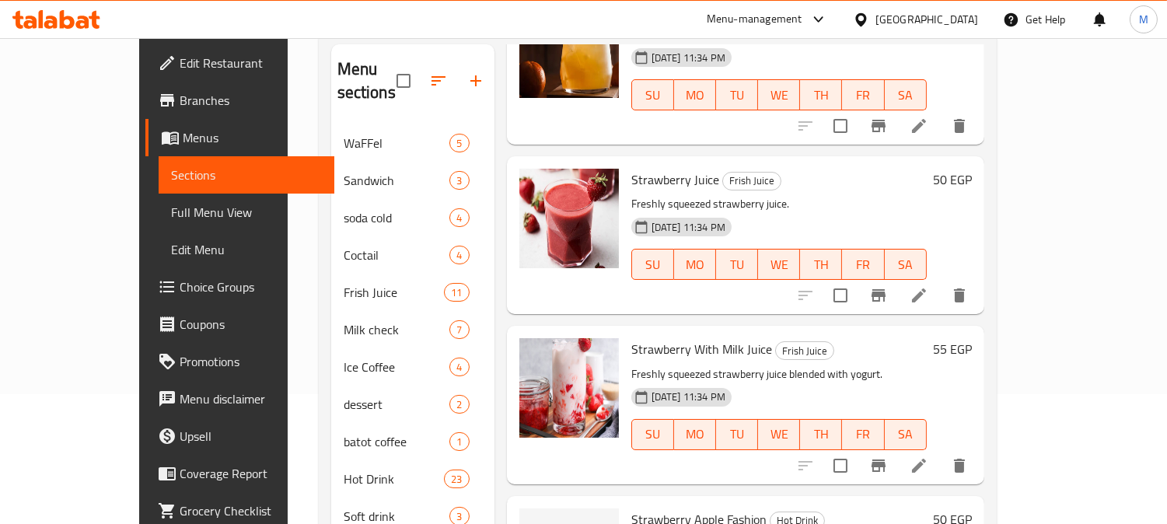
scroll to position [173, 0]
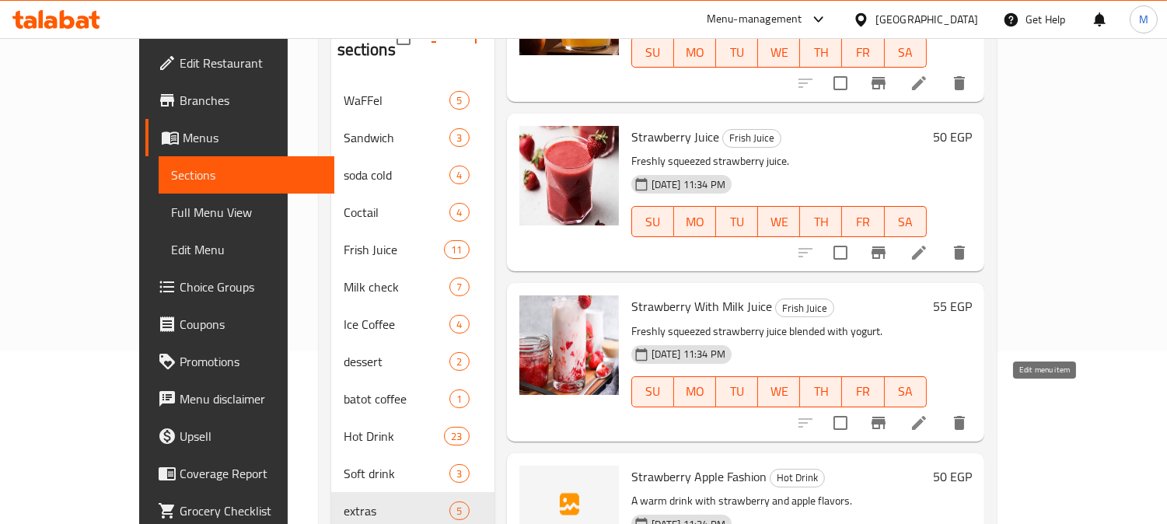
type input "Strawberry"
click at [929, 414] on icon at bounding box center [919, 423] width 19 height 19
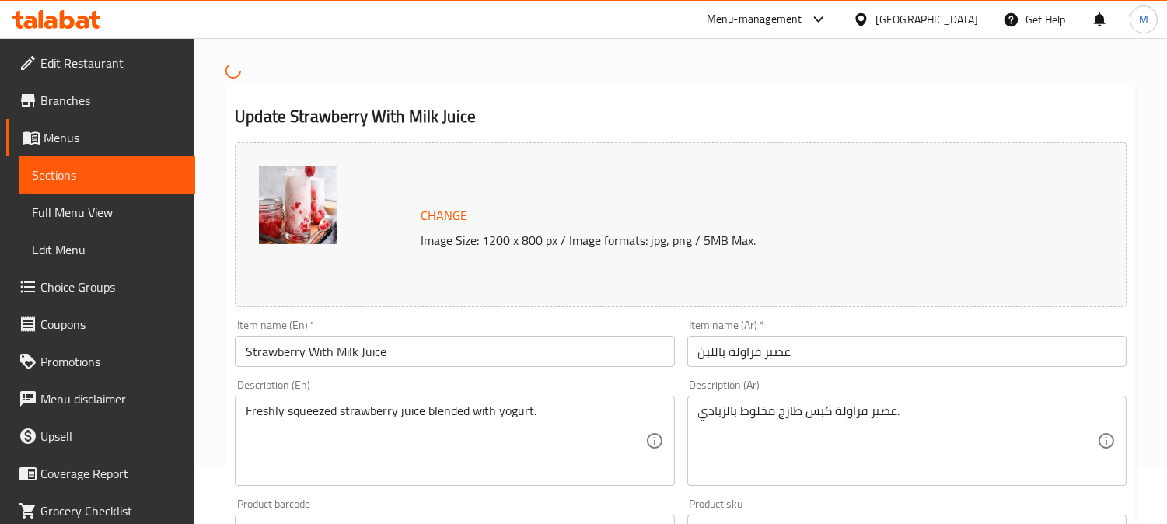
scroll to position [86, 0]
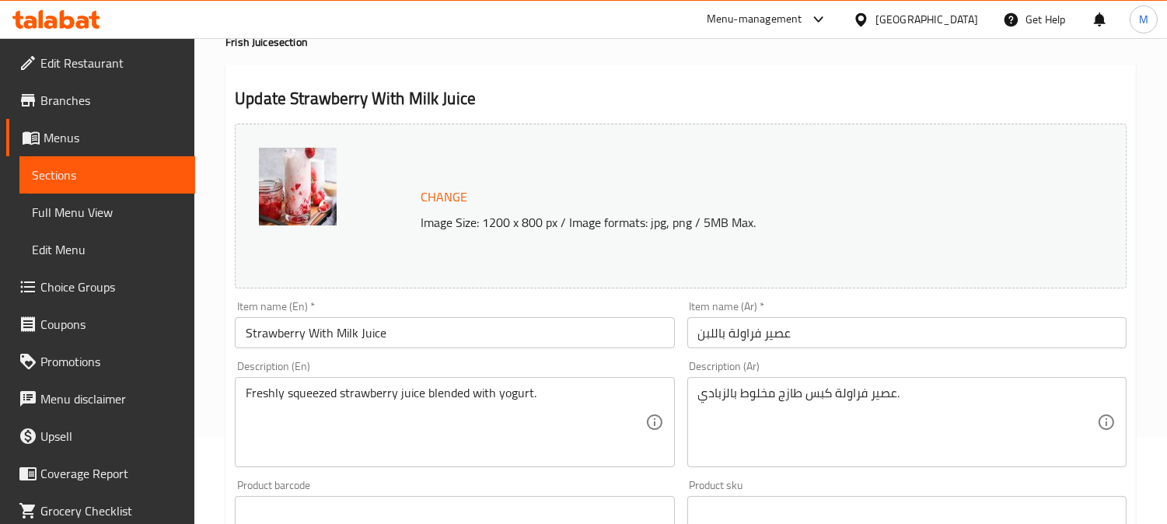
click at [850, 390] on textarea "عصير فراولة كبس طازج مخلوط بالزبادي." at bounding box center [897, 423] width 399 height 74
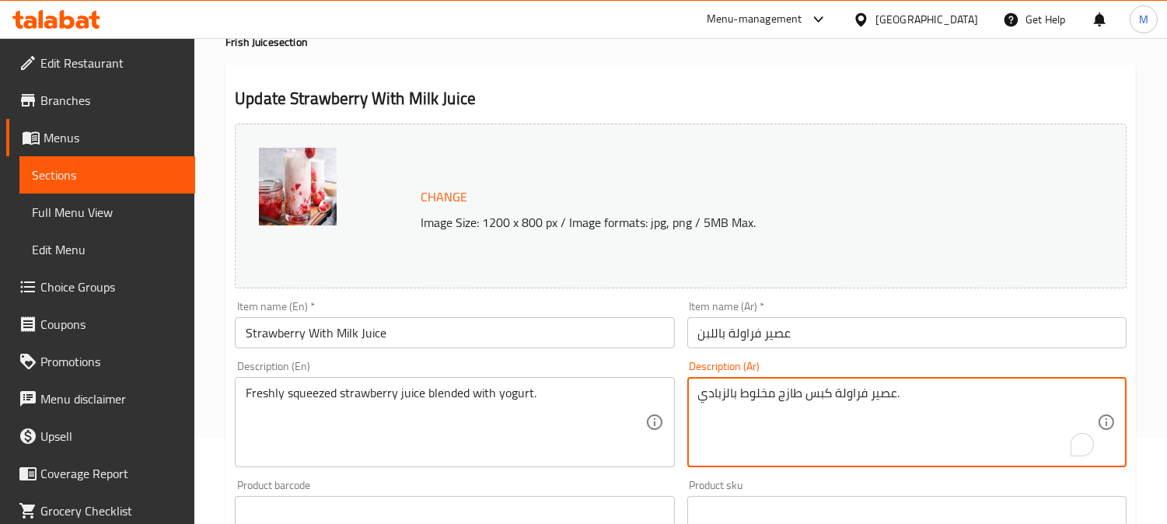
click at [850, 390] on textarea "عصير فراولة كبس طازج مخلوط بالزبادي." at bounding box center [897, 423] width 399 height 74
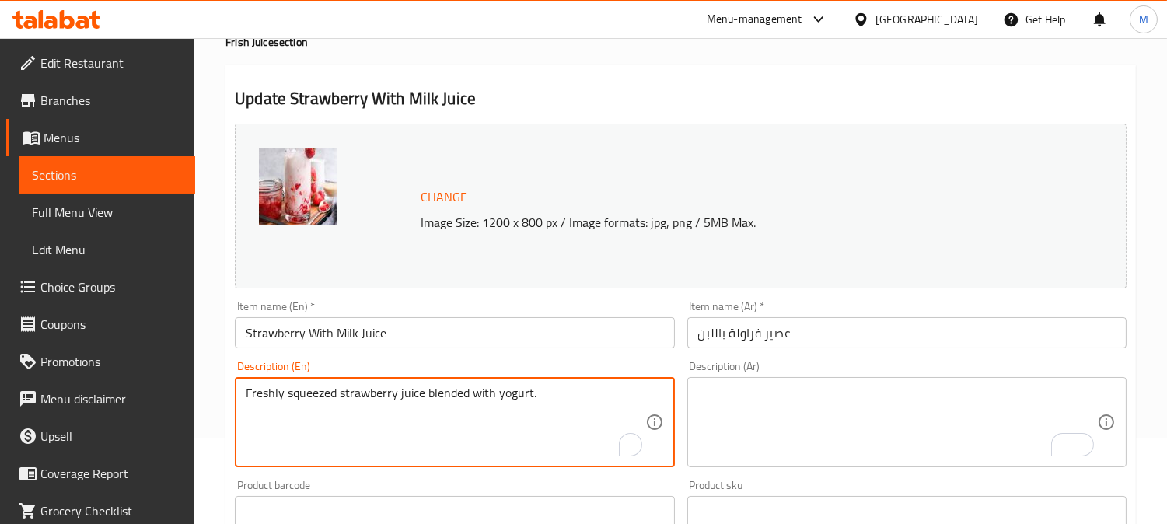
click at [485, 402] on textarea "Freshly squeezed strawberry juice blended with yogurt." at bounding box center [445, 423] width 399 height 74
click at [355, 336] on input "Strawberry With Milk Juice" at bounding box center [454, 332] width 439 height 31
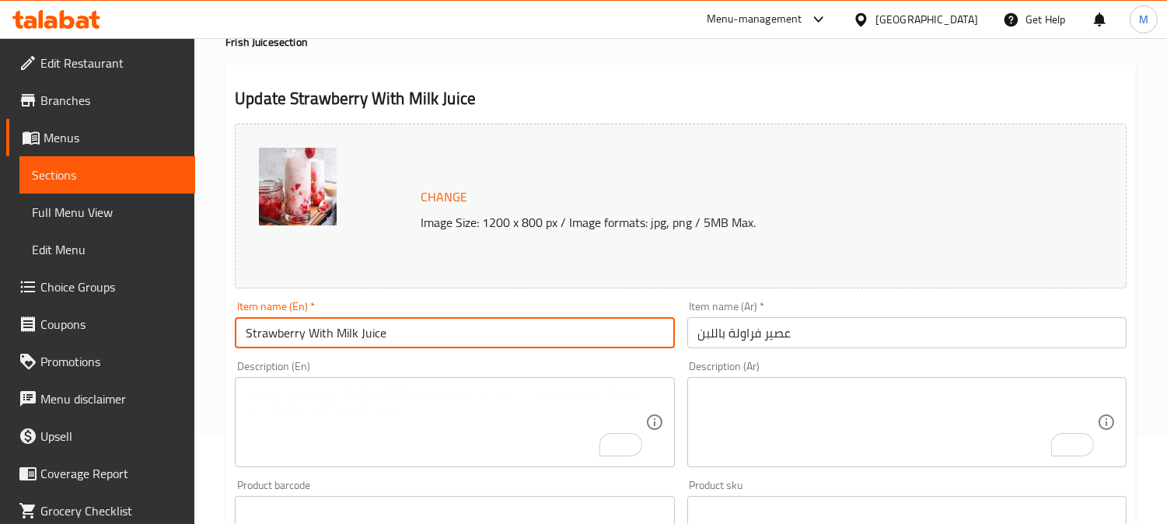
click at [355, 336] on input "Strawberry With Milk Juice" at bounding box center [454, 332] width 439 height 31
click at [478, 328] on input "Strawberry With Milk Juice" at bounding box center [454, 332] width 439 height 31
click at [467, 329] on input "Strawberry With Milk Juice" at bounding box center [454, 332] width 439 height 31
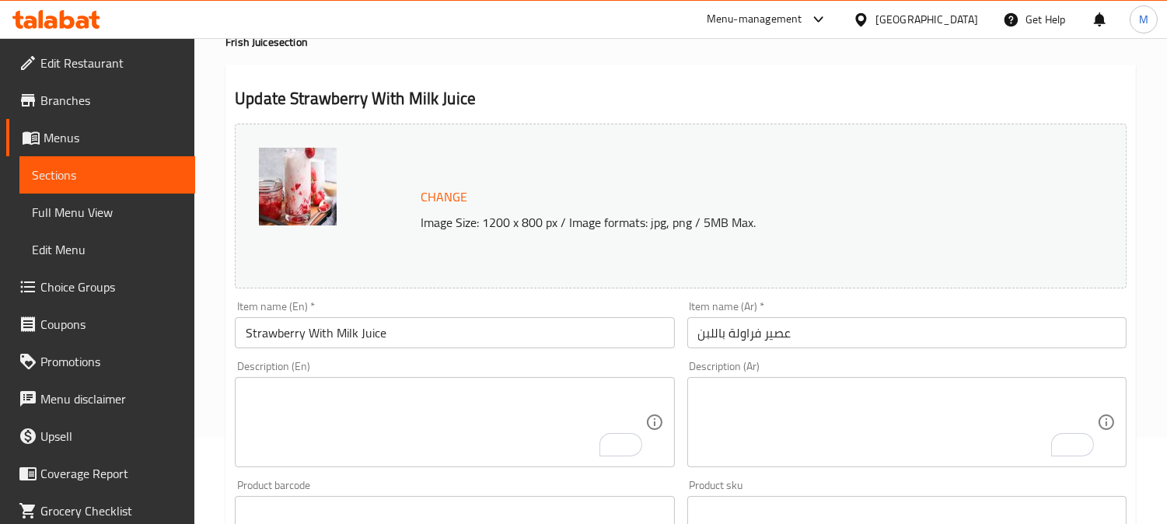
click at [828, 333] on input "عصير فراولة باللبن" at bounding box center [907, 332] width 439 height 31
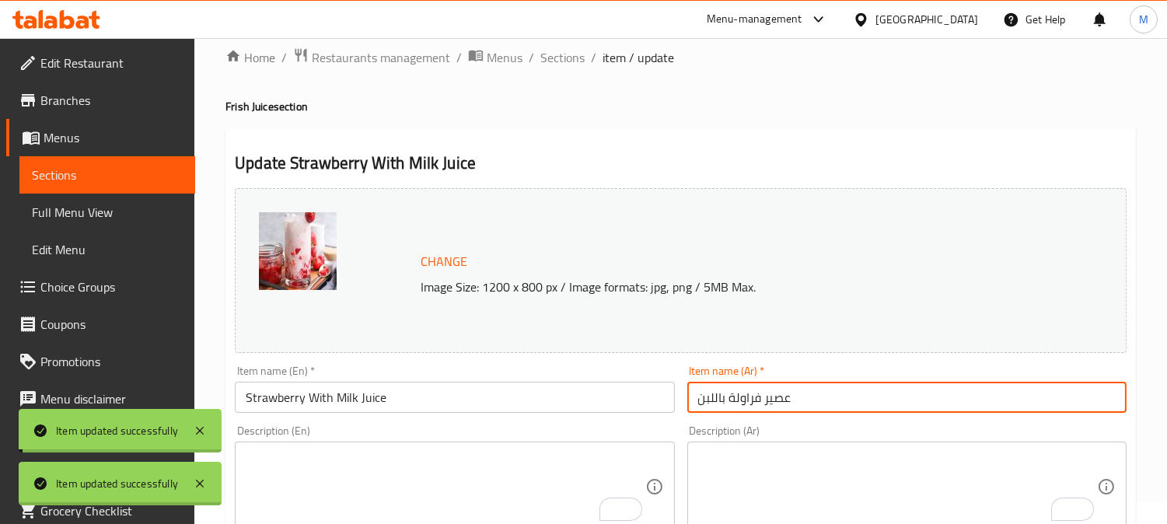
scroll to position [0, 0]
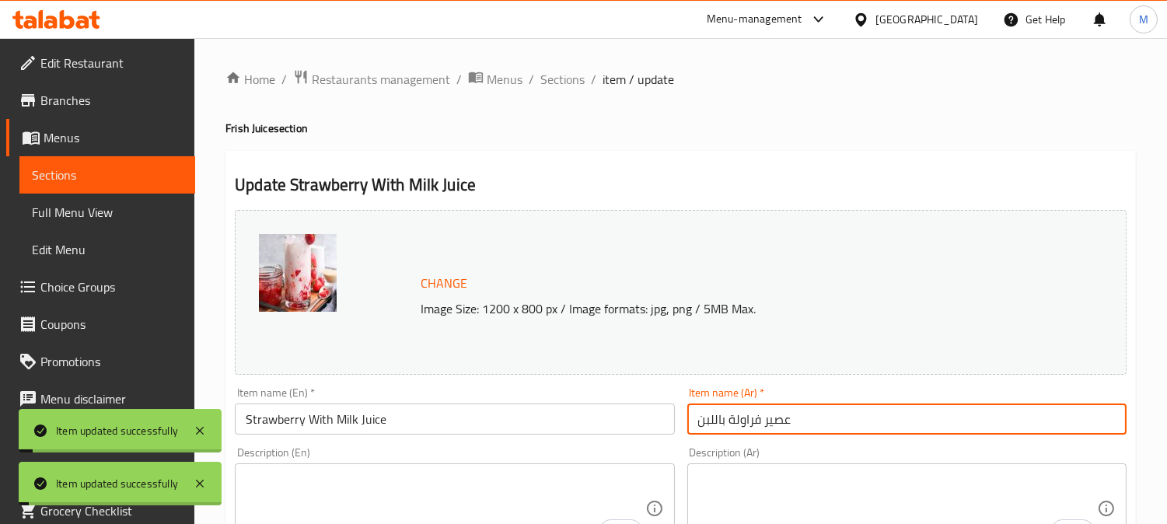
click at [560, 82] on span "Sections" at bounding box center [563, 79] width 44 height 19
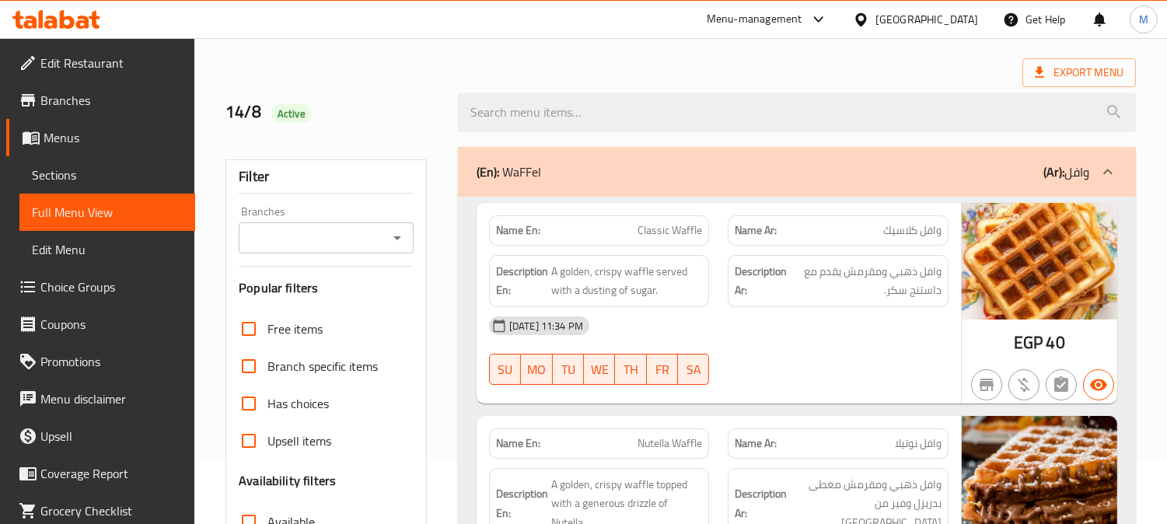
scroll to position [432, 0]
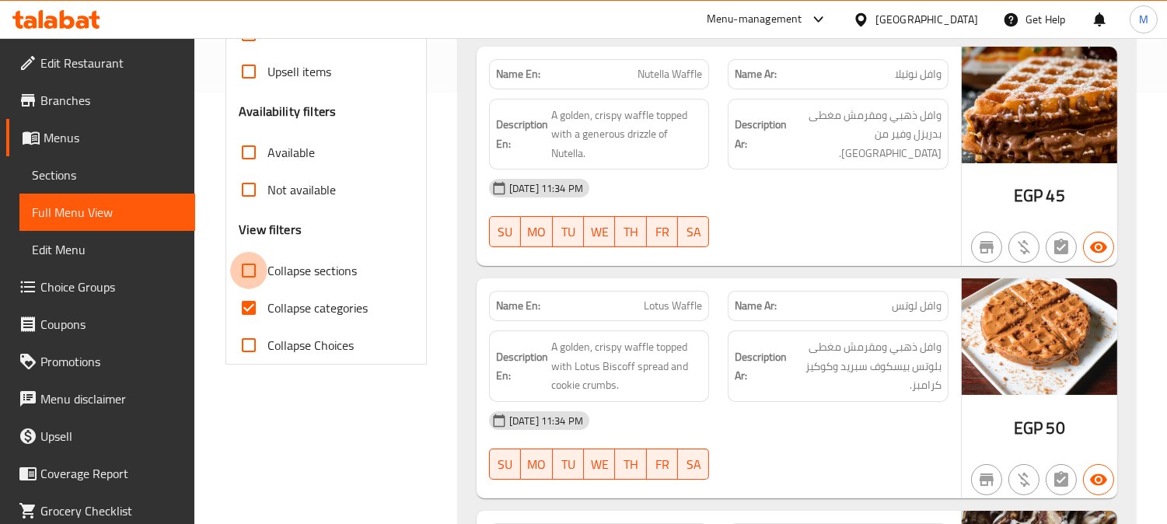
click at [255, 269] on input "Collapse sections" at bounding box center [248, 270] width 37 height 37
checkbox input "true"
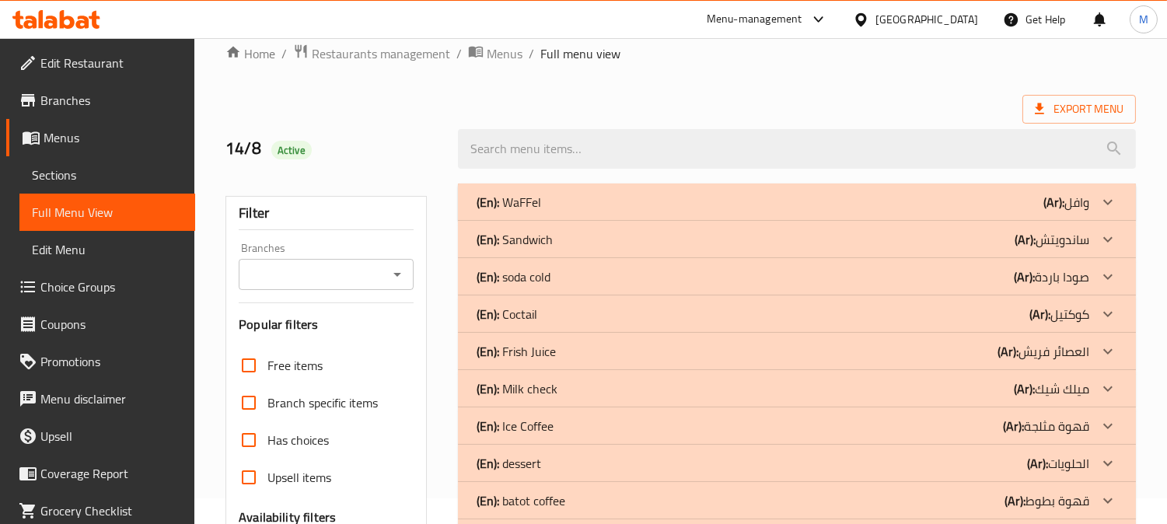
scroll to position [0, 0]
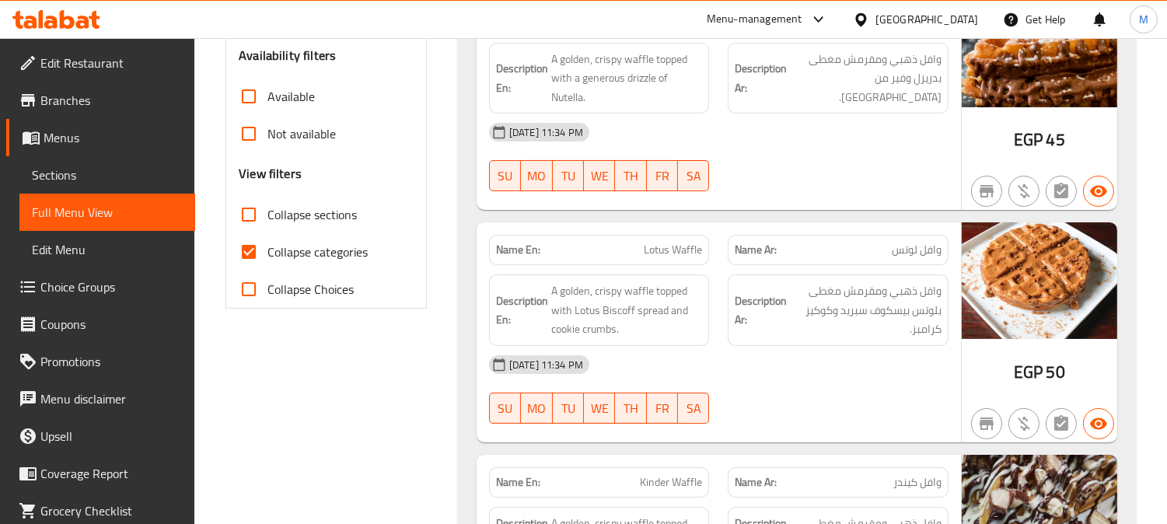
scroll to position [518, 0]
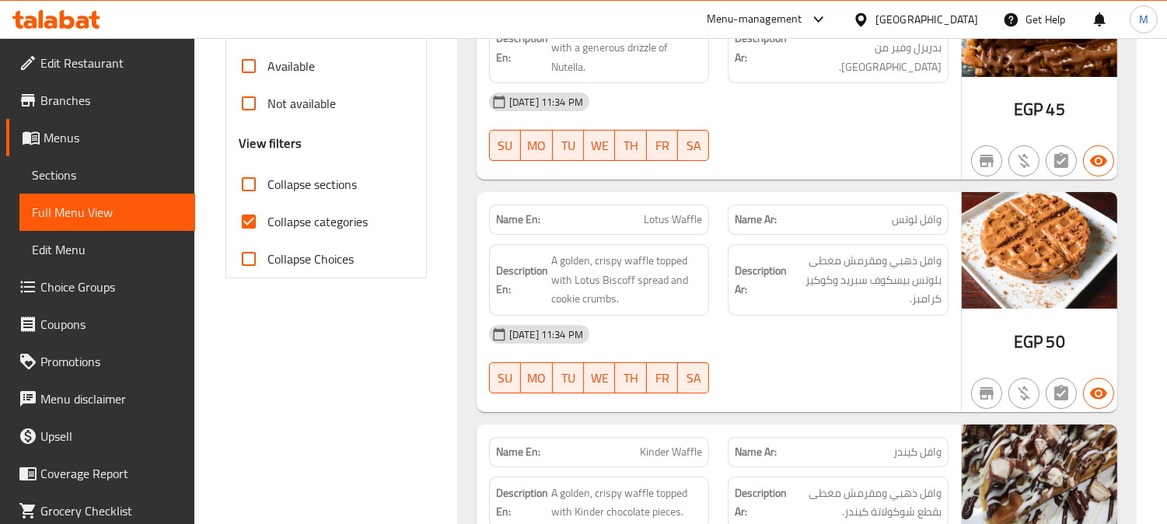
click at [246, 219] on input "Collapse categories" at bounding box center [248, 221] width 37 height 37
checkbox input "false"
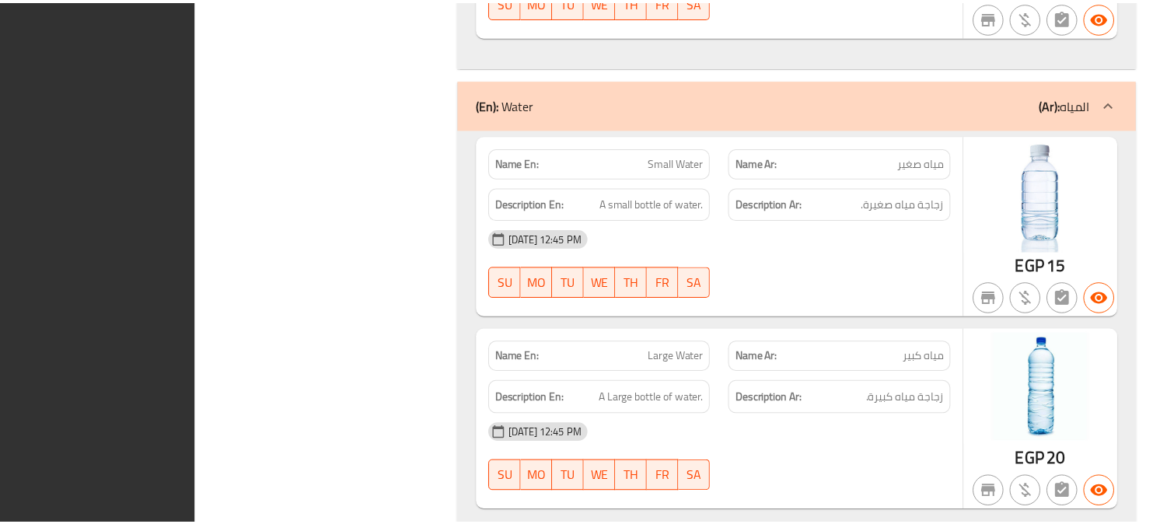
scroll to position [0, 0]
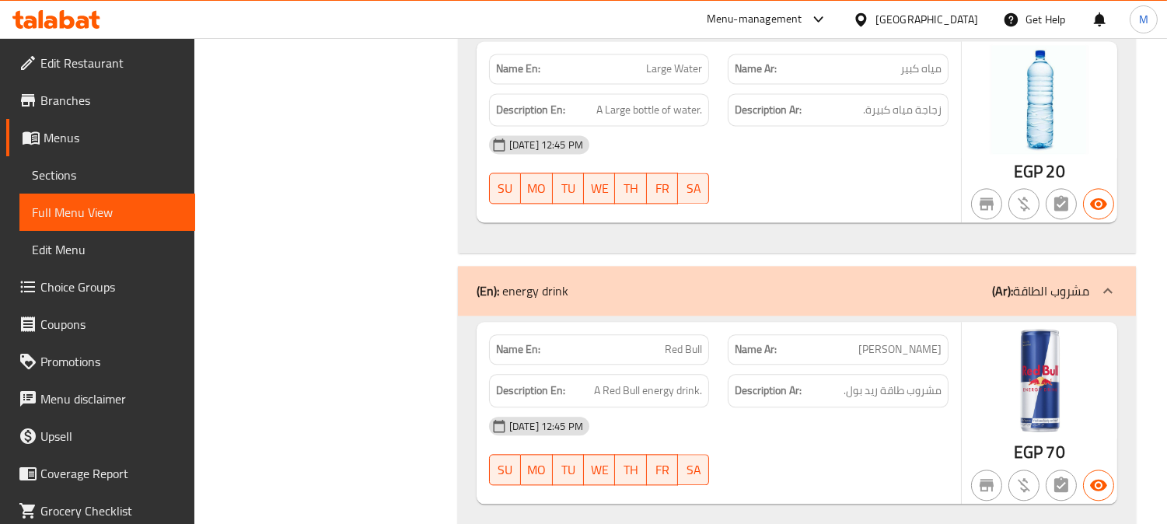
click at [105, 68] on span "Edit Restaurant" at bounding box center [111, 63] width 142 height 19
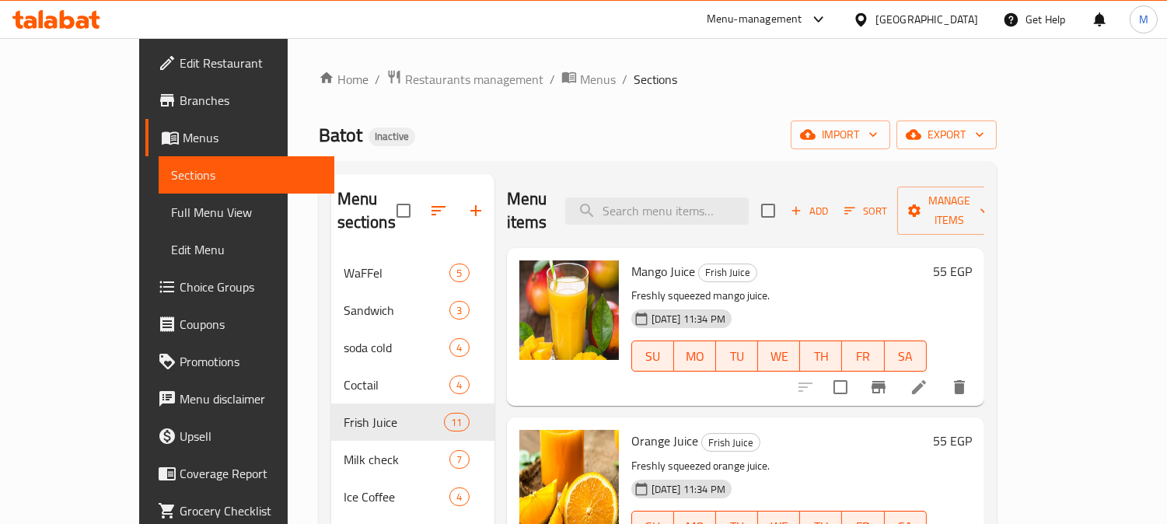
click at [967, 19] on div "[GEOGRAPHIC_DATA]" at bounding box center [927, 19] width 103 height 17
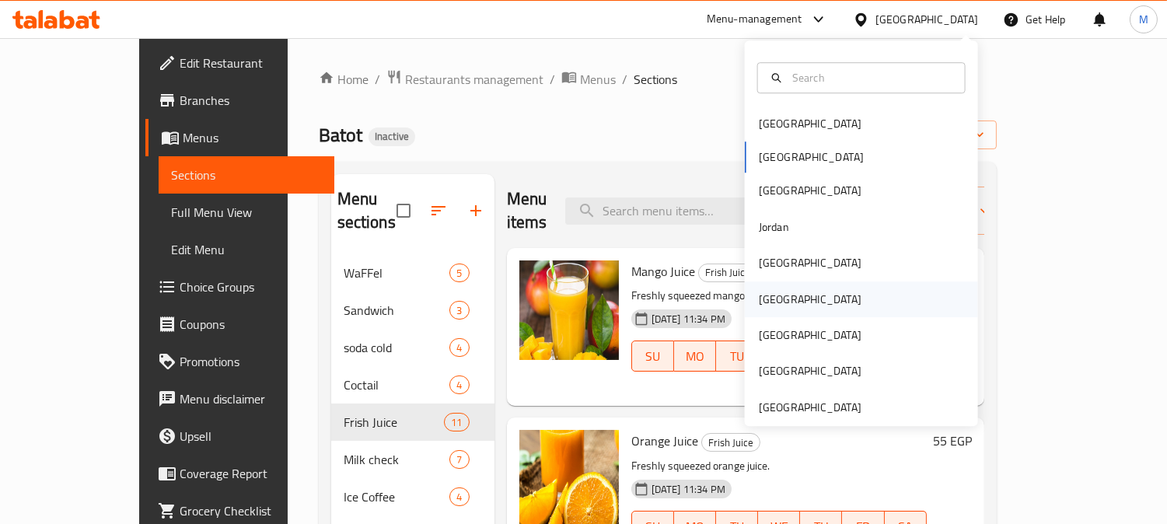
click at [779, 300] on div "[GEOGRAPHIC_DATA]" at bounding box center [811, 300] width 128 height 36
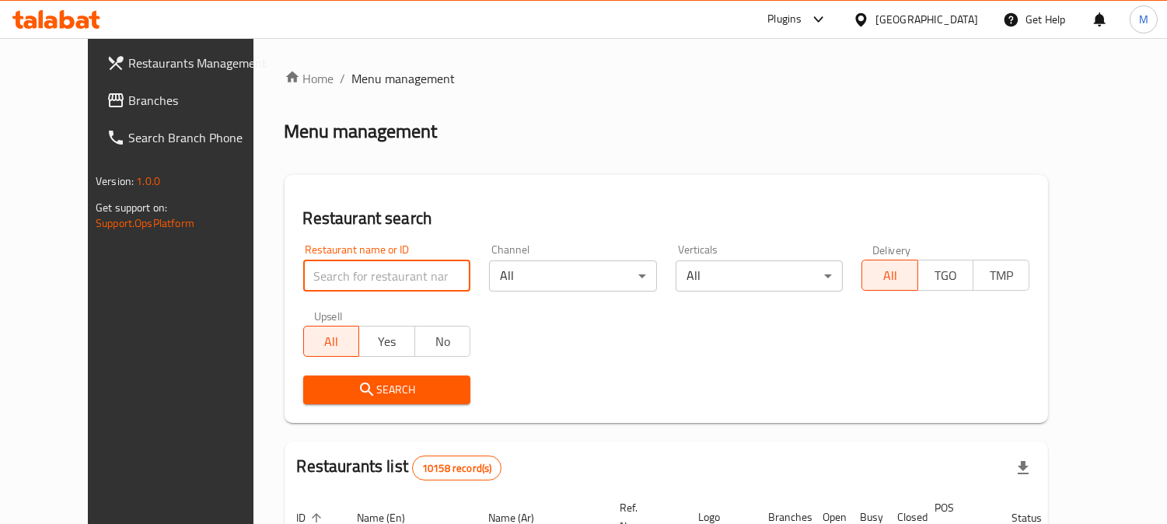
paste input "Reel"
click at [327, 277] on input "search" at bounding box center [387, 276] width 168 height 31
type input "Reel"
click button "Search" at bounding box center [387, 390] width 168 height 29
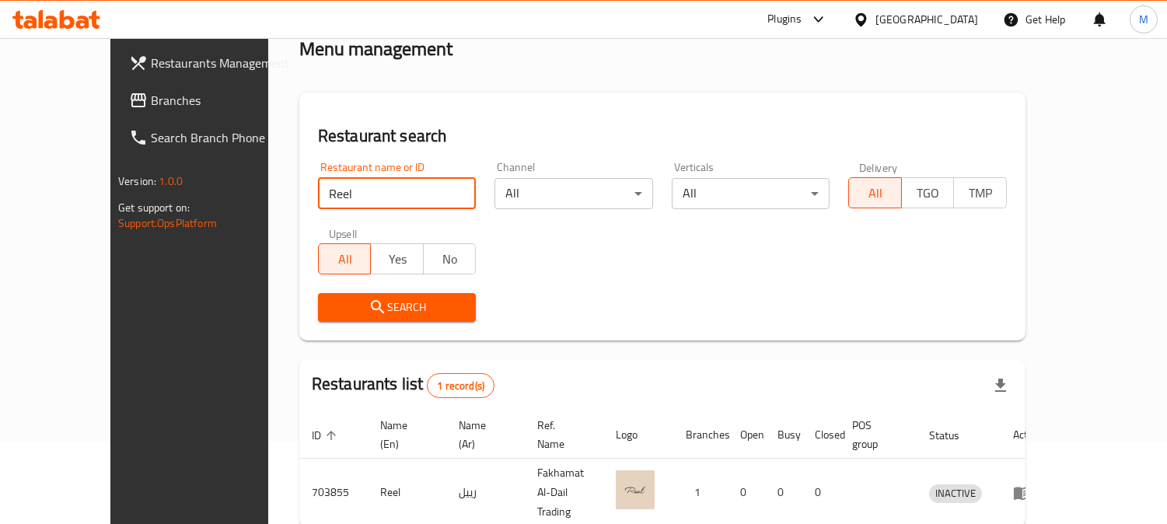
scroll to position [138, 0]
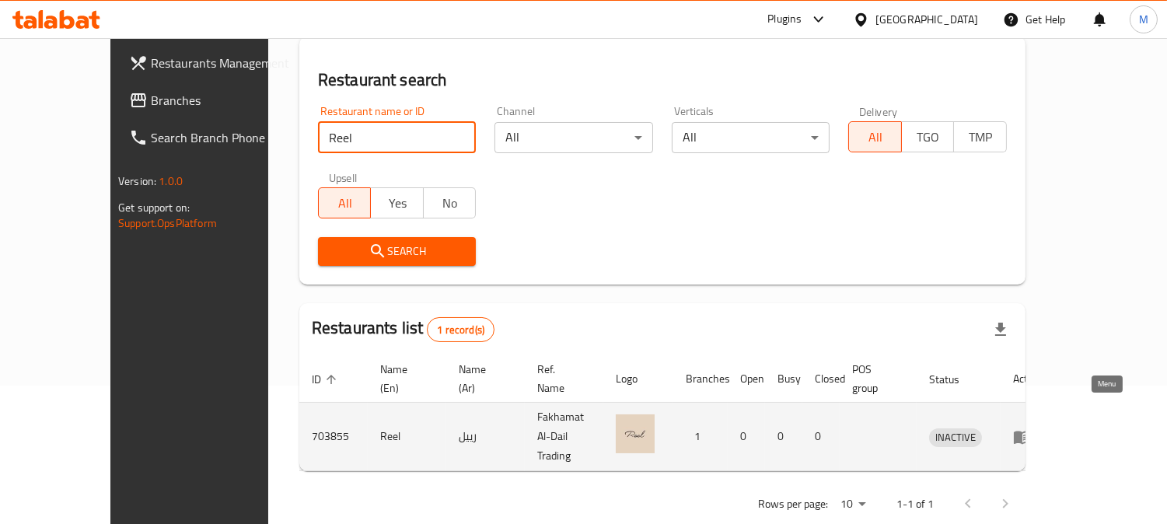
click at [1032, 428] on icon "enhanced table" at bounding box center [1022, 437] width 19 height 19
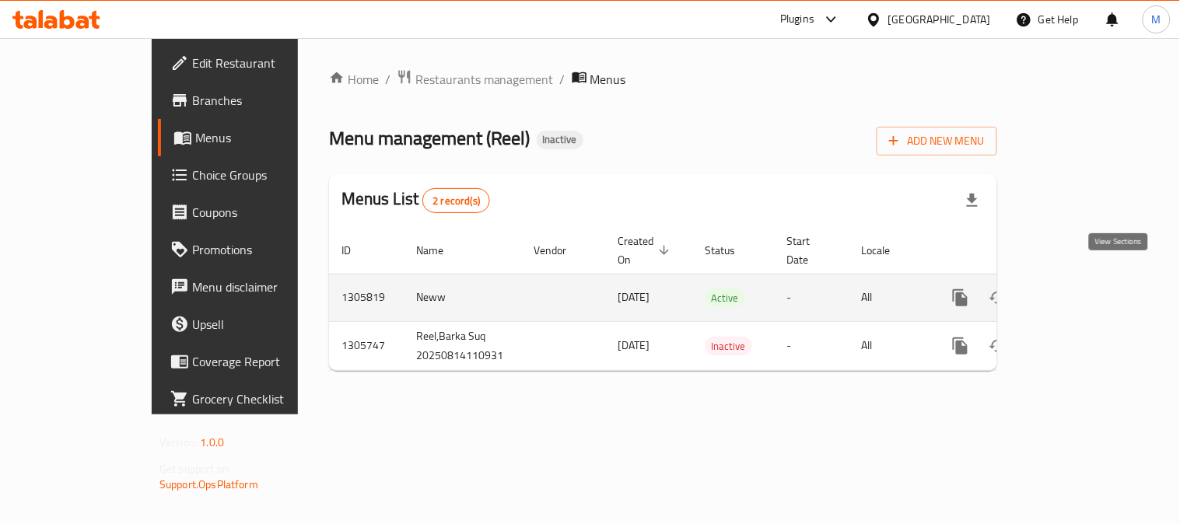
click at [1082, 289] on icon "enhanced table" at bounding box center [1072, 298] width 19 height 19
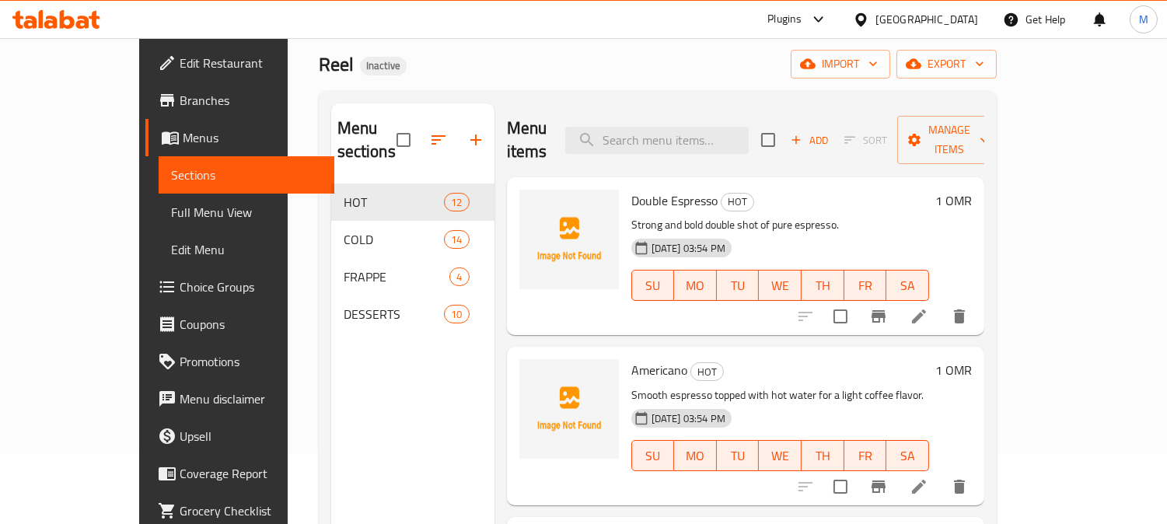
scroll to position [86, 0]
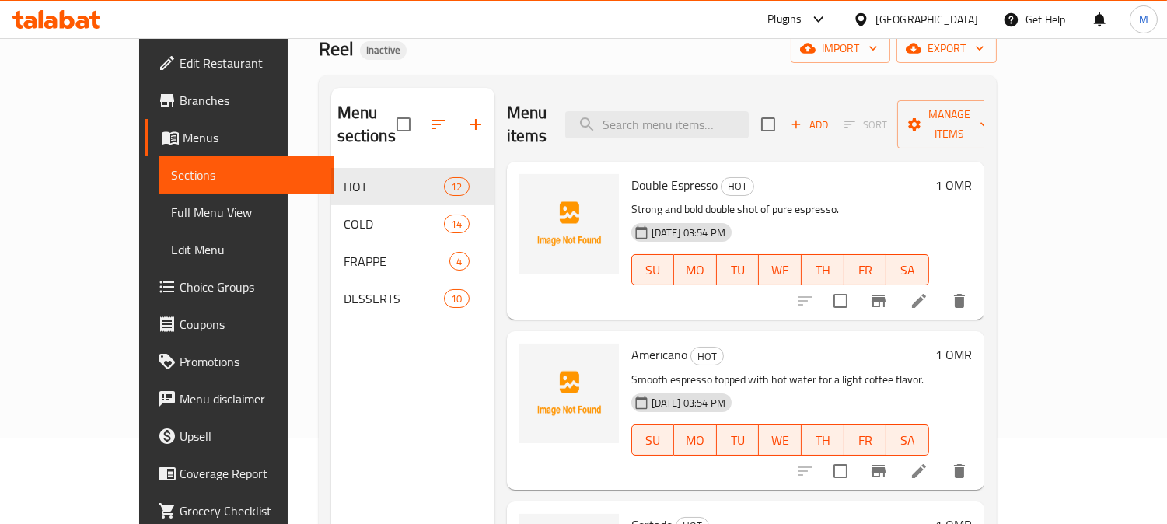
click at [171, 205] on span "Full Menu View" at bounding box center [246, 212] width 151 height 19
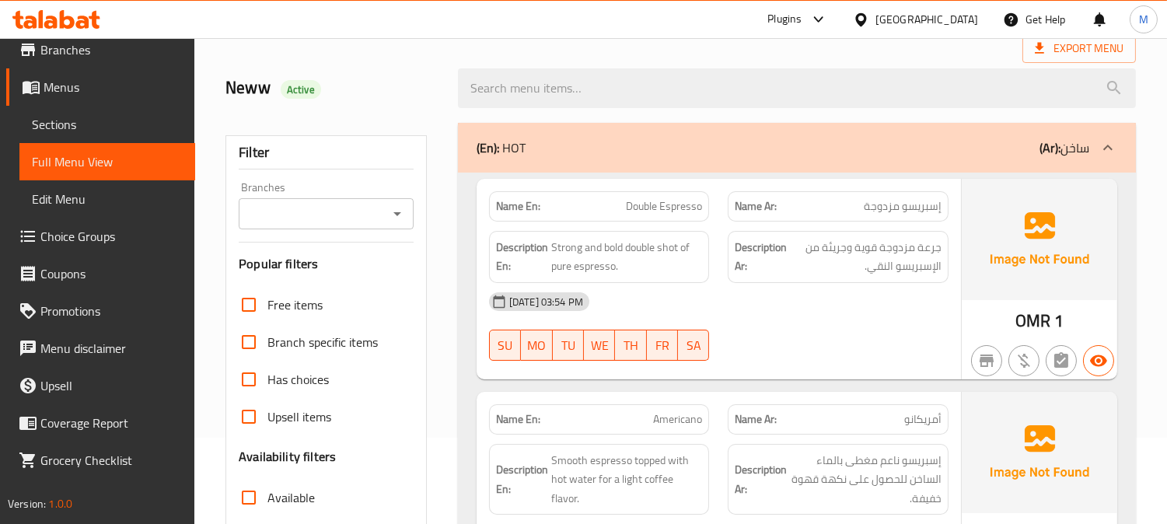
scroll to position [51, 0]
click at [252, 383] on input "Has choices" at bounding box center [248, 379] width 37 height 37
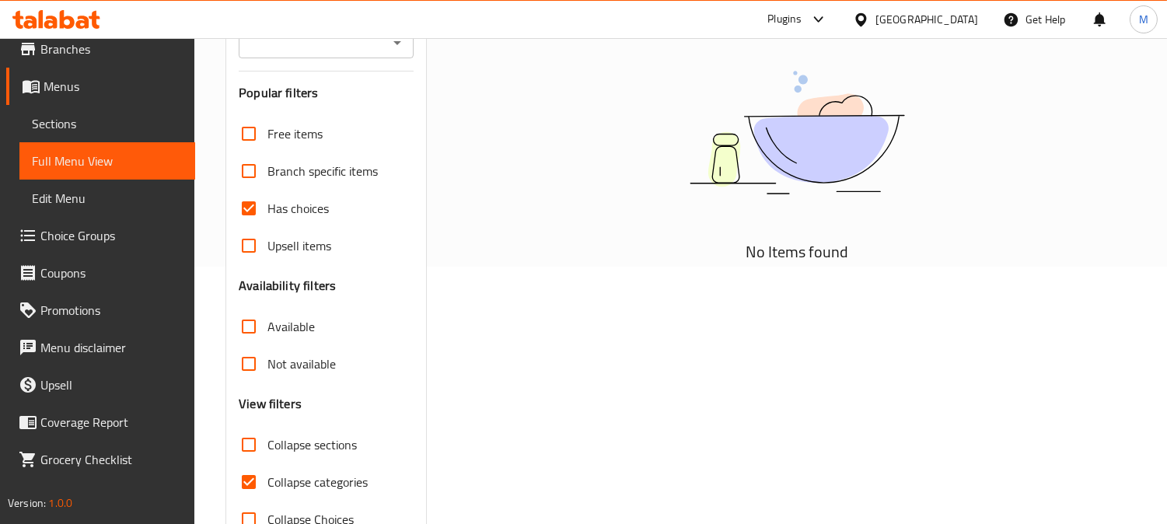
scroll to position [216, 0]
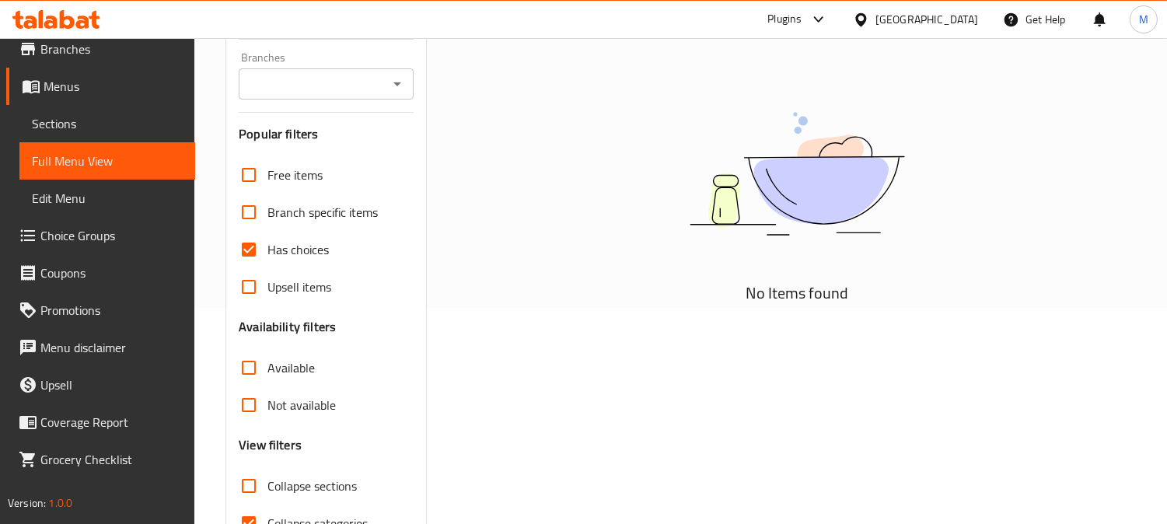
click at [244, 247] on input "Has choices" at bounding box center [248, 249] width 37 height 37
checkbox input "false"
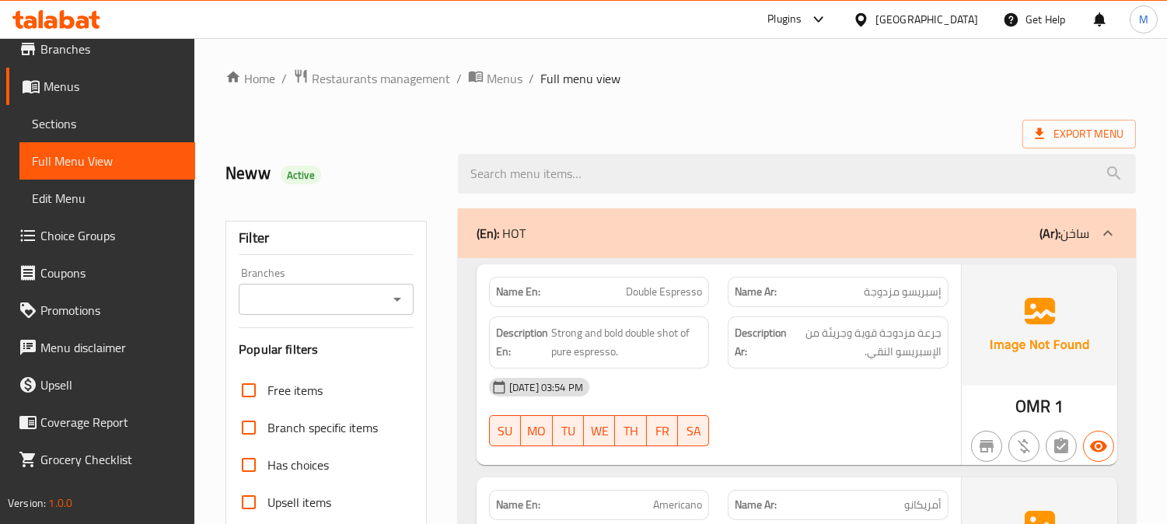
scroll to position [0, 0]
